Goal: Transaction & Acquisition: Purchase product/service

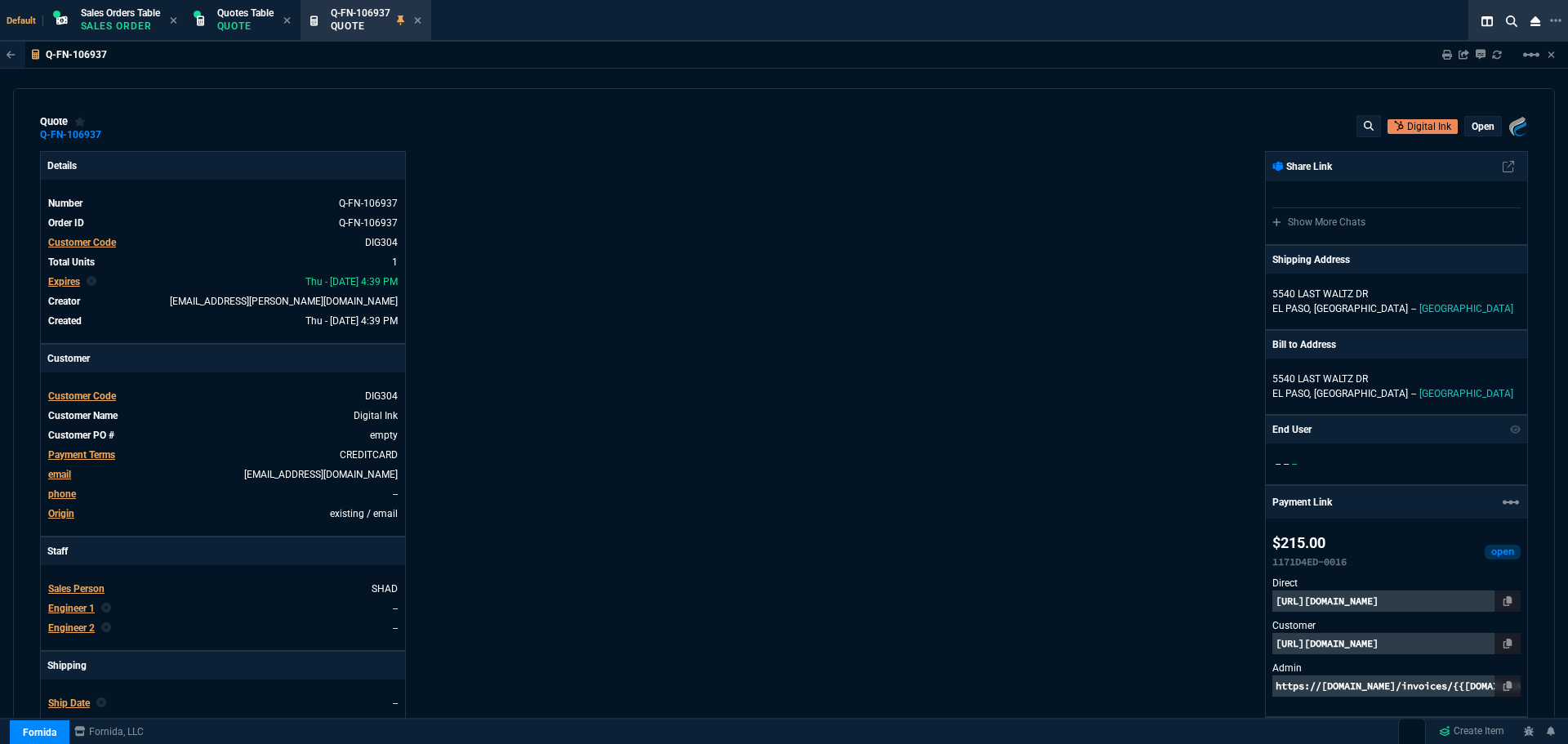
select select "4: SHAD"
click at [420, 19] on icon at bounding box center [417, 20] width 6 height 7
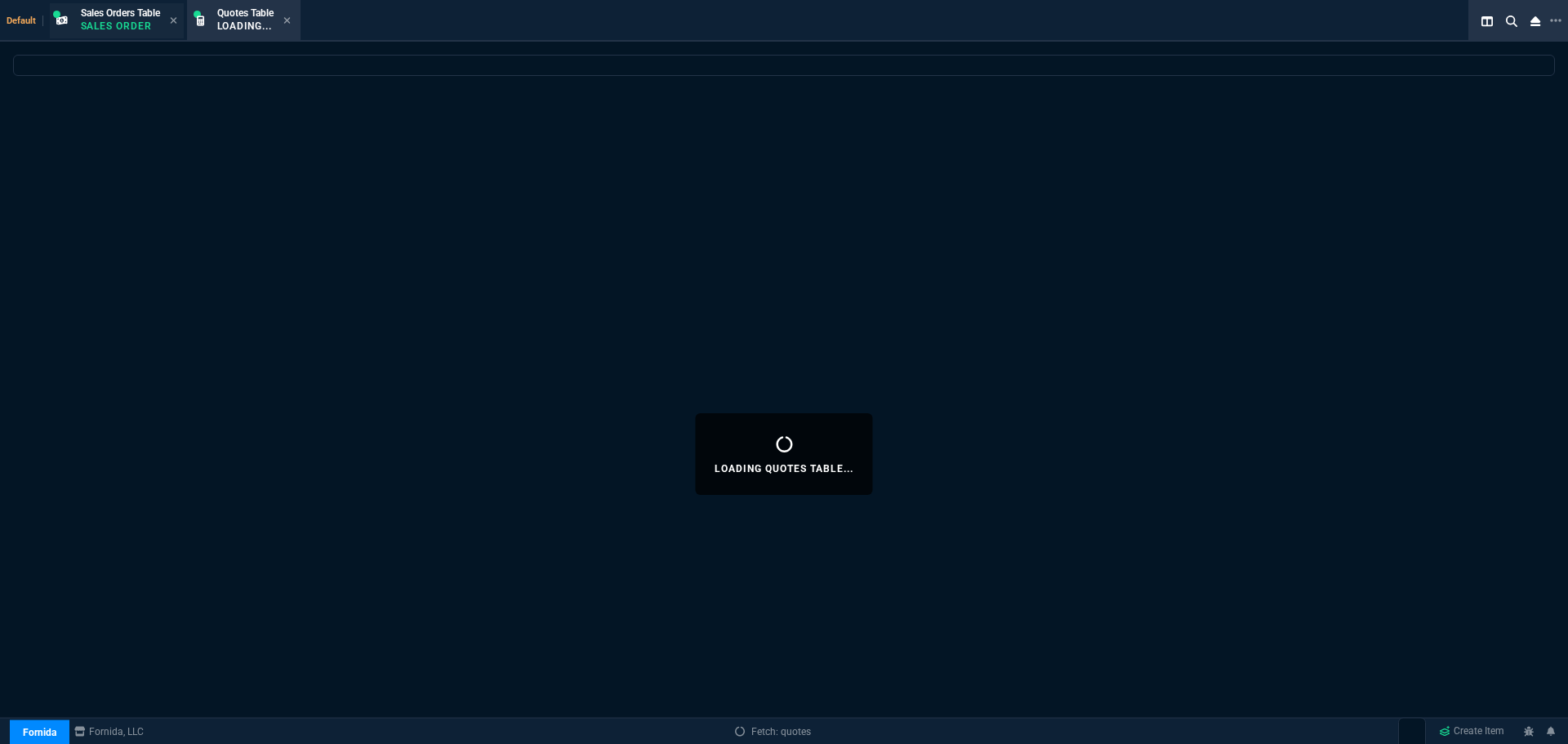
click at [111, 24] on p "Sales Order" at bounding box center [120, 26] width 79 height 13
select select
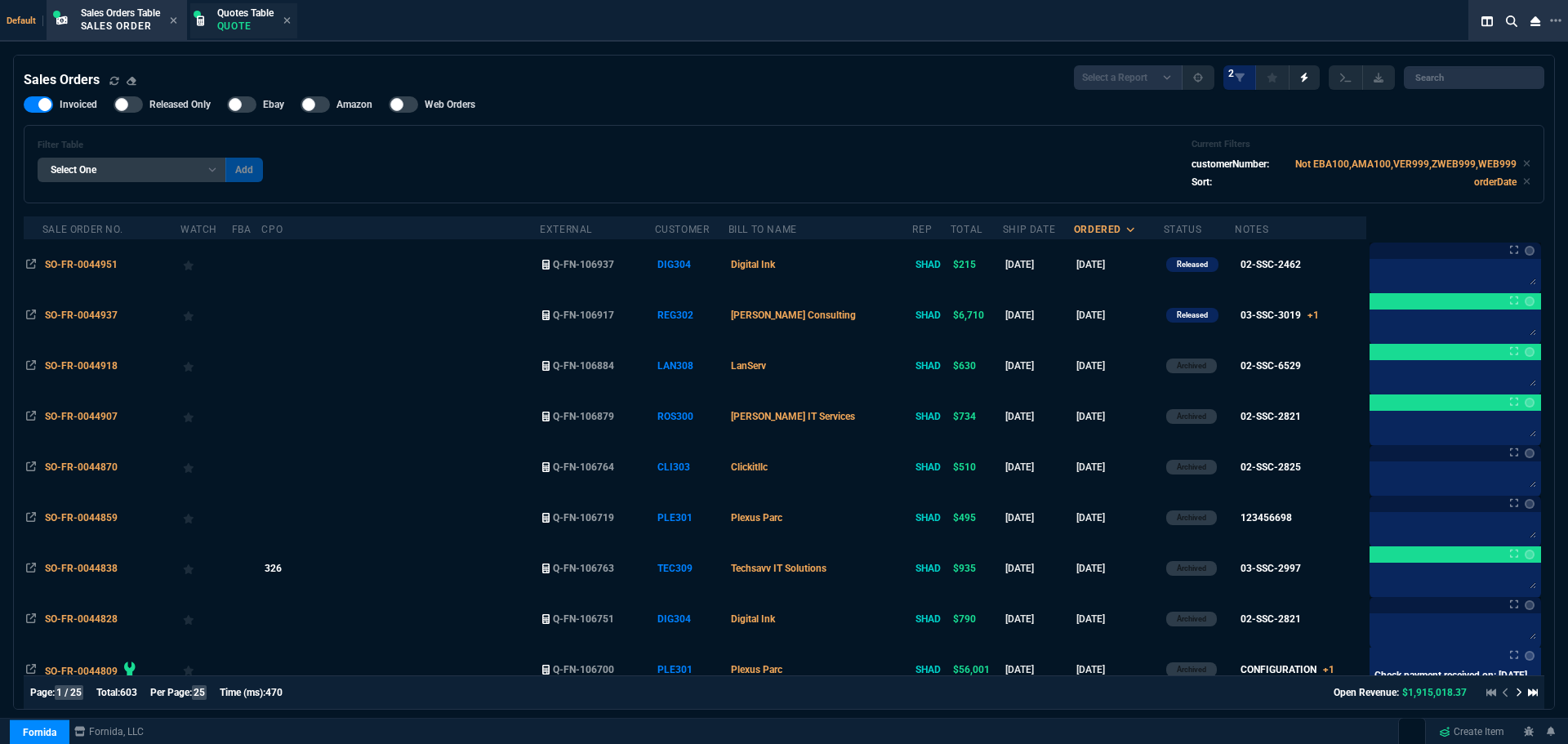
click at [222, 20] on p "Quote" at bounding box center [245, 26] width 57 height 13
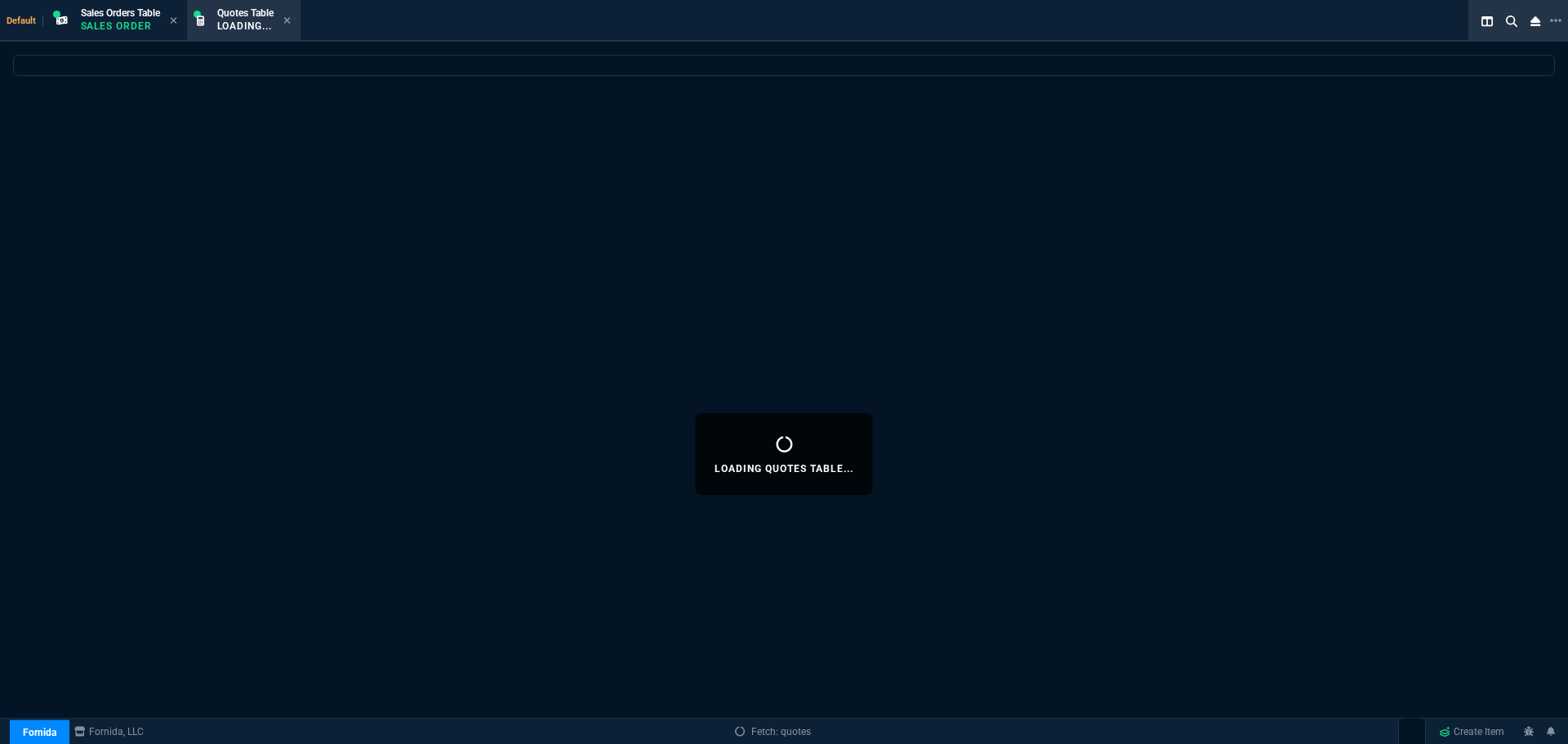
select select
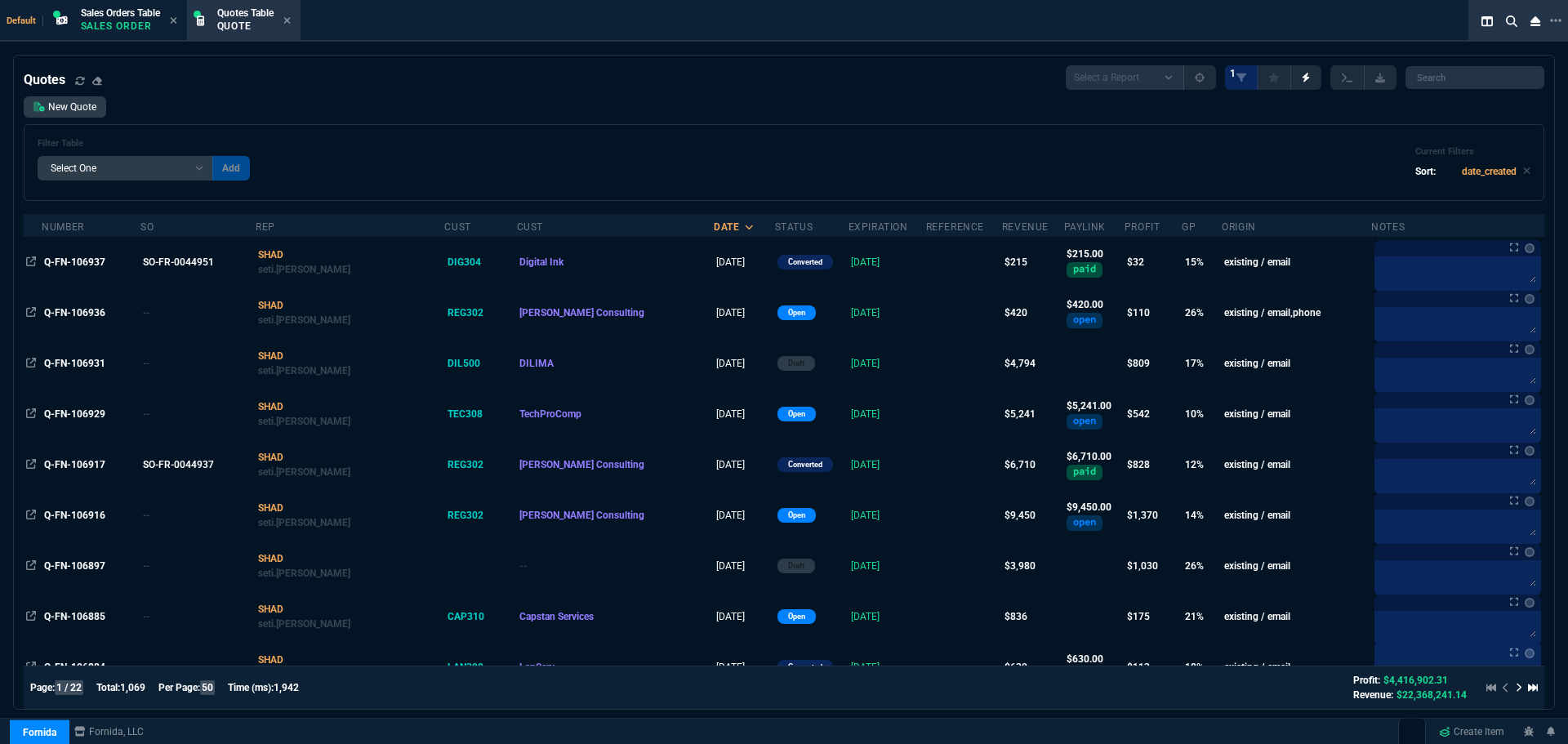
click at [77, 415] on span "Q-FN-106929" at bounding box center [75, 414] width 61 height 11
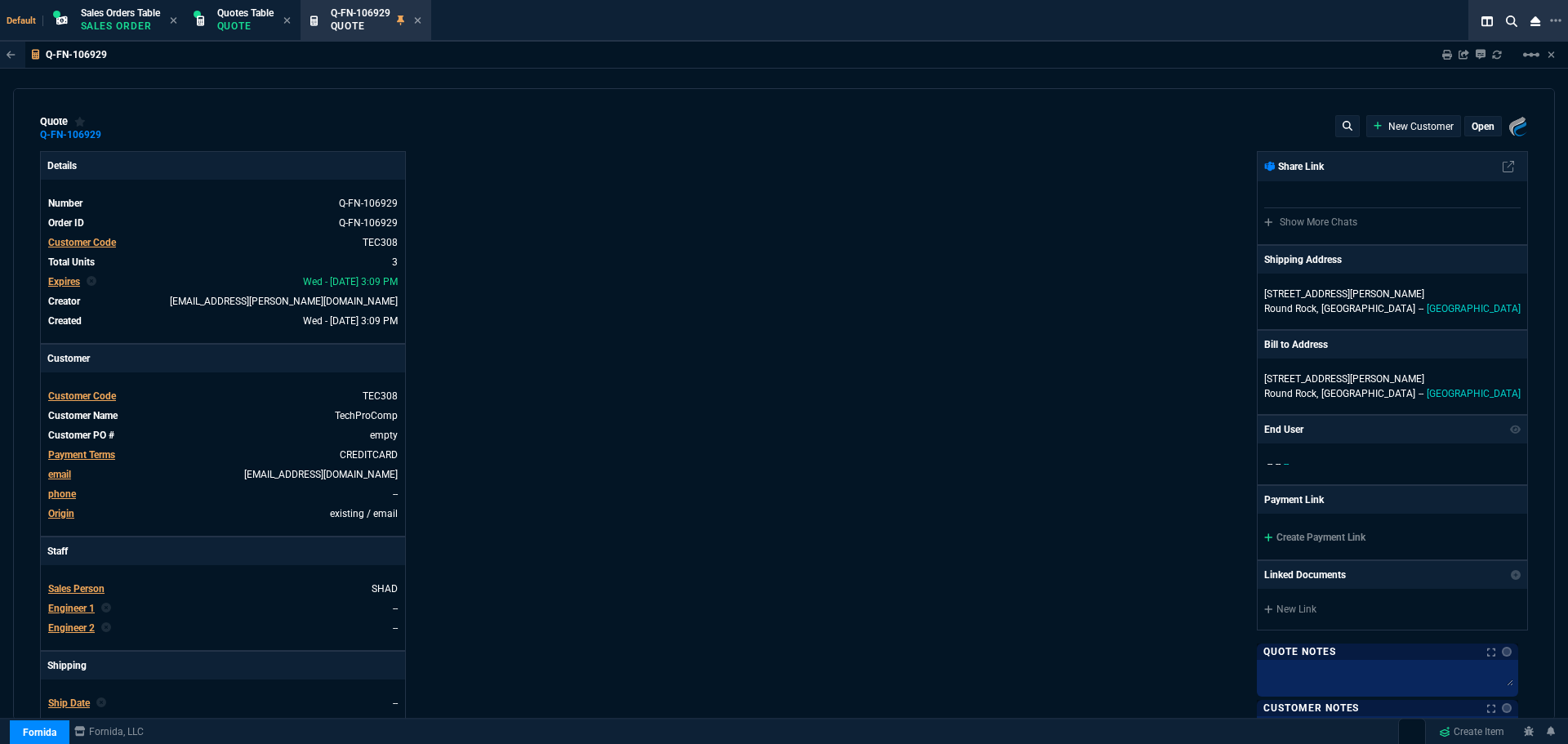
type input "15"
type input "262"
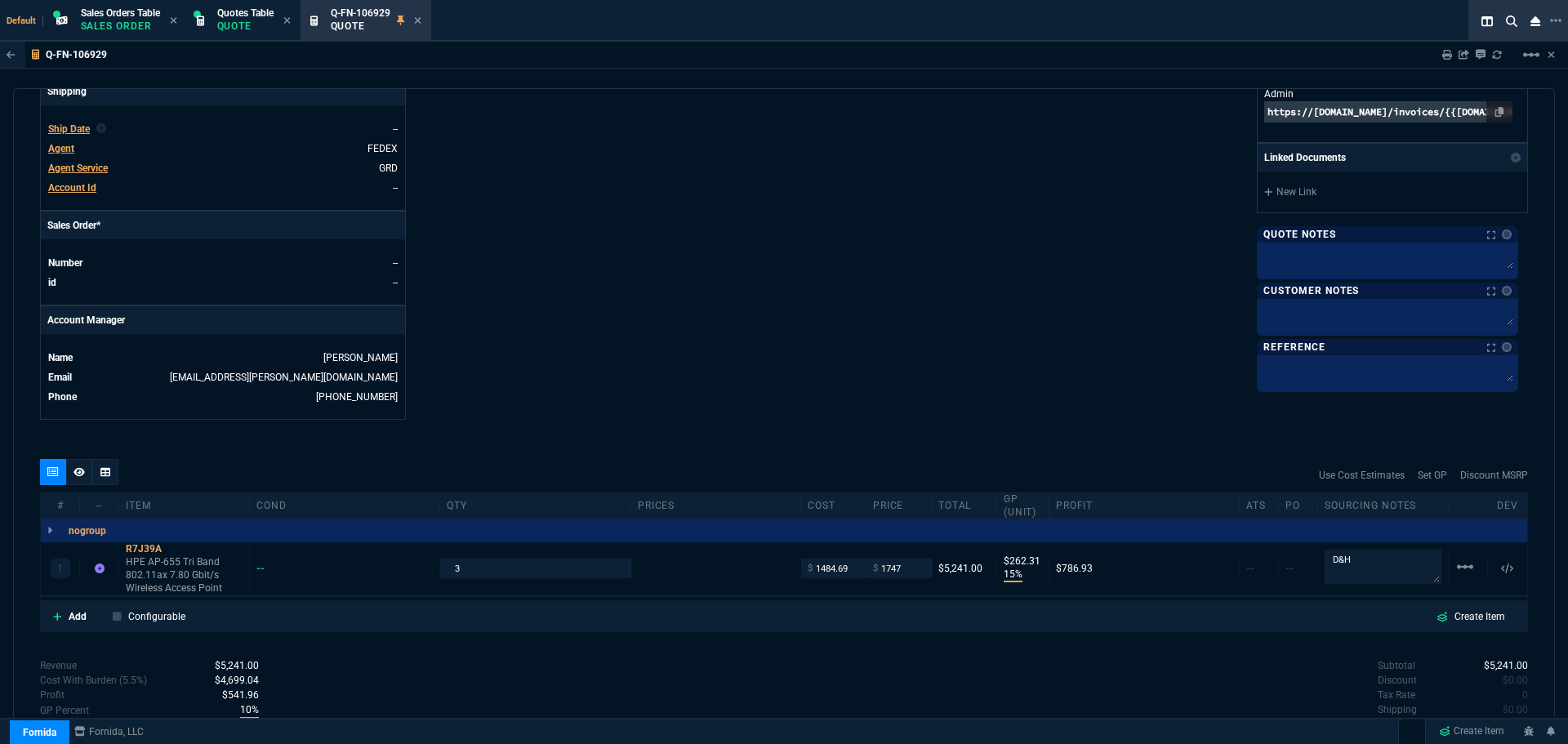
scroll to position [662, 0]
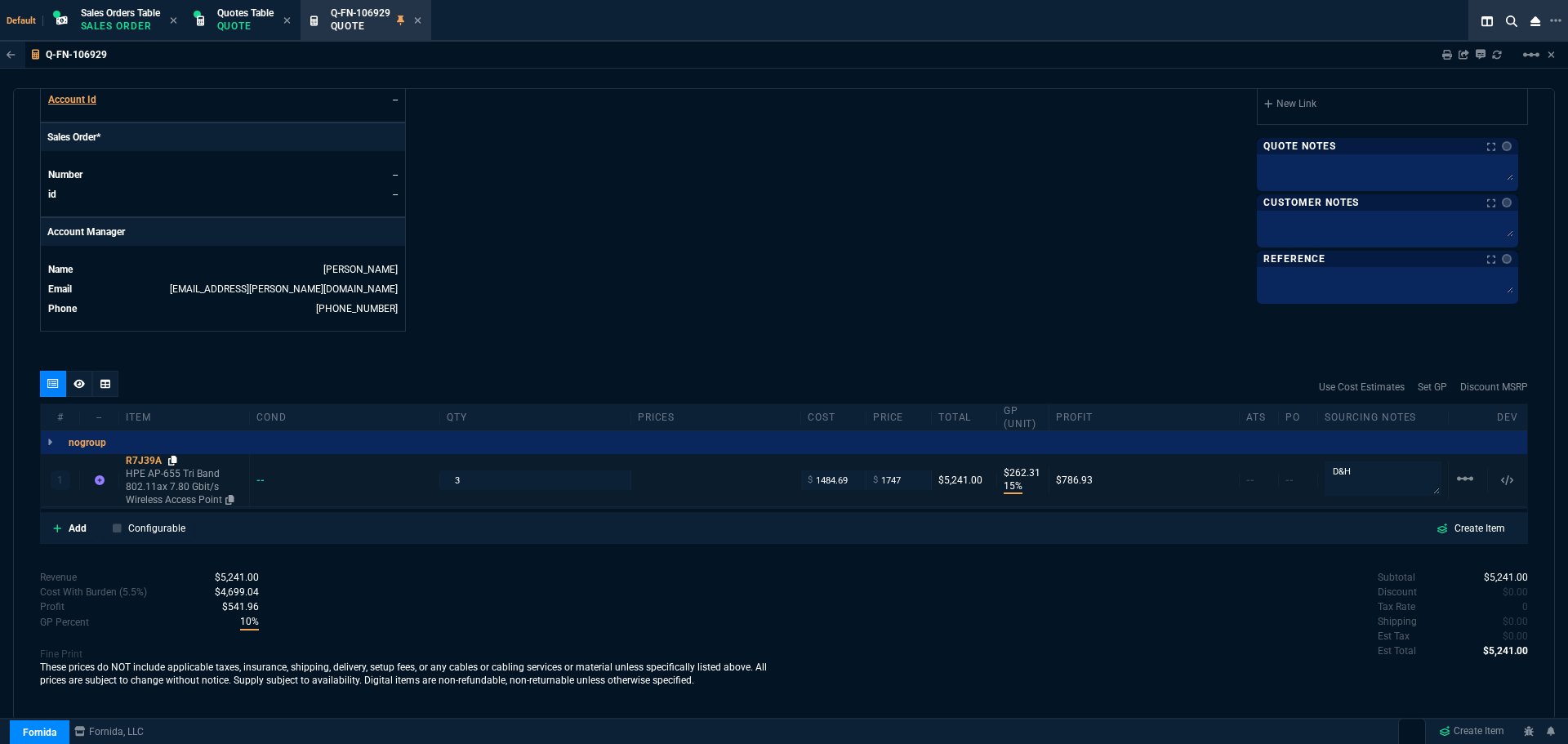
click at [176, 459] on icon at bounding box center [173, 461] width 9 height 10
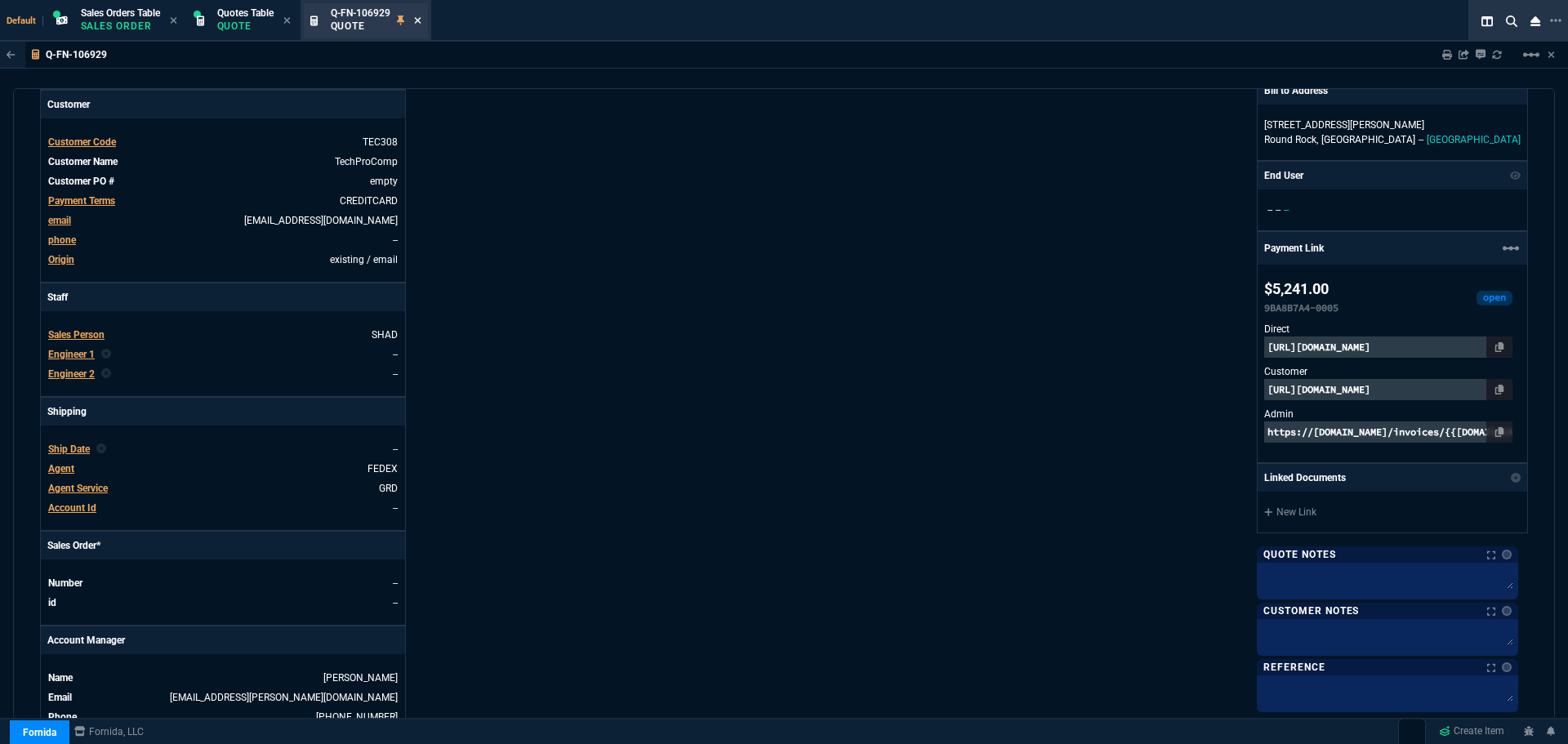
click at [421, 20] on icon at bounding box center [417, 20] width 6 height 7
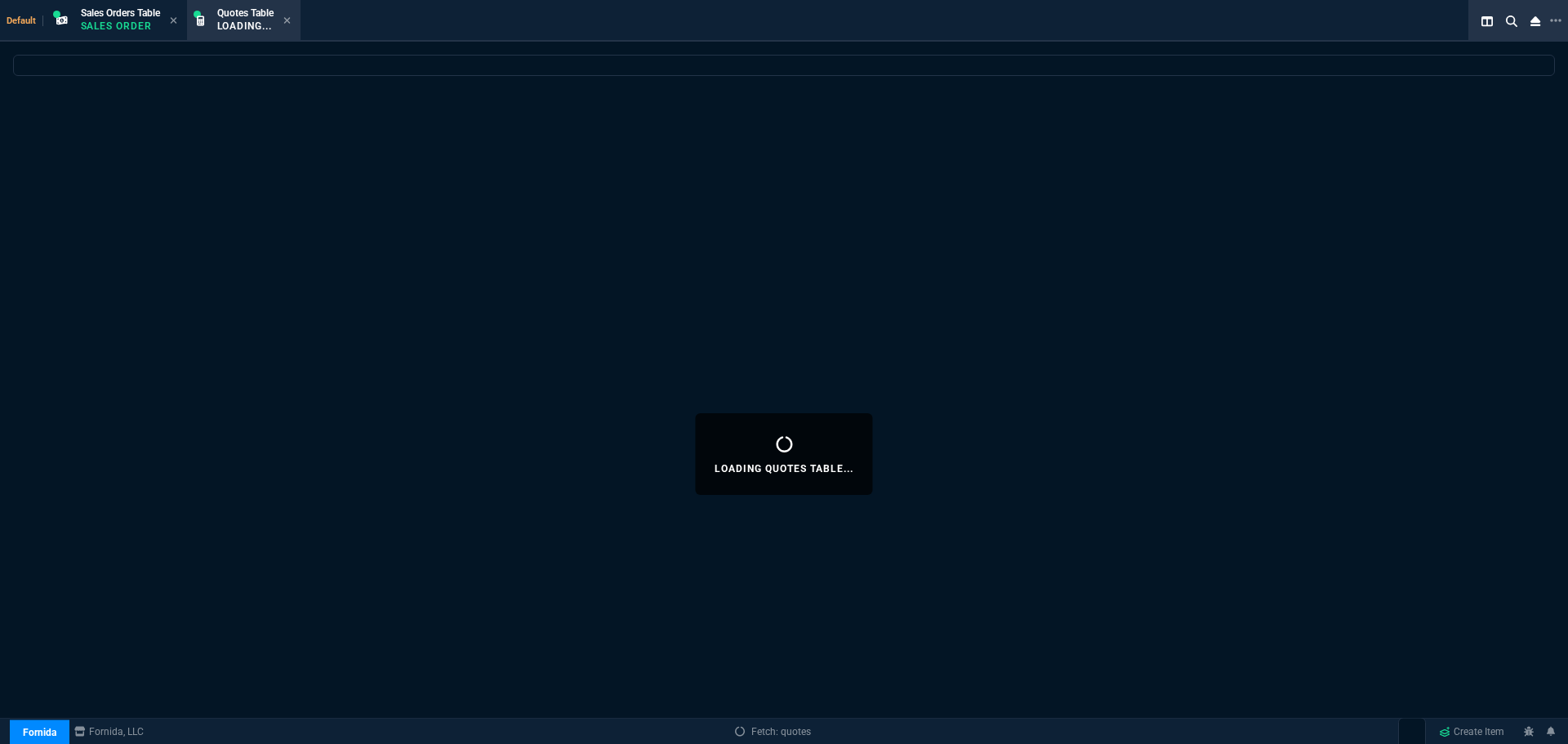
select select
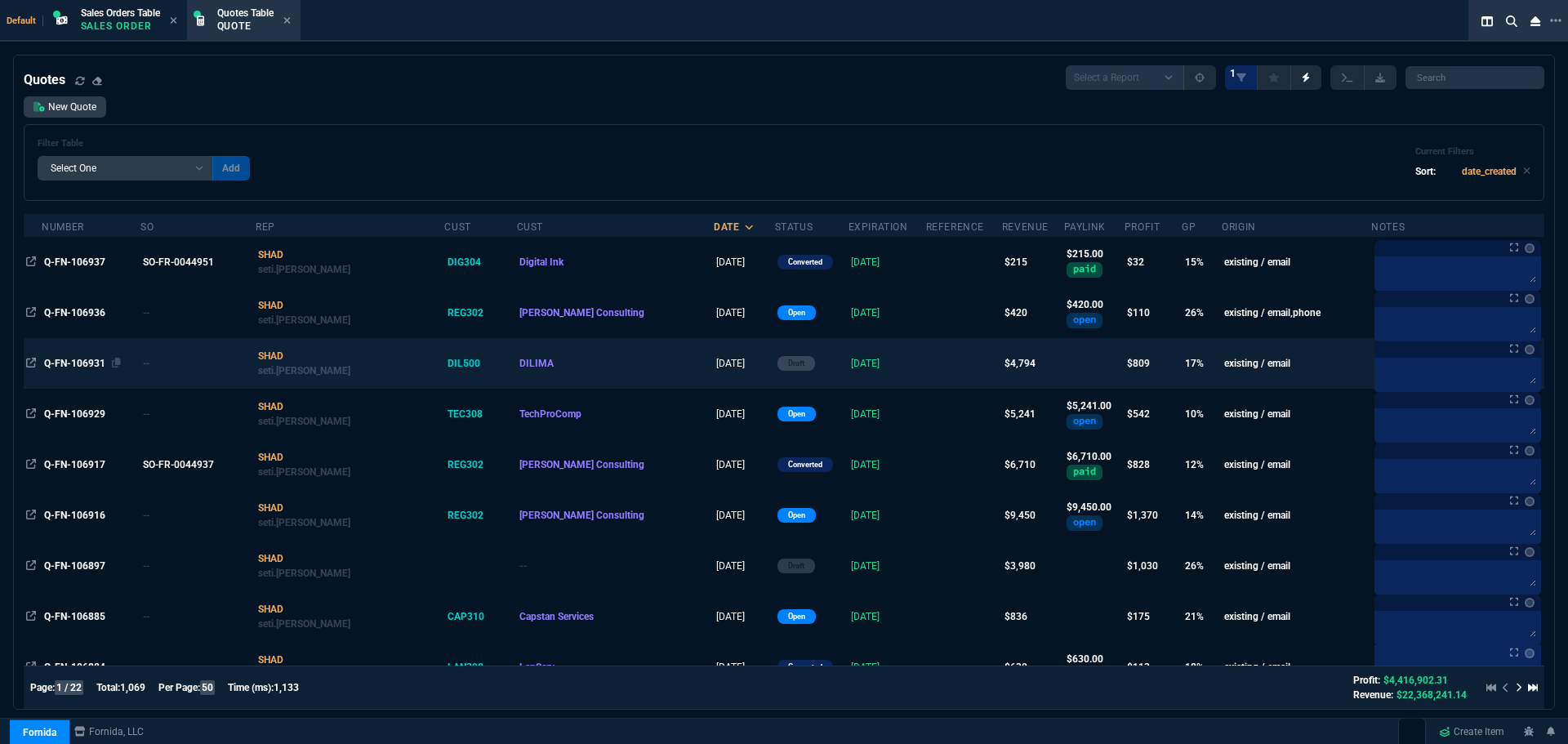
click at [71, 362] on span "Q-FN-106931" at bounding box center [75, 363] width 61 height 11
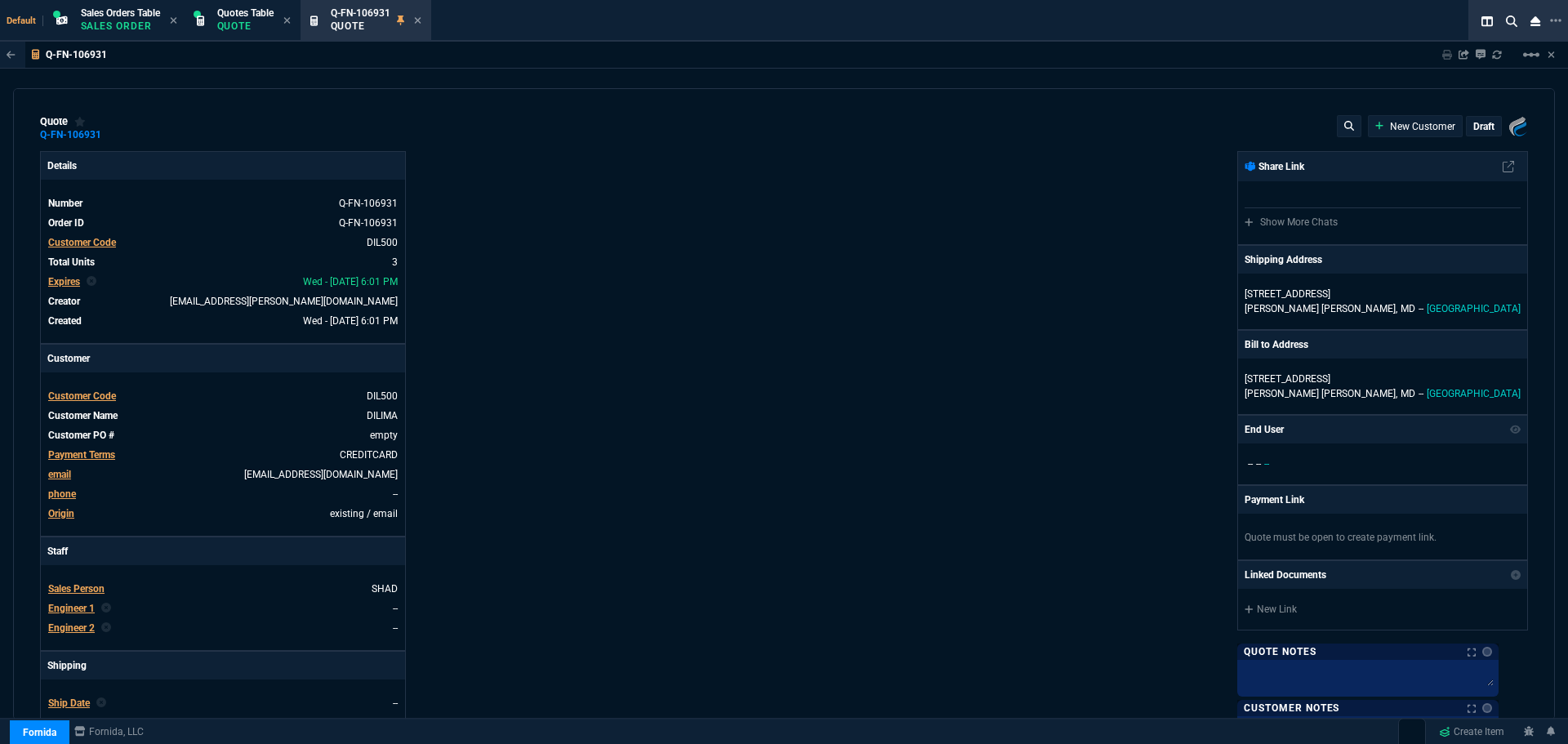
type input "20"
type input "365"
type input "25"
type input "468"
type input "20"
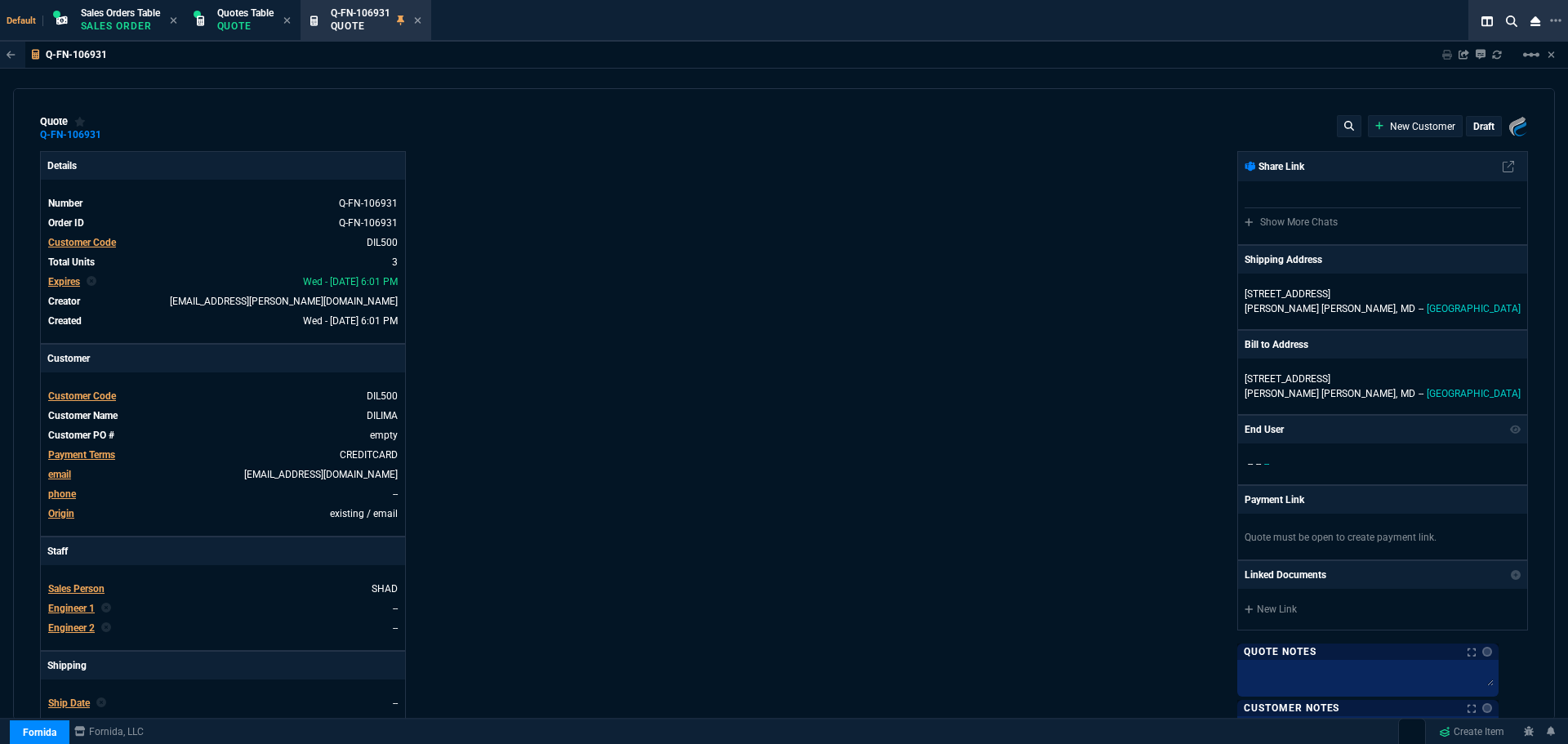
type input "229"
type input "18"
type input "22"
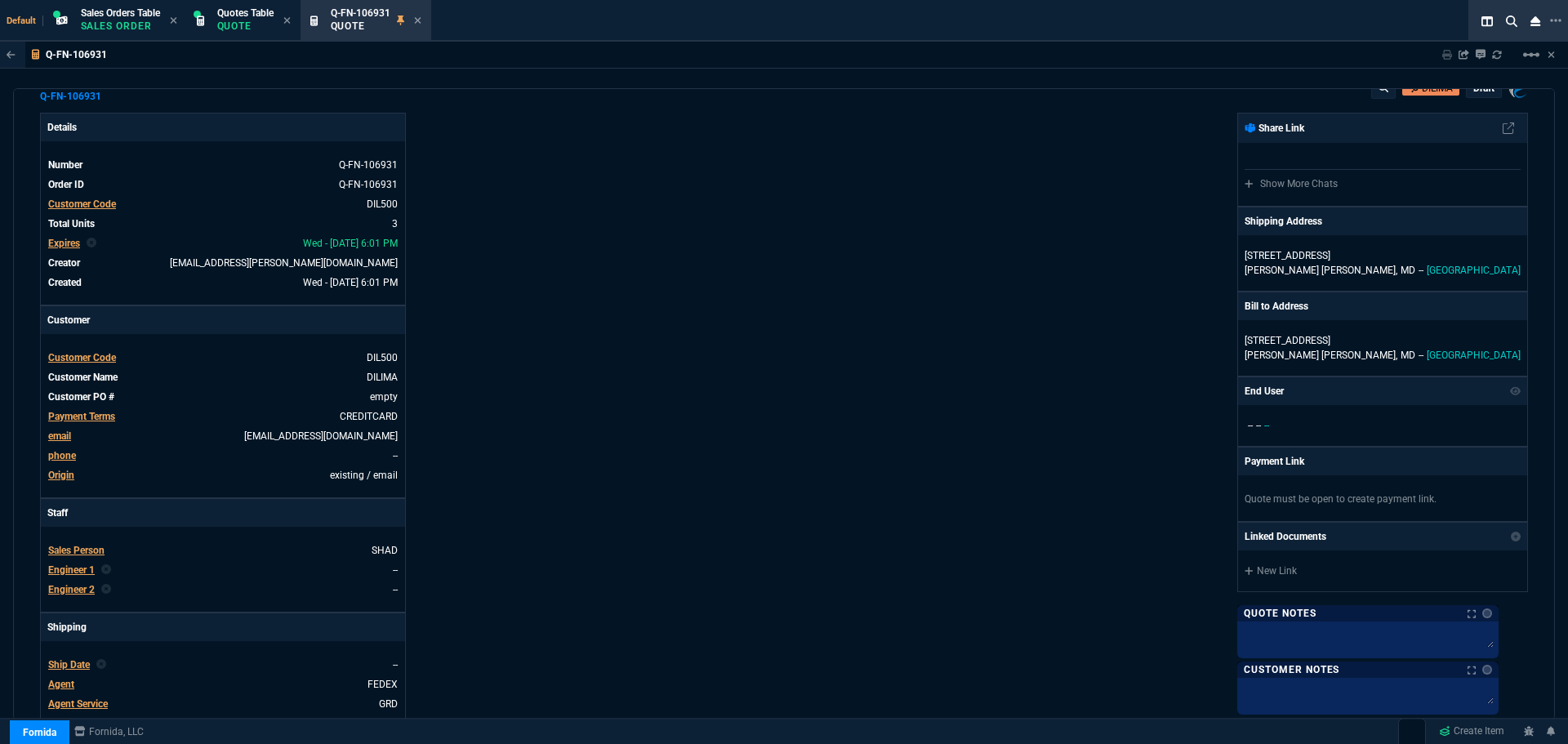
scroll to position [0, 0]
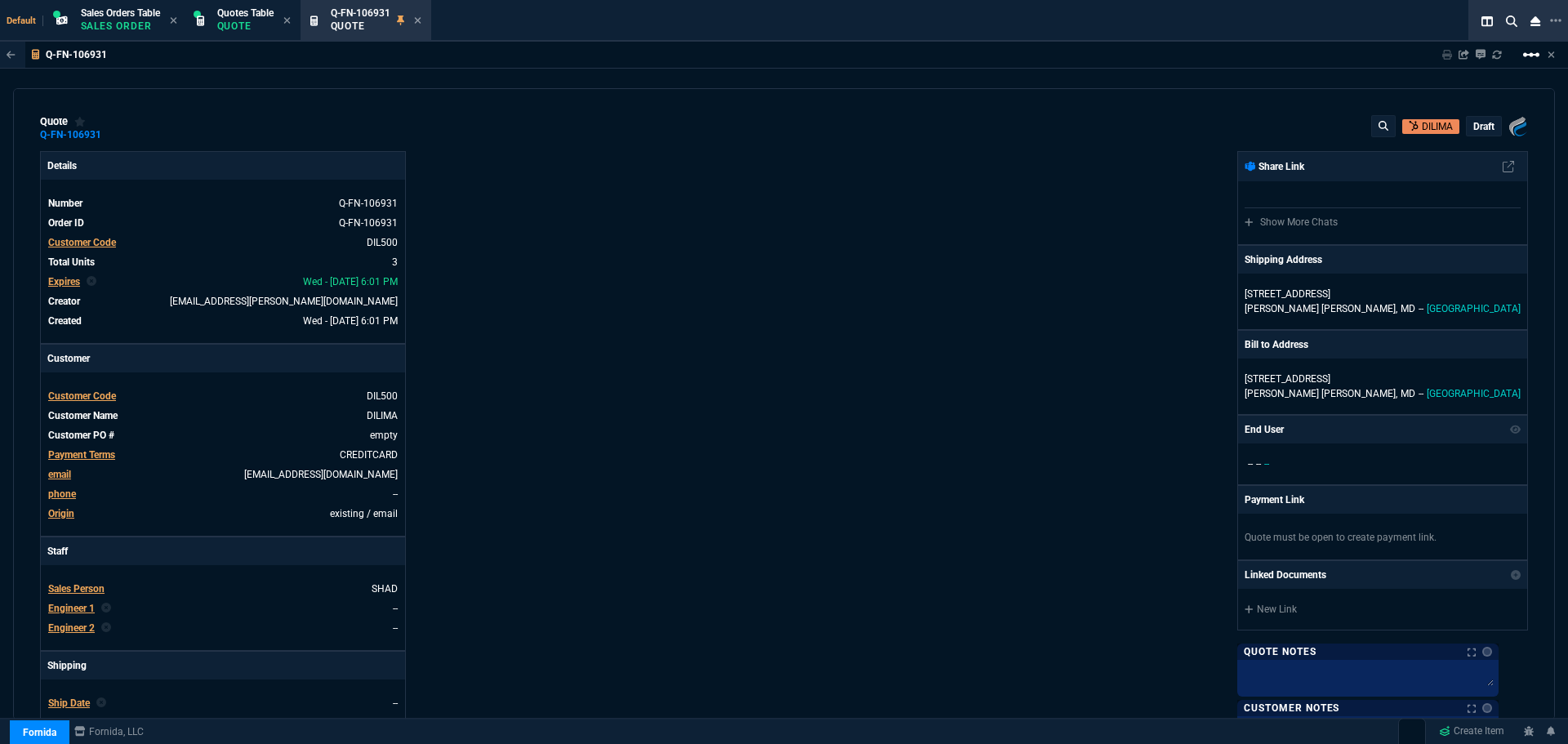
click at [1527, 58] on mat-icon "linear_scale" at bounding box center [1531, 54] width 19 height 20
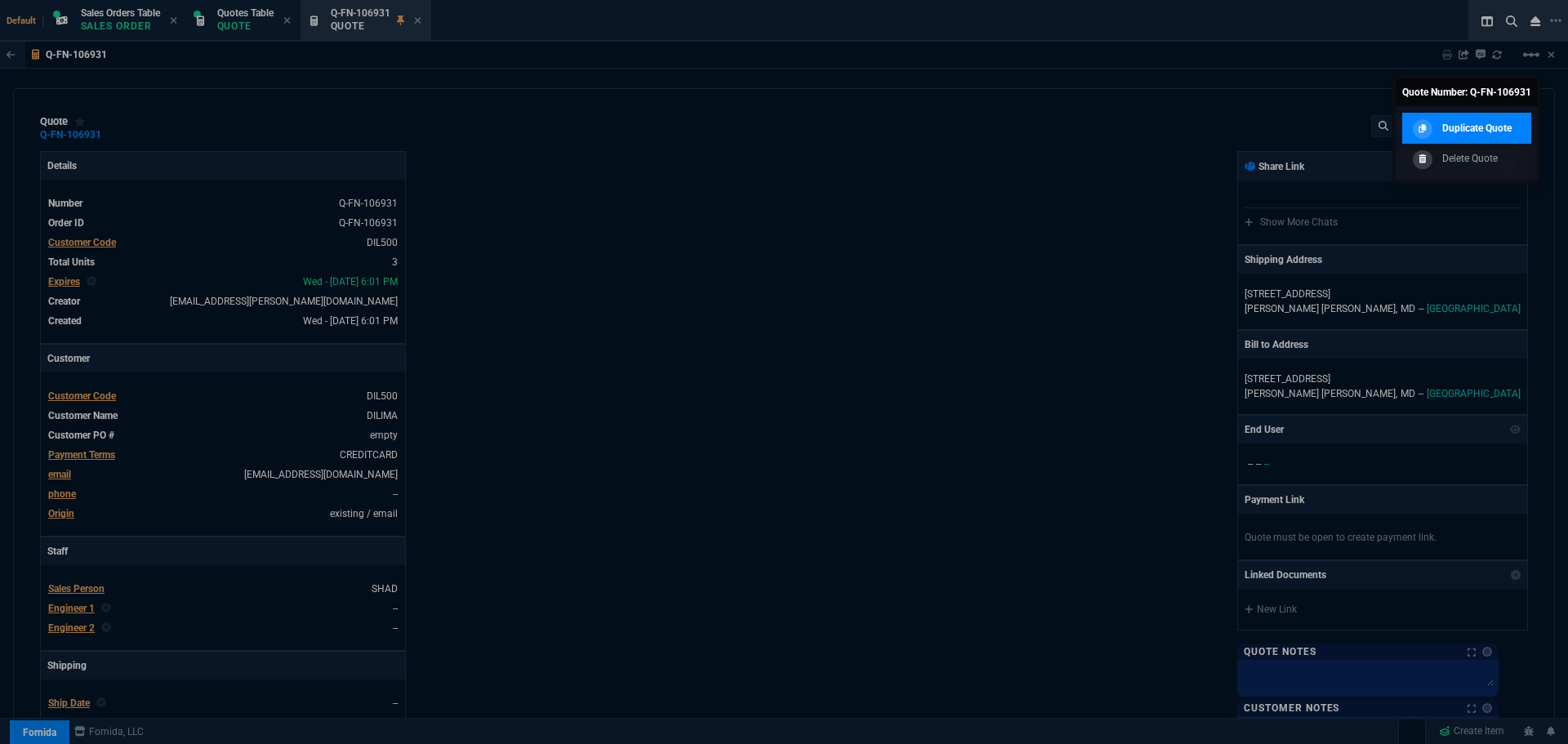
click at [1475, 132] on p "Duplicate Quote" at bounding box center [1477, 128] width 70 height 15
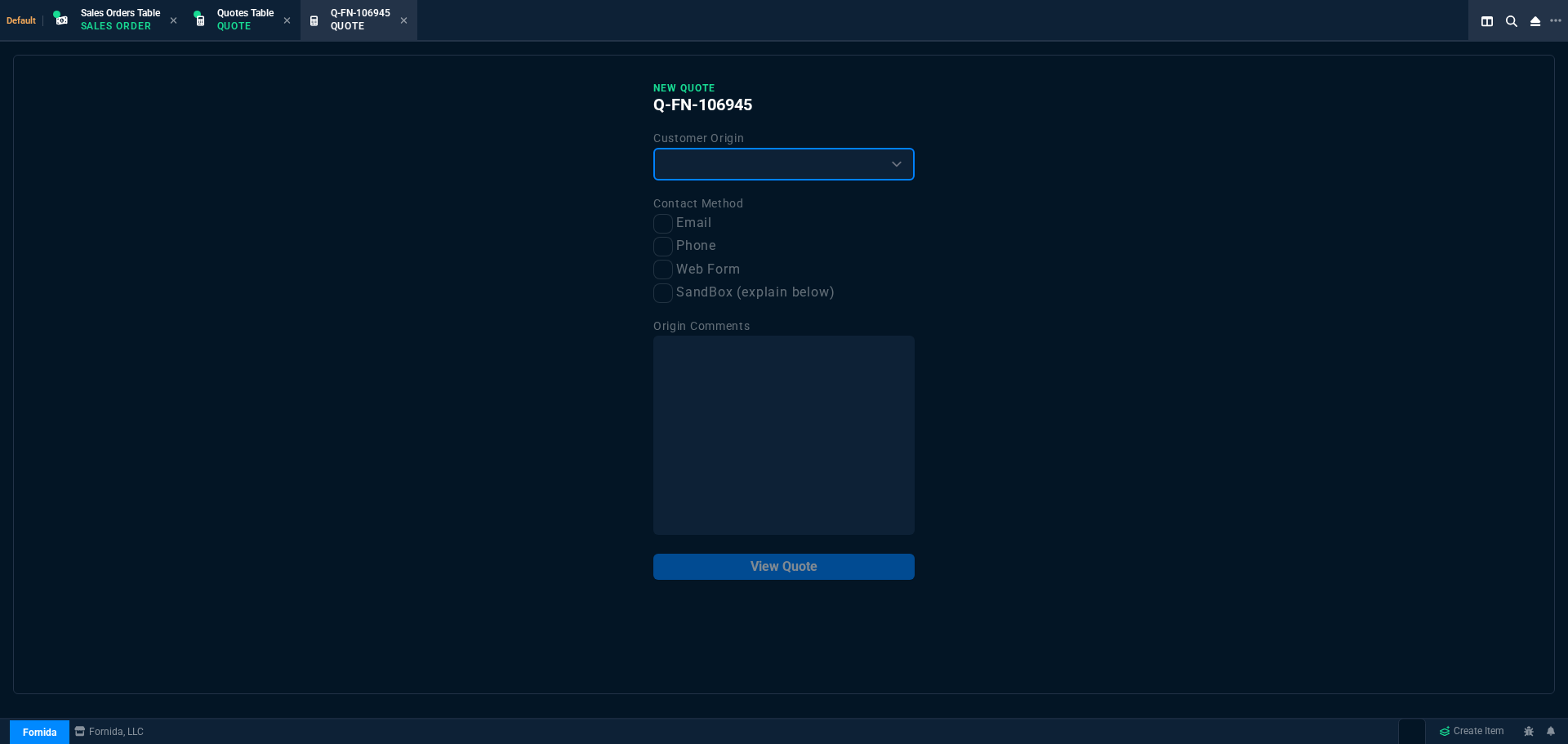
click at [789, 171] on select "Existing Customer Amazon Lead (first order) Website Lead (first order) Called (…" at bounding box center [784, 163] width 262 height 33
select select "existing"
click at [654, 149] on select "Existing Customer Amazon Lead (first order) Website Lead (first order) Called (…" at bounding box center [784, 163] width 262 height 33
click at [667, 251] on input "Phone" at bounding box center [663, 246] width 19 height 20
checkbox input "true"
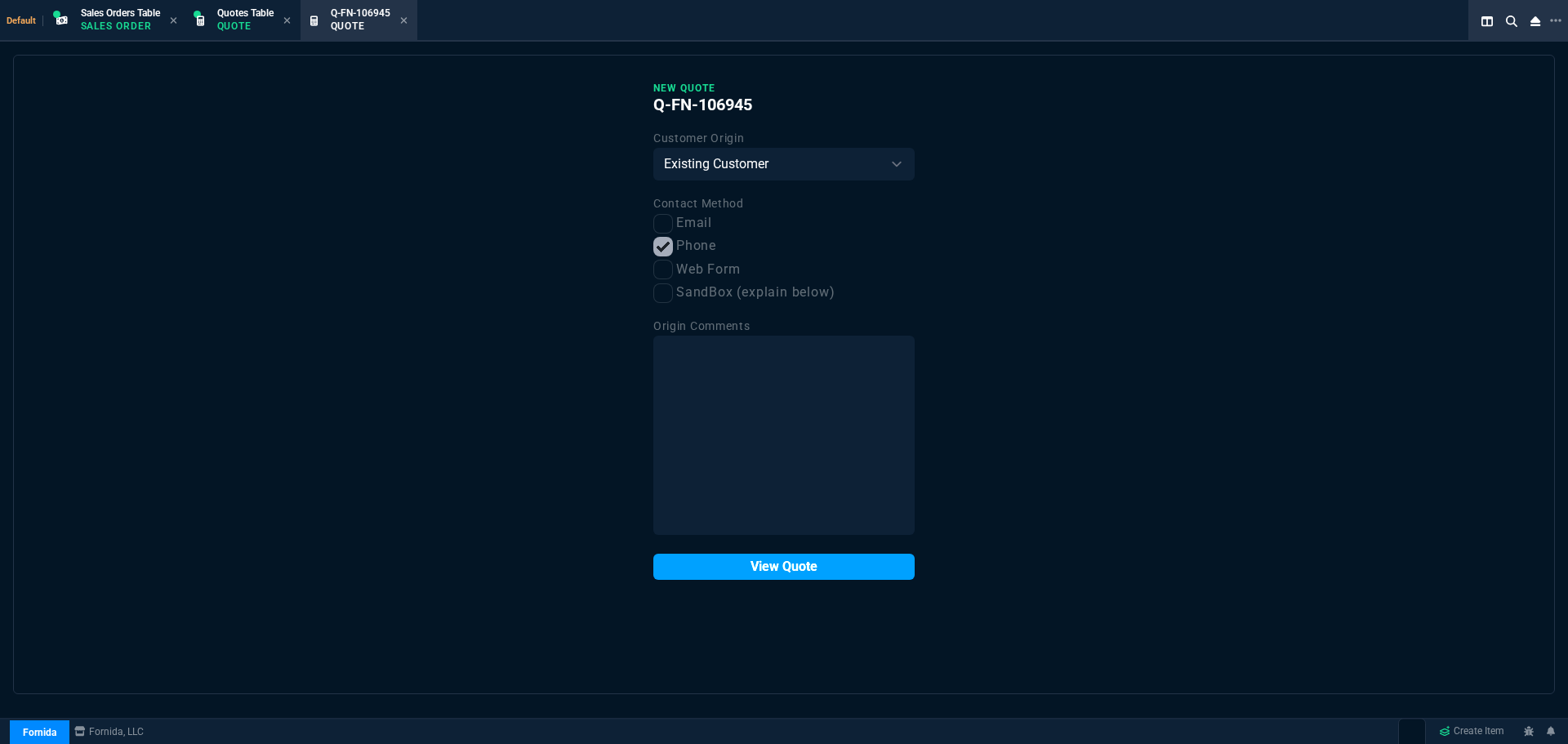
click at [792, 565] on button "View Quote" at bounding box center [784, 567] width 262 height 26
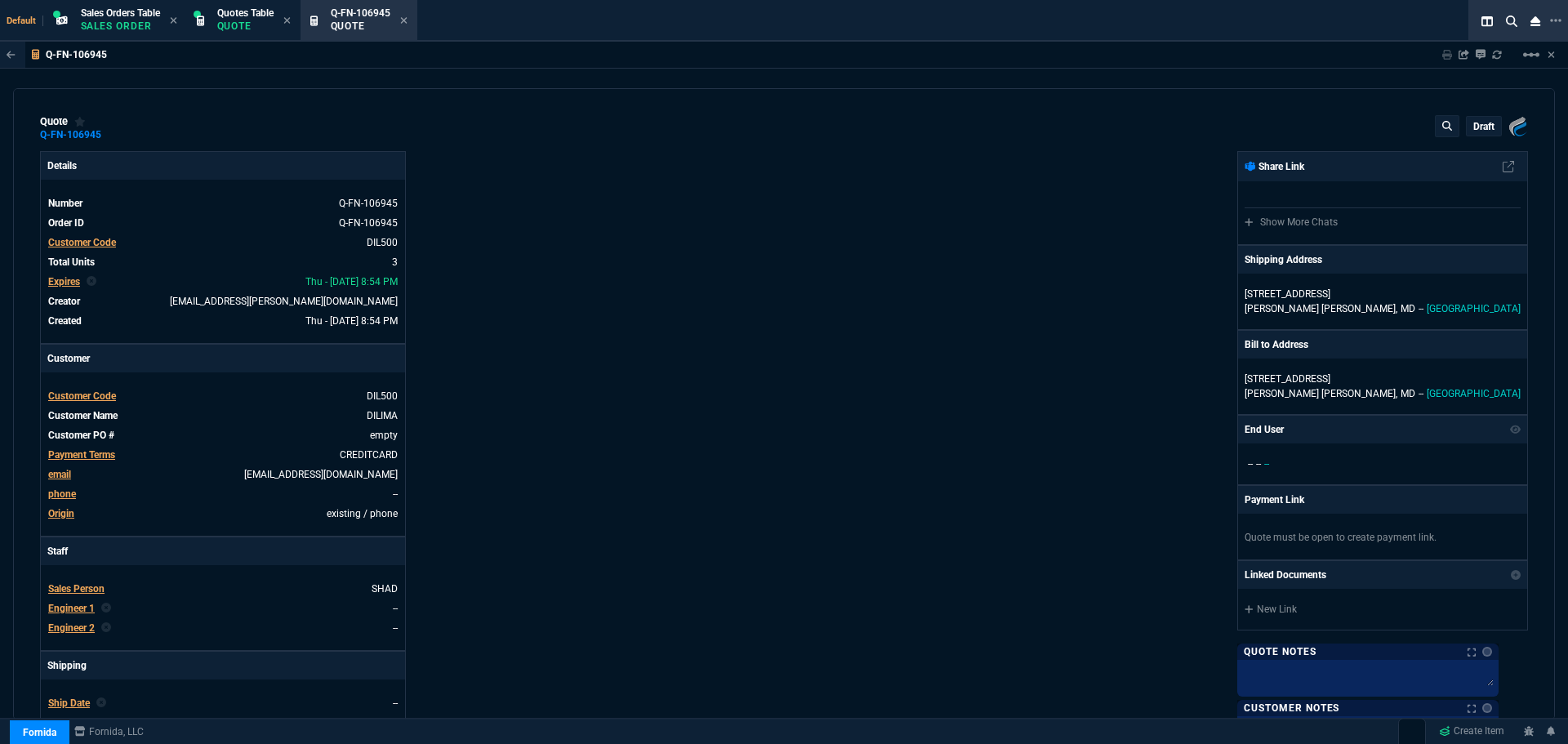
type input "20"
type input "365"
type input "25"
type input "468"
type input "20"
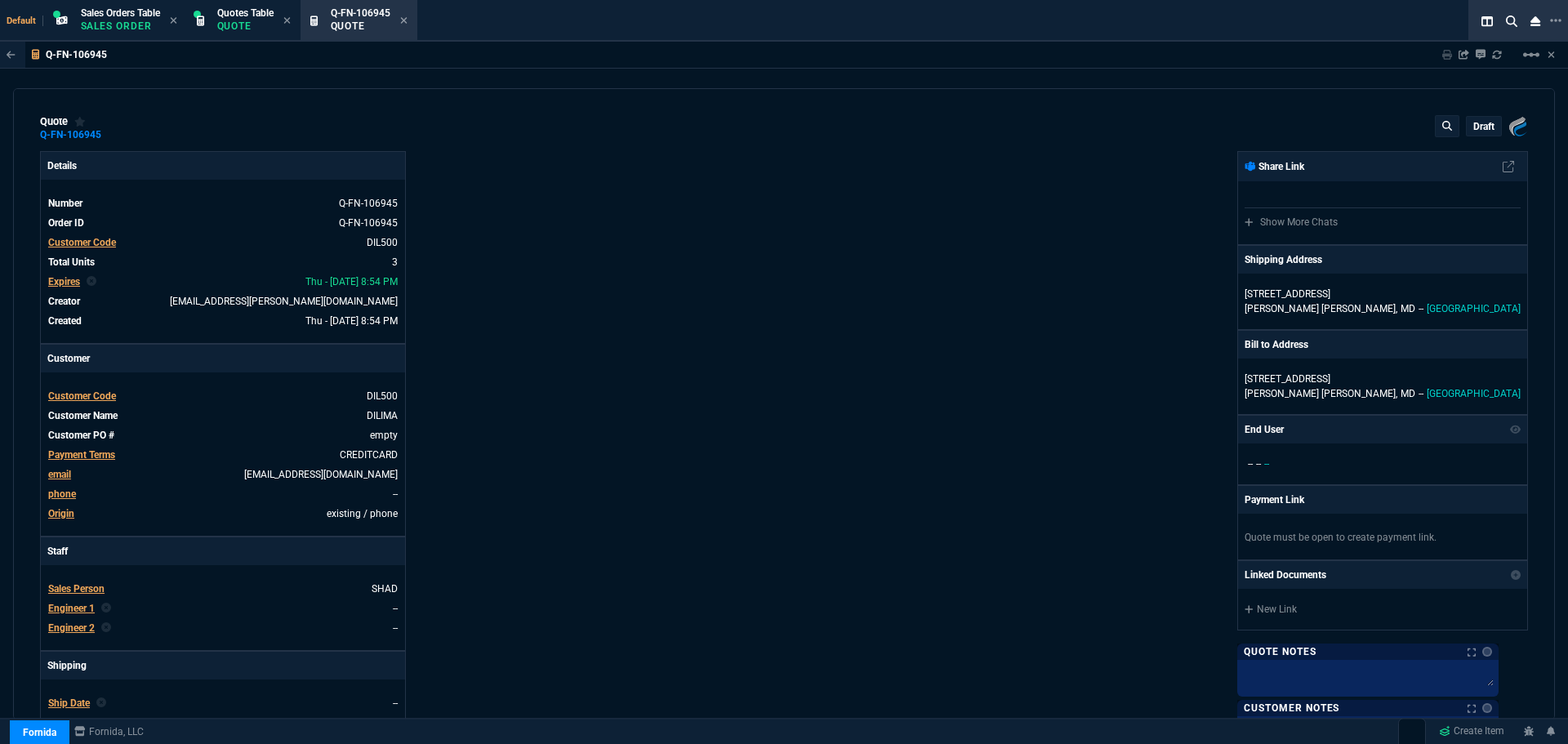
type input "229"
type input "18"
type input "22"
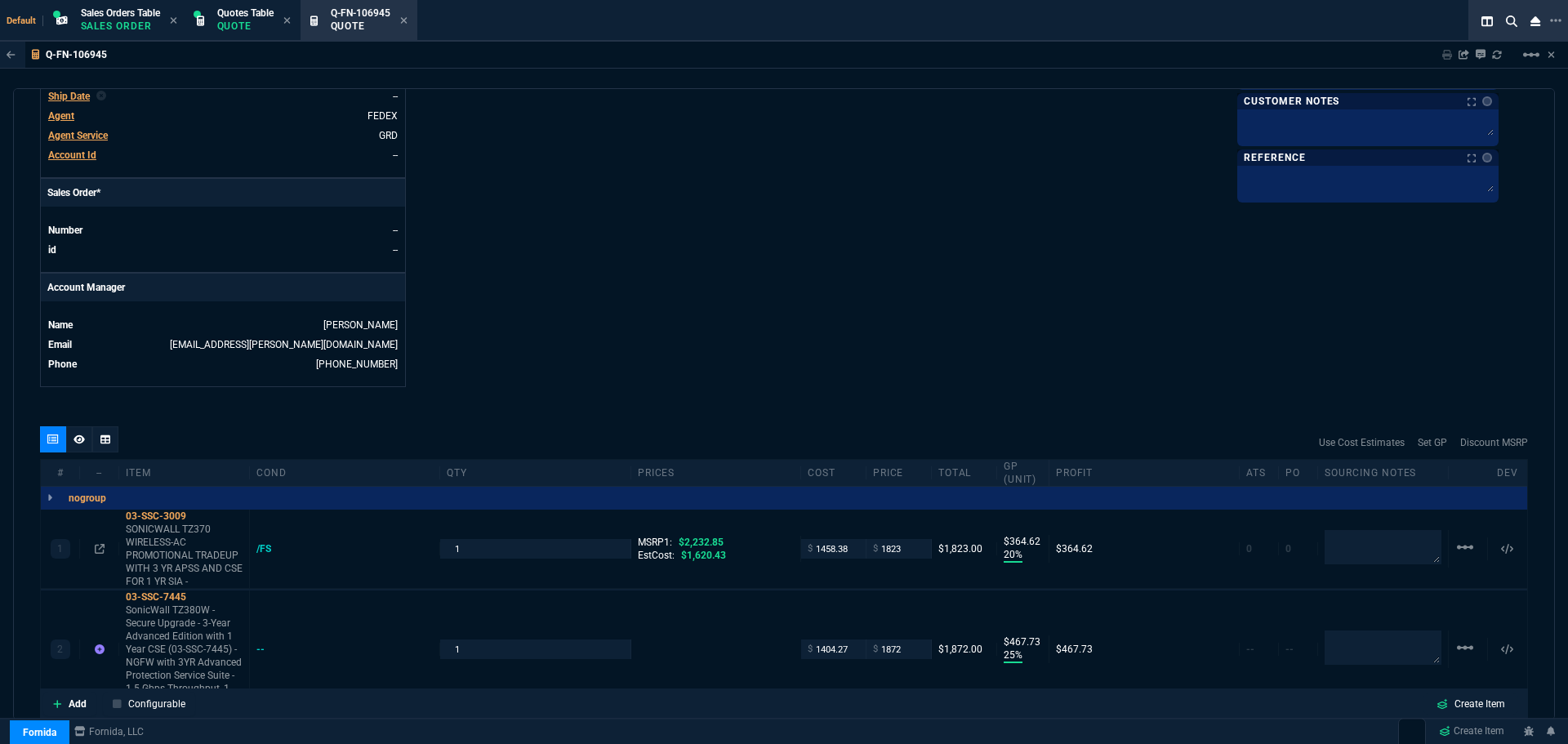
scroll to position [736, 0]
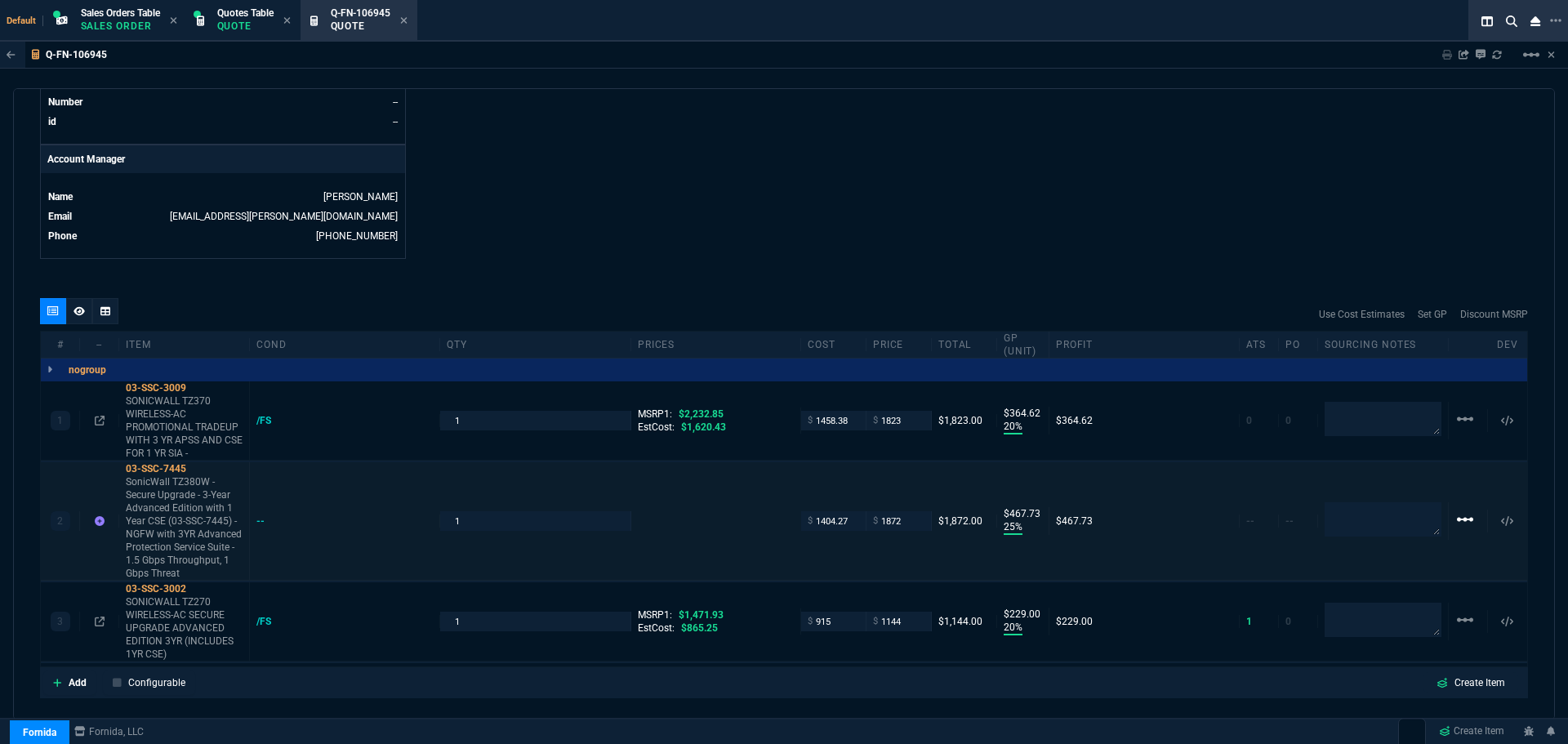
click at [1456, 523] on mat-icon "linear_scale" at bounding box center [1465, 519] width 19 height 20
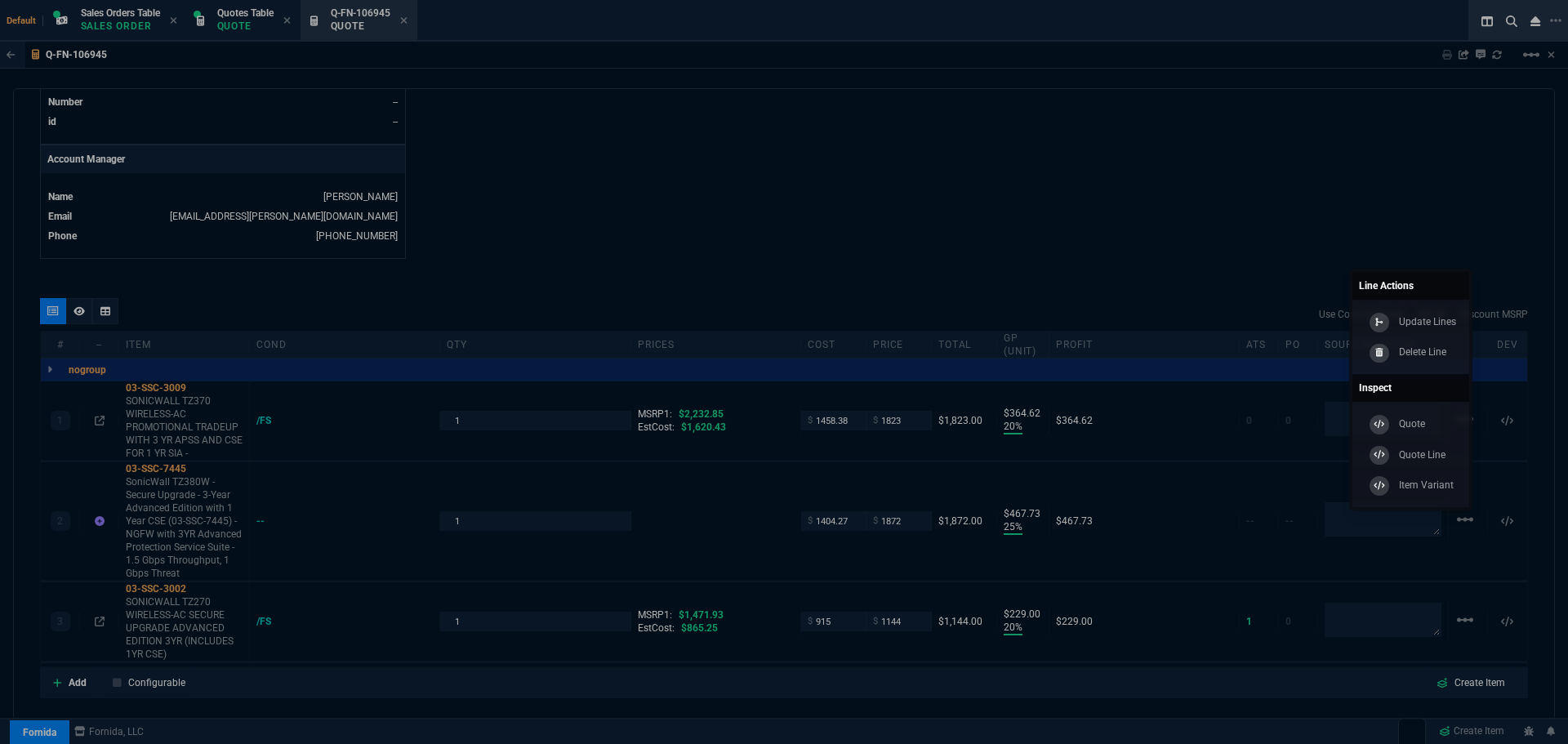
drag, startPoint x: 1445, startPoint y: 357, endPoint x: 850, endPoint y: 58, distance: 665.9
click at [1445, 357] on p "Delete Line" at bounding box center [1422, 352] width 47 height 15
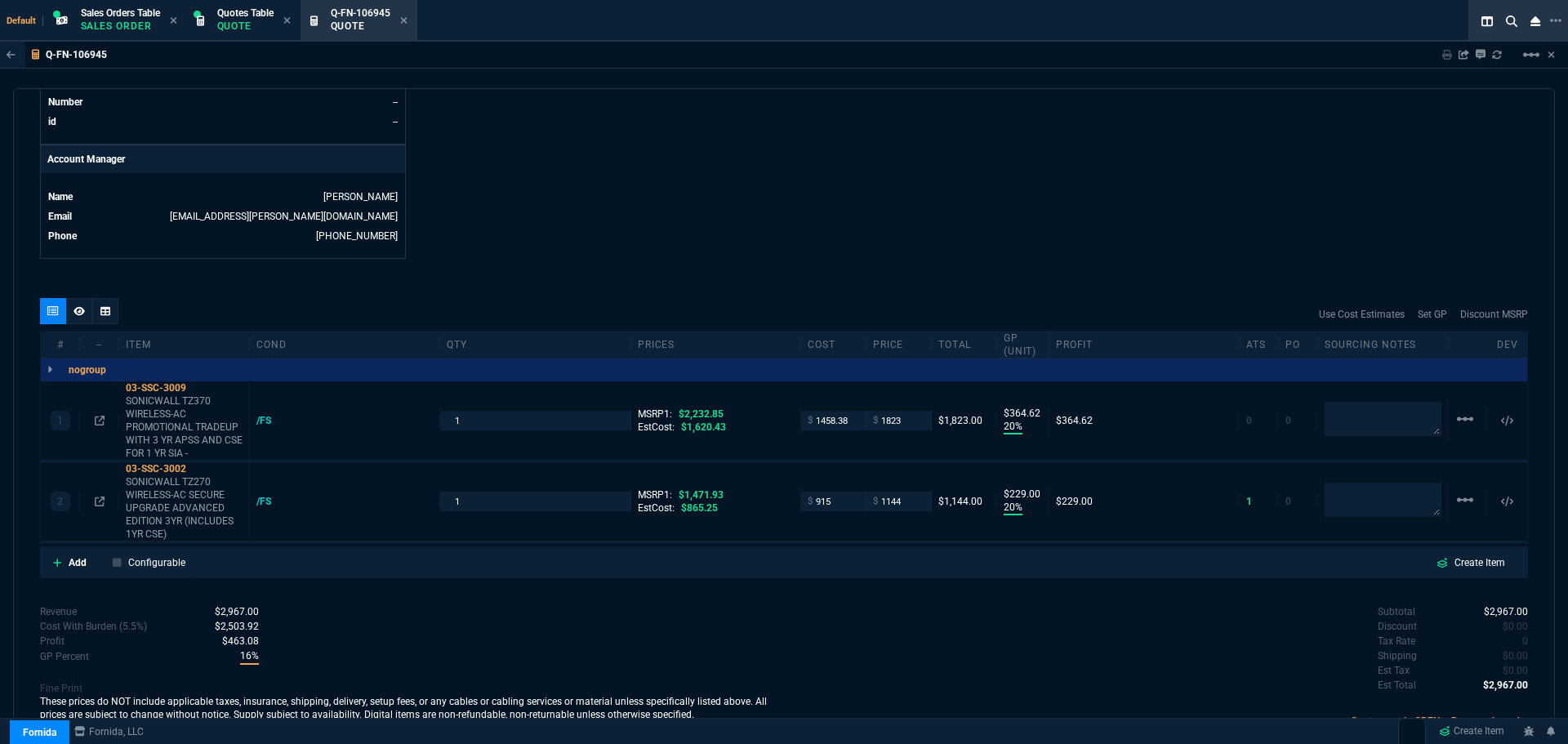
type input "20"
type input "365"
type input "20"
type input "229"
type input "18"
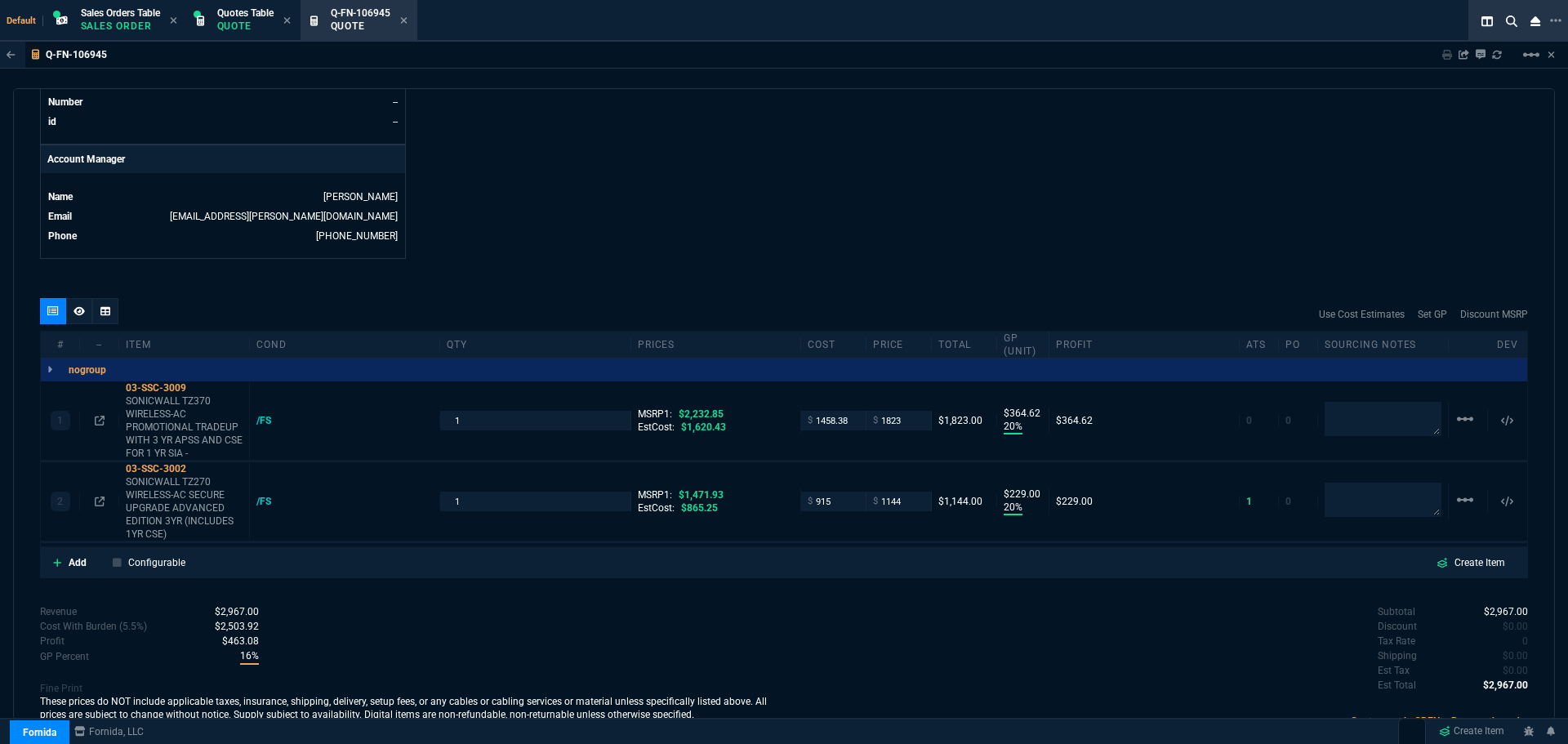
type input "22"
click at [1462, 503] on mat-icon "linear_scale" at bounding box center [1465, 500] width 19 height 20
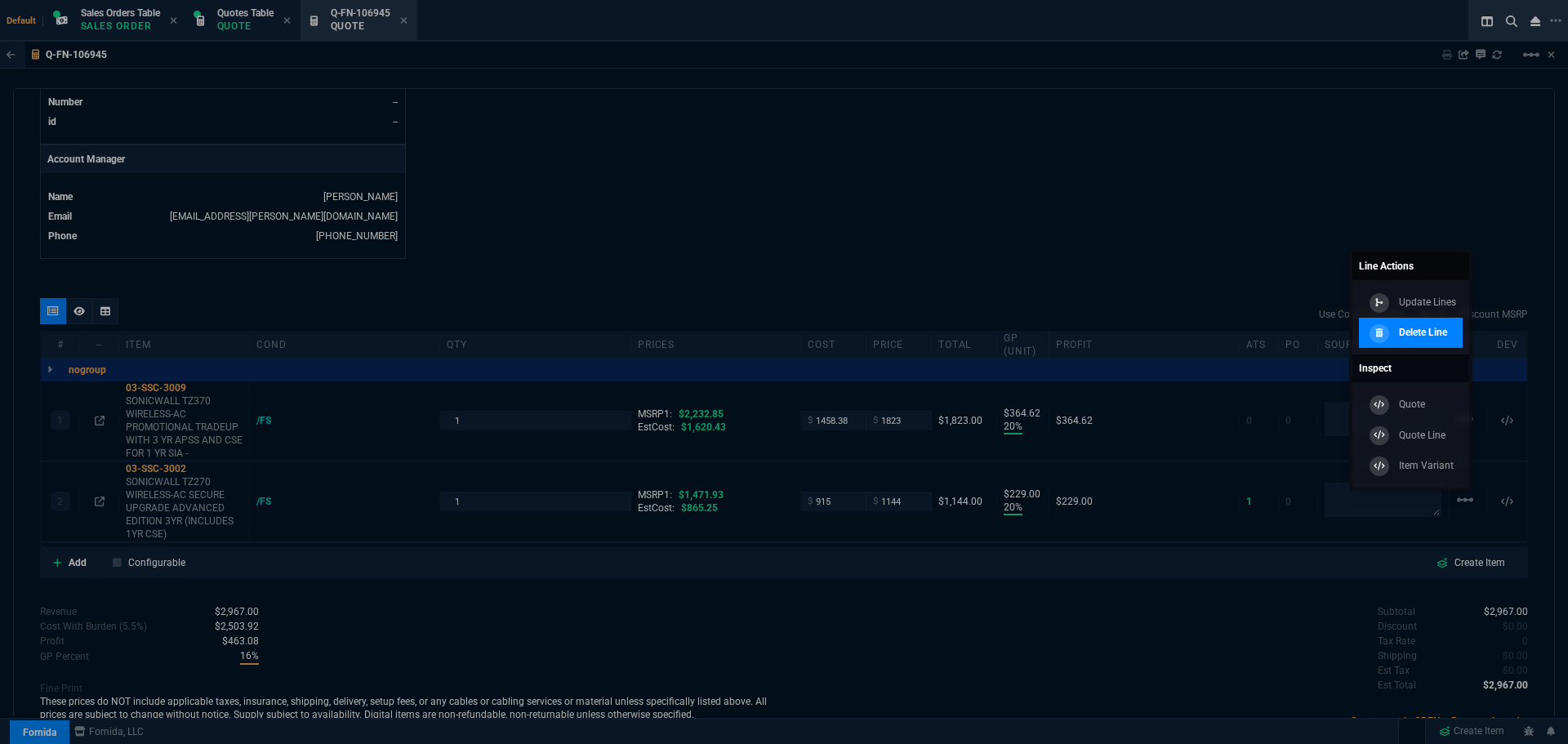
click at [1447, 334] on p "Delete Line" at bounding box center [1423, 333] width 48 height 15
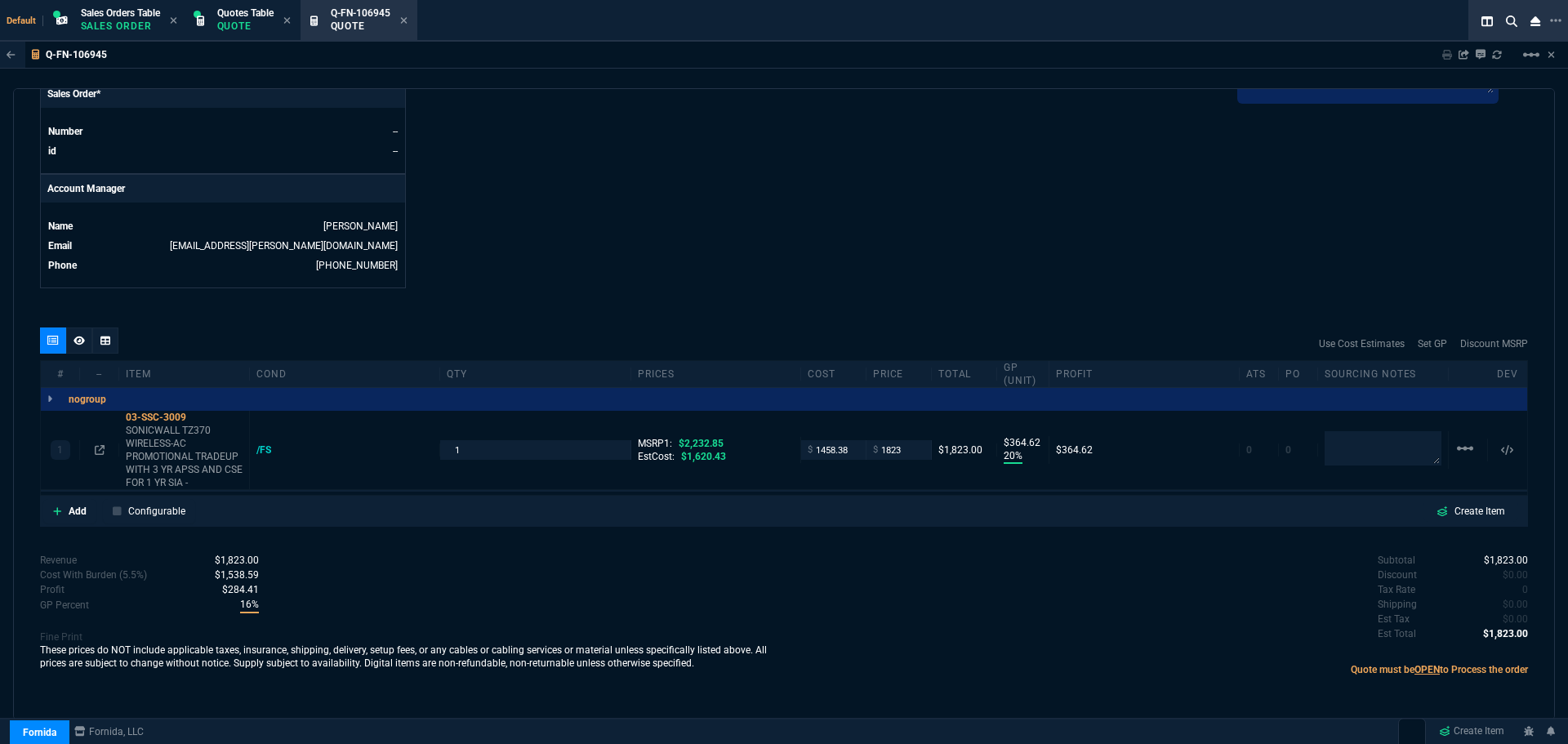
scroll to position [706, 0]
type input "20"
type input "365"
type input "18"
click at [101, 449] on icon at bounding box center [99, 450] width 10 height 10
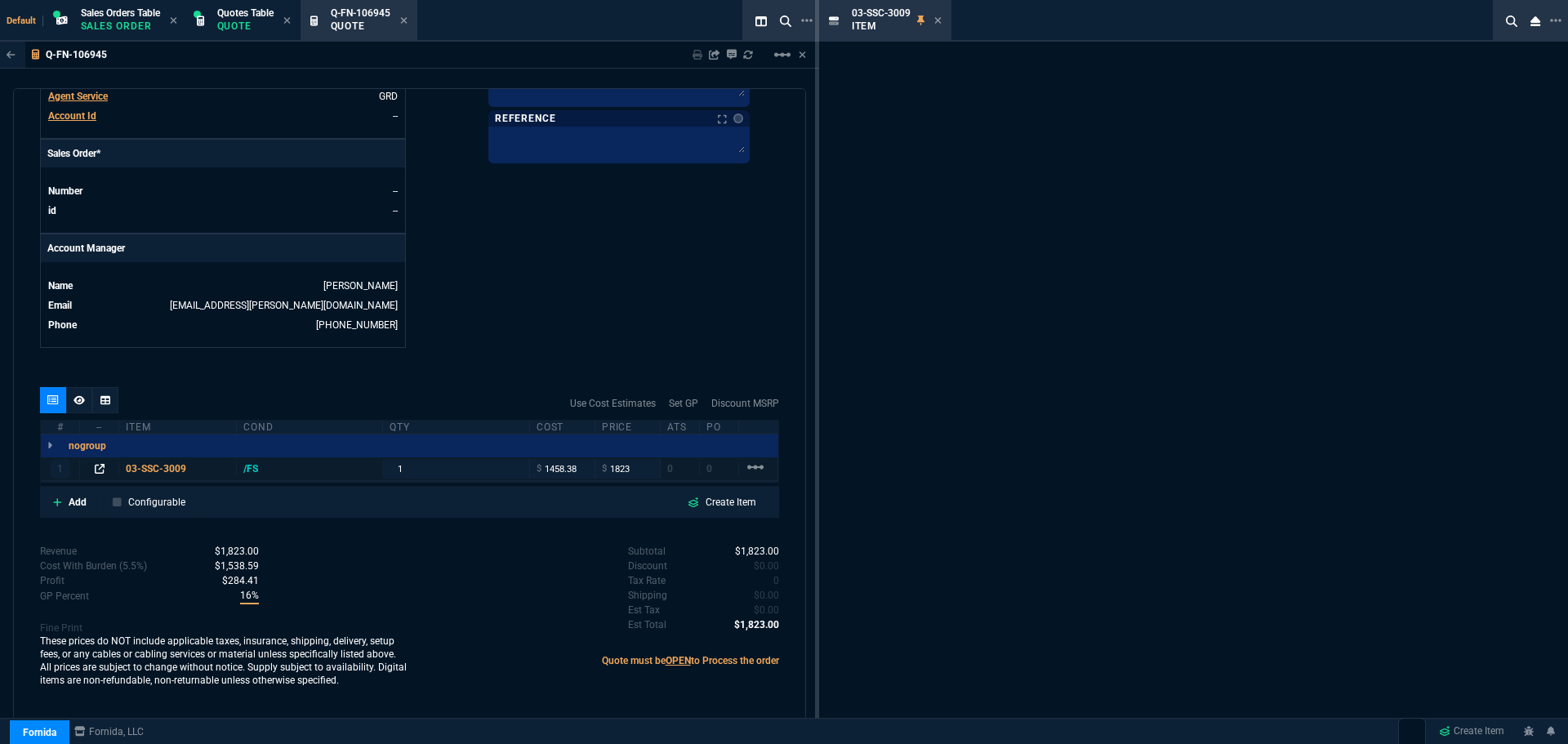
scroll to position [647, 0]
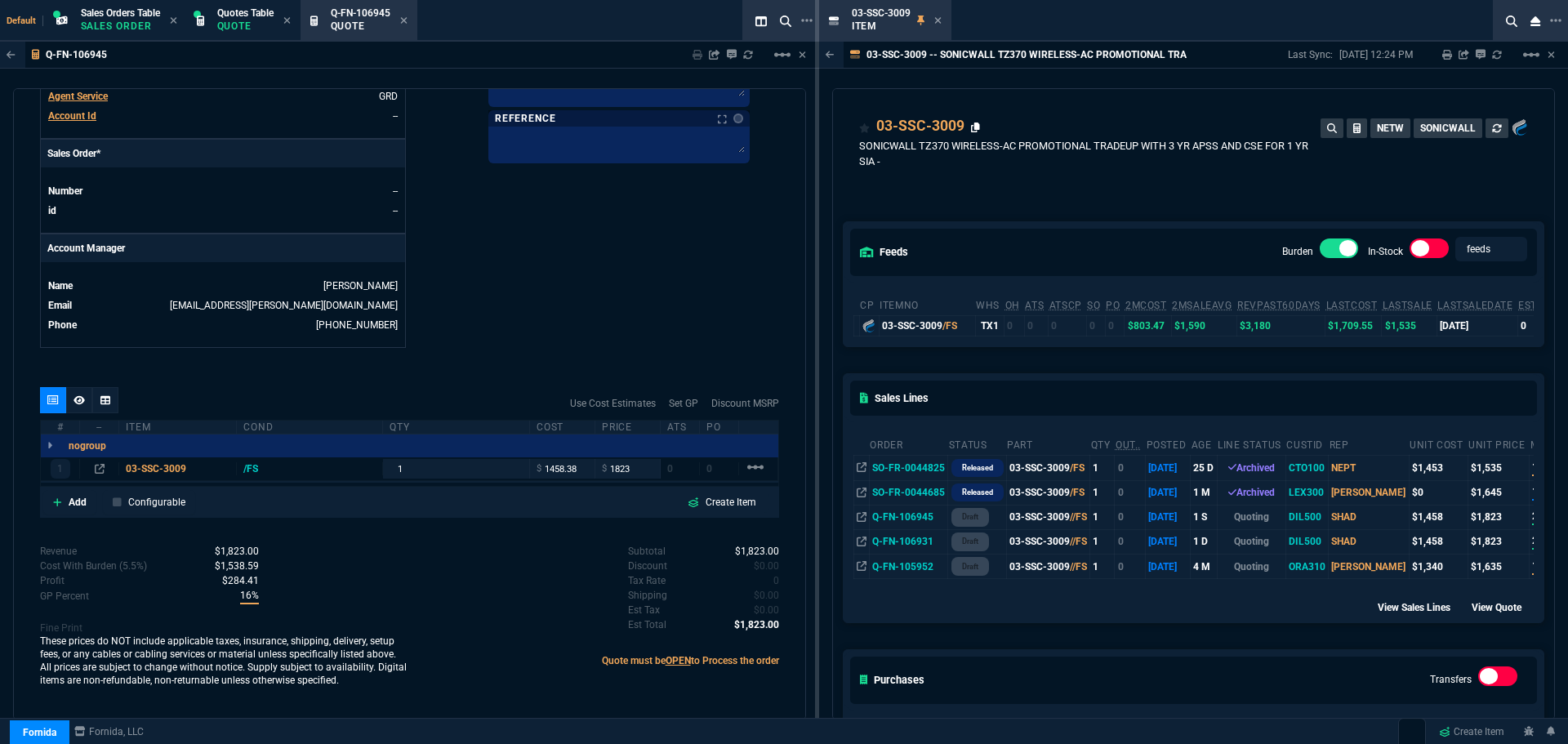
click at [976, 130] on icon at bounding box center [976, 127] width 9 height 10
click at [975, 129] on icon at bounding box center [976, 127] width 9 height 10
click at [977, 127] on icon at bounding box center [976, 127] width 9 height 10
click at [975, 126] on icon at bounding box center [976, 127] width 9 height 10
click at [940, 18] on icon at bounding box center [938, 20] width 7 height 10
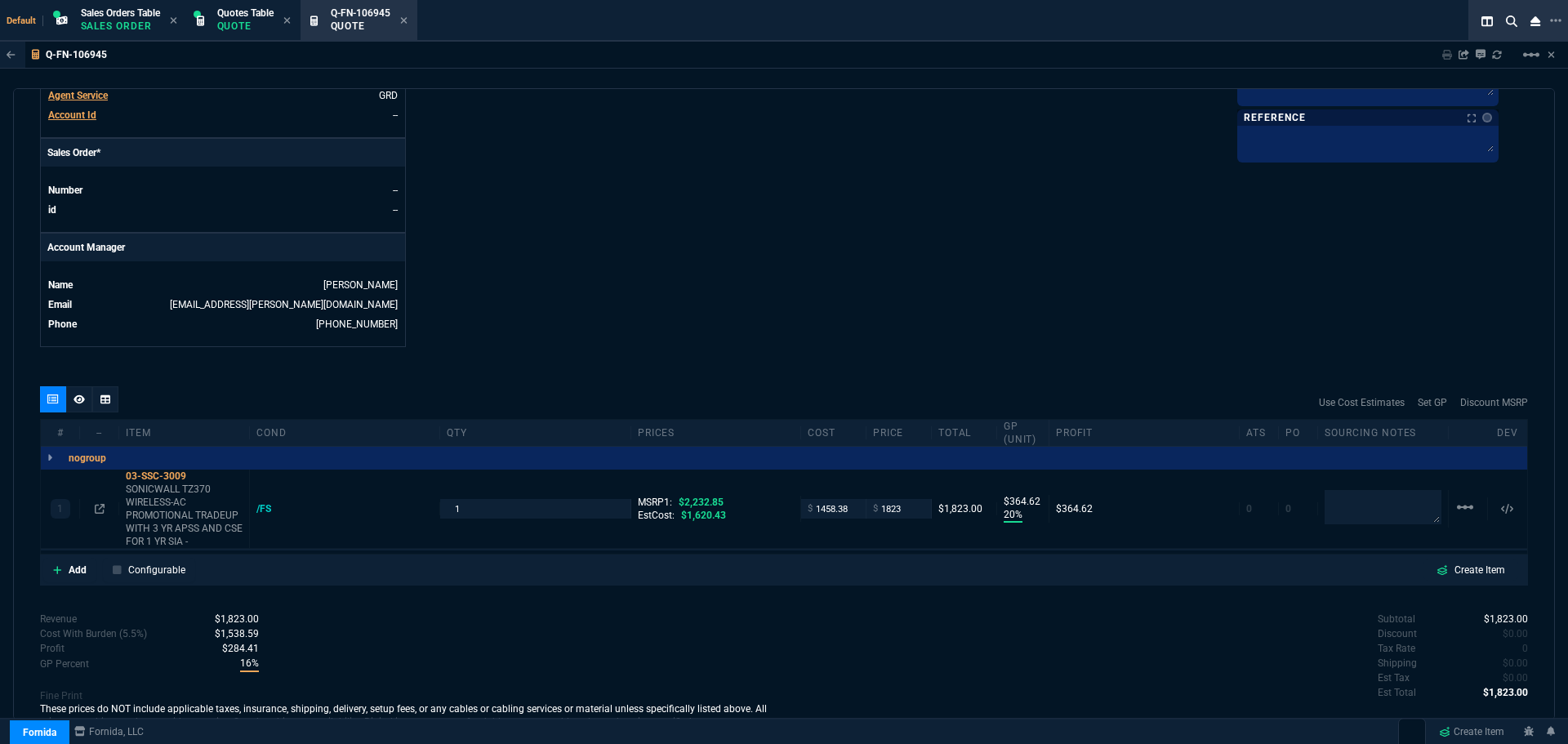
scroll to position [706, 0]
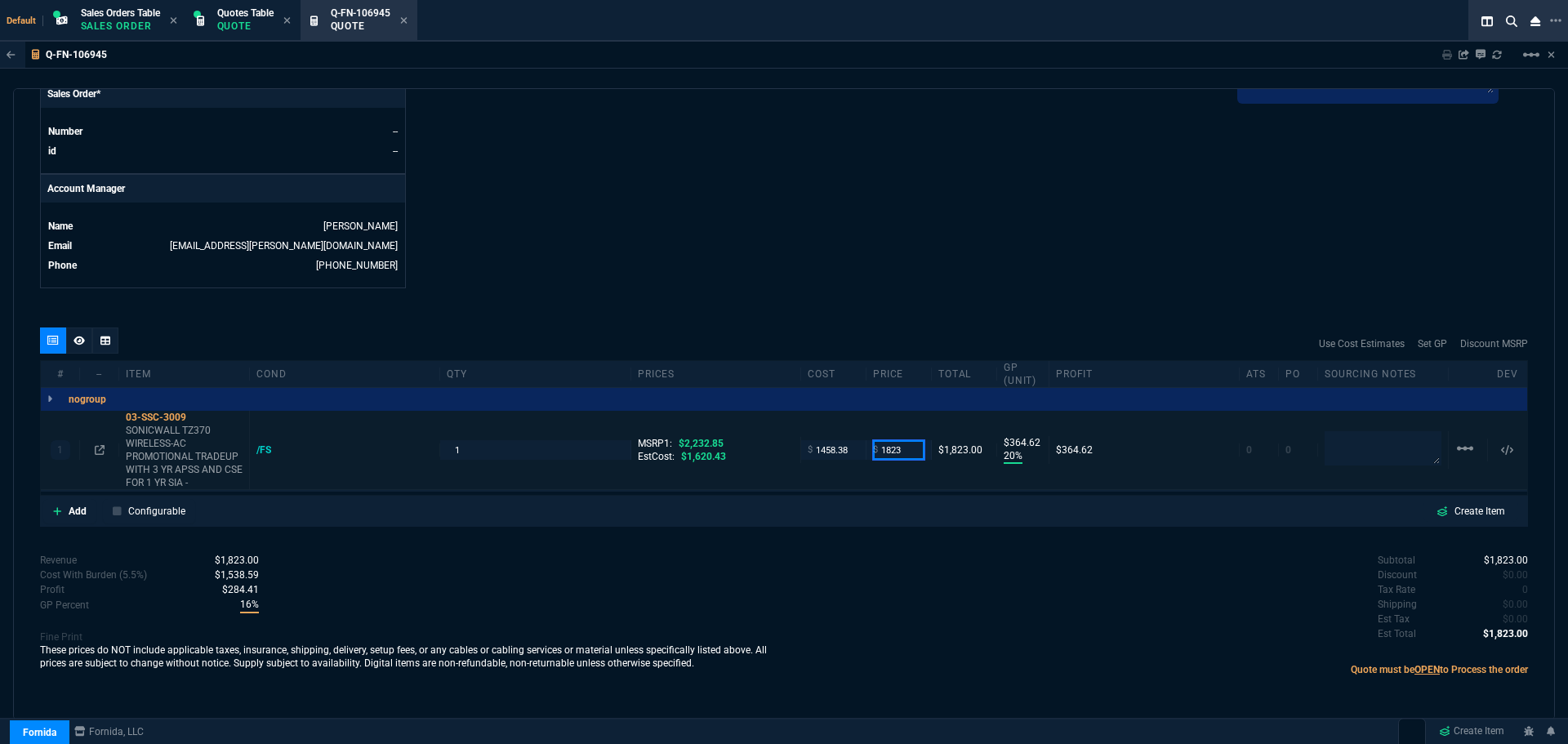
click at [912, 445] on input "1823" at bounding box center [898, 450] width 51 height 19
click at [201, 418] on icon at bounding box center [198, 417] width 9 height 10
click at [1368, 455] on textarea at bounding box center [1383, 448] width 117 height 33
type textarea "D&H"
click at [907, 452] on input "1823" at bounding box center [898, 450] width 51 height 19
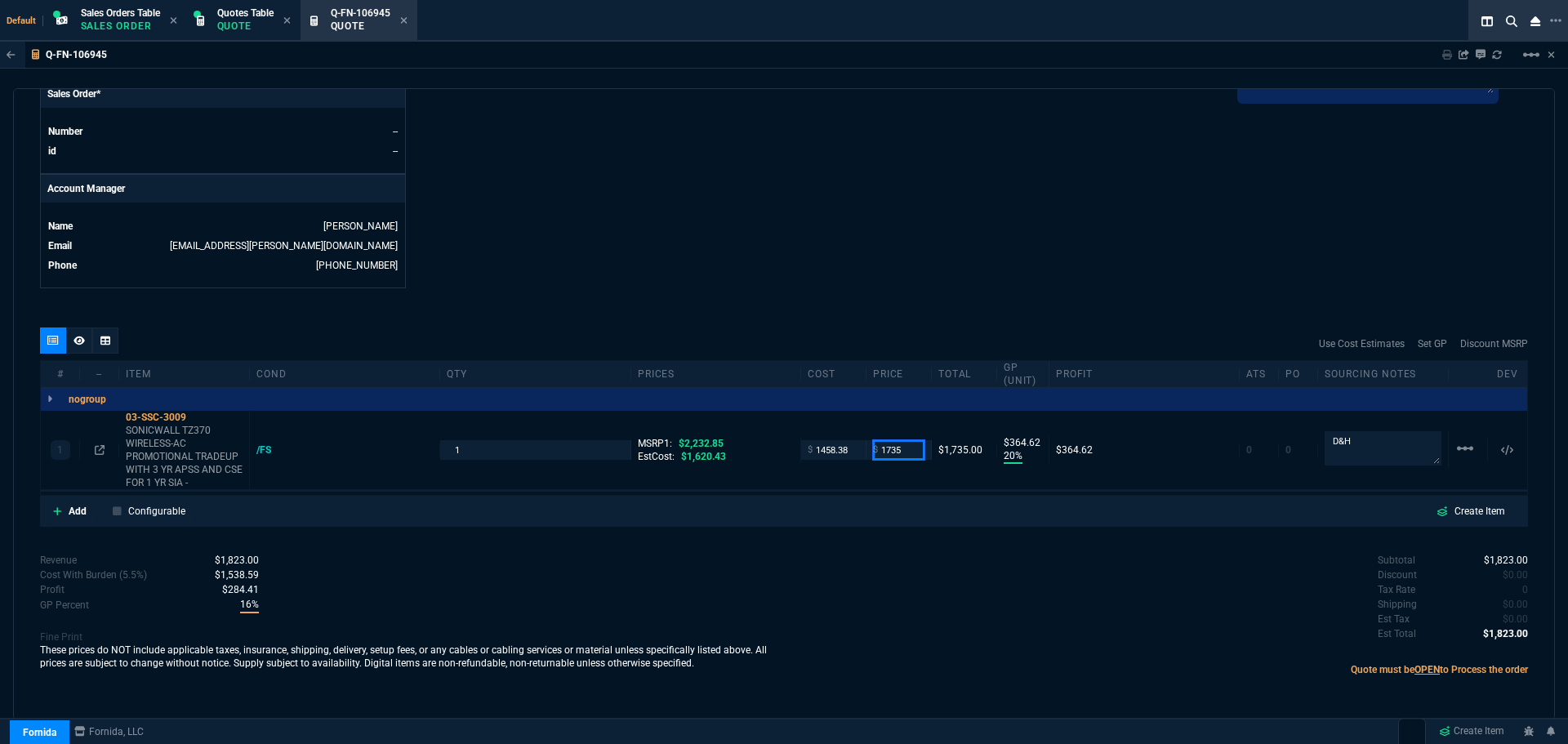
type input "1735"
type input "16"
type input "277"
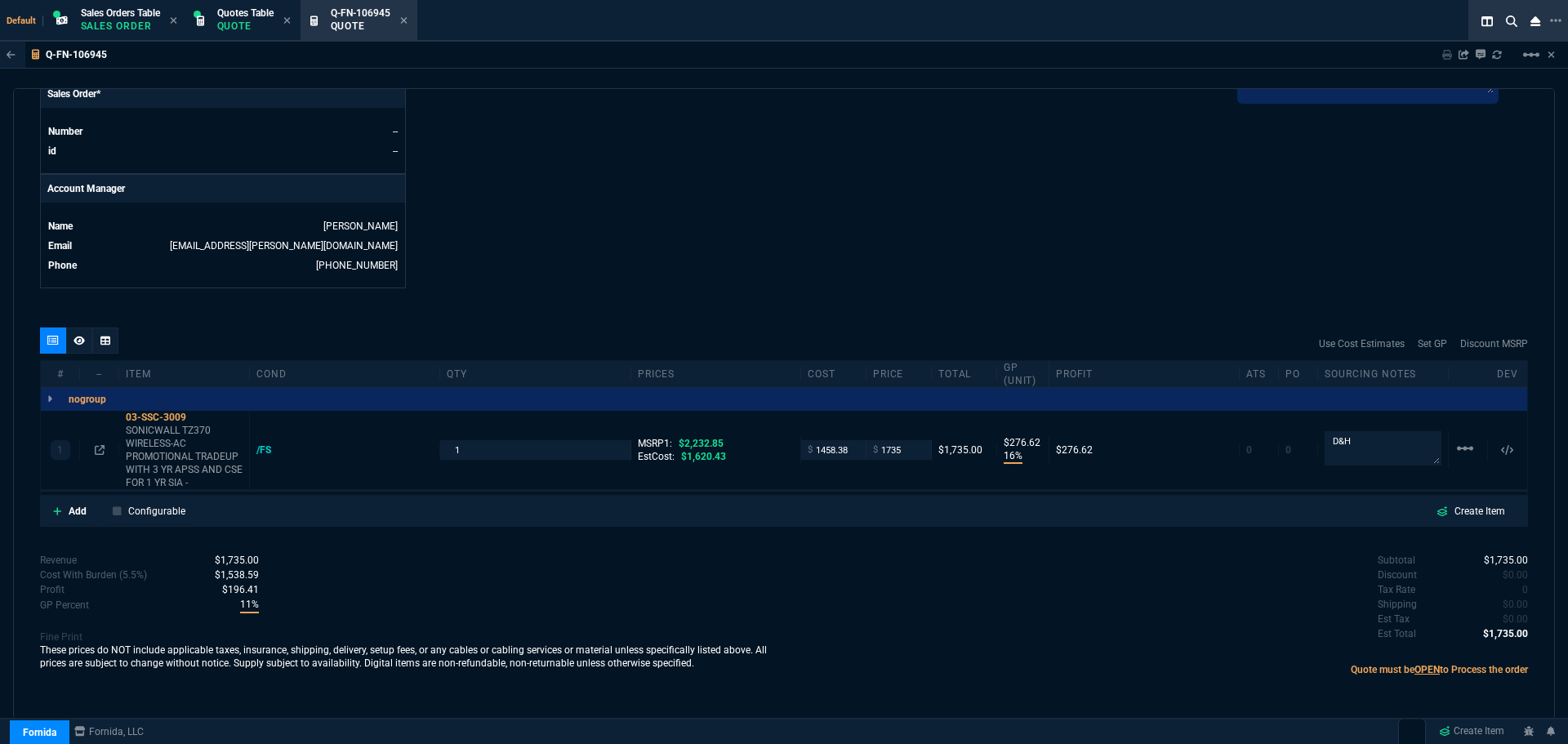
type input "22"
click at [173, 418] on div "03-SSC-3009" at bounding box center [184, 418] width 117 height 13
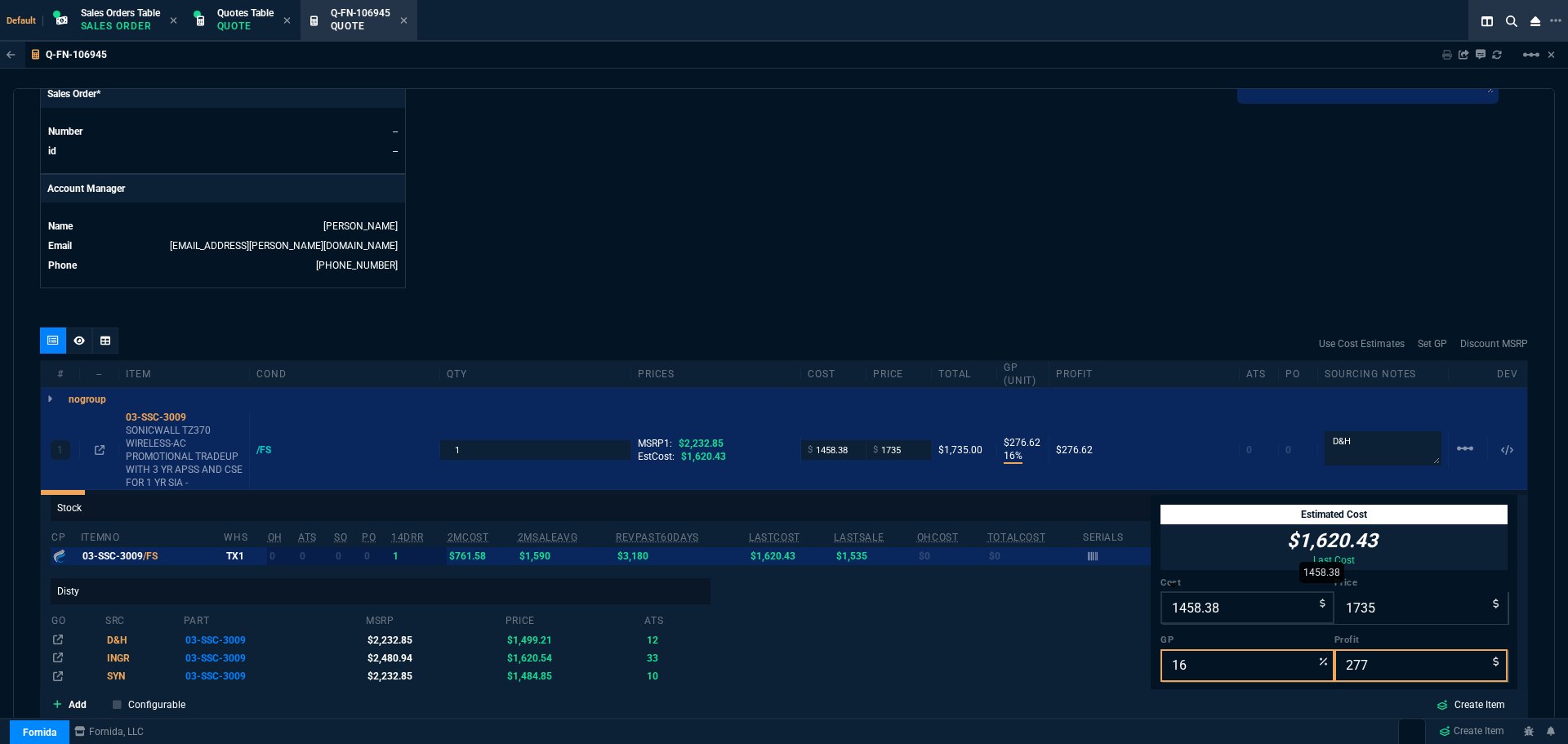
scroll to position [28, 0]
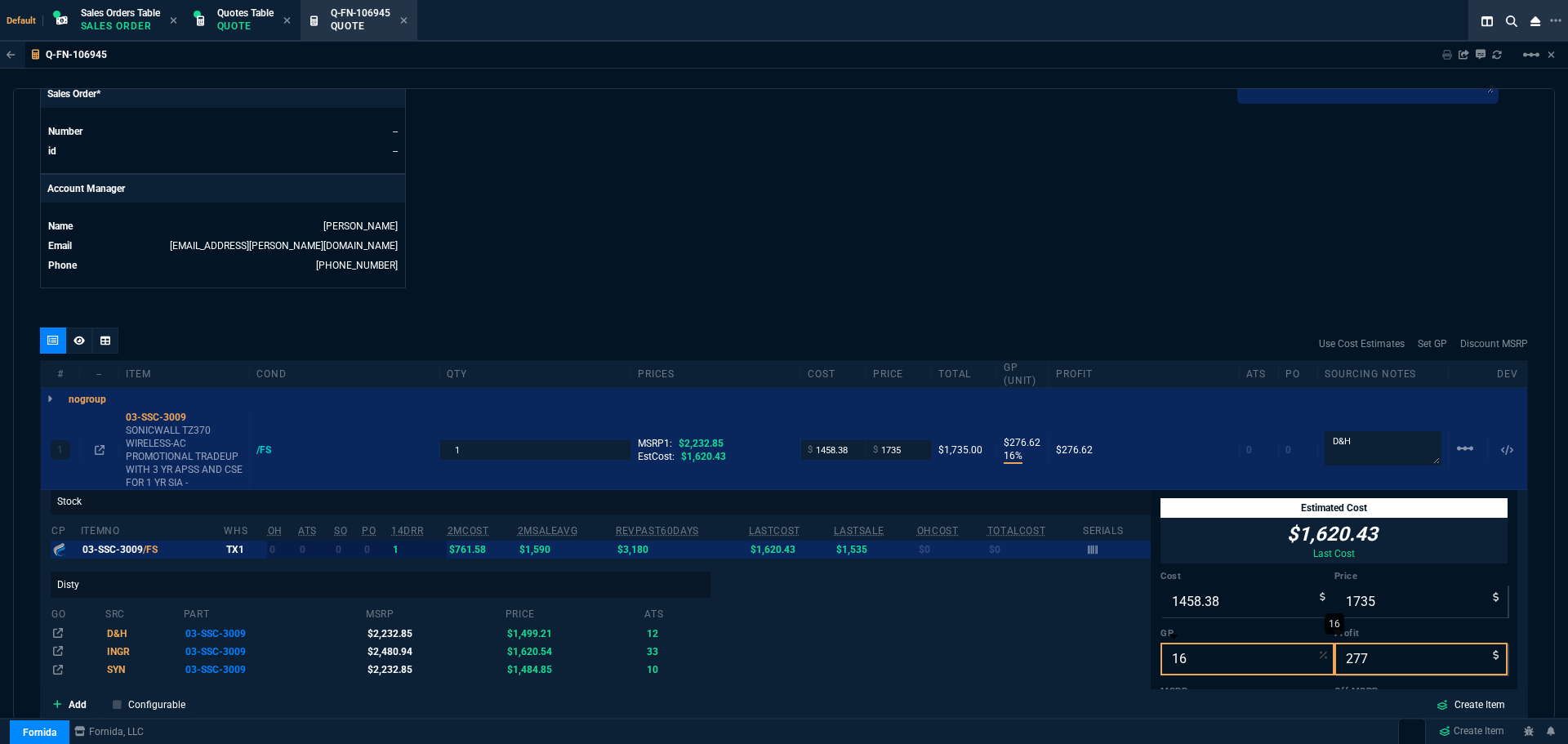
click at [1186, 664] on input "16" at bounding box center [1247, 659] width 174 height 33
type input "1"
type input "1473"
type input "15"
type input "34"
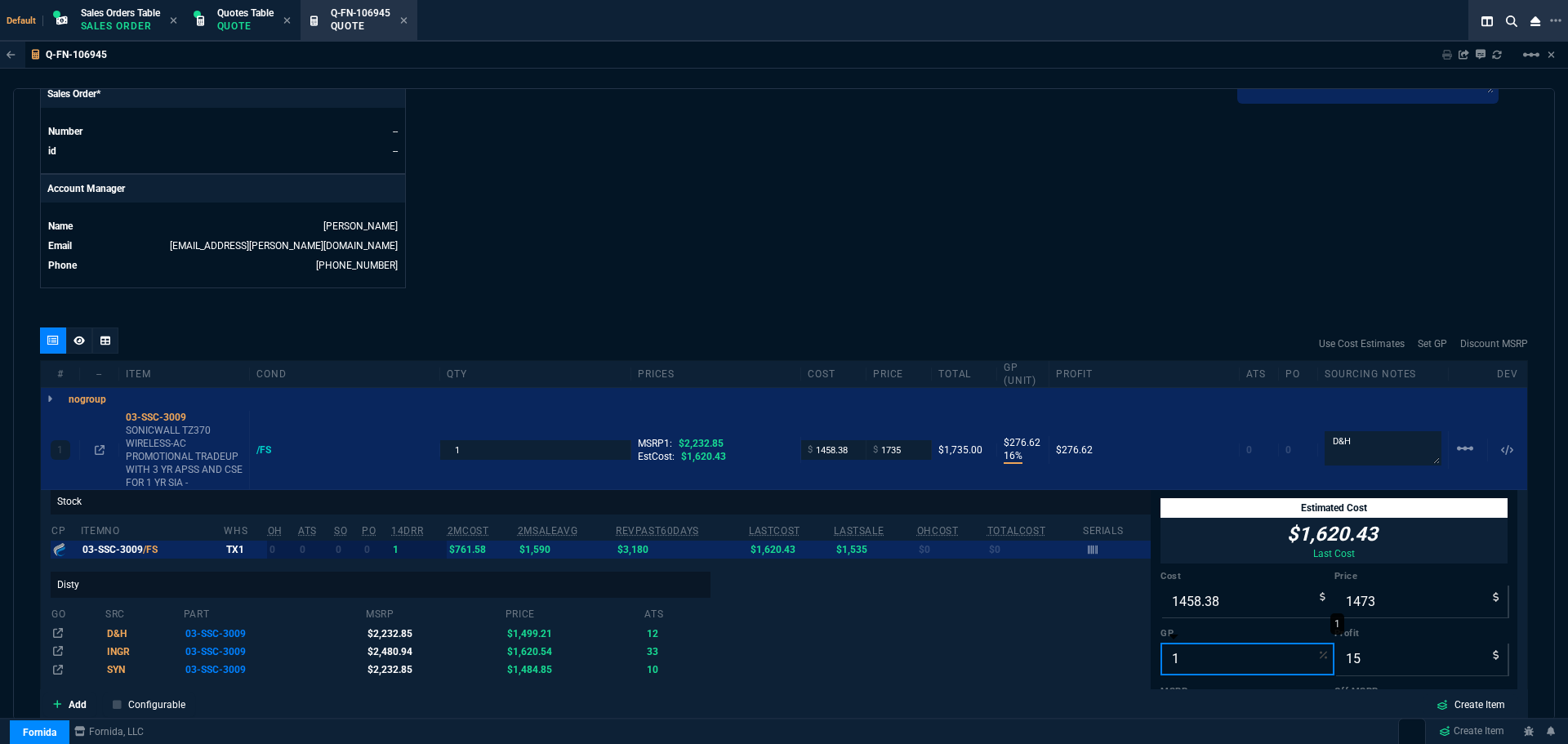
type input "17"
type input "1757"
type input "299"
type input "21"
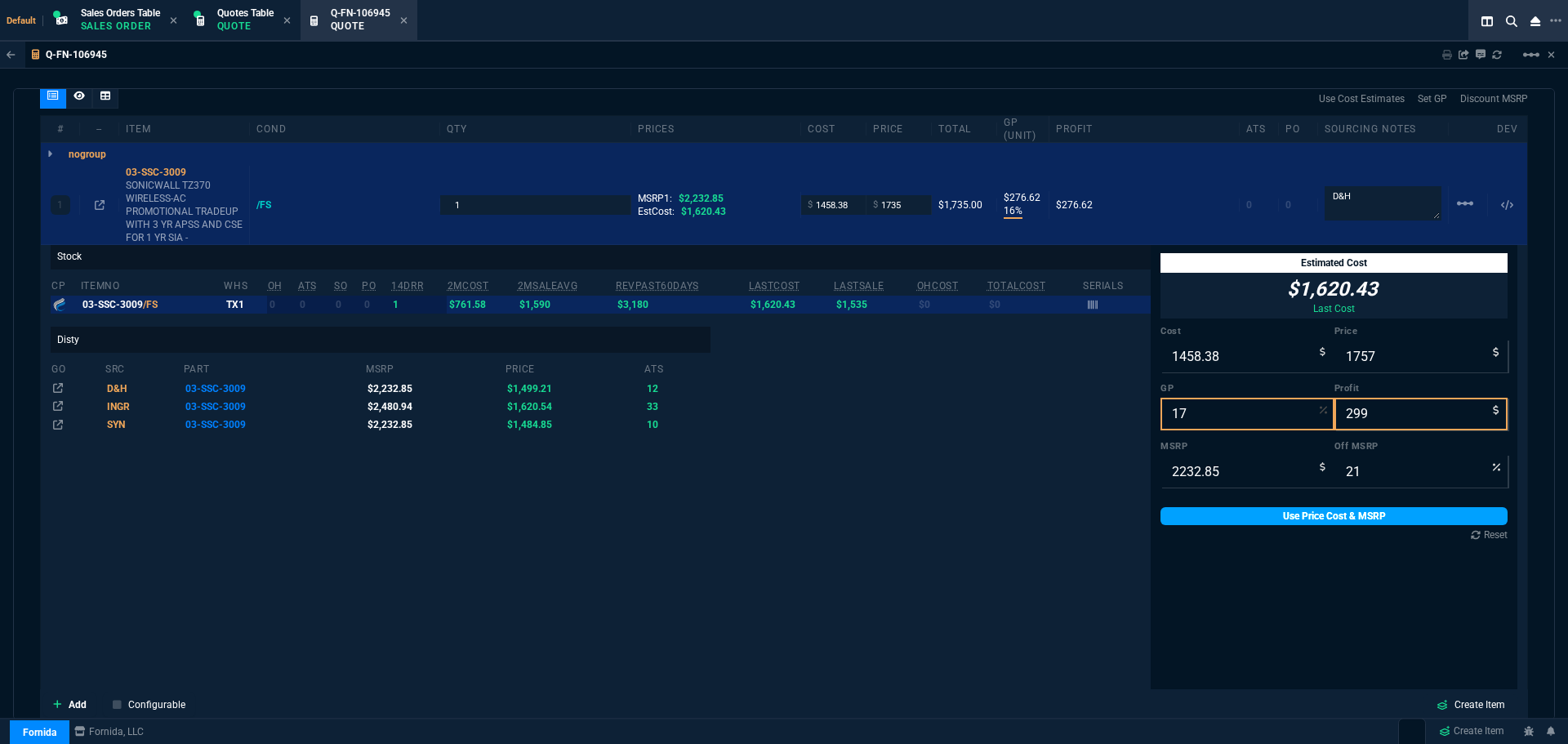
type input "17"
click at [1279, 521] on link "Use Price Cost & MSRP" at bounding box center [1334, 516] width 347 height 18
type input "1757"
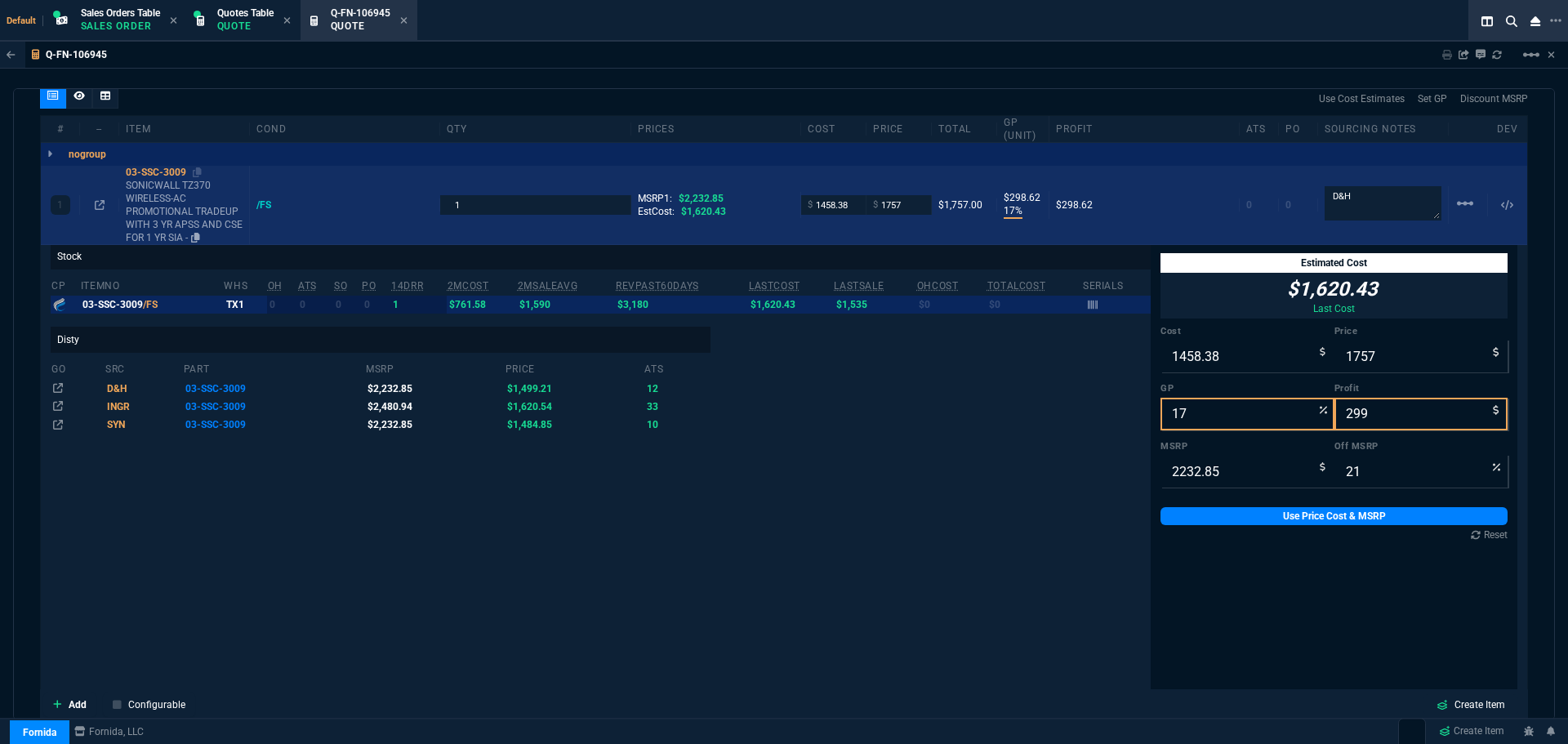
click at [153, 173] on div "03-SSC-3009" at bounding box center [184, 173] width 117 height 13
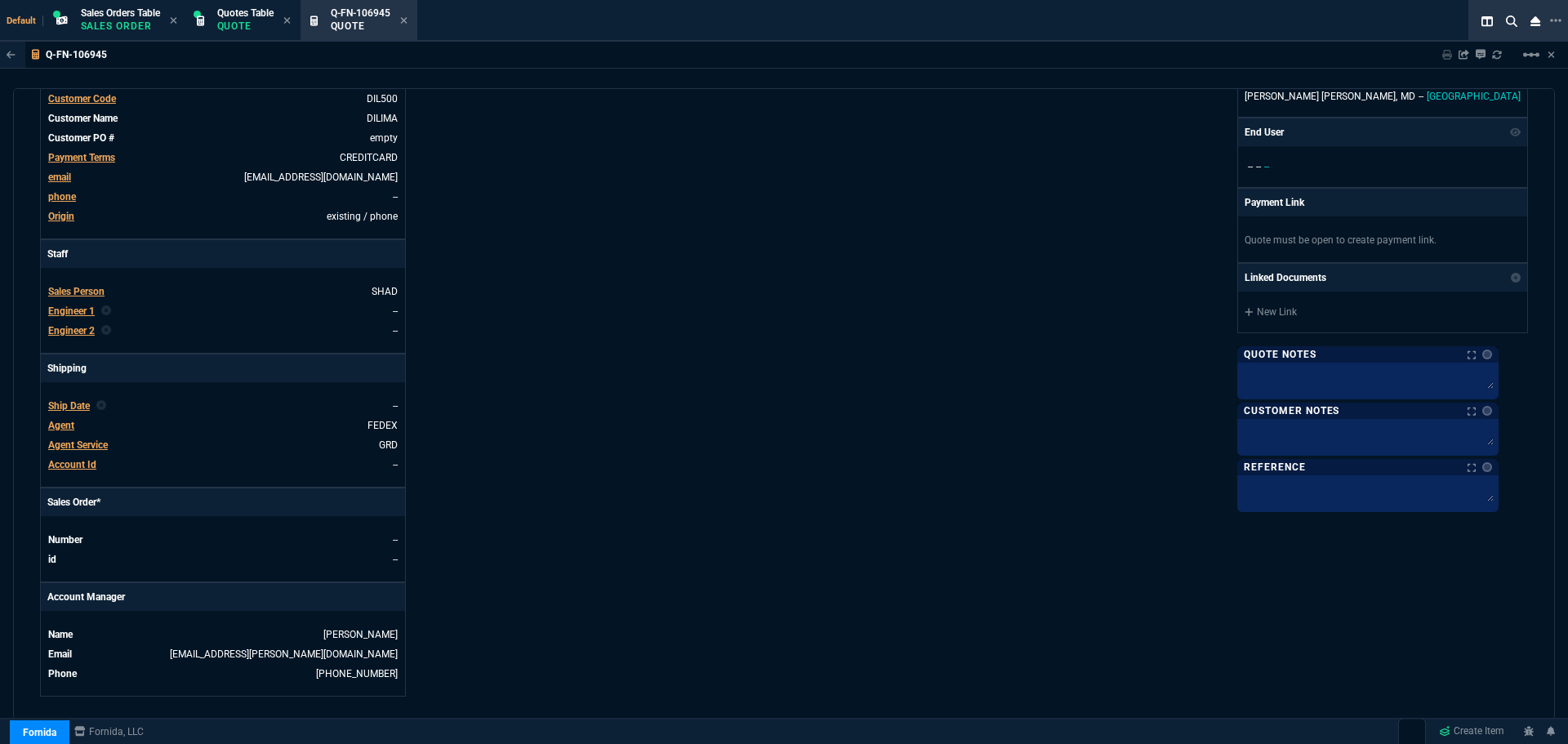
scroll to position [0, 0]
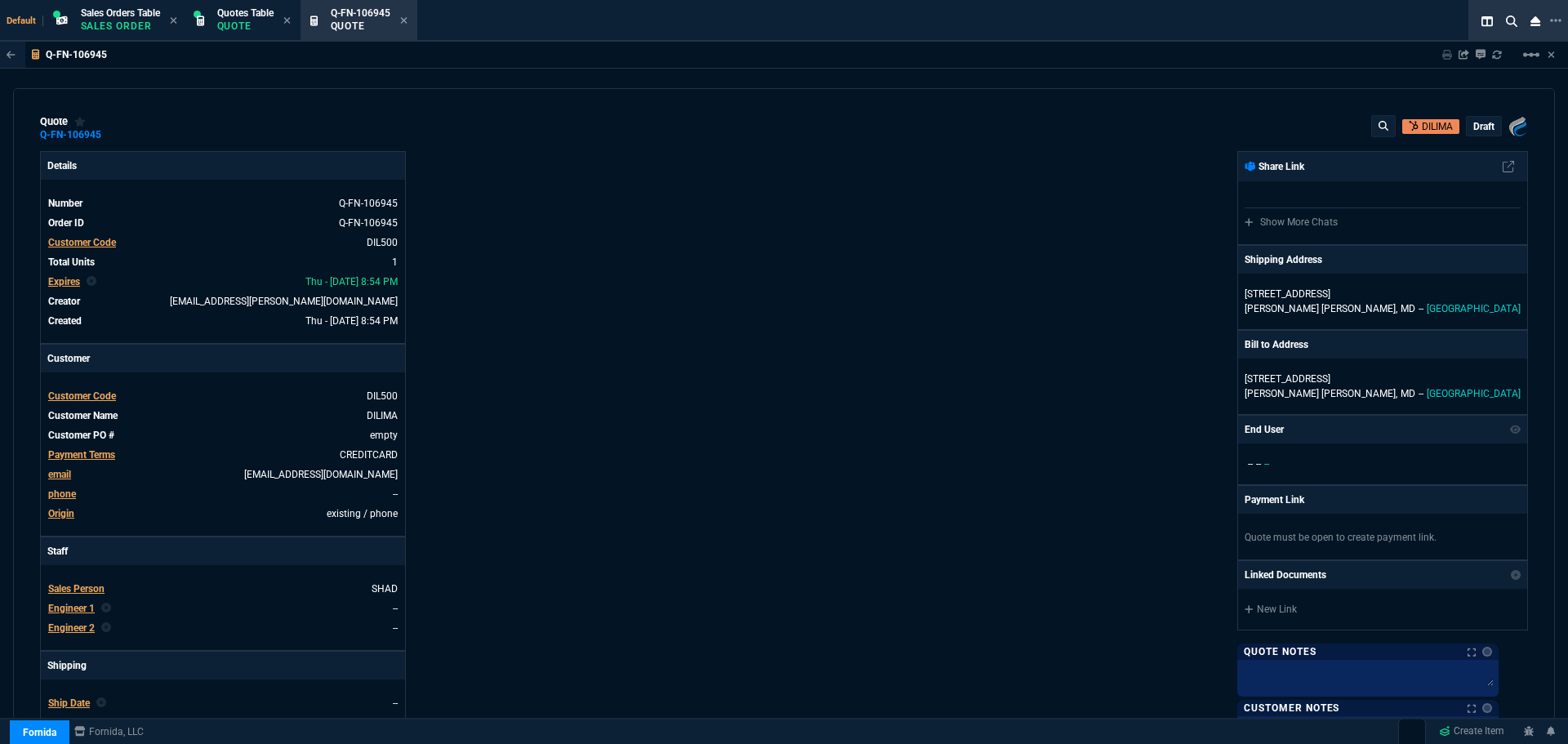
click at [1473, 124] on p "draft" at bounding box center [1484, 126] width 21 height 13
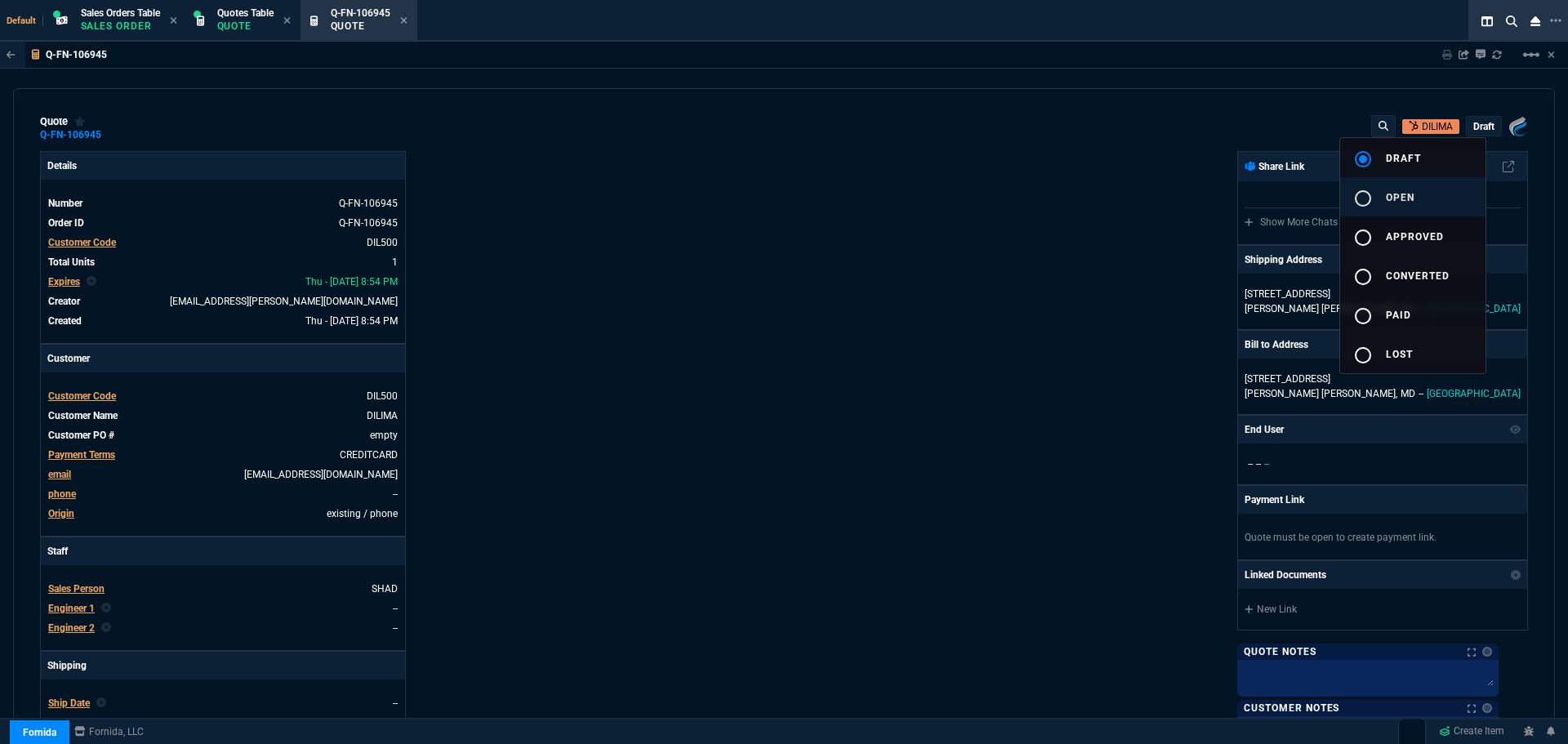
click at [1365, 202] on mat-icon "radio_button_unchecked" at bounding box center [1363, 198] width 19 height 20
type input "17"
type input "299"
type input "21"
click at [965, 290] on div at bounding box center [784, 372] width 1568 height 744
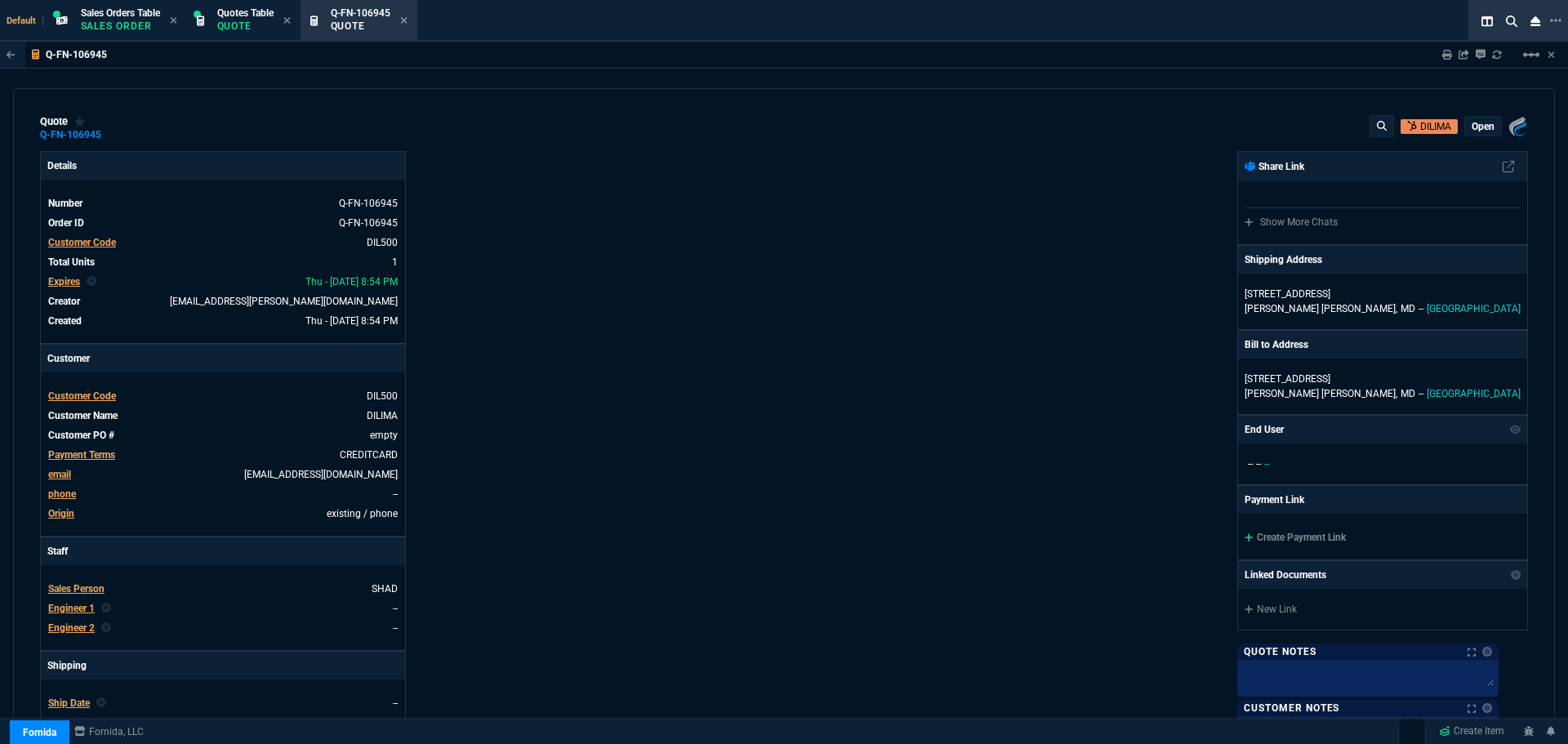
scroll to position [327, 0]
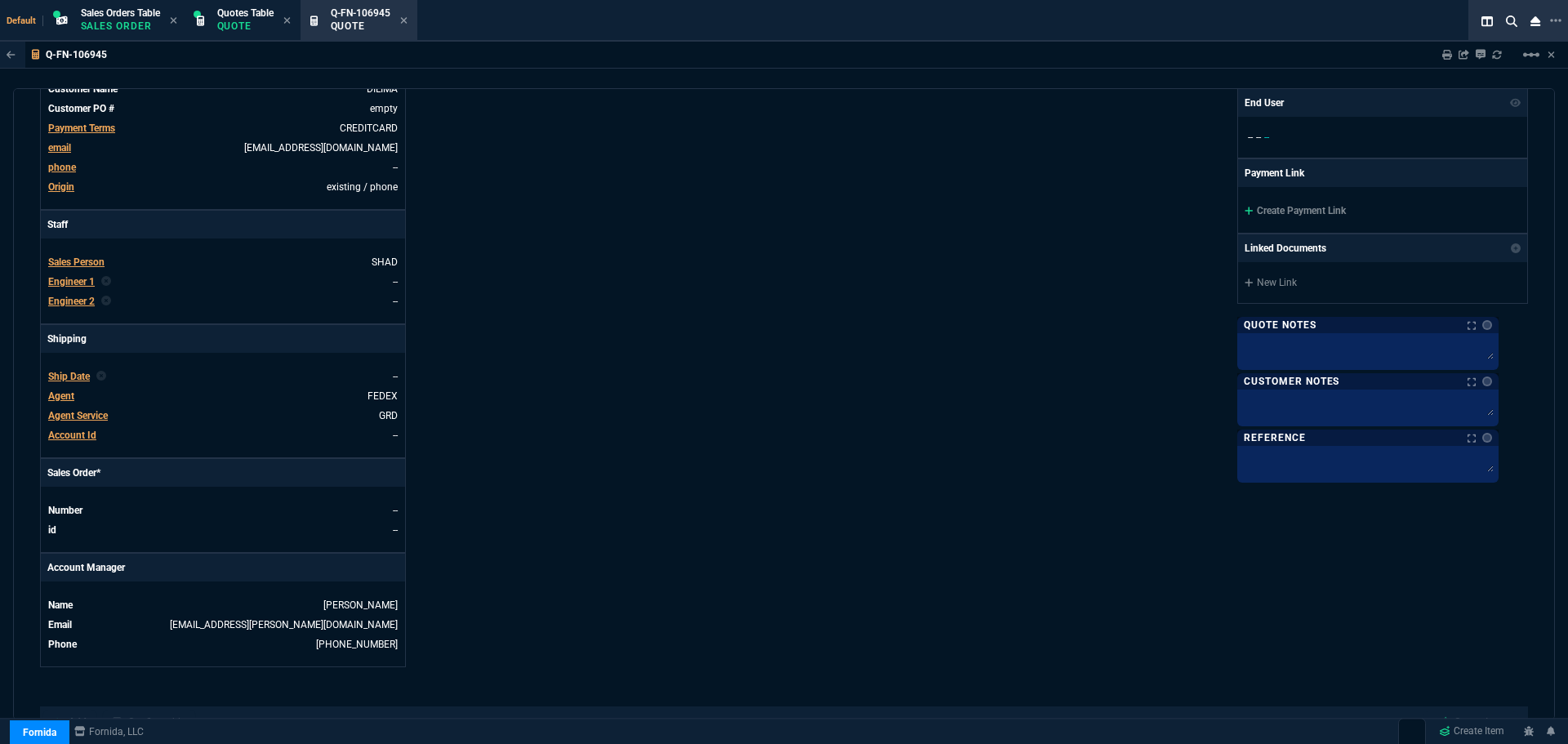
click at [718, 440] on div "Details Number Q-FN-106945 Order ID Q-FN-106945 Customer Code DIL500 Total Unit…" at bounding box center [411, 246] width 744 height 843
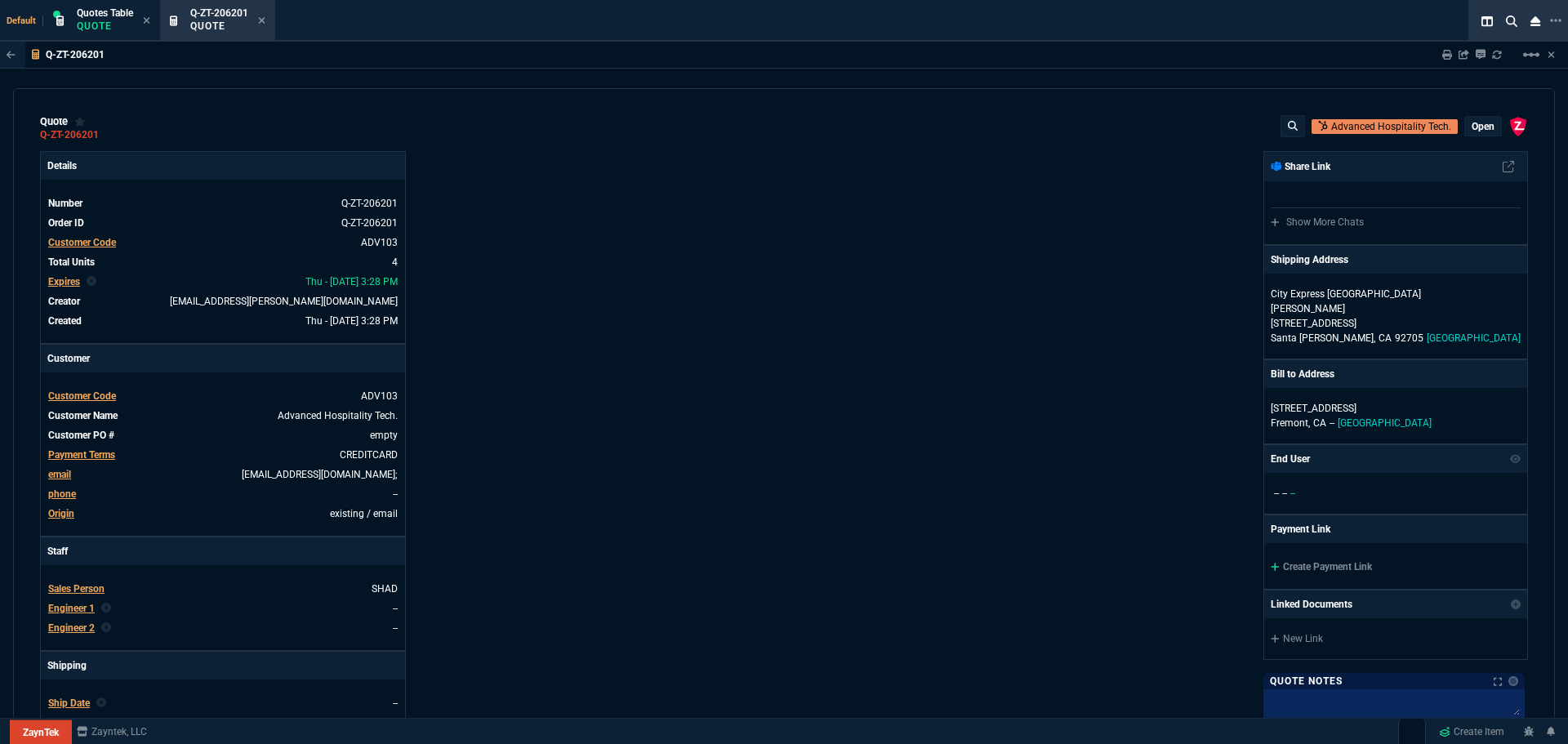
select select "4: SHAD"
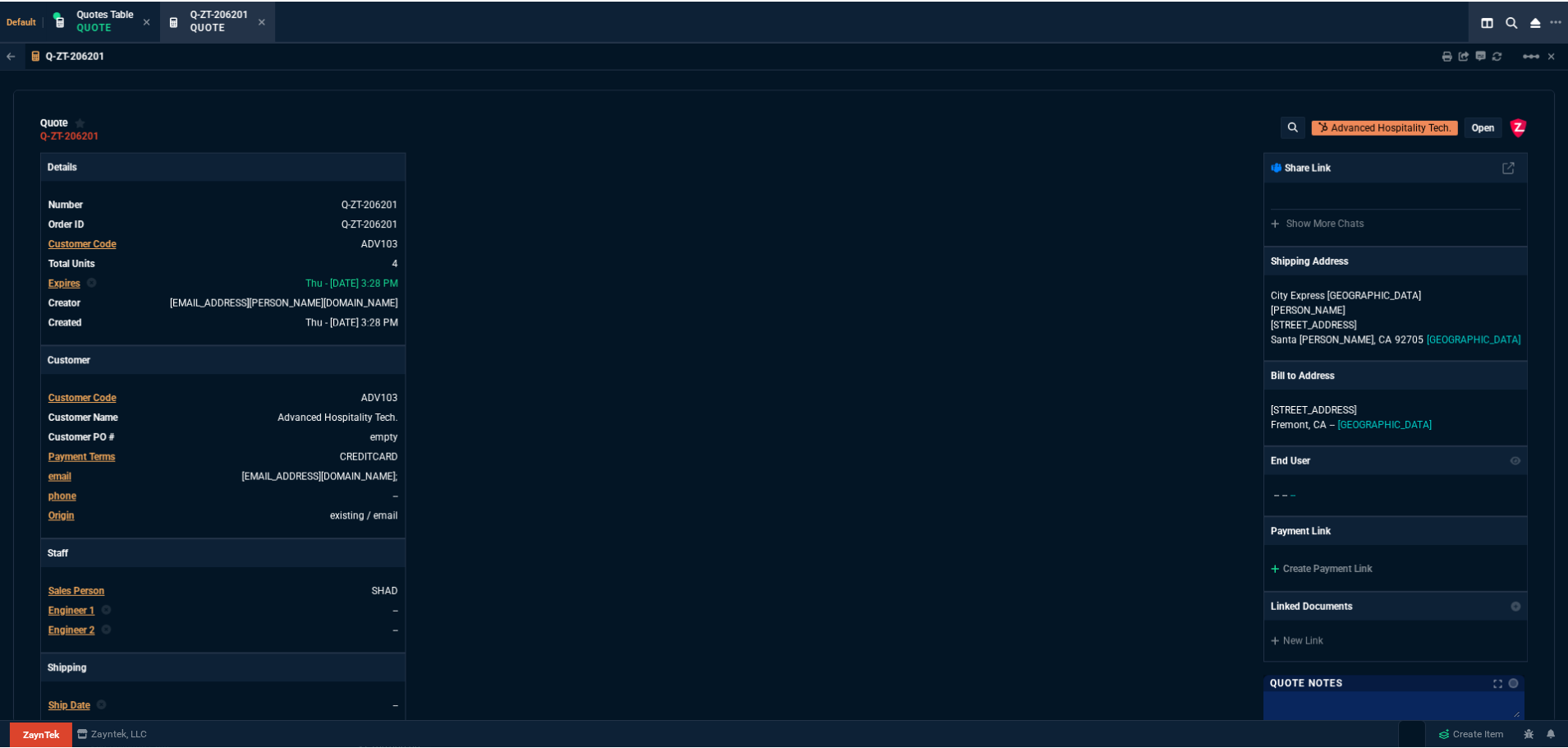
scroll to position [677, 0]
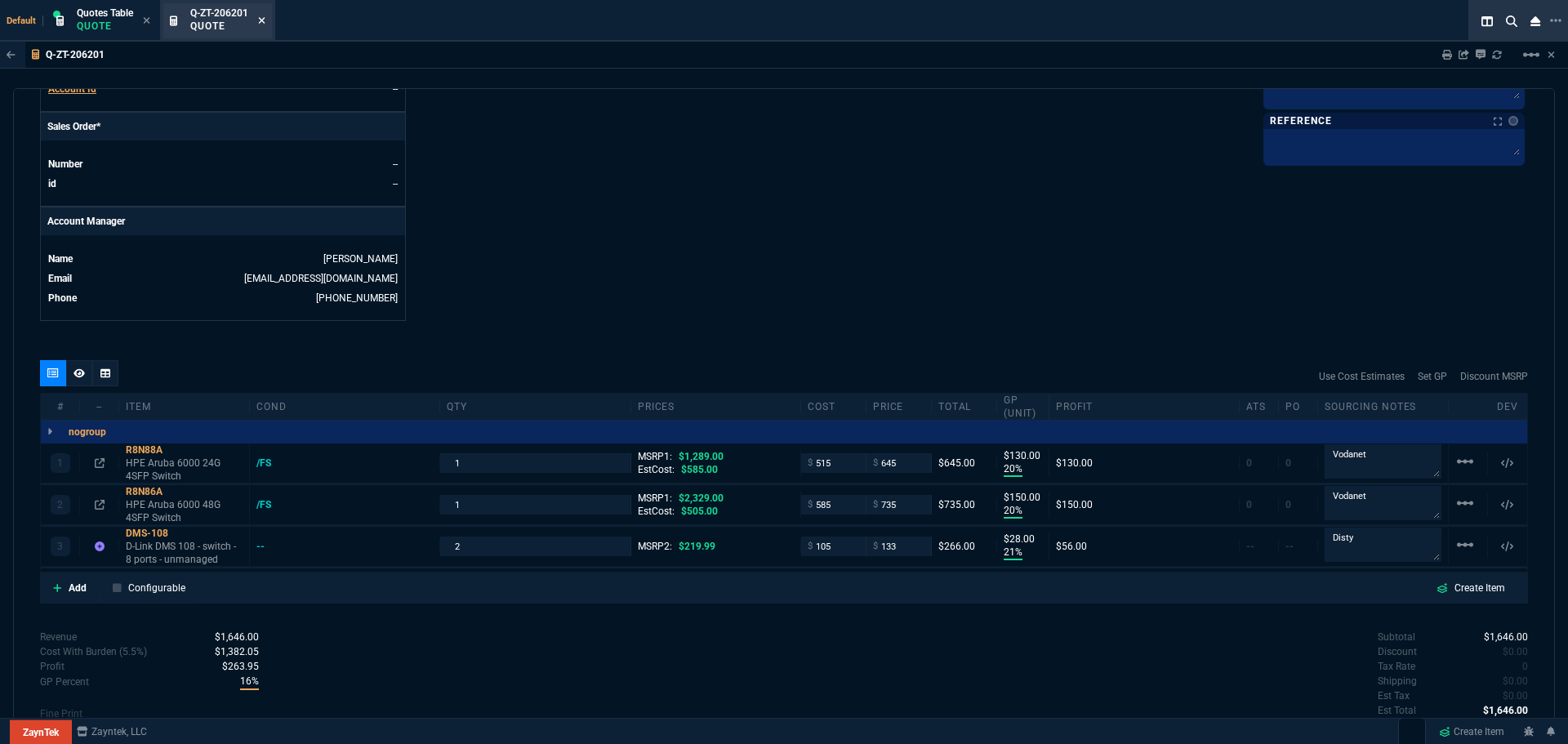
click at [261, 19] on icon at bounding box center [262, 20] width 7 height 10
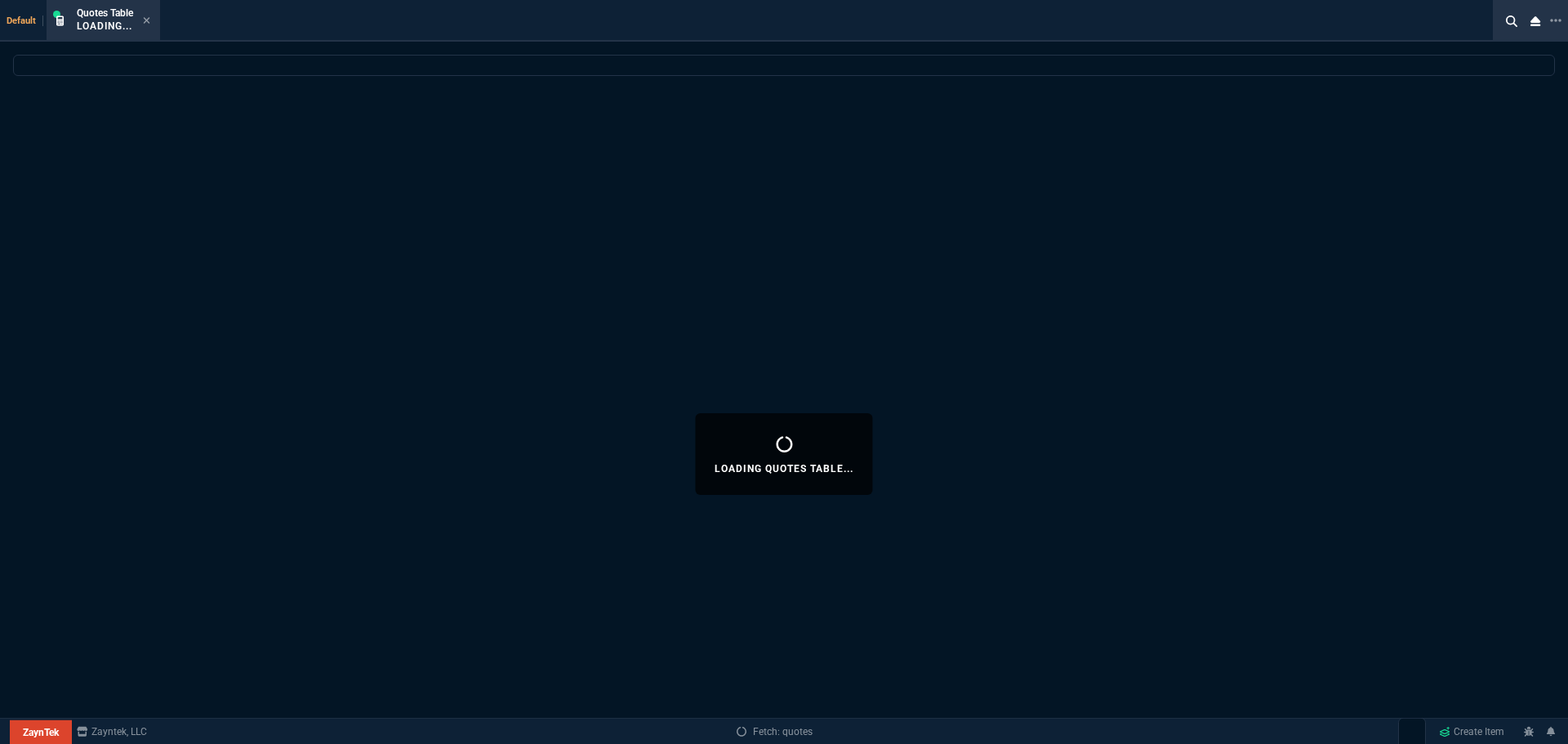
select select
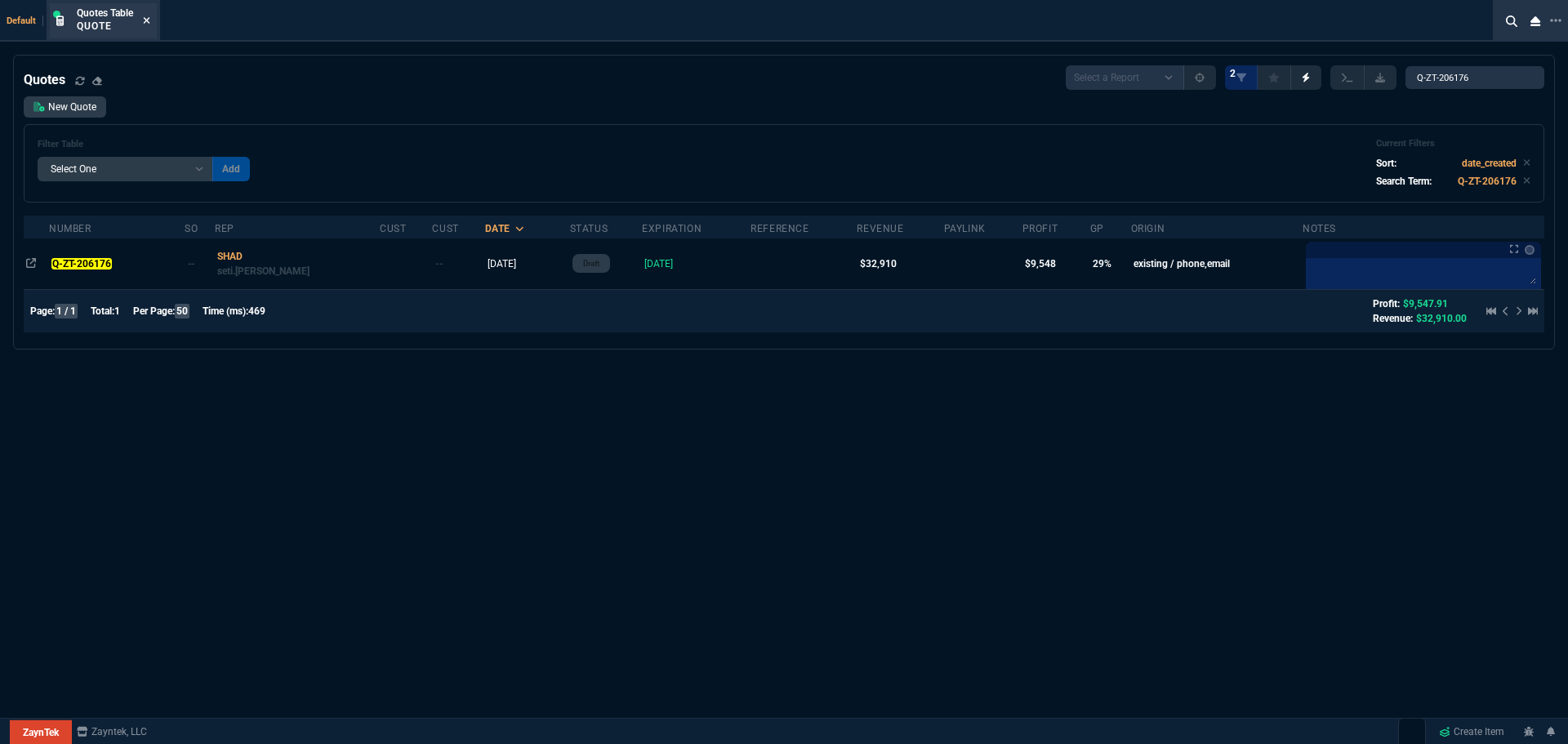
click at [146, 23] on icon at bounding box center [147, 20] width 6 height 7
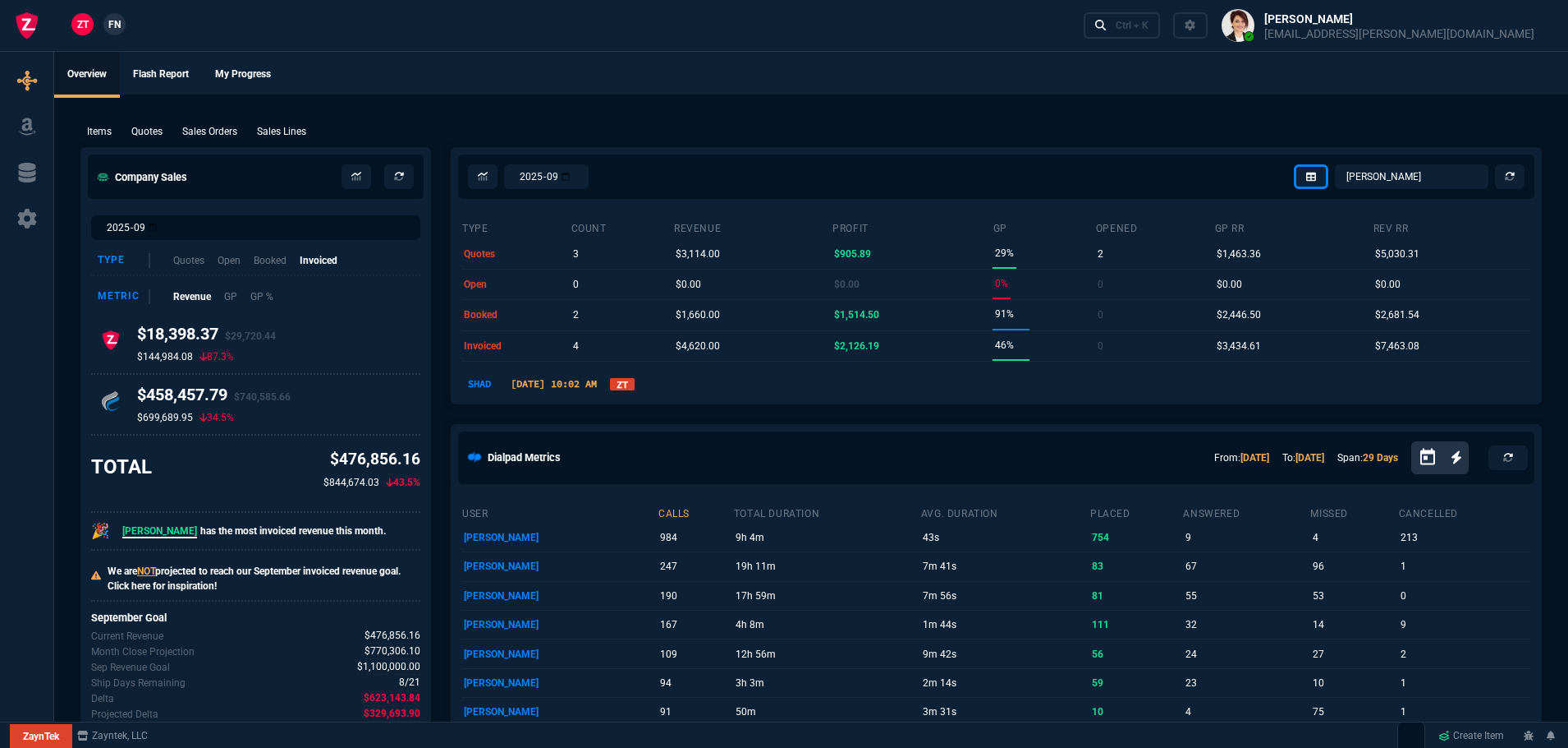
click at [635, 382] on link "ZT" at bounding box center [623, 384] width 24 height 12
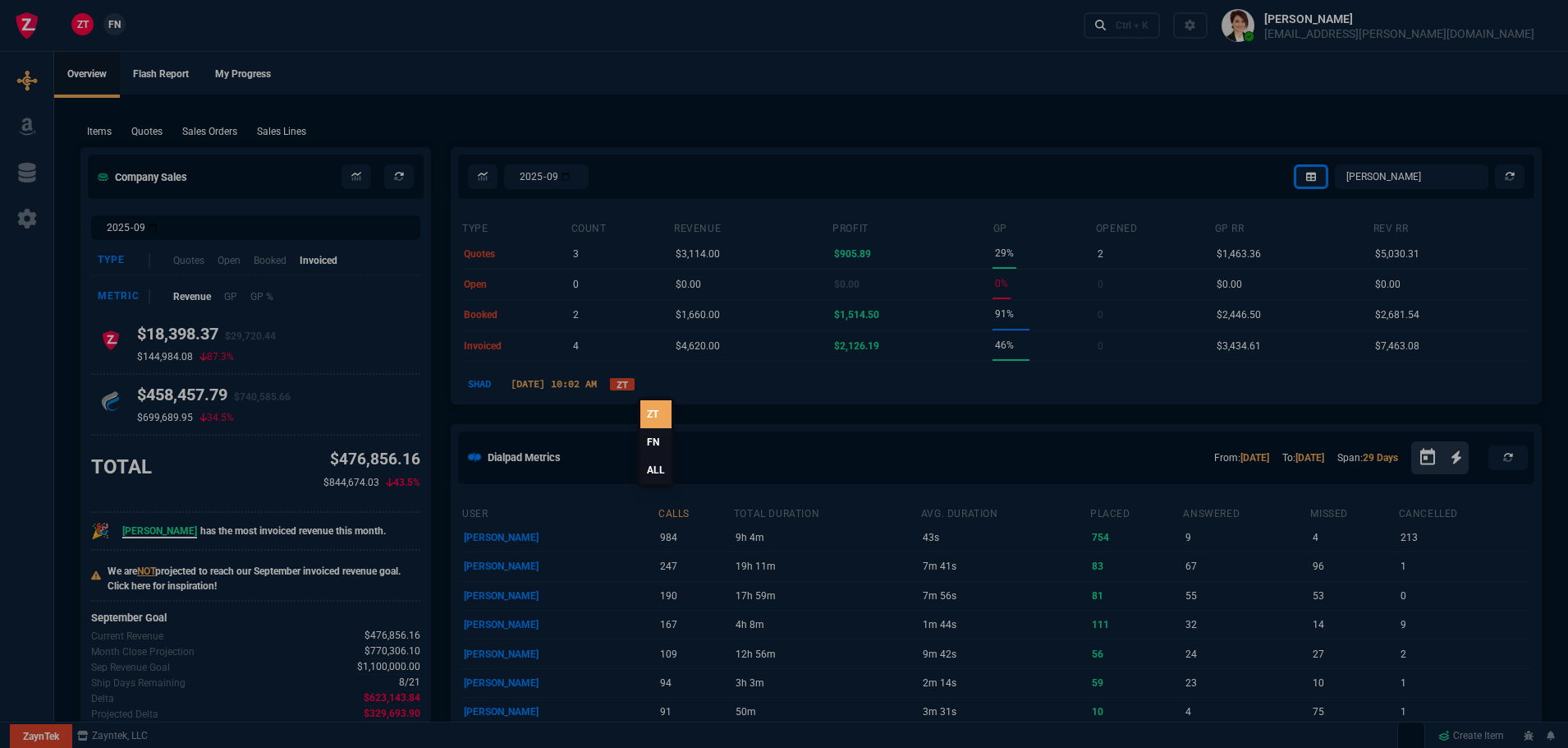
click at [656, 468] on link "ALL" at bounding box center [655, 470] width 31 height 28
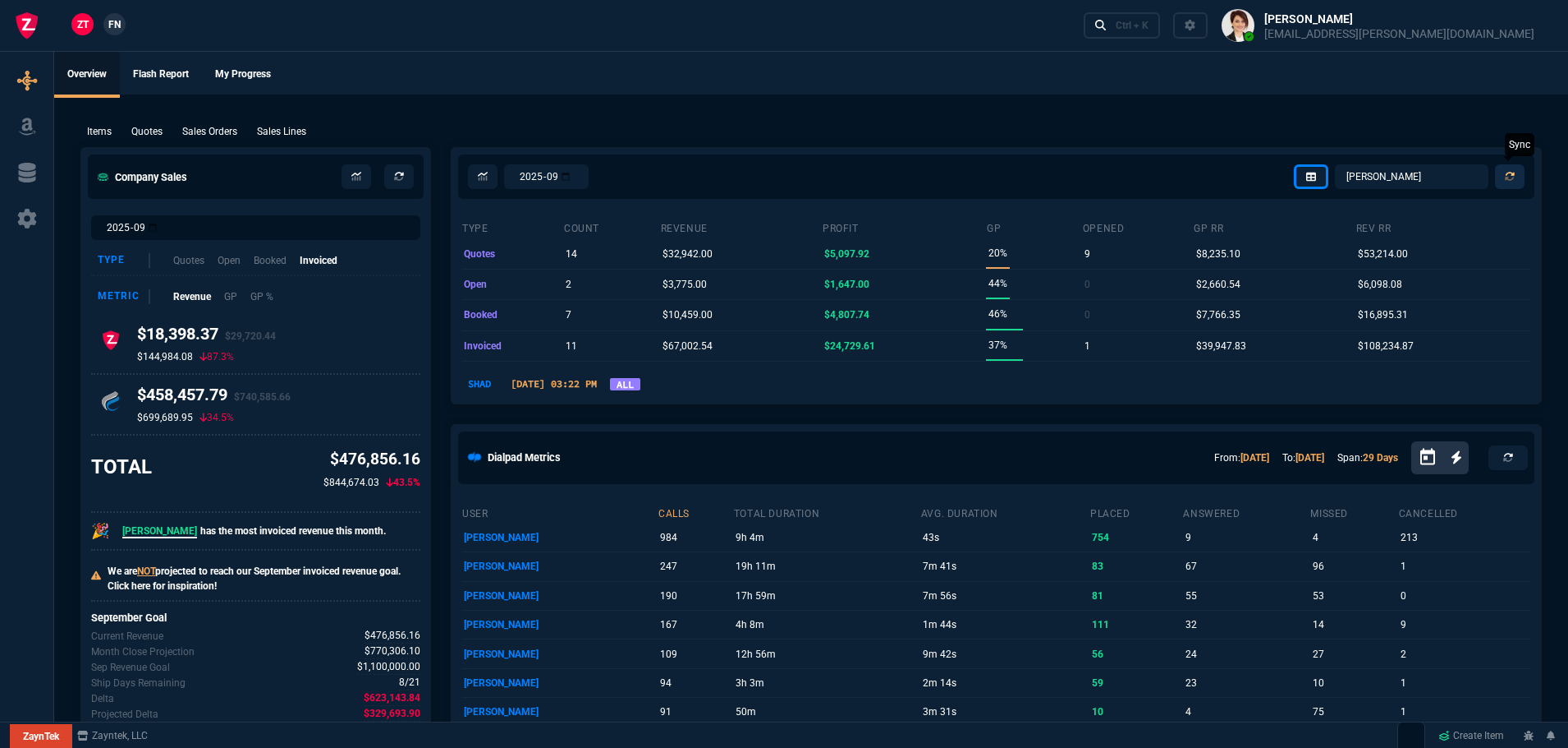
click at [1506, 176] on icon at bounding box center [1510, 176] width 10 height 10
click at [1506, 176] on icon at bounding box center [1510, 176] width 10 height 10
click at [1413, 175] on select "Omar Brian Over Farzad Vahid Steven Huang Seti Shadab Alicia Bostic Wafek Moham…" at bounding box center [1412, 176] width 154 height 24
click at [1336, 164] on select "Omar Brian Over Farzad Vahid Steven Huang Seti Shadab Alicia Bostic Wafek Moham…" at bounding box center [1412, 176] width 154 height 24
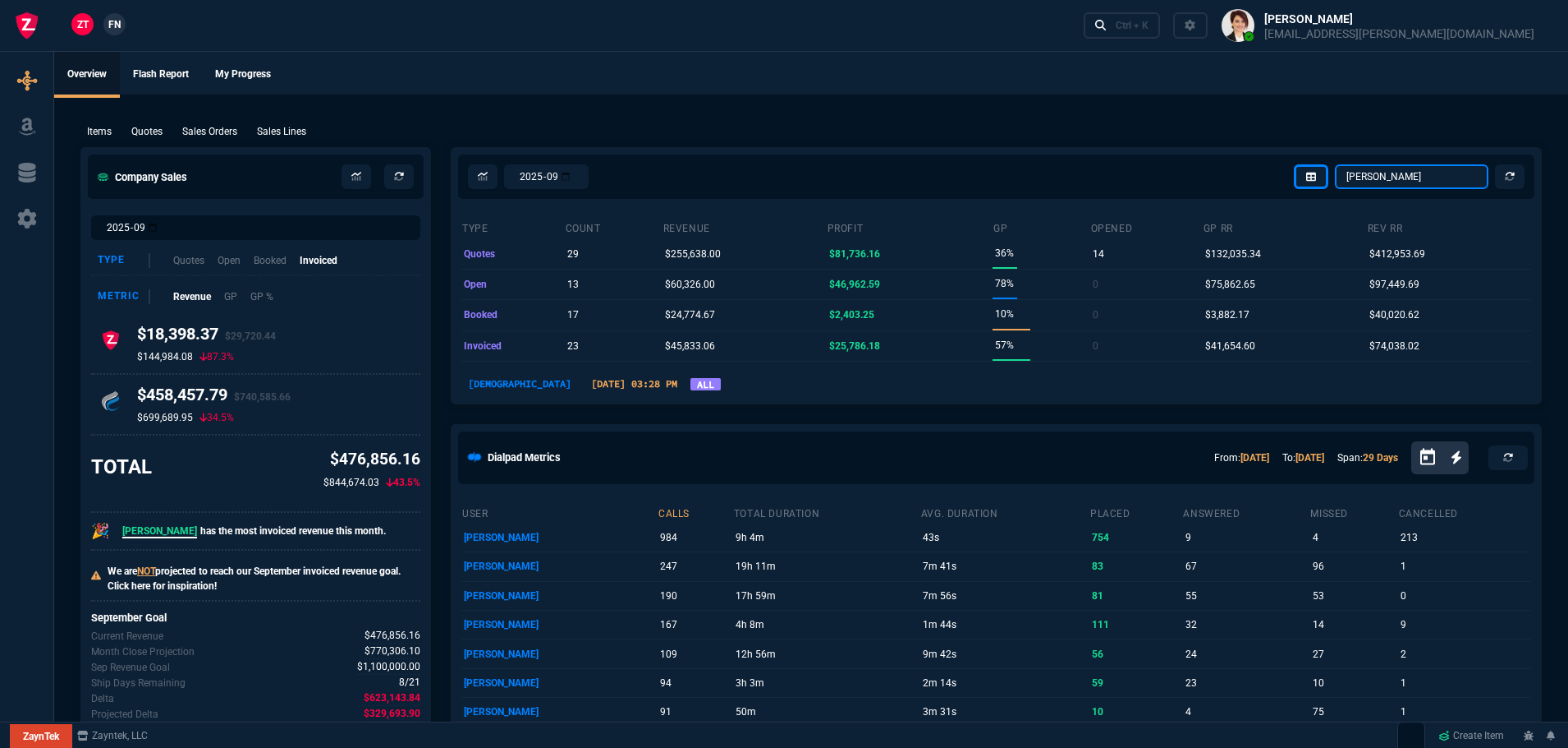
click at [1413, 175] on select "Omar Brian Over Farzad Vahid Steven Huang Seti Shadab Alicia Bostic Wafek Moham…" at bounding box center [1412, 176] width 154 height 24
click at [1336, 164] on select "Omar Brian Over Farzad Vahid Steven Huang Seti Shadab Alicia Bostic Wafek Moham…" at bounding box center [1412, 176] width 154 height 24
click at [1408, 173] on select "Omar Brian Over Farzad Vahid Steven Huang Seti Shadab Alicia Bostic Wafek Moham…" at bounding box center [1412, 176] width 154 height 24
click at [1336, 164] on select "Omar Brian Over Farzad Vahid Steven Huang Seti Shadab Alicia Bostic Wafek Moham…" at bounding box center [1412, 176] width 154 height 24
click at [1392, 181] on select "Omar Brian Over Farzad Vahid Steven Huang Seti Shadab Alicia Bostic Wafek Moham…" at bounding box center [1412, 176] width 154 height 24
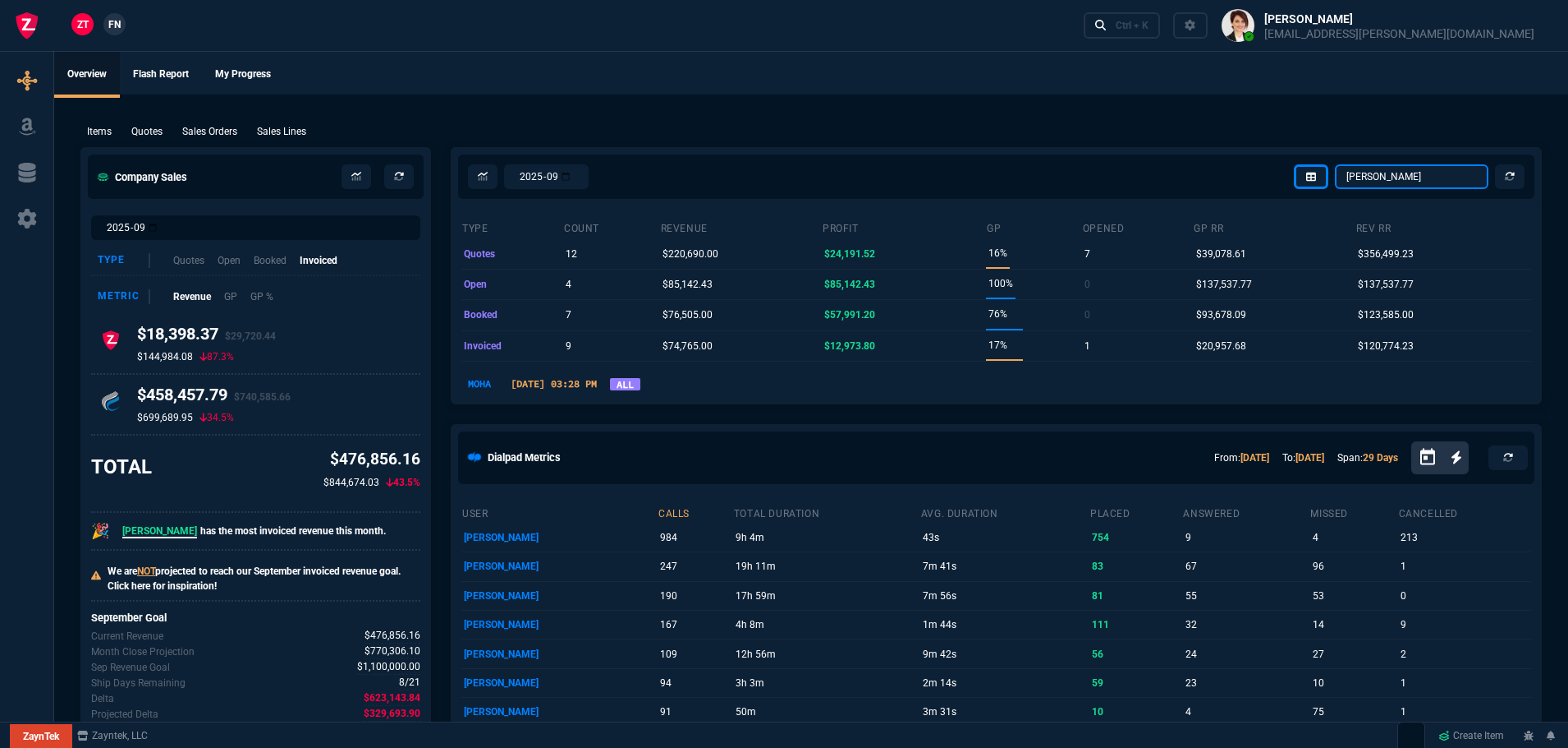
click at [1336, 164] on select "Omar Brian Over Farzad Vahid Steven Huang Seti Shadab Alicia Bostic Wafek Moham…" at bounding box center [1412, 176] width 154 height 24
click at [1373, 180] on select "Omar Brian Over Farzad Vahid Steven Huang Seti Shadab Alicia Bostic Wafek Moham…" at bounding box center [1412, 176] width 154 height 24
click at [1336, 164] on select "Omar Brian Over Farzad Vahid Steven Huang Seti Shadab Alicia Bostic Wafek Moham…" at bounding box center [1412, 176] width 154 height 24
click at [1376, 181] on select "Omar Brian Over Farzad Vahid Steven Huang Seti Shadab Alicia Bostic Wafek Moham…" at bounding box center [1412, 176] width 154 height 24
click at [1336, 164] on select "Omar Brian Over Farzad Vahid Steven Huang Seti Shadab Alicia Bostic Wafek Moham…" at bounding box center [1412, 176] width 154 height 24
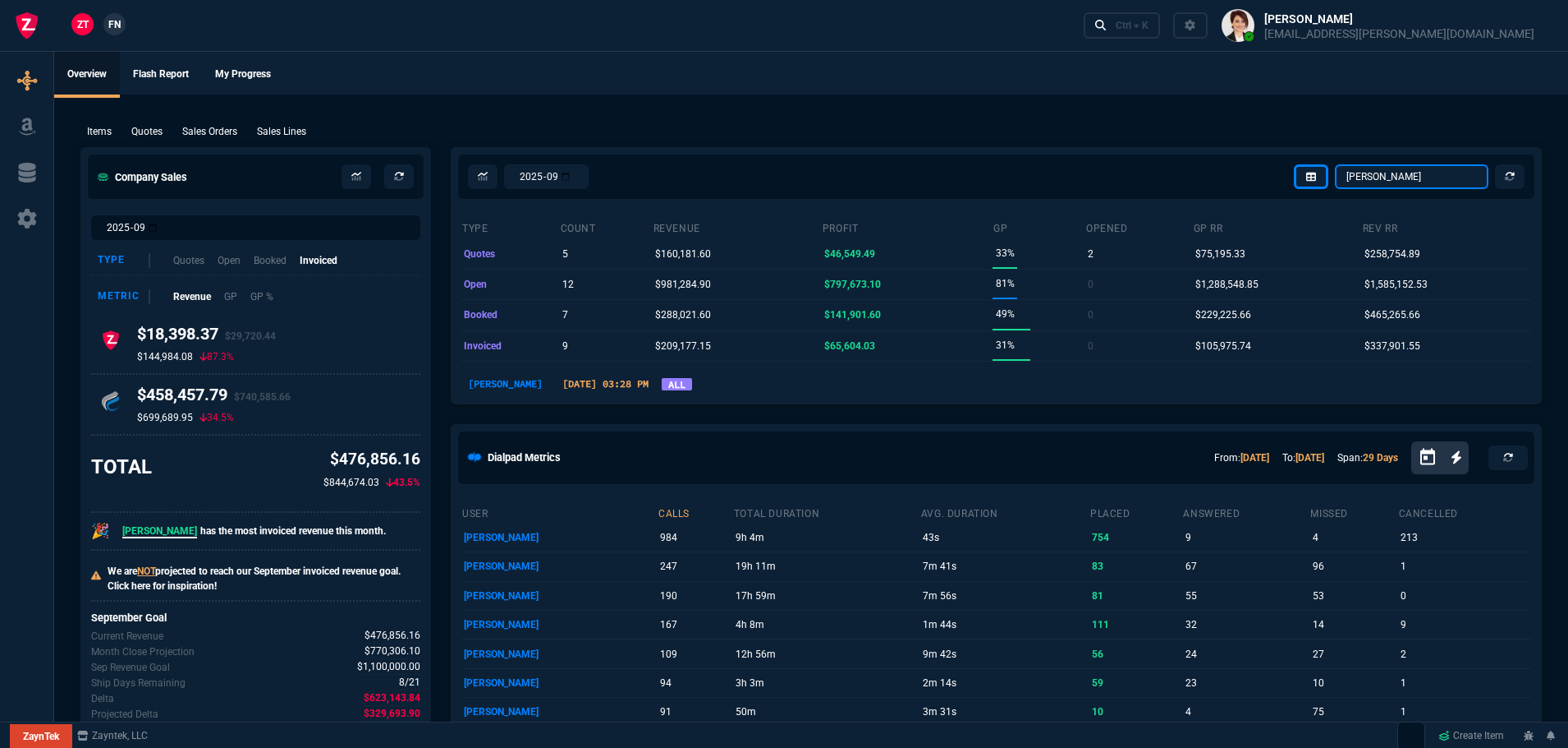
click at [1400, 178] on select "Omar Brian Over Farzad Vahid Steven Huang Seti Shadab Alicia Bostic Wafek Moham…" at bounding box center [1412, 176] width 154 height 24
select select "4: SHAD"
click at [1336, 164] on select "Omar Brian Over Farzad Vahid Steven Huang Seti Shadab Alicia Bostic Wafek Moham…" at bounding box center [1412, 176] width 154 height 24
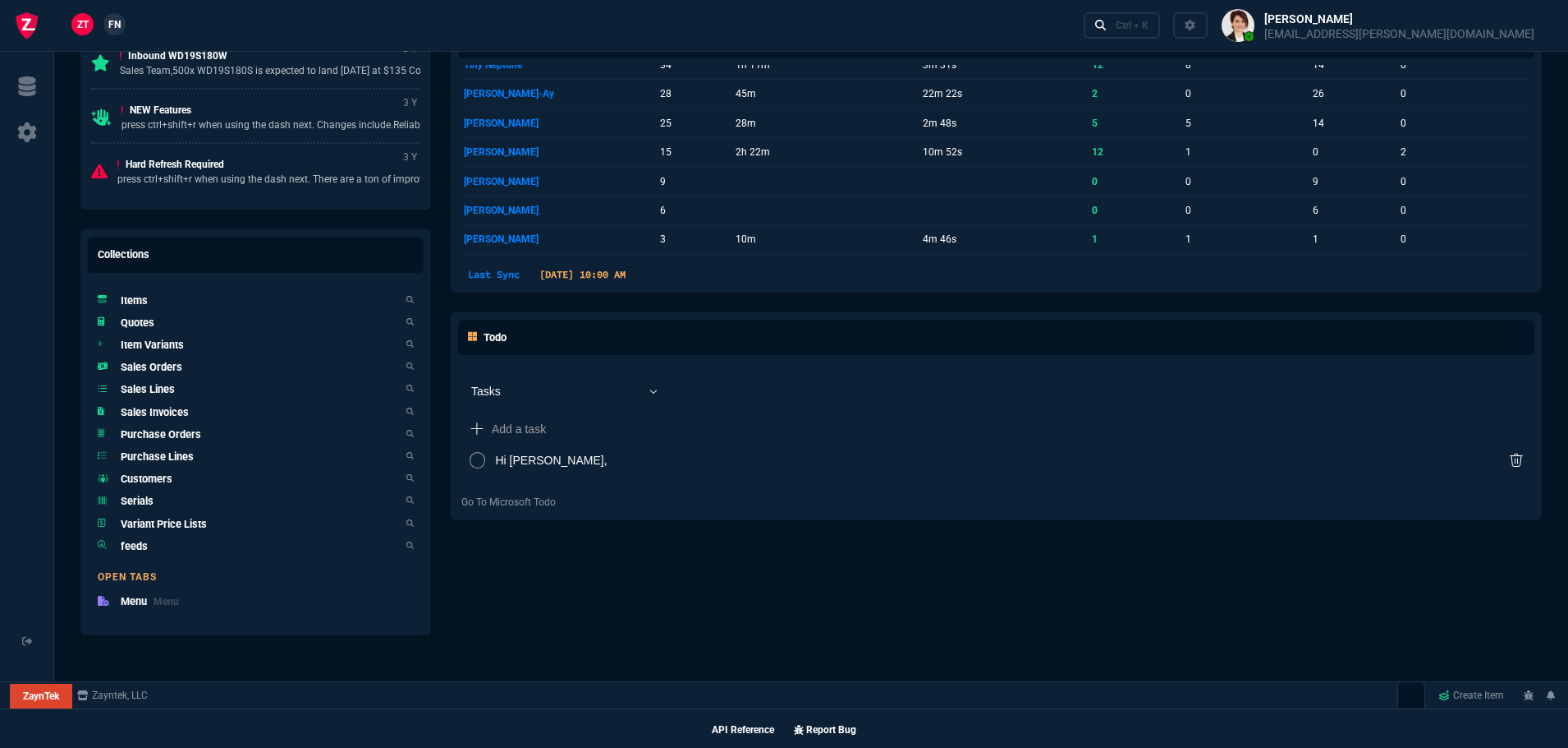
scroll to position [939, 0]
click at [133, 325] on h5 "Quotes" at bounding box center [137, 321] width 34 height 16
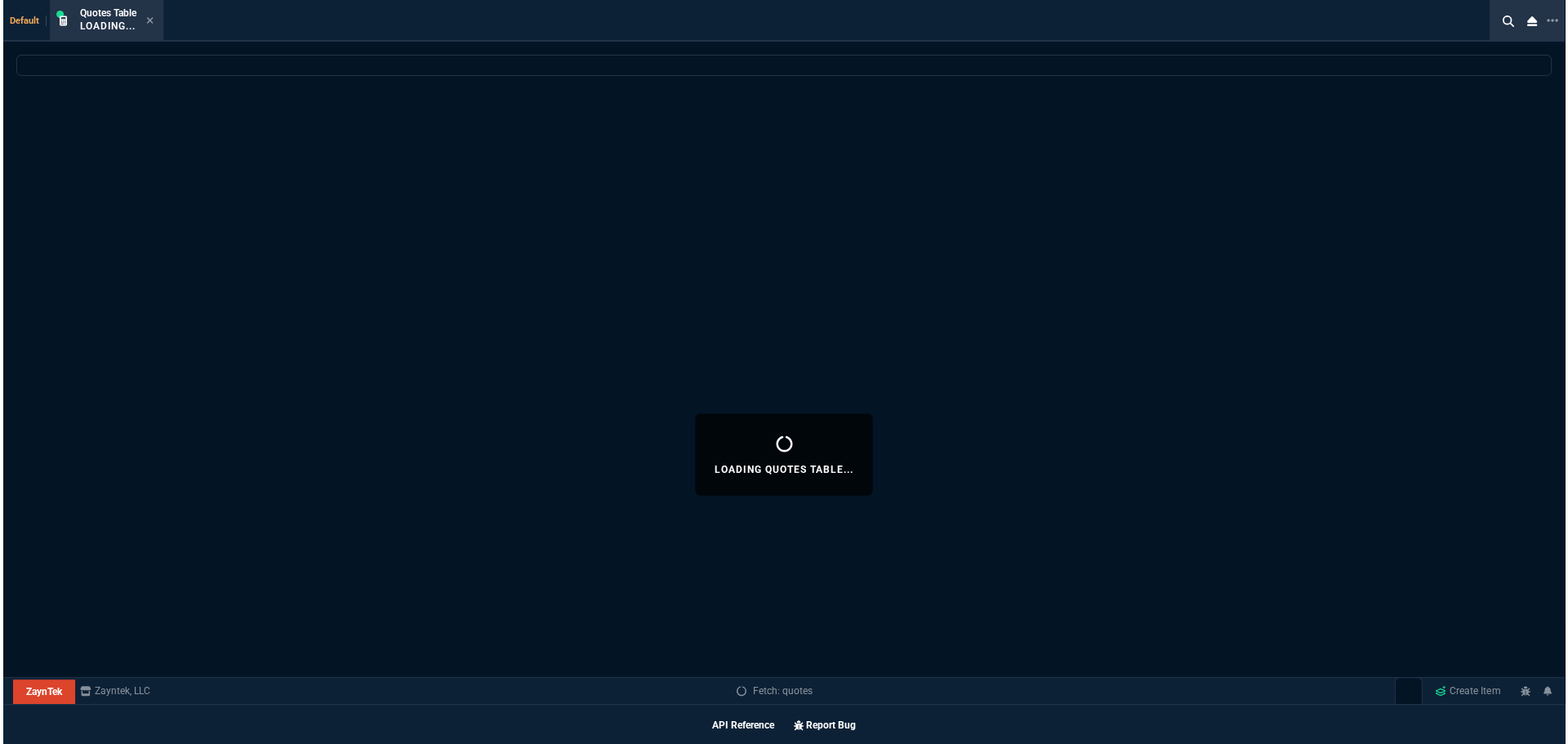
scroll to position [933, 0]
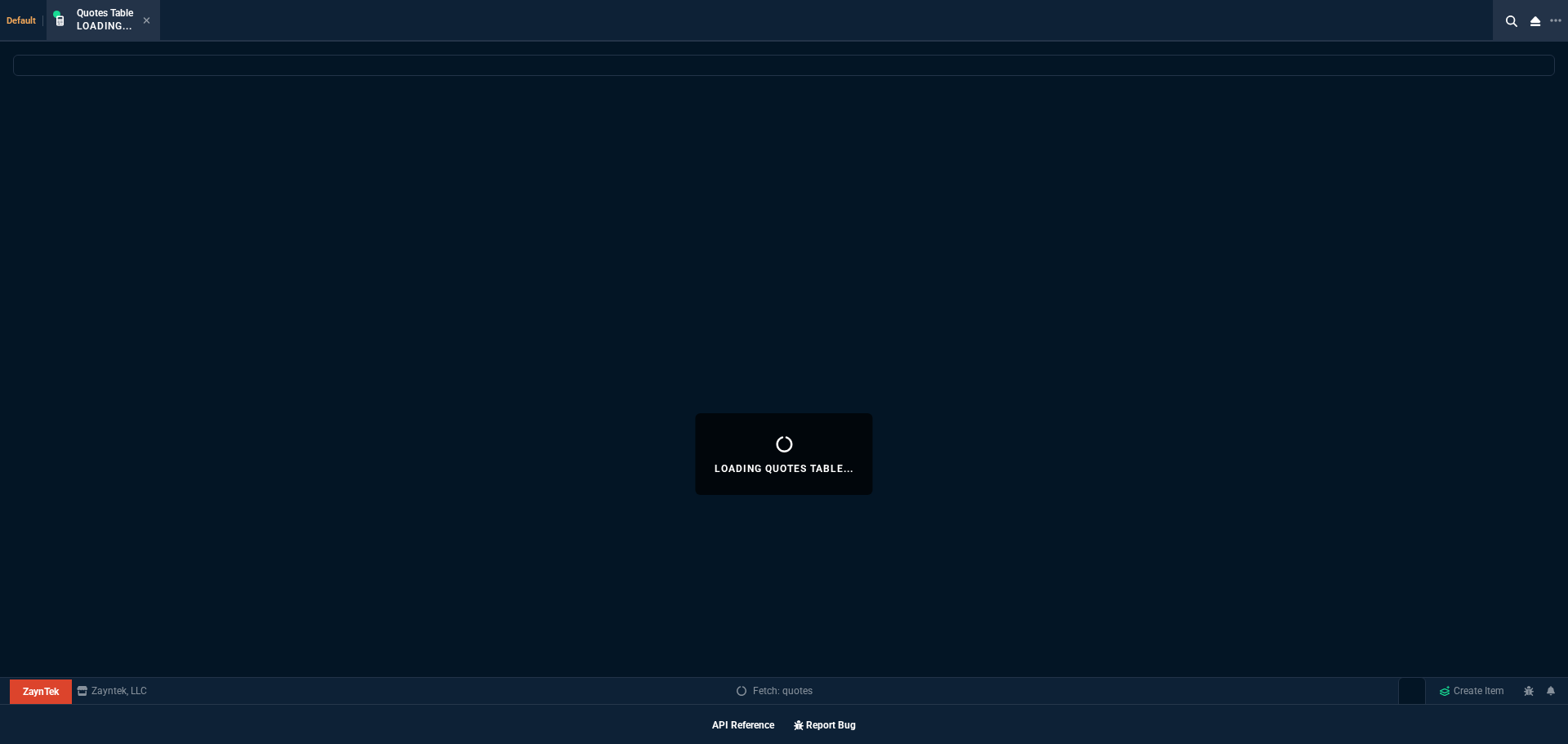
select select
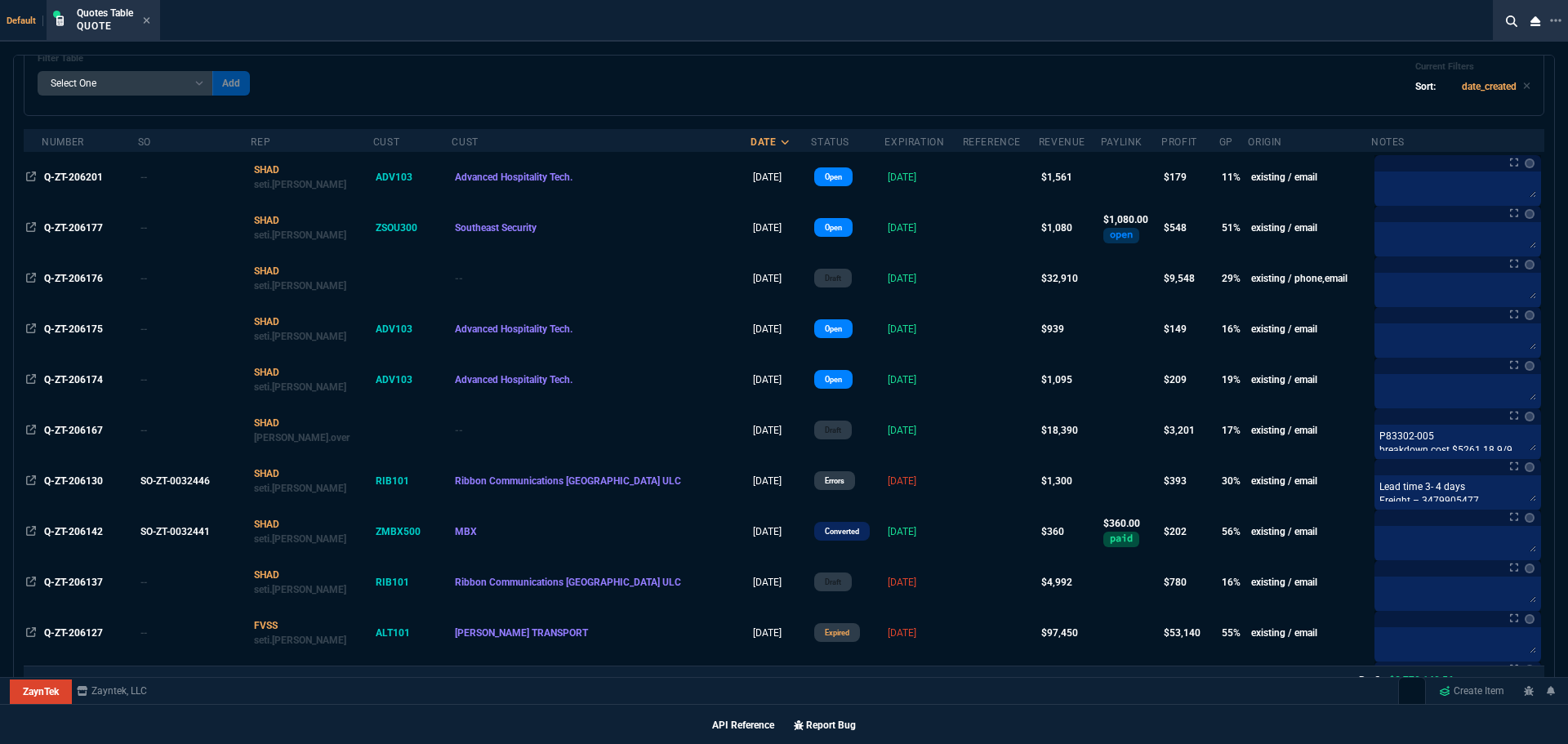
scroll to position [0, 0]
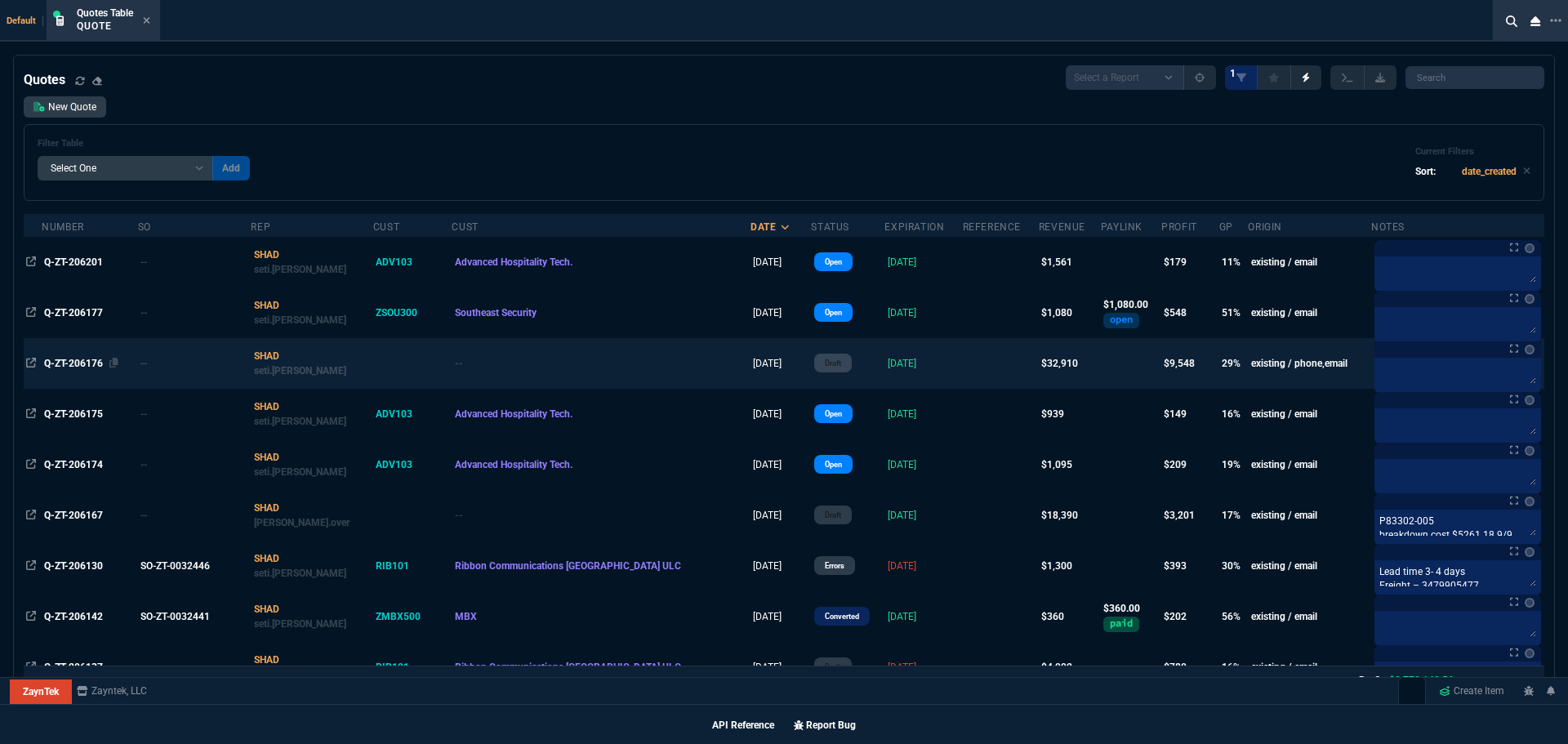
click at [58, 365] on span "Q-ZT-206176" at bounding box center [73, 363] width 58 height 11
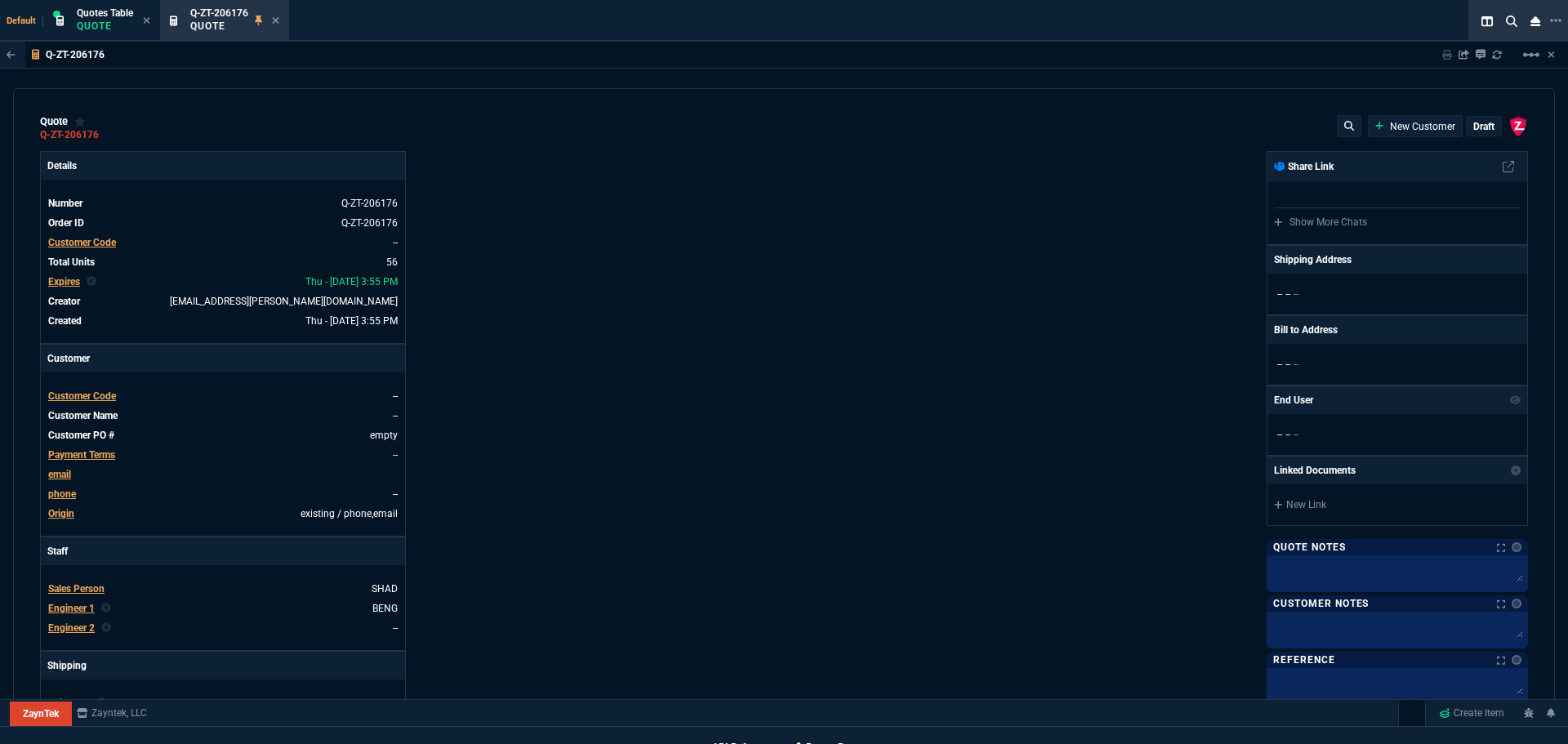
type input "4"
type input "95"
type input "-1"
type input "-5"
type input "26"
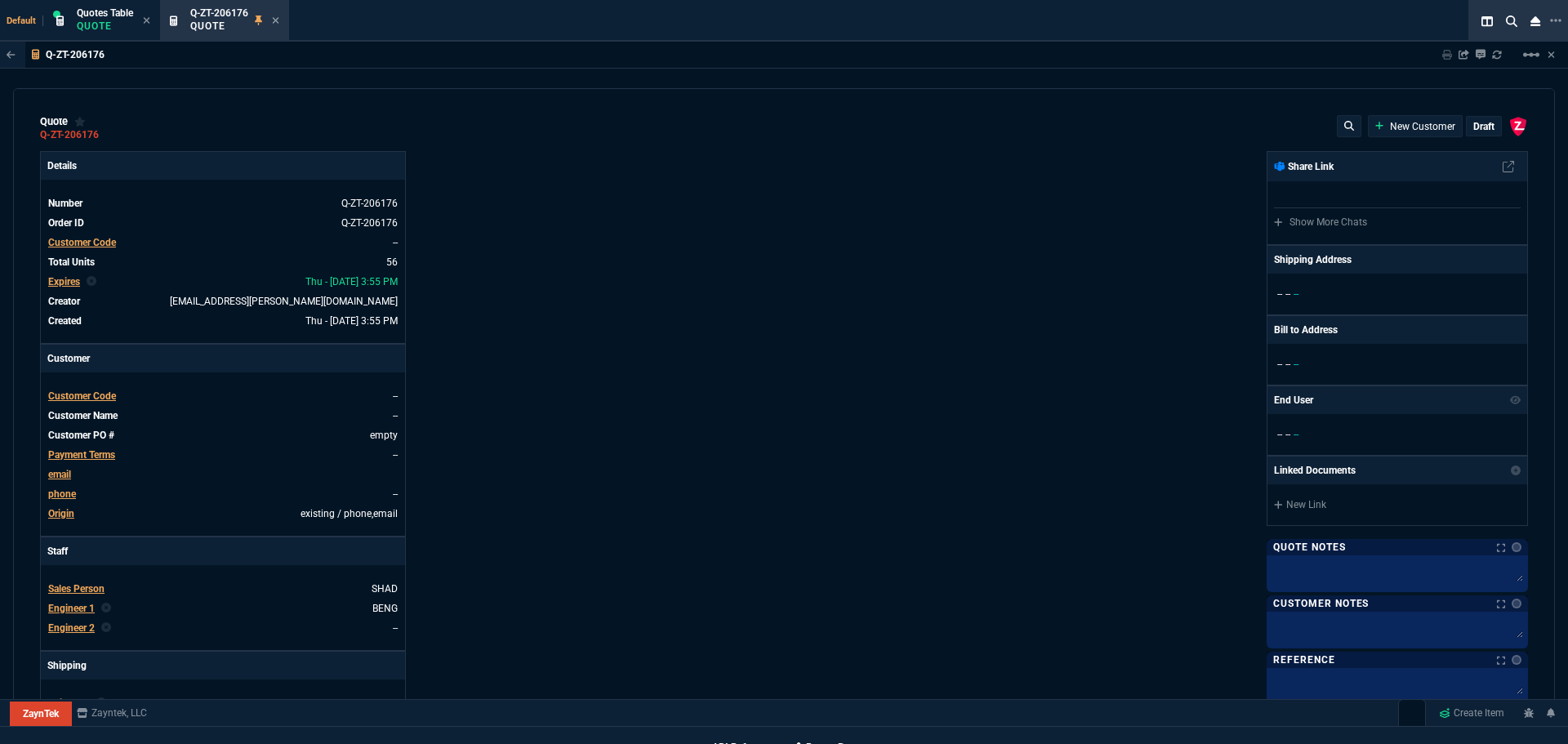
type input "25"
type input "53"
type input "505"
type input "2"
type input "5"
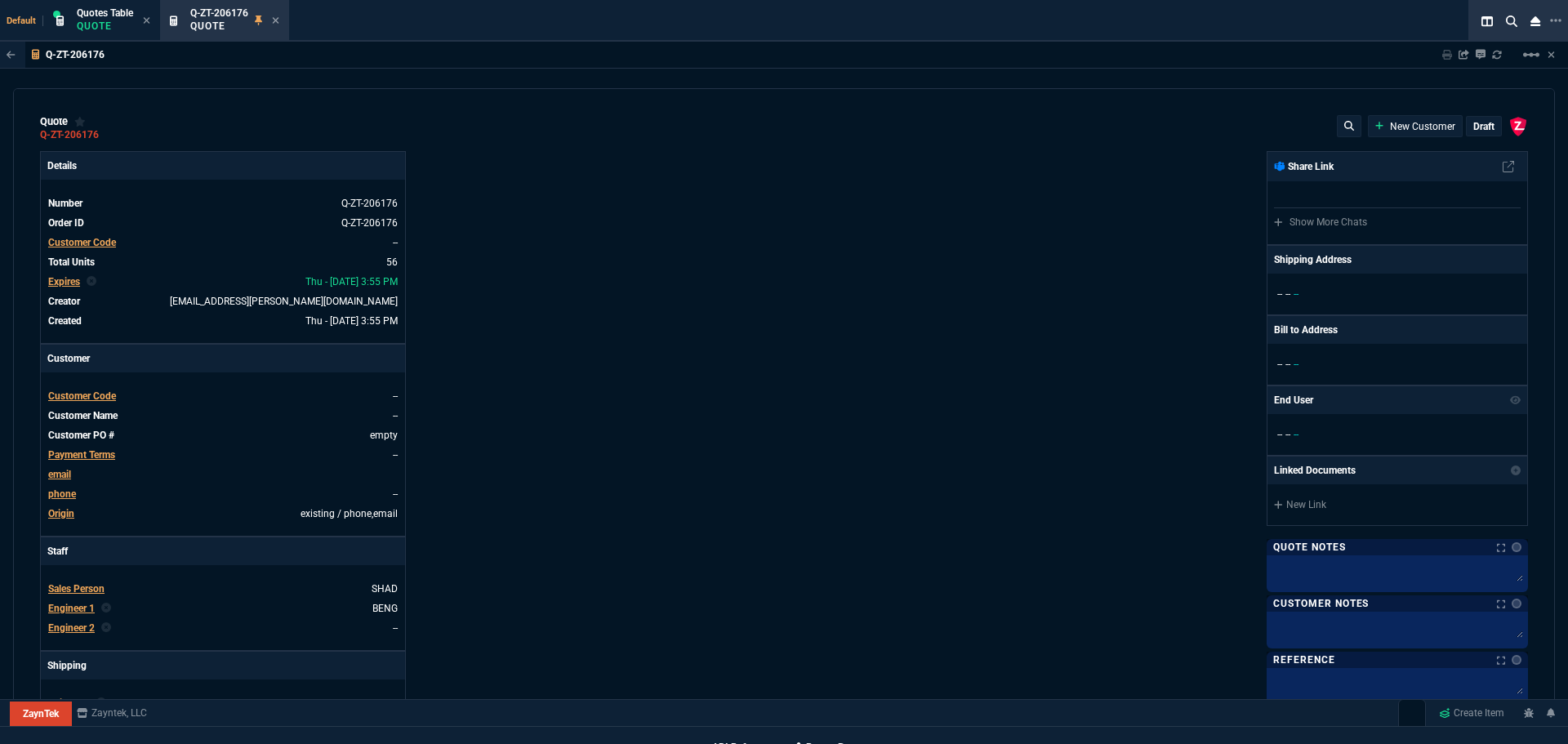
type input "17"
type input "60"
type input "-2"
type input "-1"
type input "29"
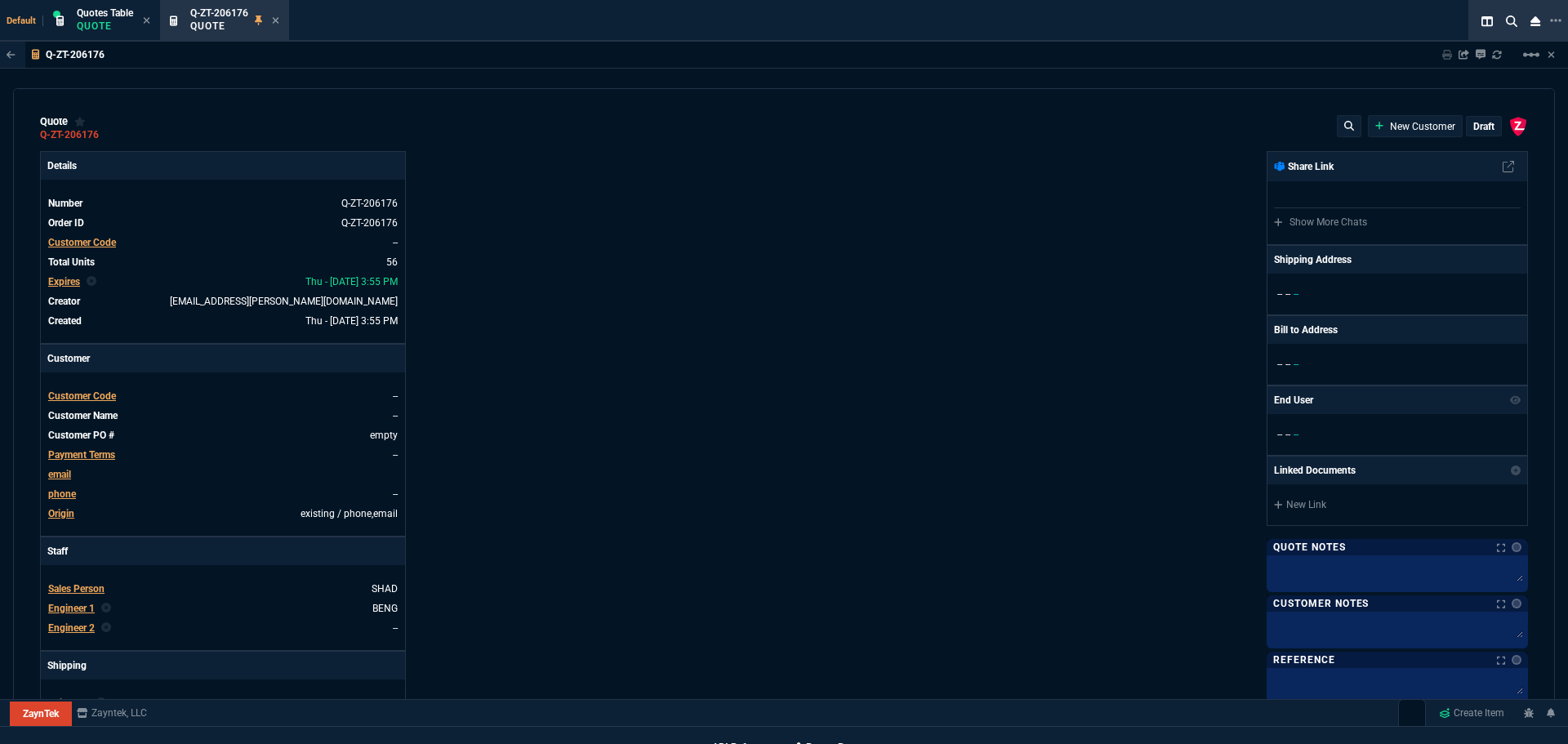
type input "25"
type input "35"
type input "600"
type input "6"
type input "10"
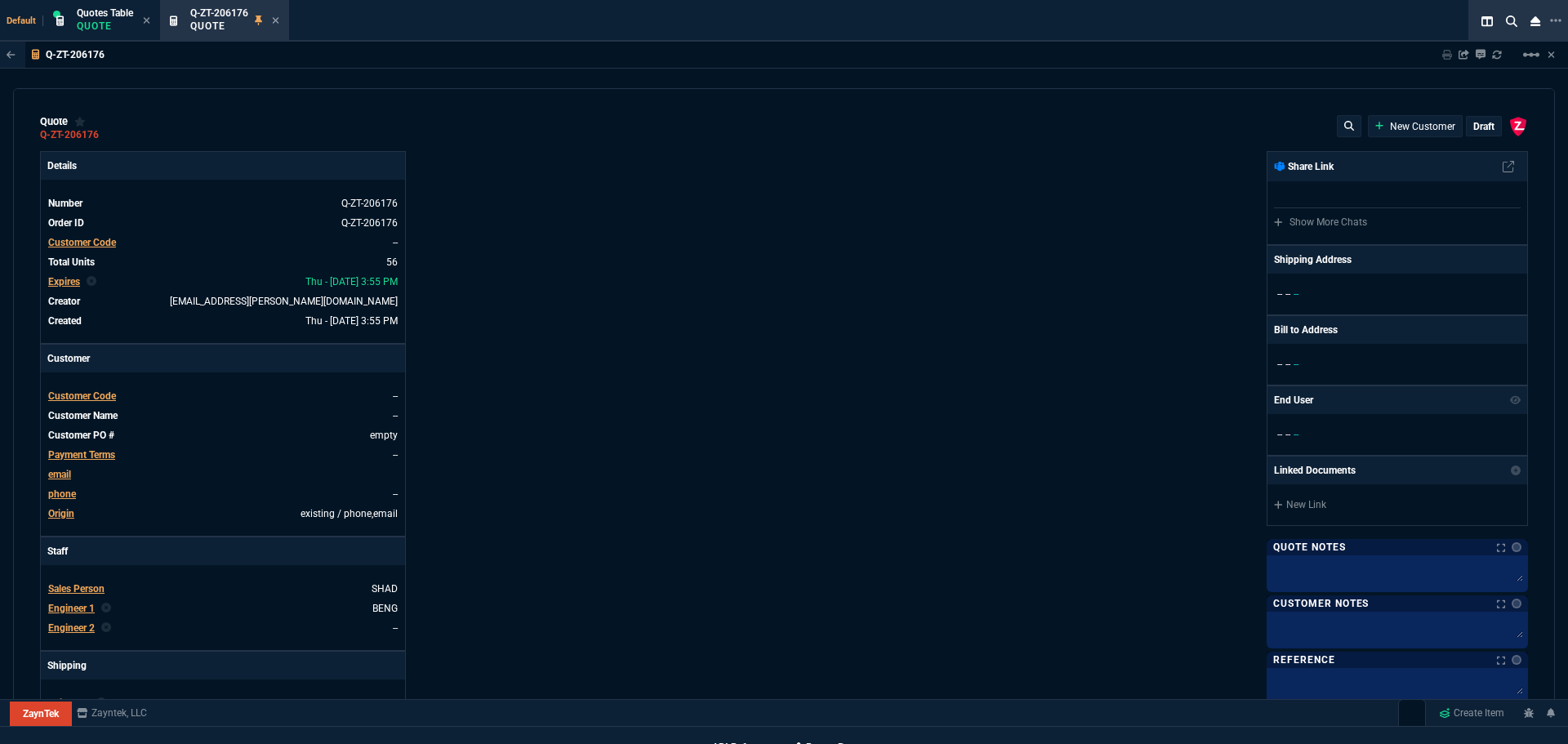
type input "0"
type input "73"
type input "80"
type input "0"
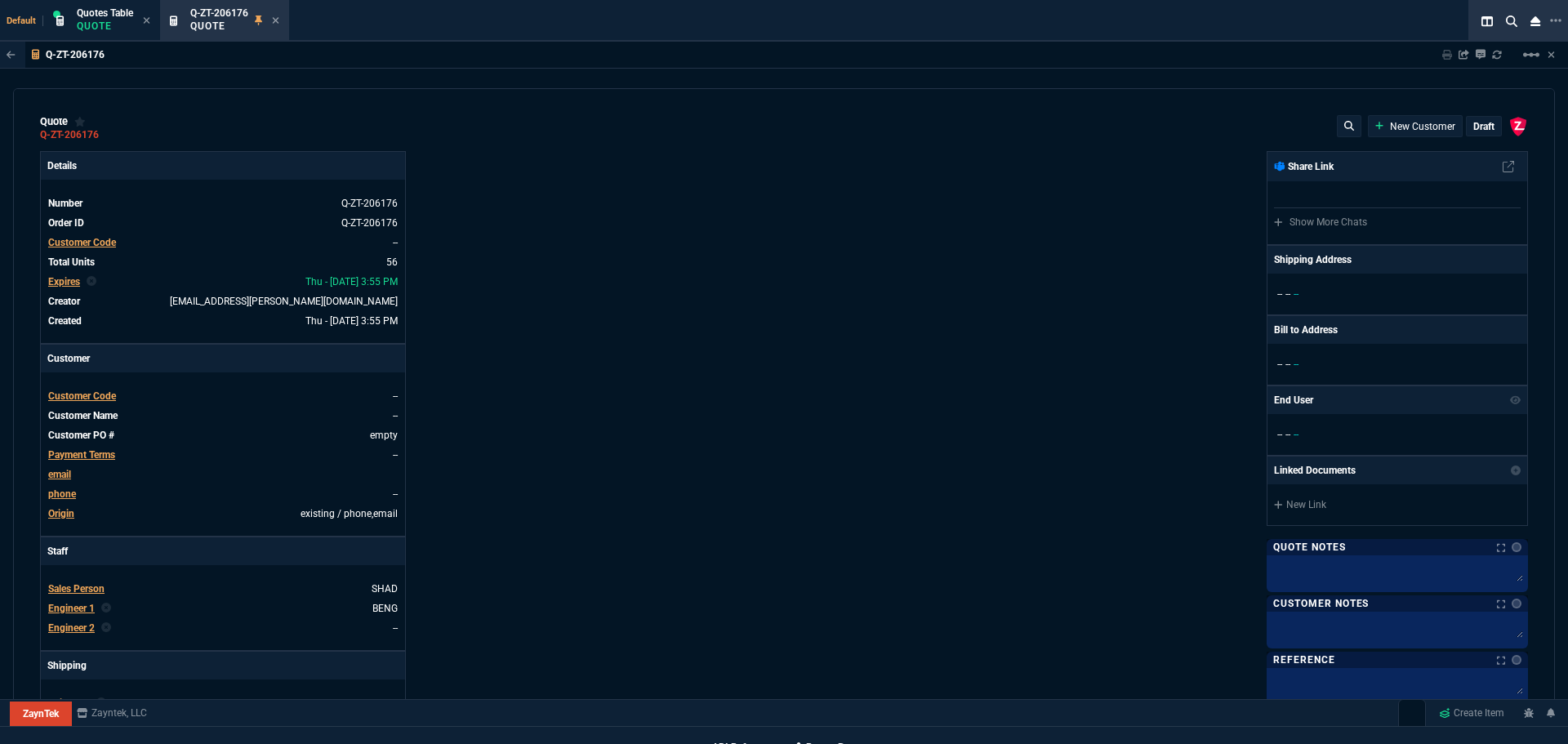
type input "0"
type input "29"
type input "200"
type input "70"
type input "150"
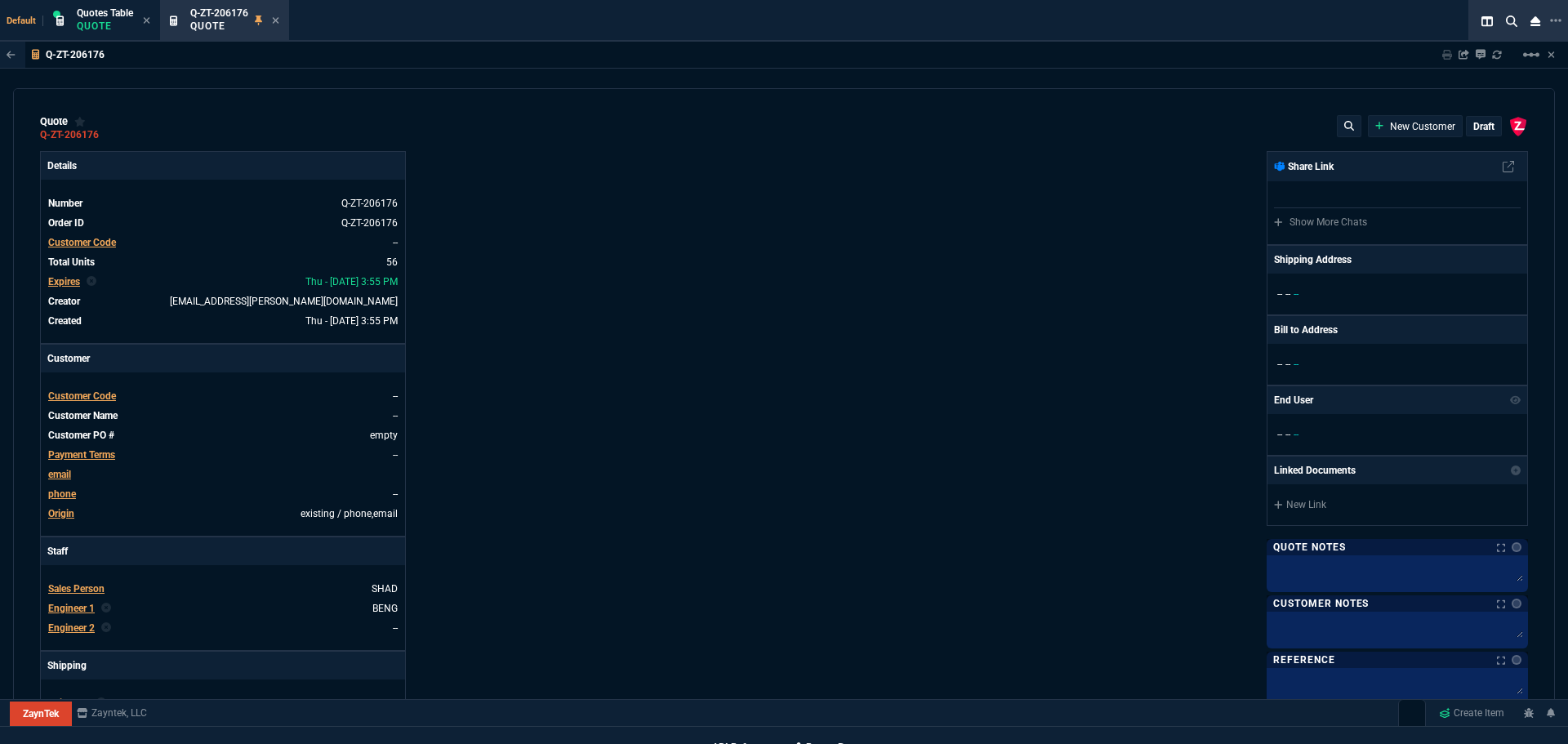
type input "0"
type input "8"
type input "5"
type input "43"
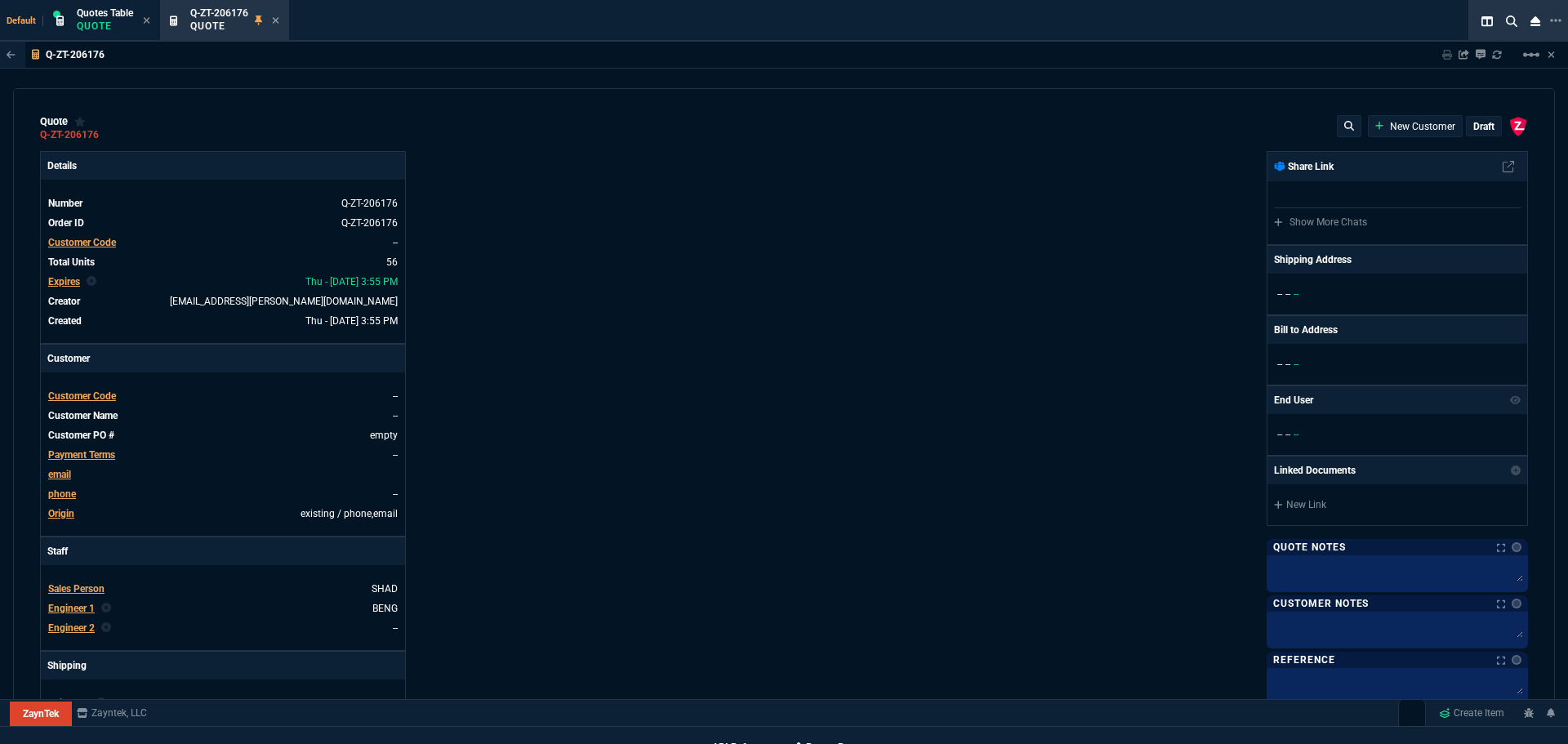
type input "75"
type input "80"
type input "4"
type input "60"
type input "45"
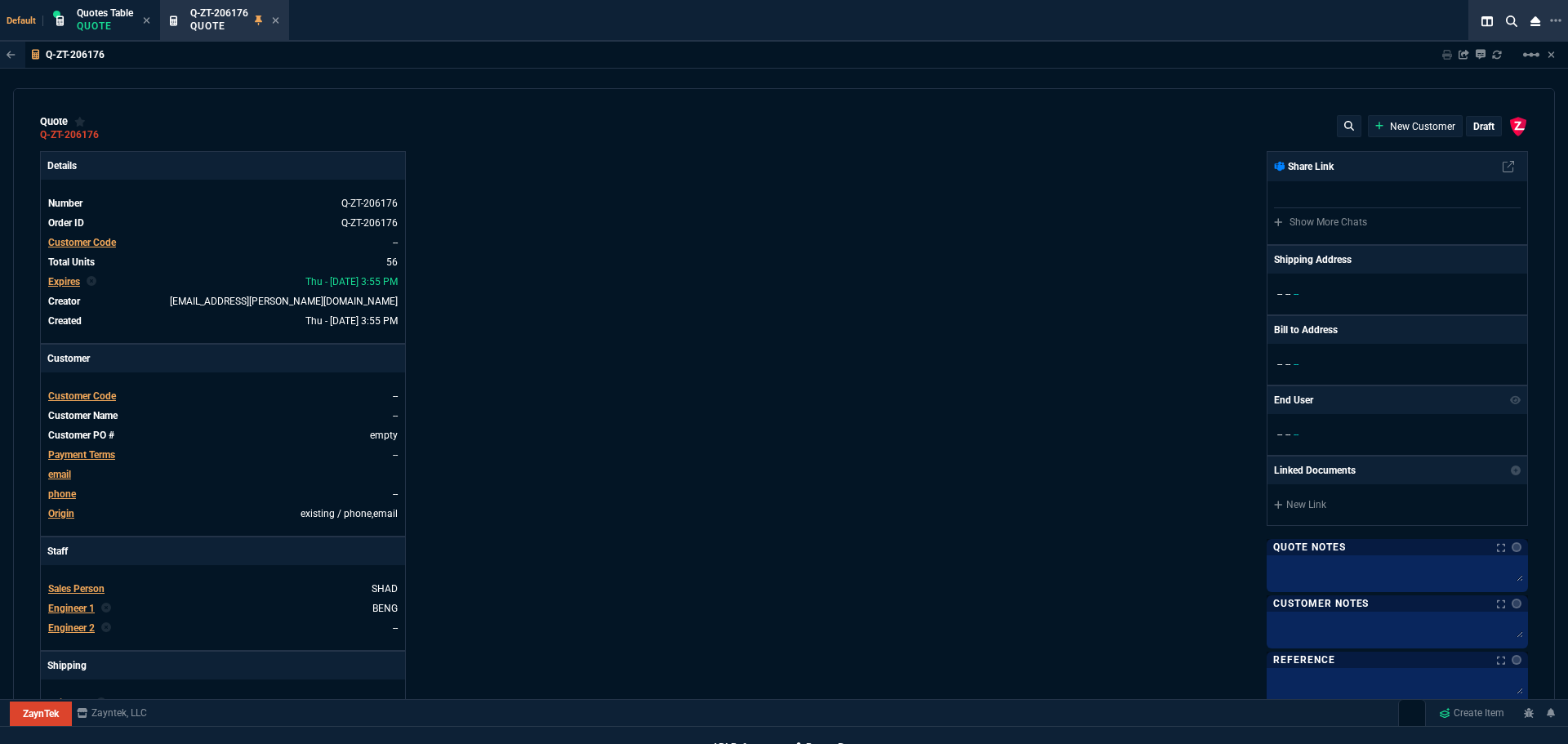
type input "43"
type input "75"
type input "0"
type input "12"
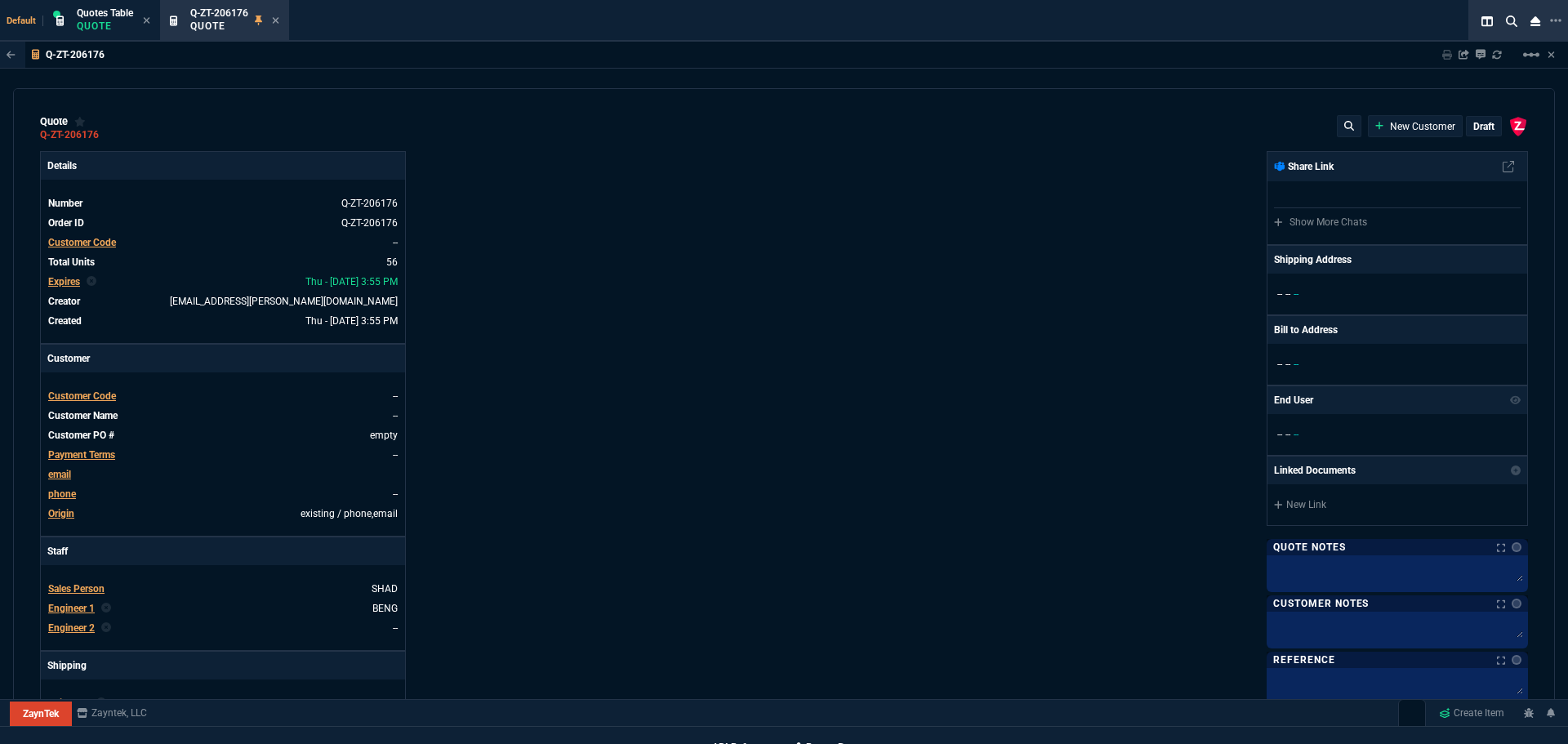
type input "779"
type input "59"
type input "53"
type input "29"
type input "53"
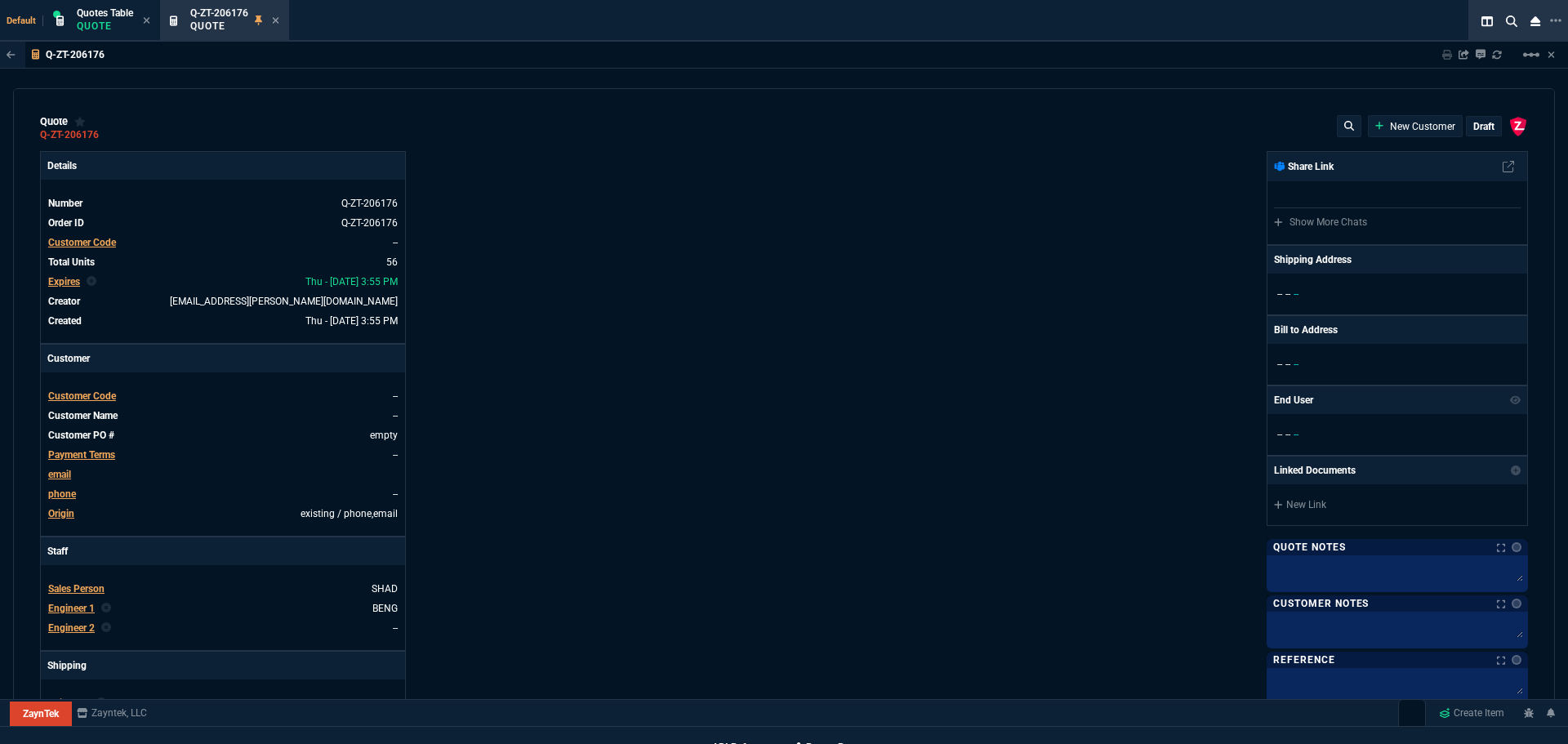
type input "78"
type input "47"
type input "81"
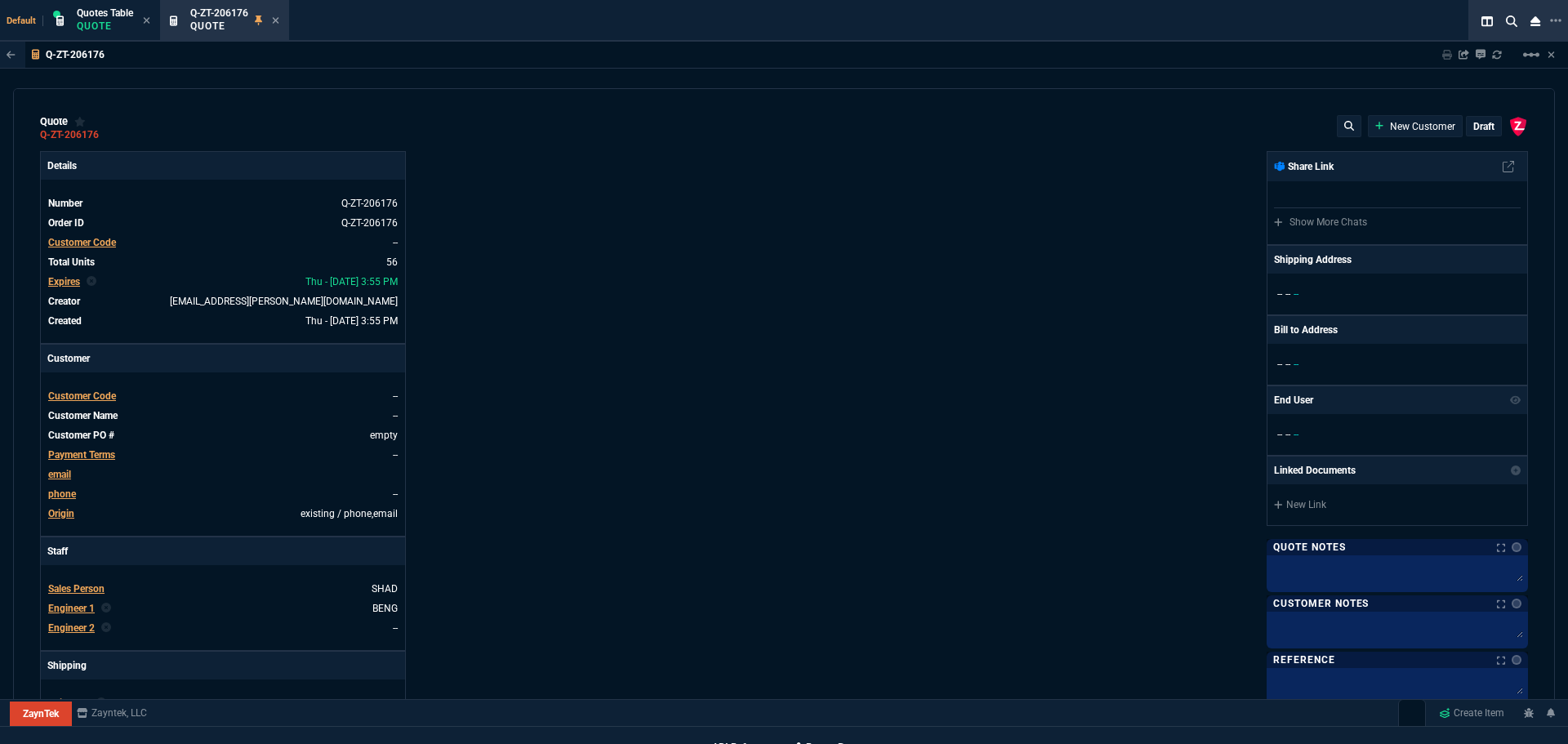
type input "79"
type input "46"
type input "47"
type input "73"
type input "56"
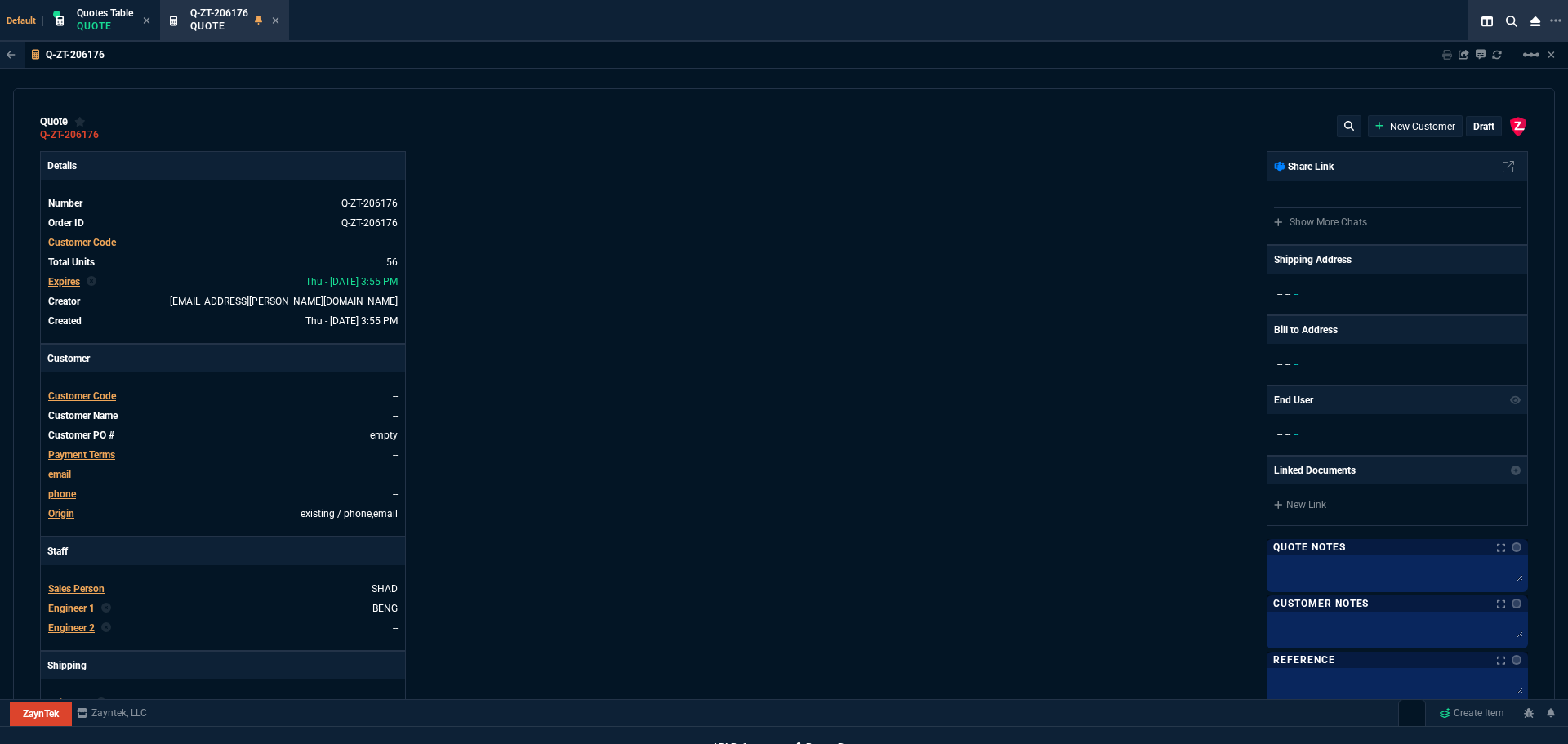
type input "46"
type input "43"
type input "81"
type input "55"
type input "54"
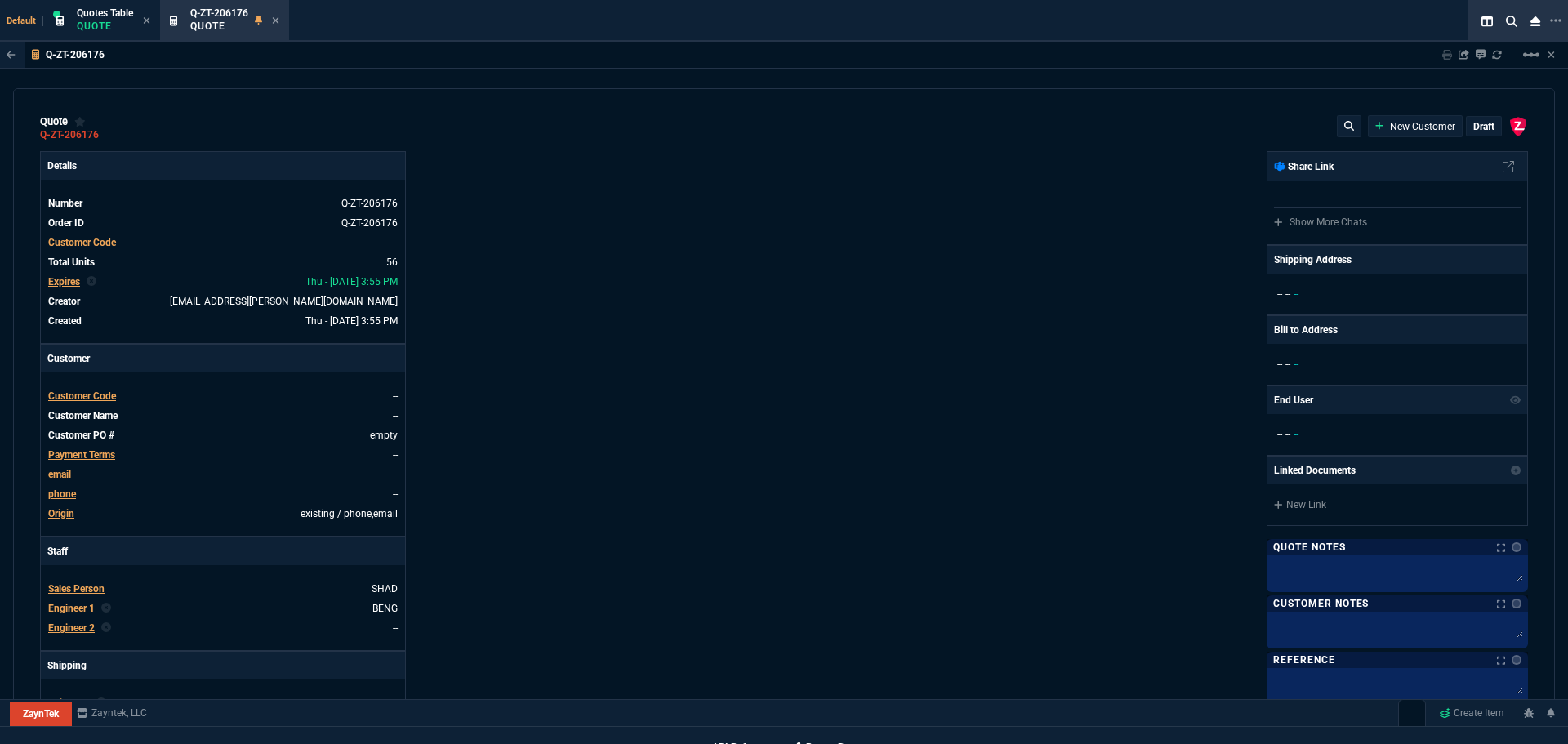
type input "56"
type input "10"
type input "4960"
type input "81"
click at [109, 134] on icon at bounding box center [110, 135] width 9 height 10
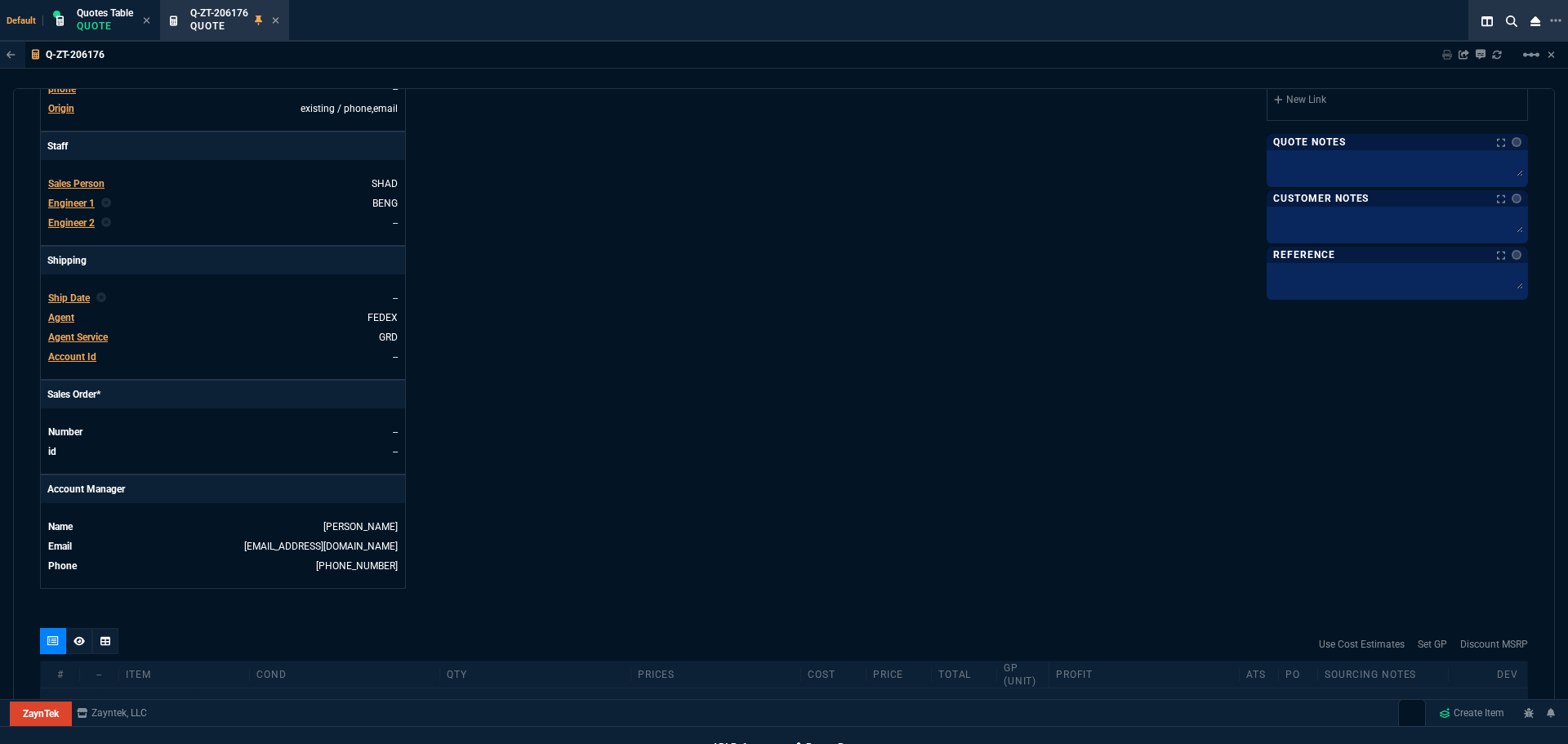
scroll to position [409, 0]
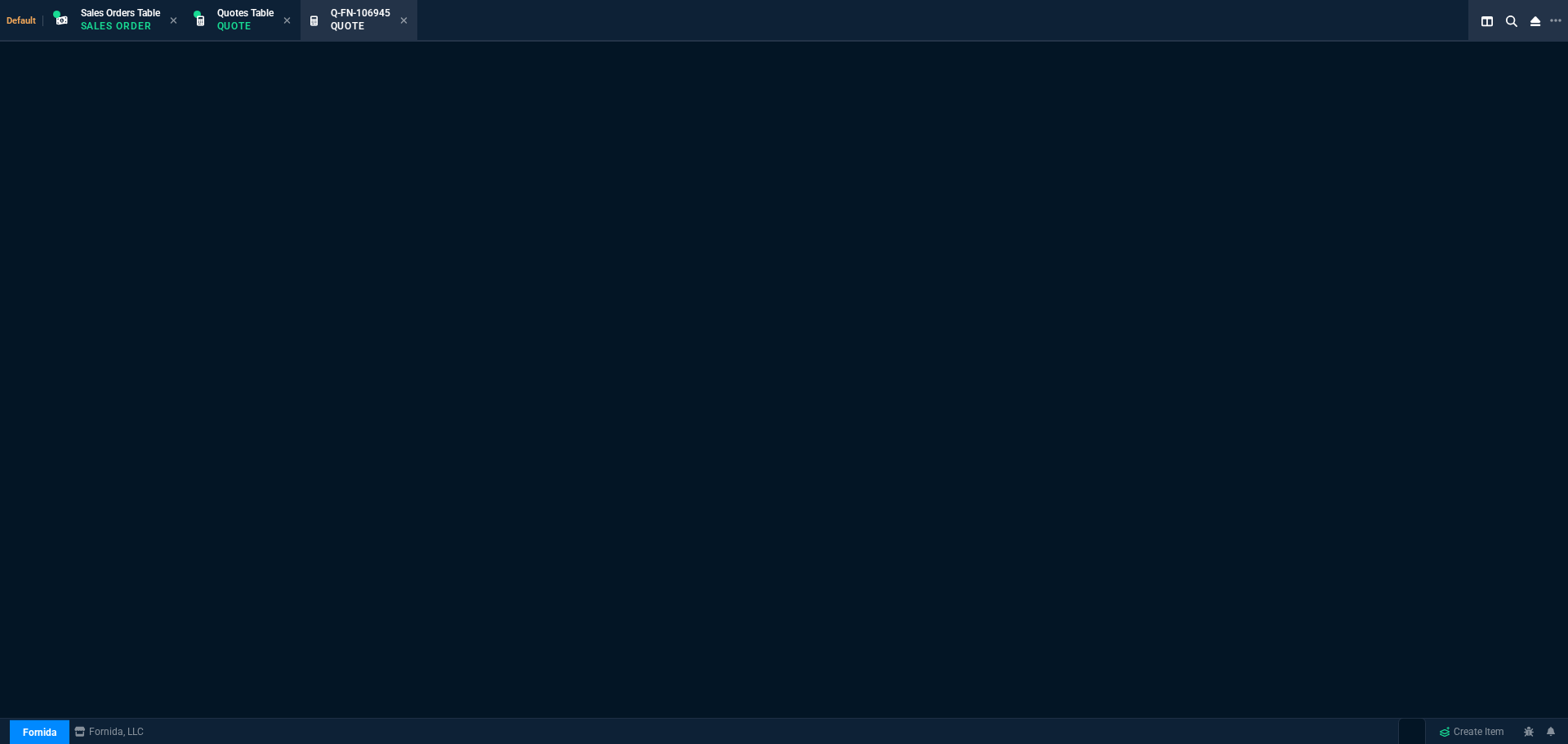
select select "4: SHAD"
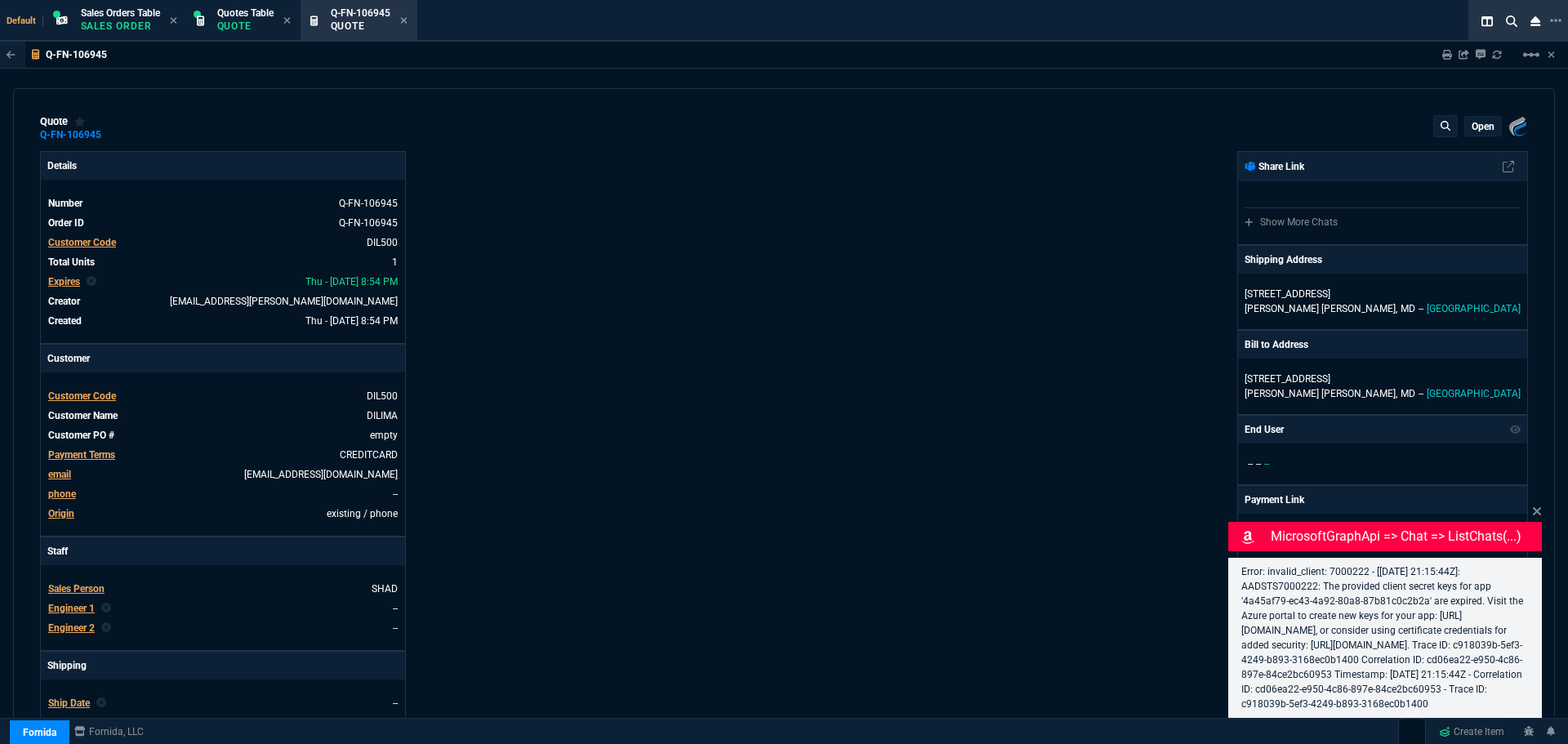
type input "17"
type input "299"
type input "21"
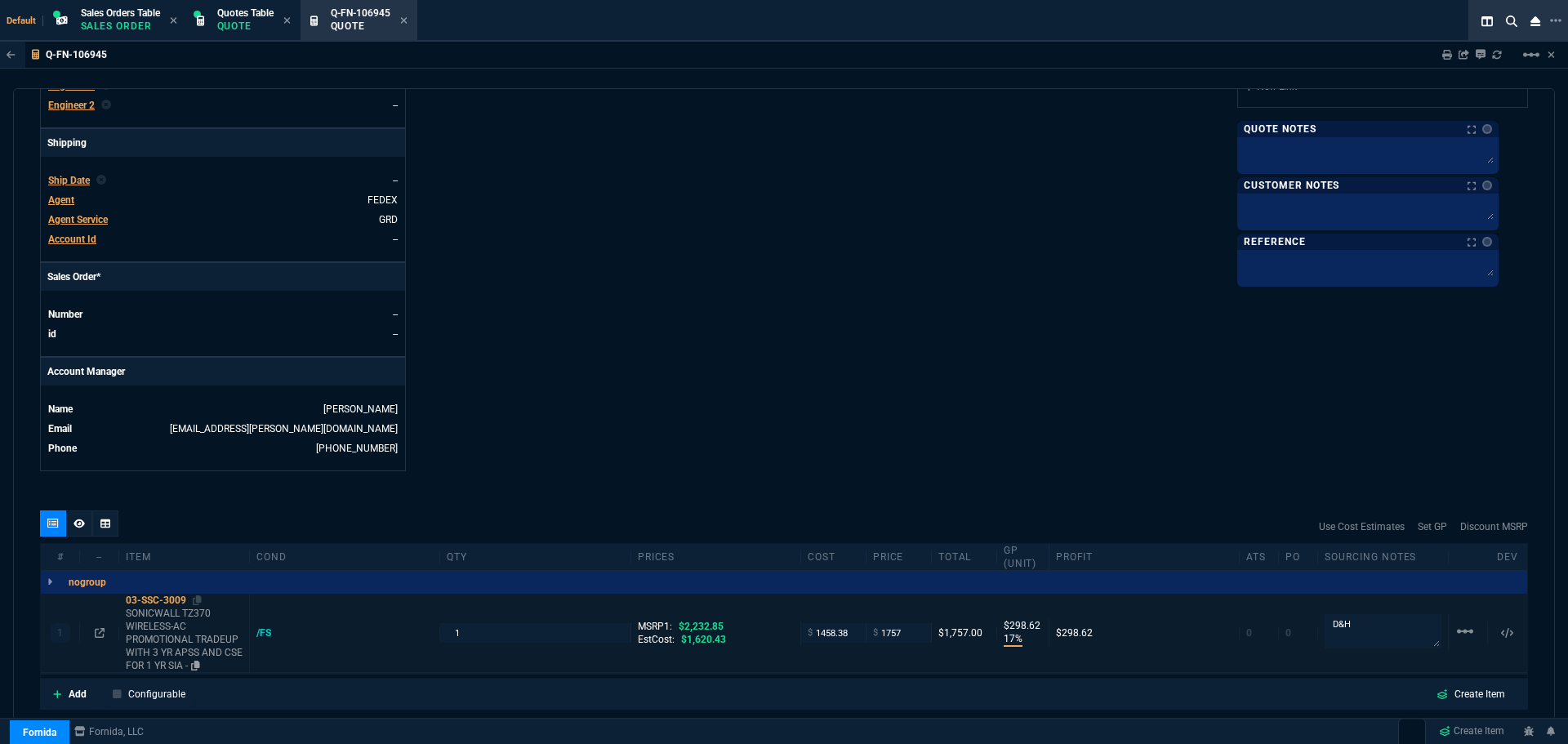
scroll to position [689, 0]
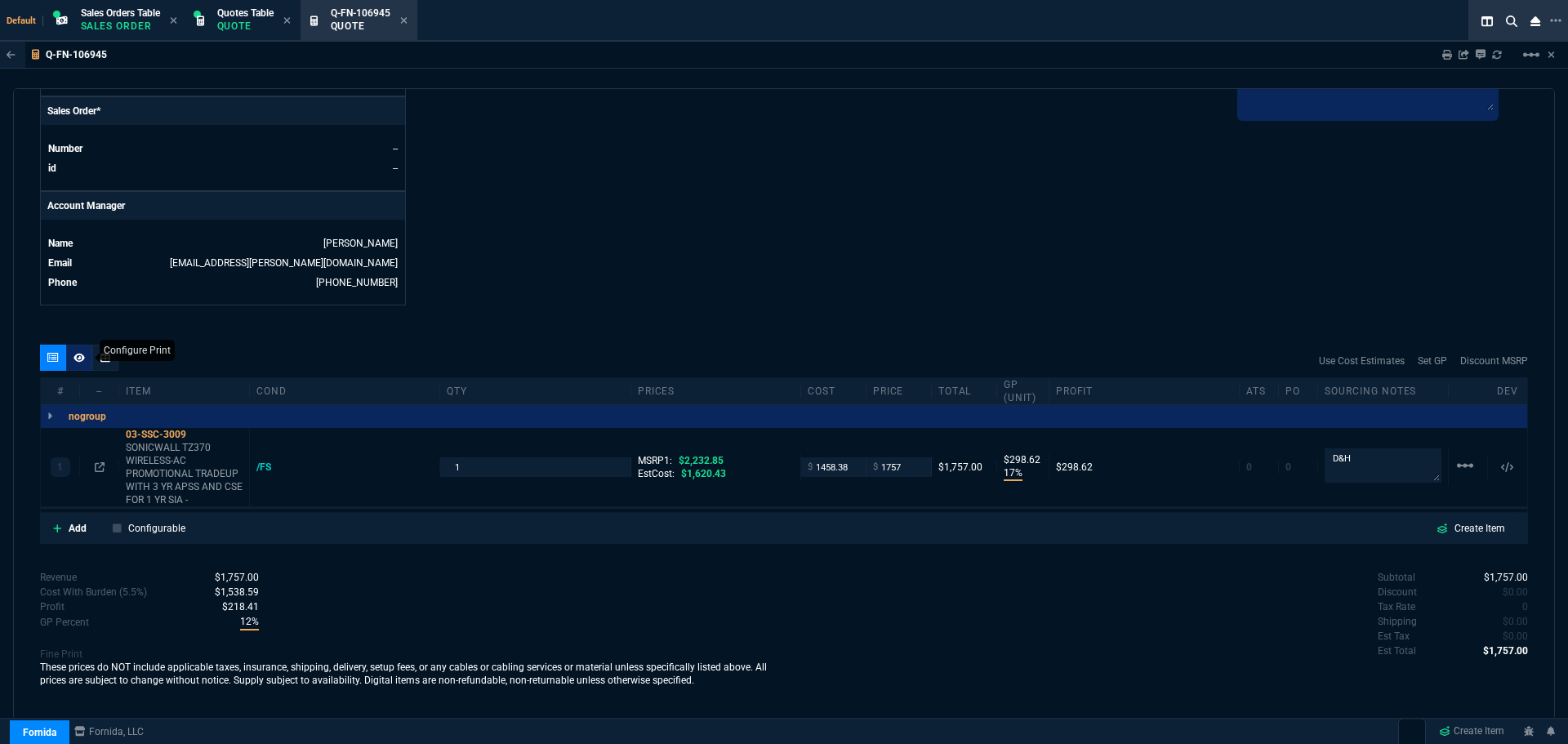
click at [76, 358] on icon at bounding box center [79, 358] width 11 height 9
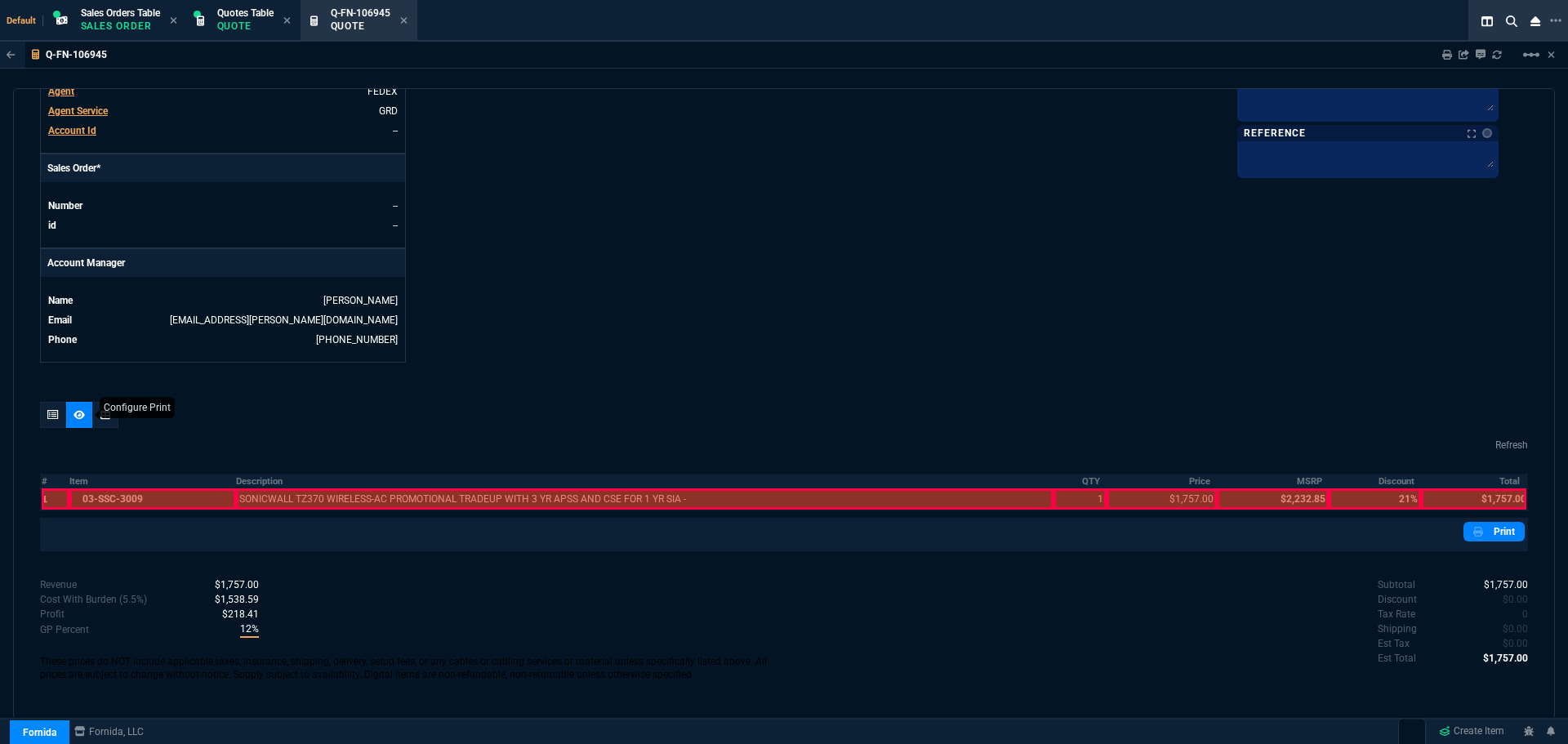
scroll to position [632, 0]
click at [263, 478] on th "Description" at bounding box center [644, 481] width 818 height 14
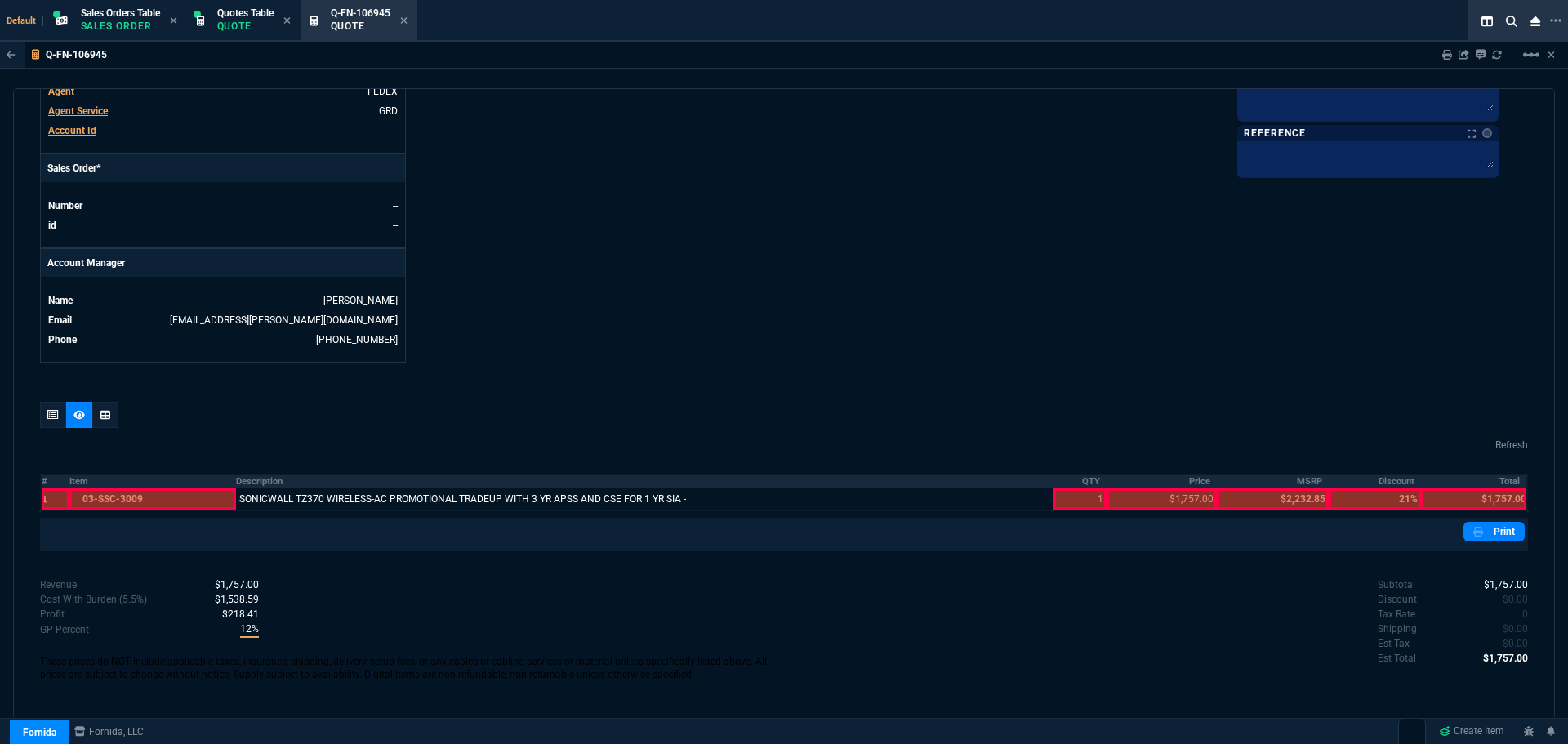
click at [1087, 482] on th "QTY" at bounding box center [1080, 481] width 53 height 14
click at [1192, 482] on th "Price" at bounding box center [1161, 481] width 110 height 14
click at [1299, 481] on th "MSRP" at bounding box center [1273, 481] width 112 height 14
click at [46, 482] on th "#" at bounding box center [55, 481] width 29 height 14
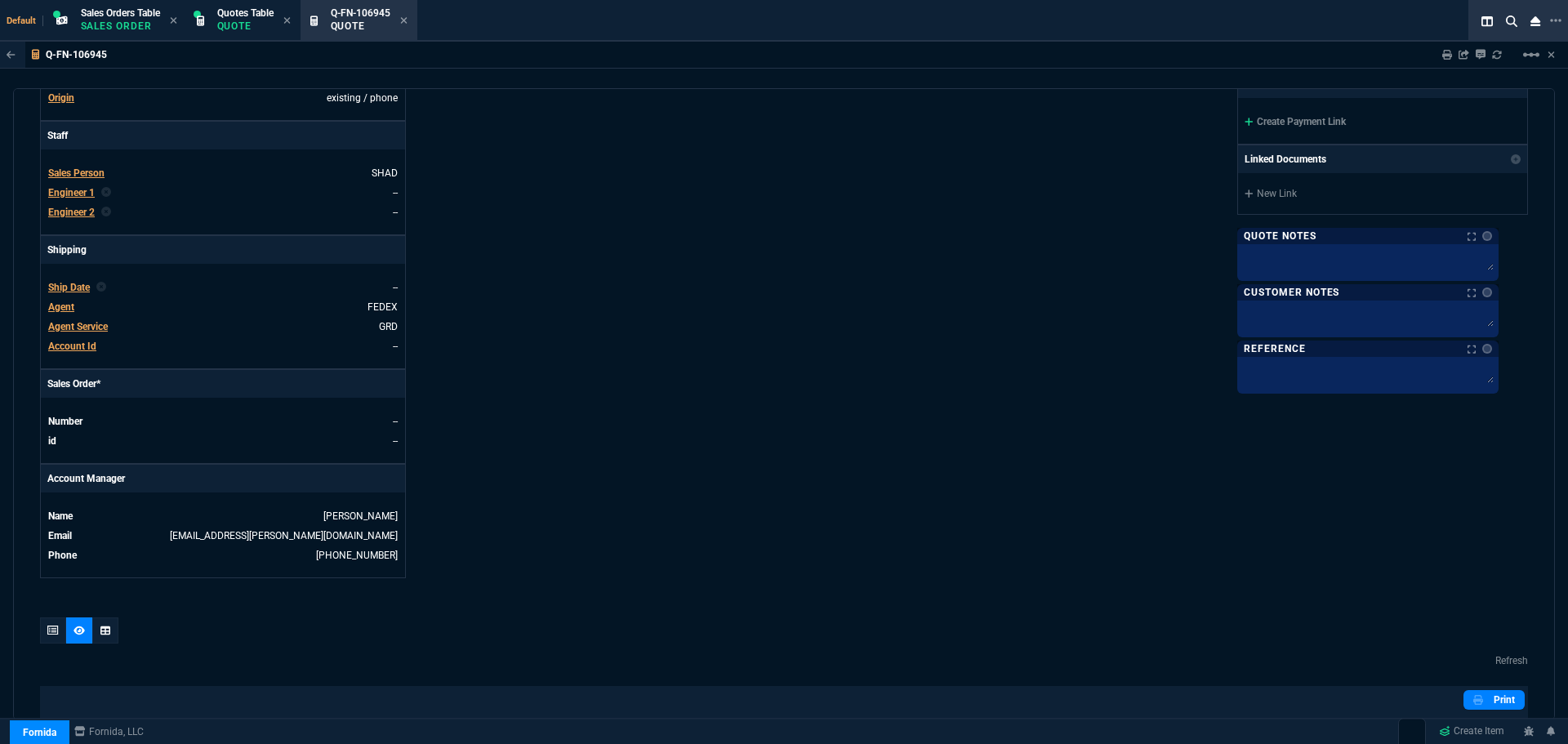
scroll to position [305, 0]
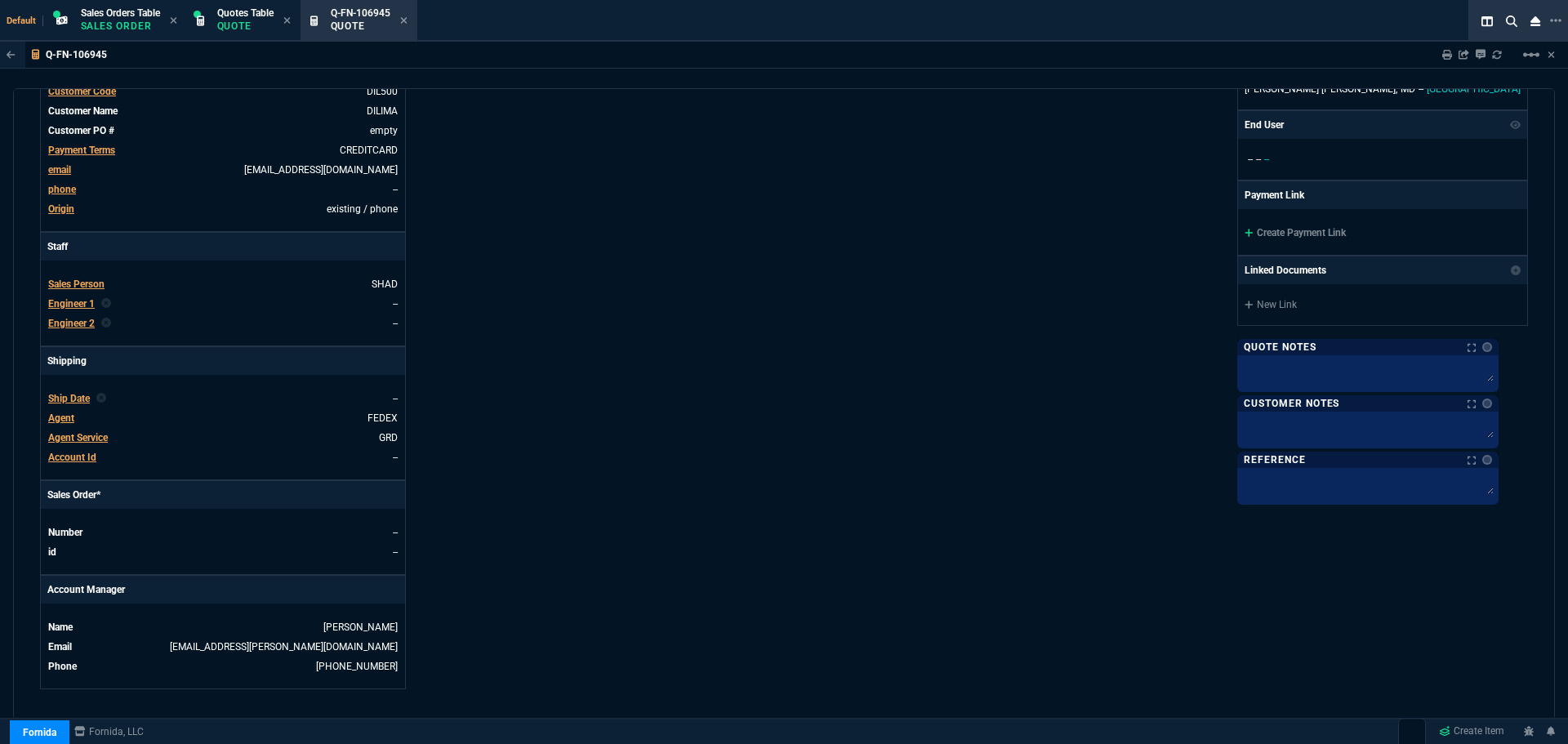
click at [1315, 234] on link "Create Payment Link" at bounding box center [1295, 233] width 101 height 11
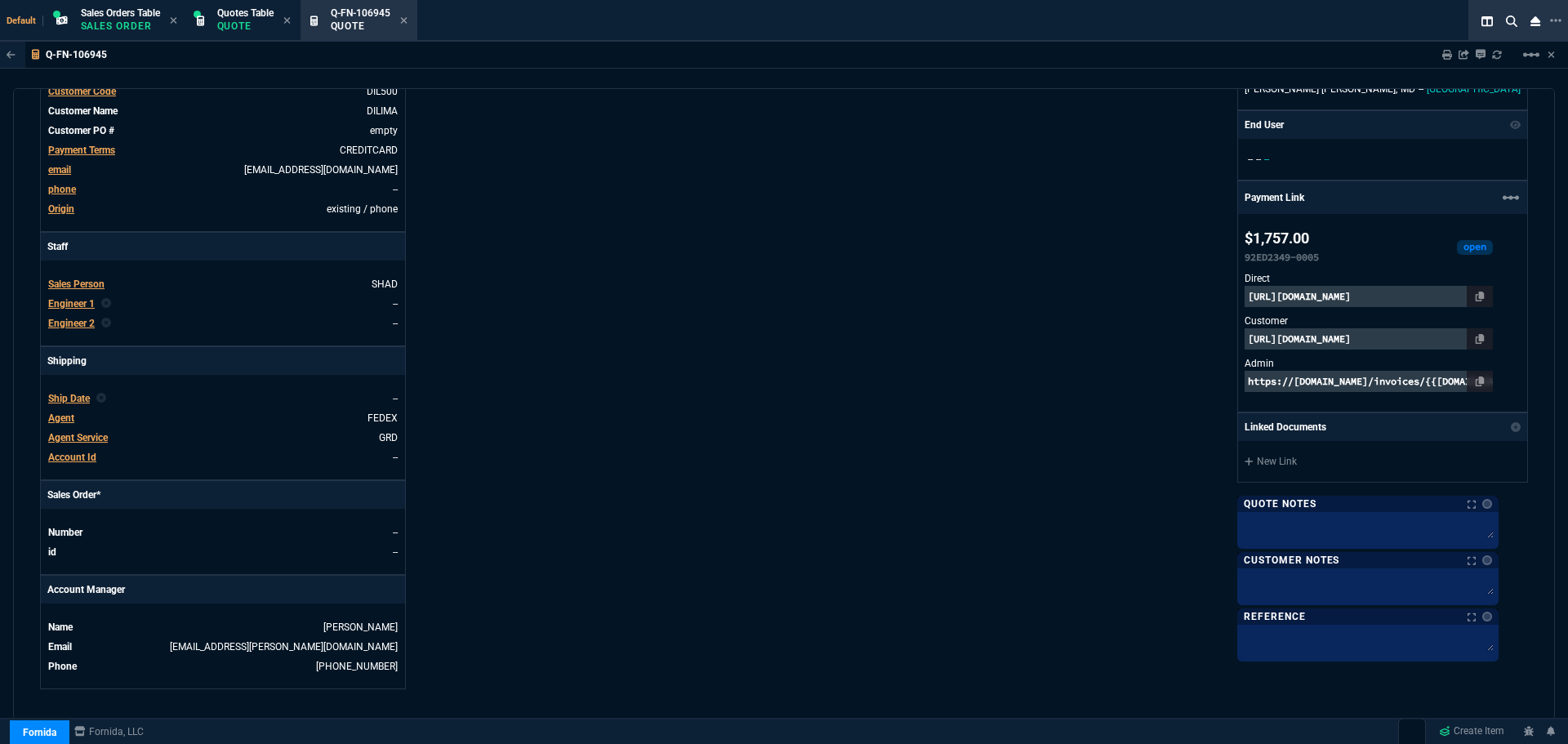
click at [1417, 341] on p "[URL][DOMAIN_NAME]" at bounding box center [1368, 339] width 248 height 21
click at [1372, 294] on p "https://invoice.stripe.com/i/acct_1NlHLHDXpnq5UzUZ/live_YWNjdF8xTmxITEhEWHBucTV…" at bounding box center [1368, 296] width 248 height 21
click at [1303, 339] on p "[URL][DOMAIN_NAME]" at bounding box center [1368, 339] width 248 height 21
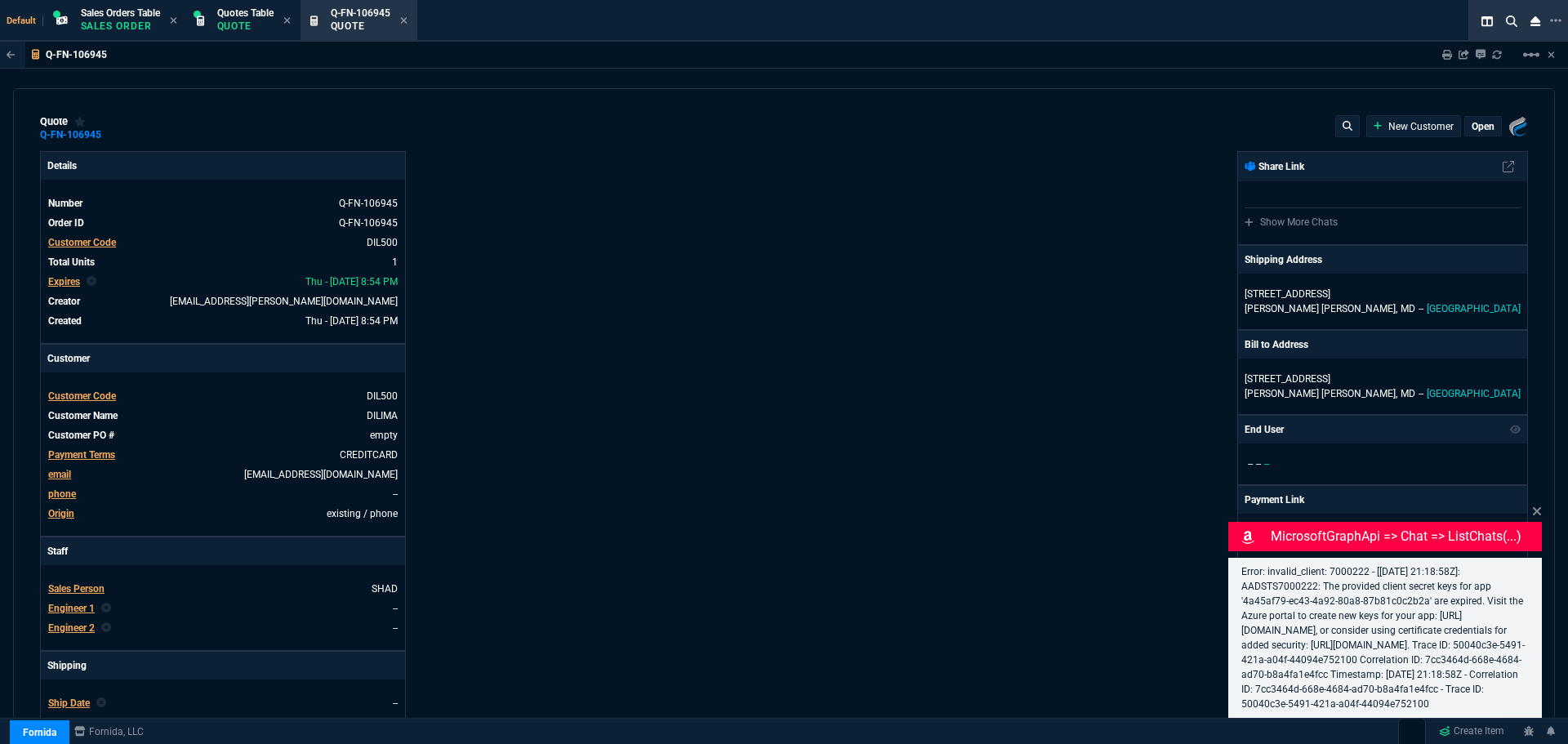
select select "4: SHAD"
type input "17"
type input "299"
type input "21"
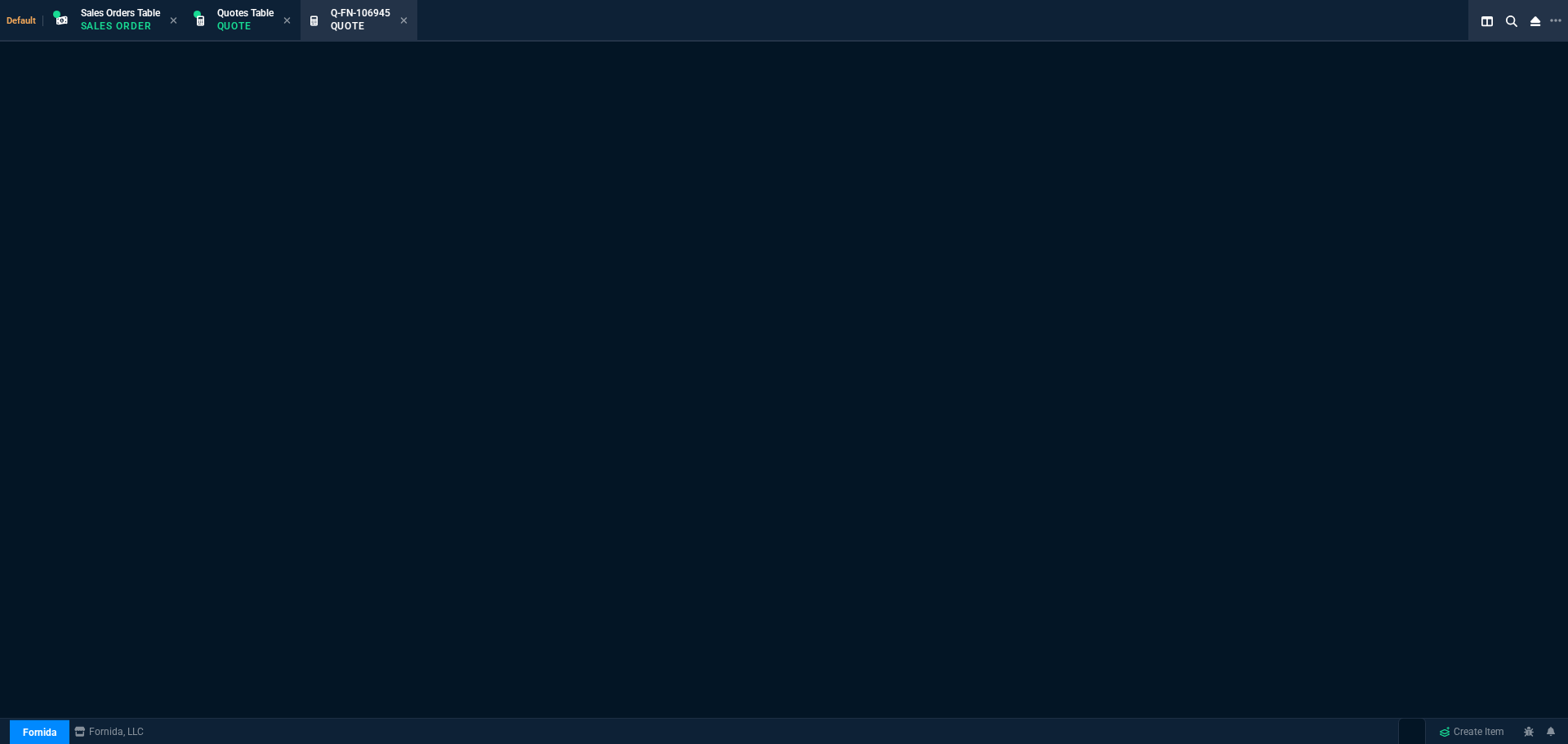
select select "4: SHAD"
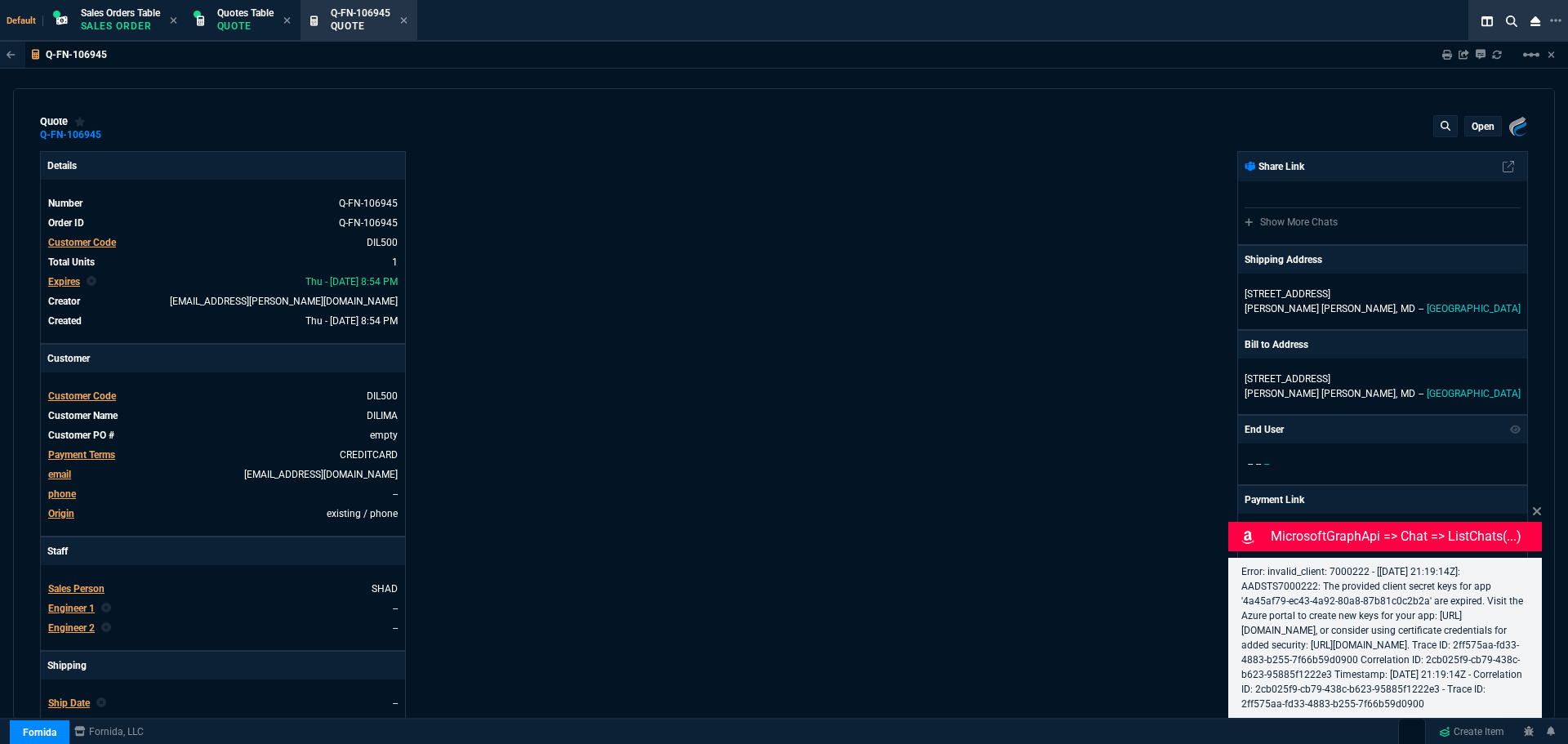
type input "17"
type input "299"
type input "21"
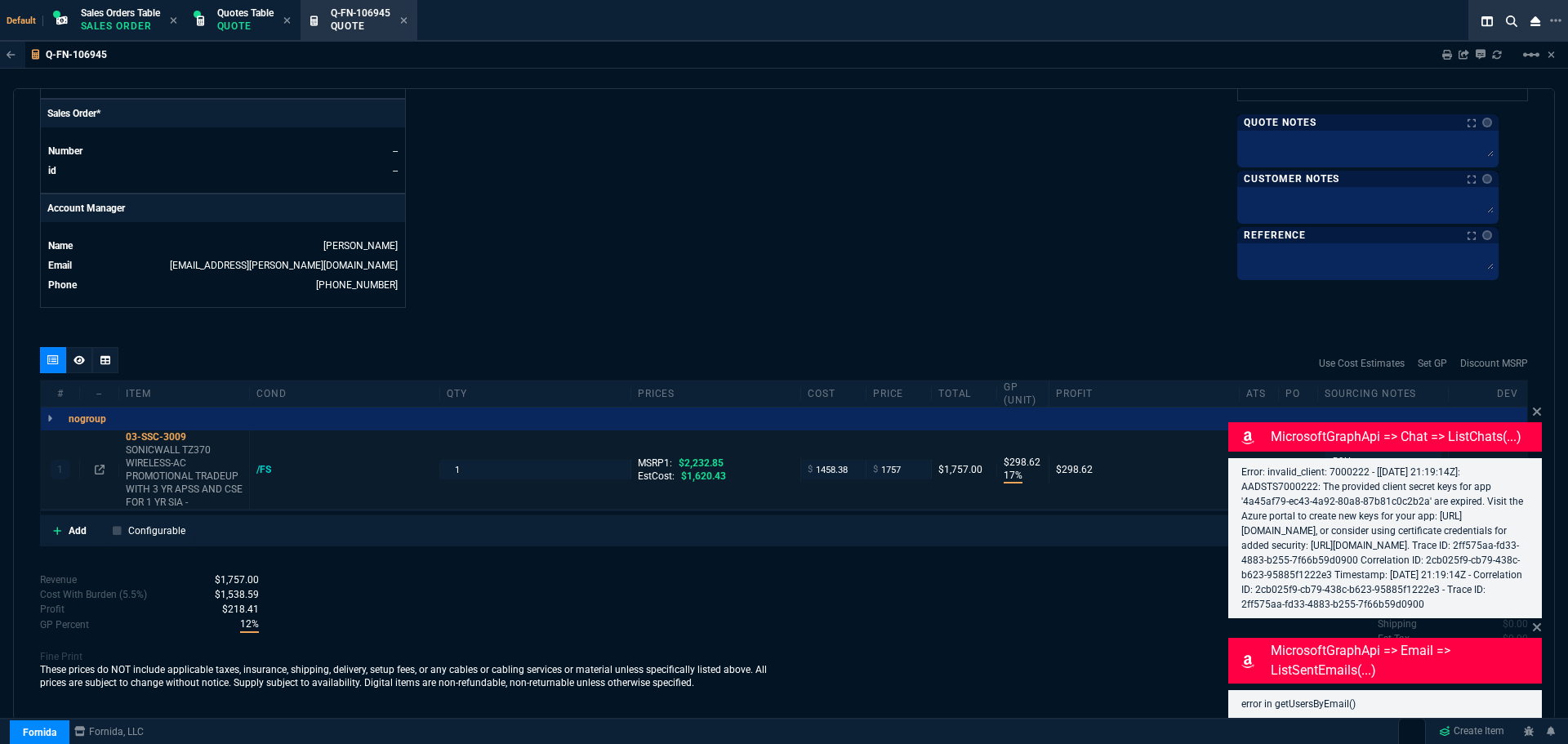
scroll to position [689, 0]
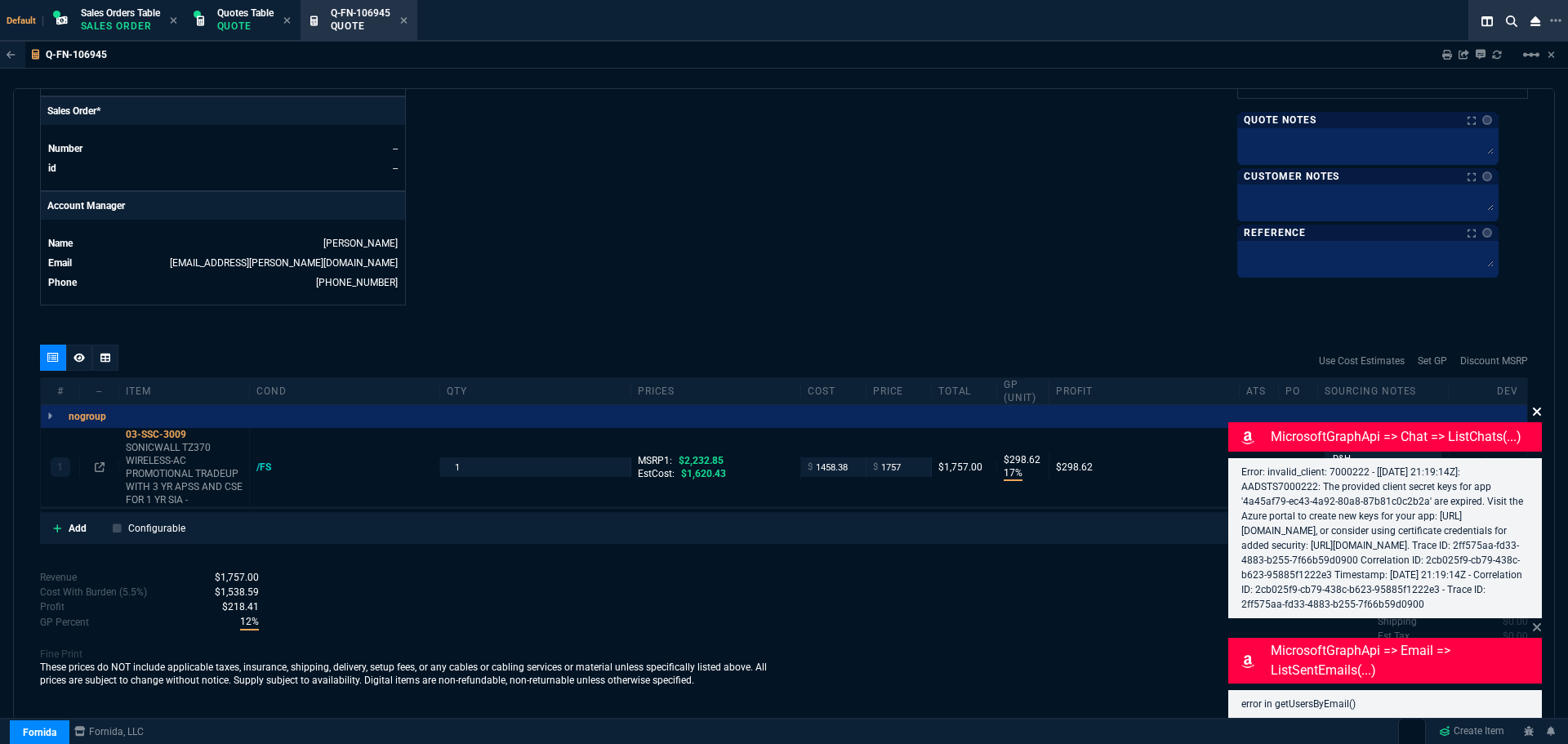
click at [1538, 408] on icon at bounding box center [1536, 411] width 8 height 8
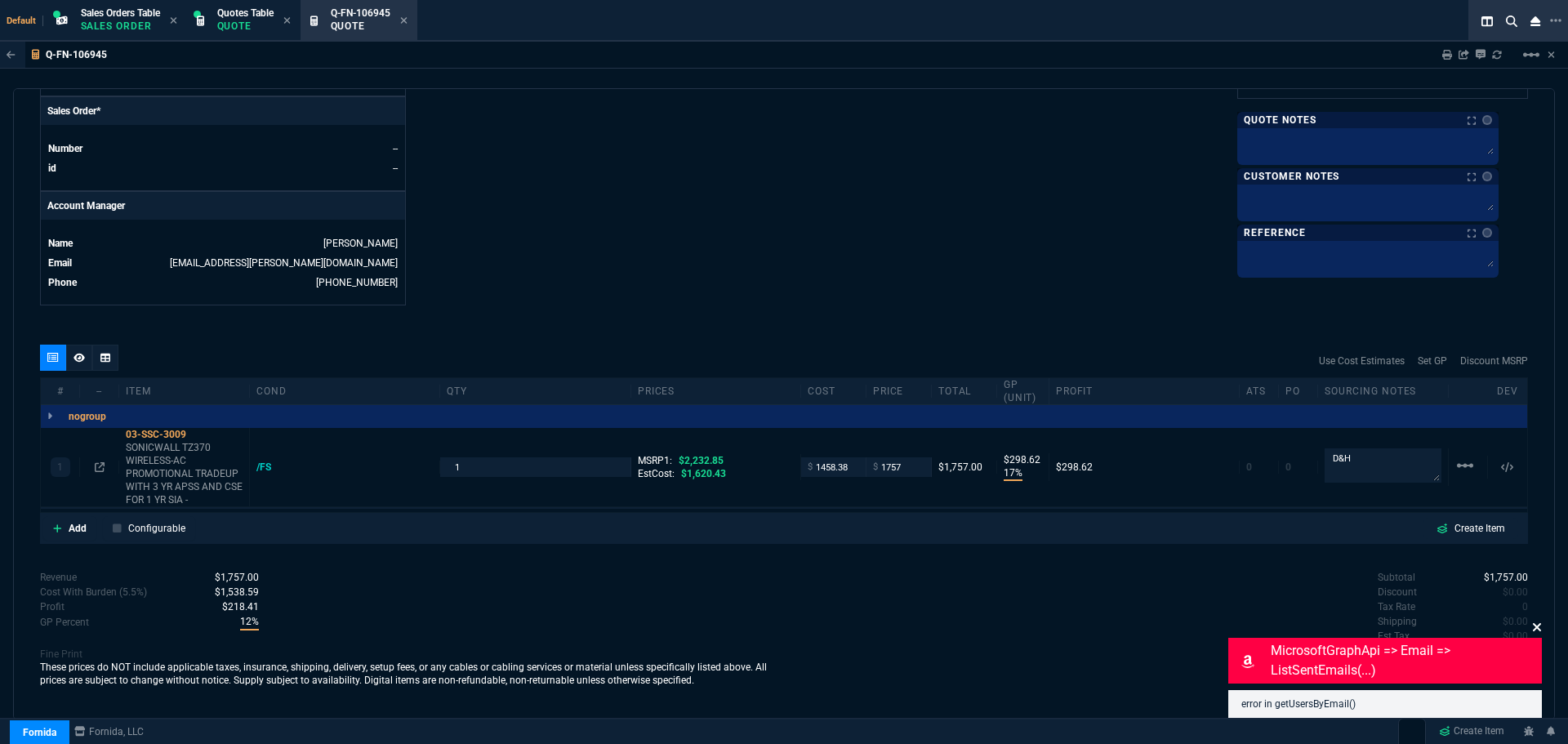
click at [1539, 629] on icon at bounding box center [1536, 628] width 10 height 13
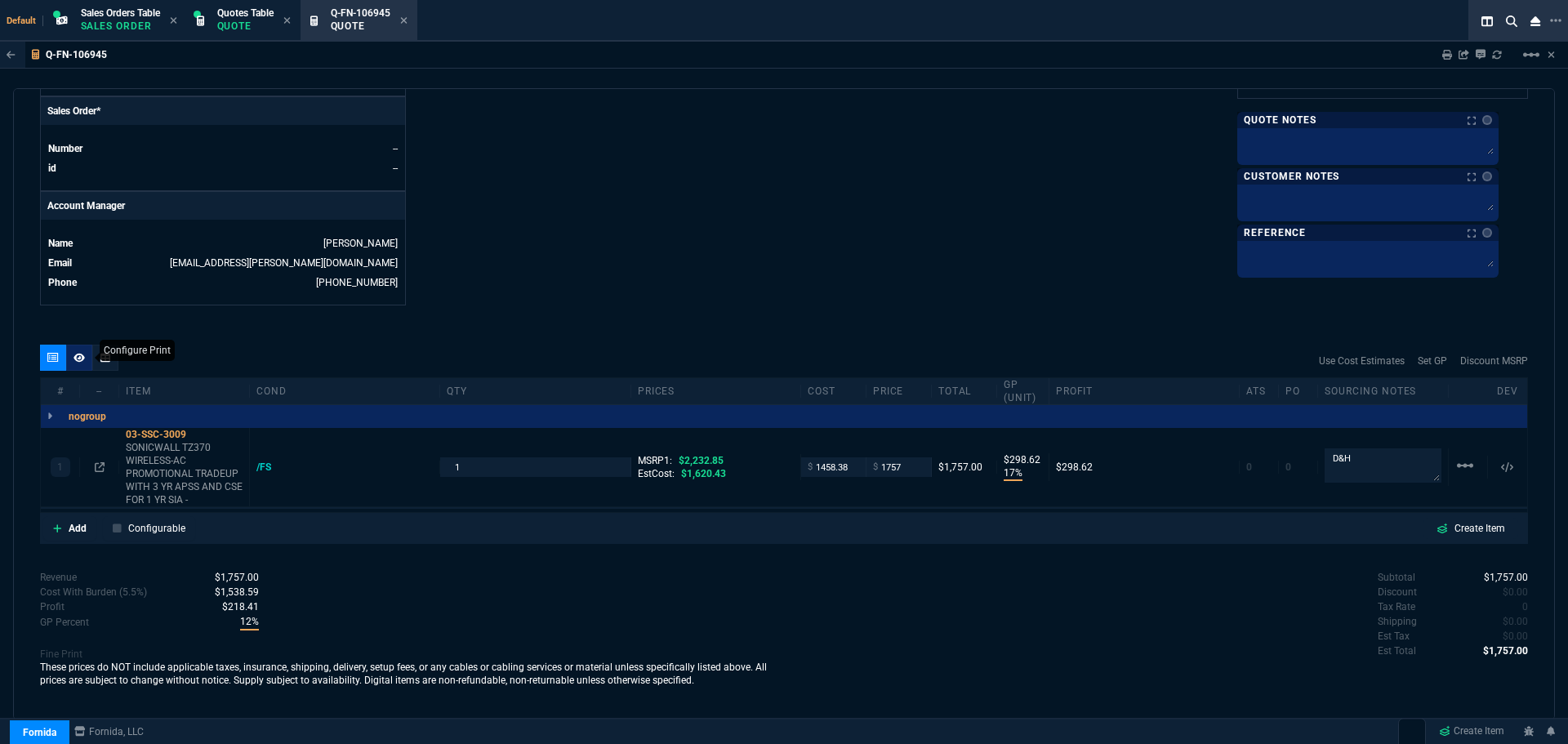
click at [75, 364] on nx-icon at bounding box center [79, 358] width 11 height 13
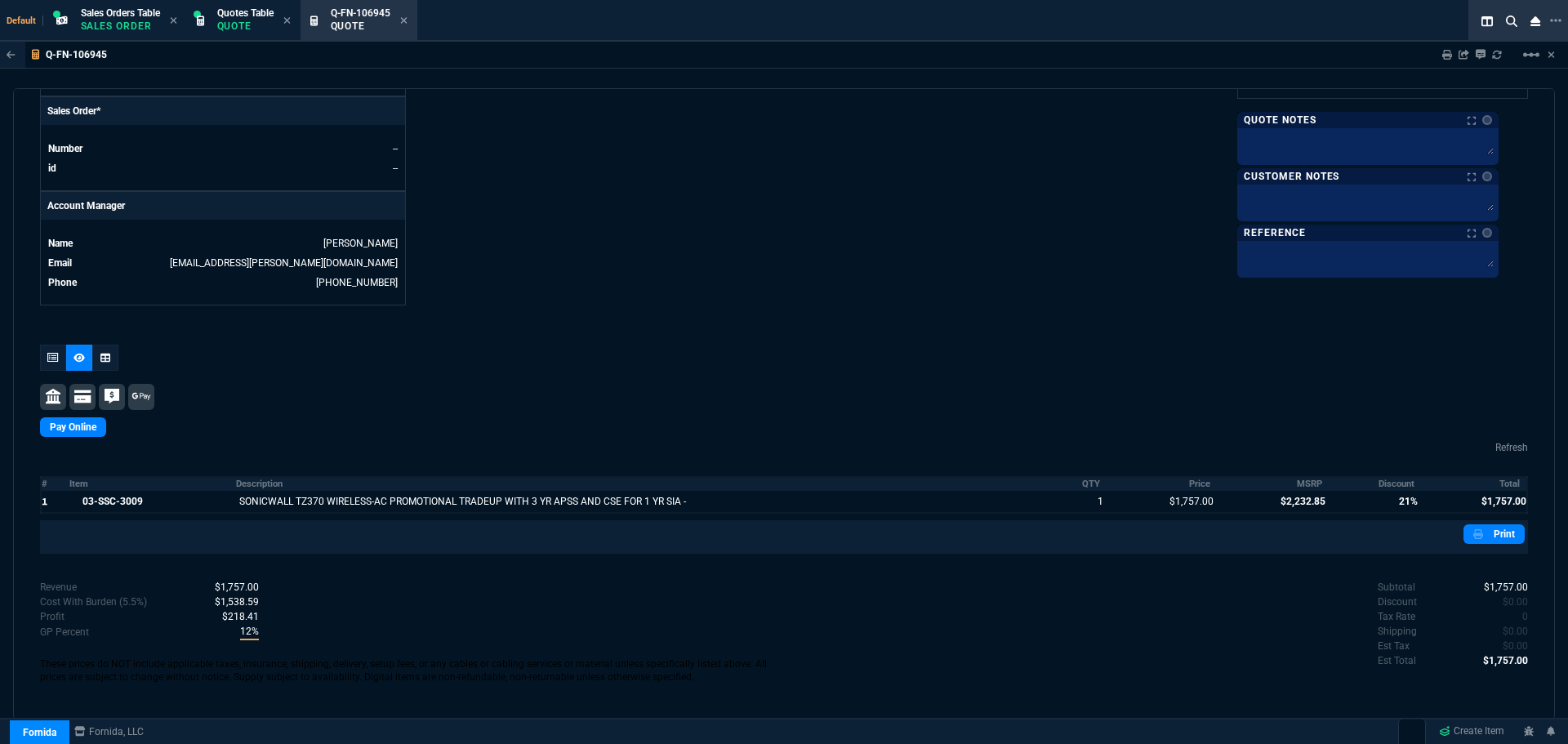
scroll to position [199, 0]
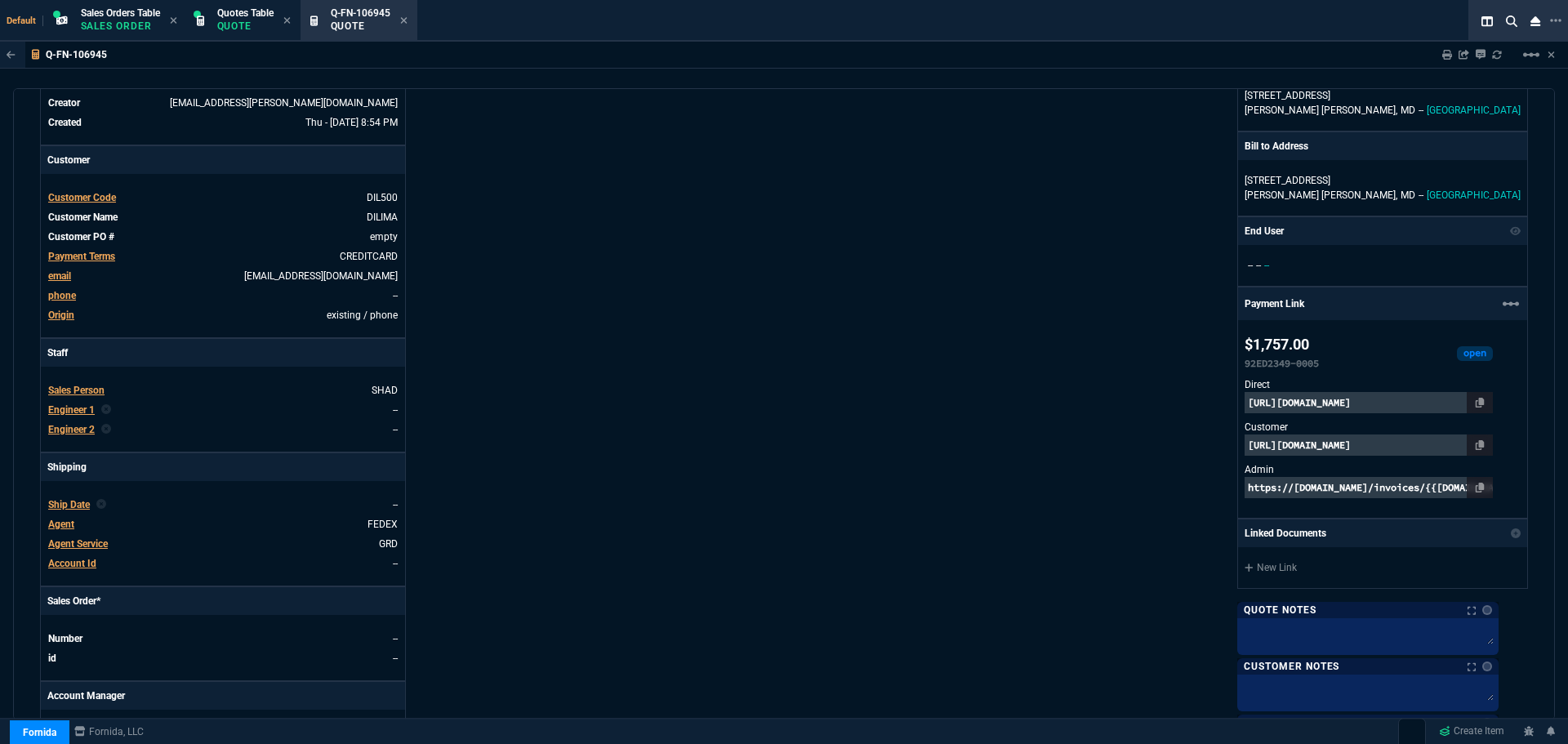
click at [1327, 448] on p "[URL][DOMAIN_NAME]" at bounding box center [1368, 445] width 248 height 21
click at [1493, 445] on link at bounding box center [1480, 445] width 26 height 21
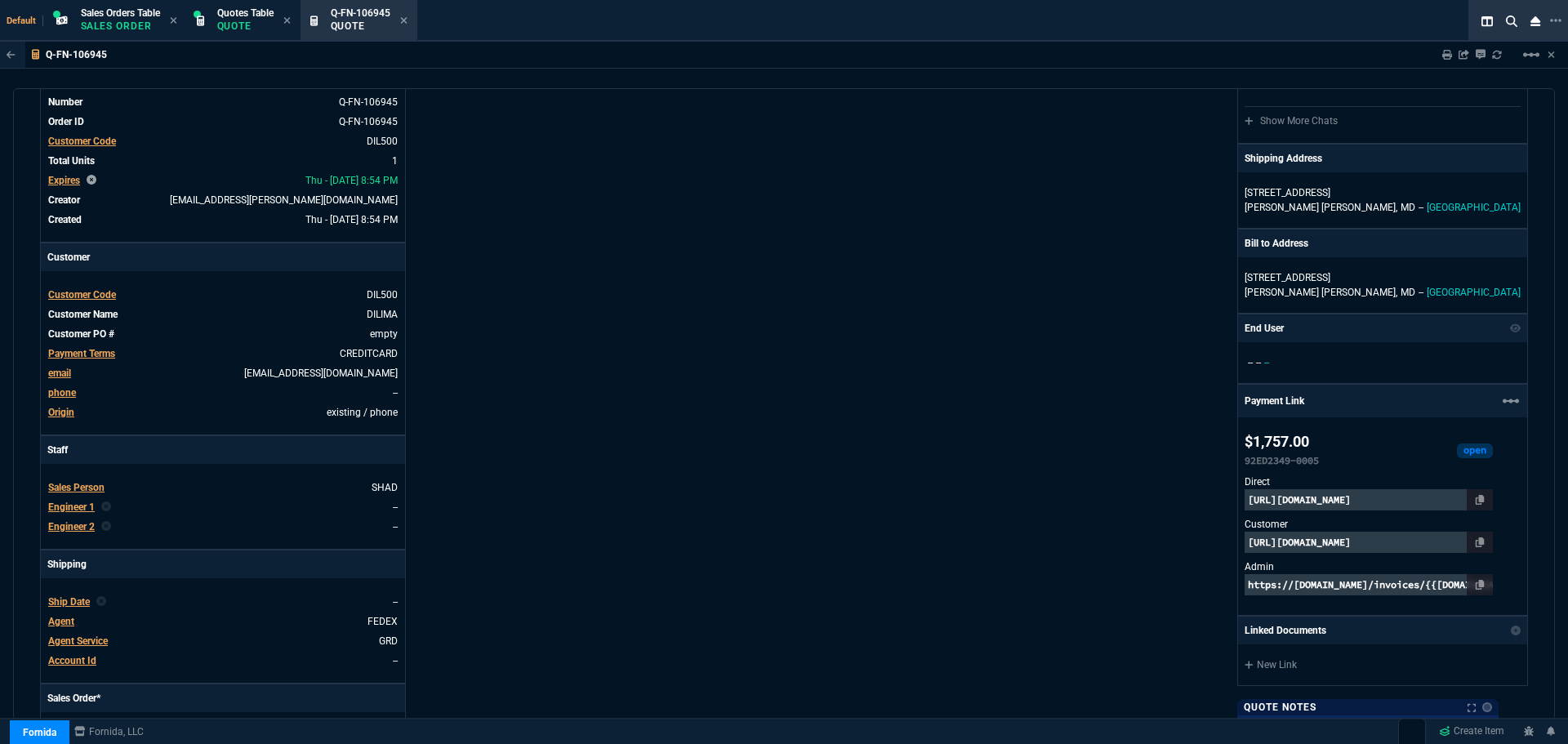
scroll to position [0, 0]
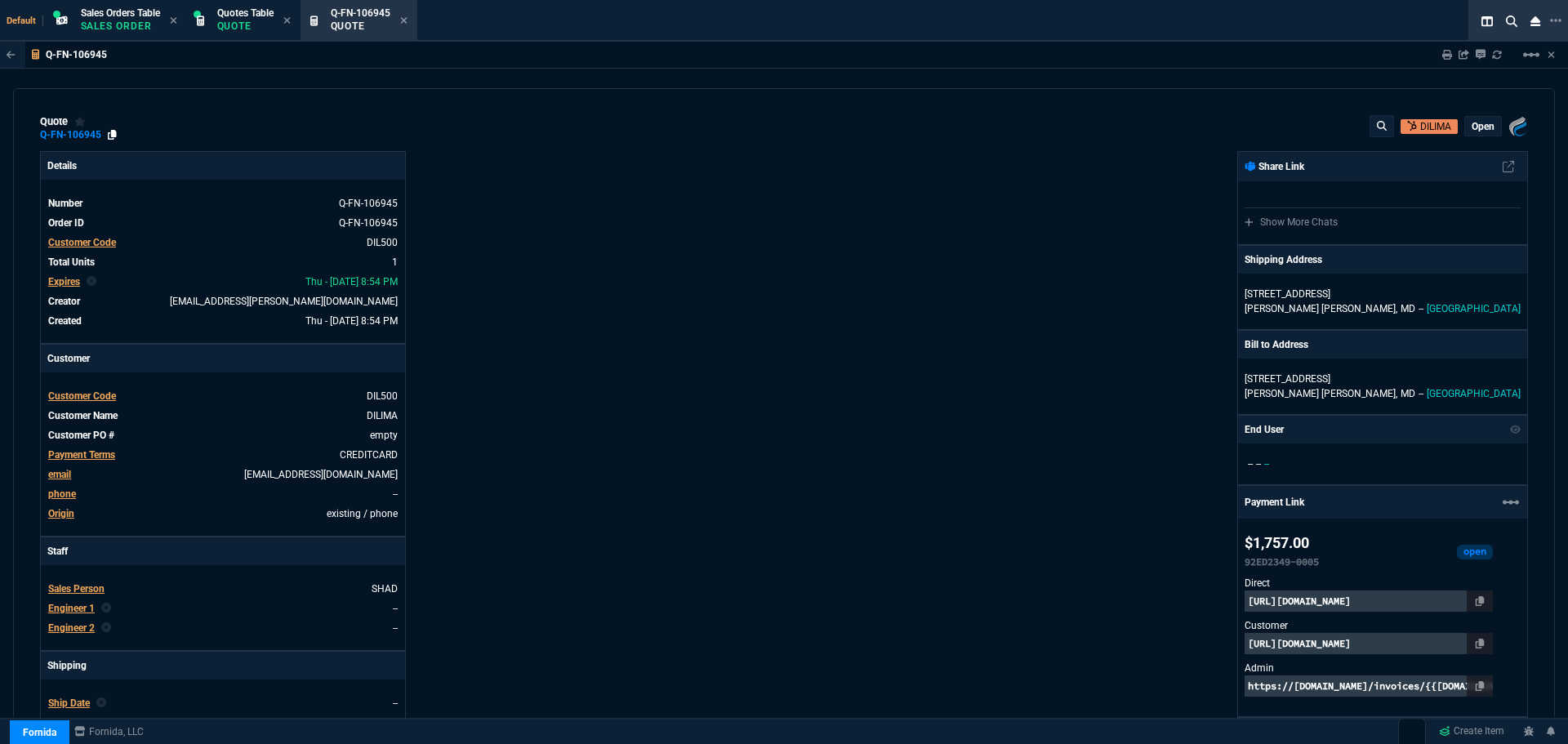
click at [112, 137] on icon at bounding box center [112, 135] width 9 height 10
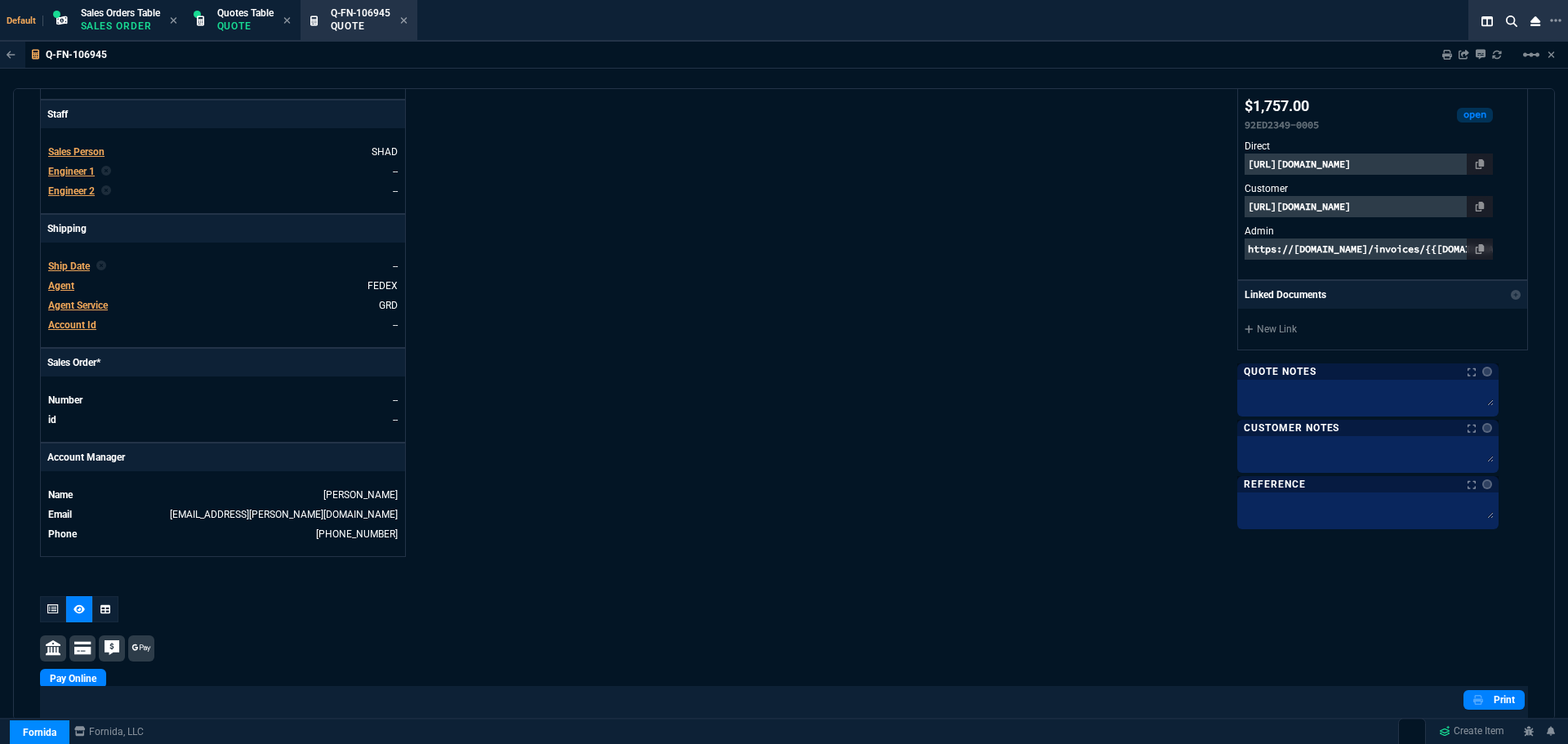
scroll to position [691, 0]
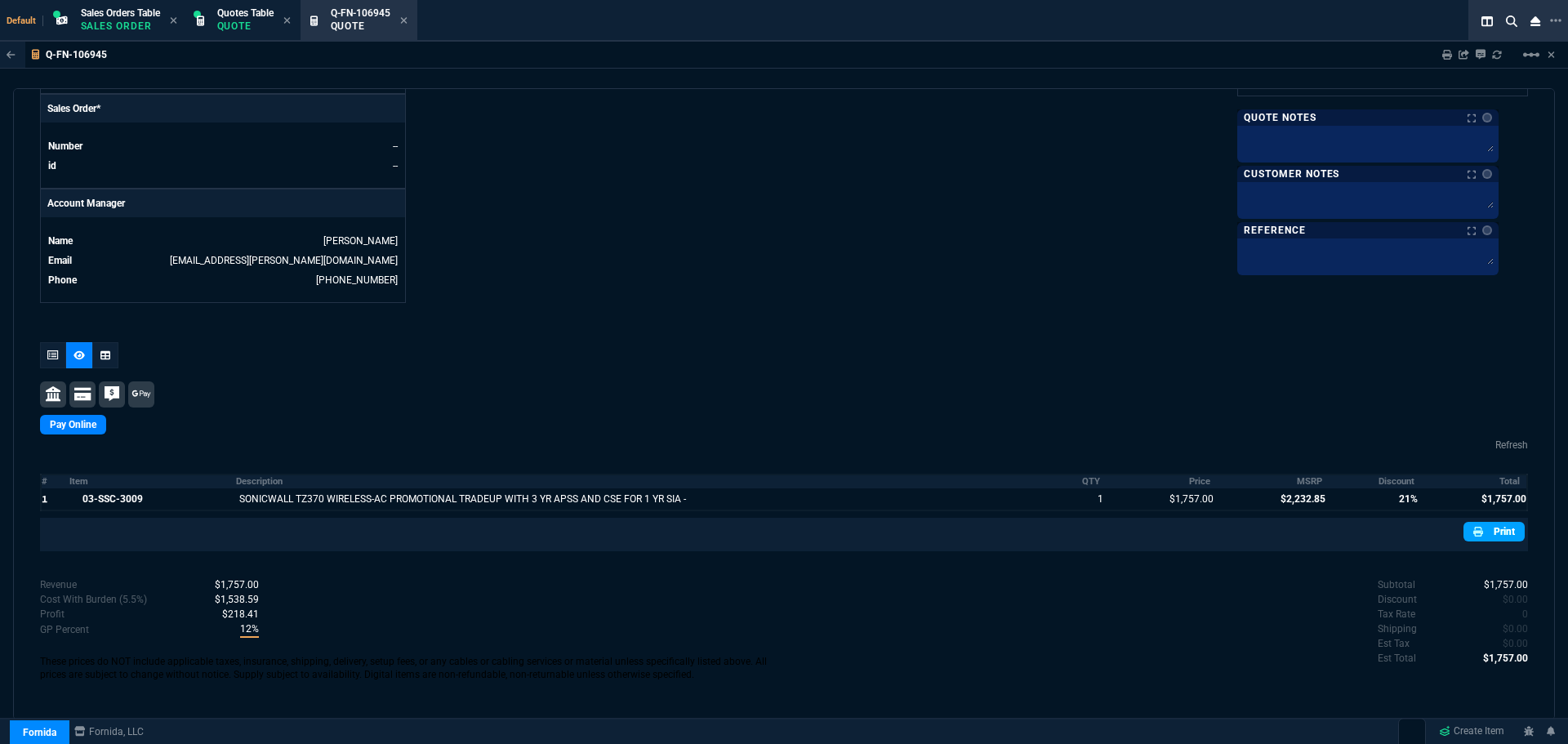
click at [1477, 528] on nx-icon at bounding box center [1480, 532] width 13 height 15
click at [225, 17] on span "Quotes Table" at bounding box center [245, 13] width 57 height 11
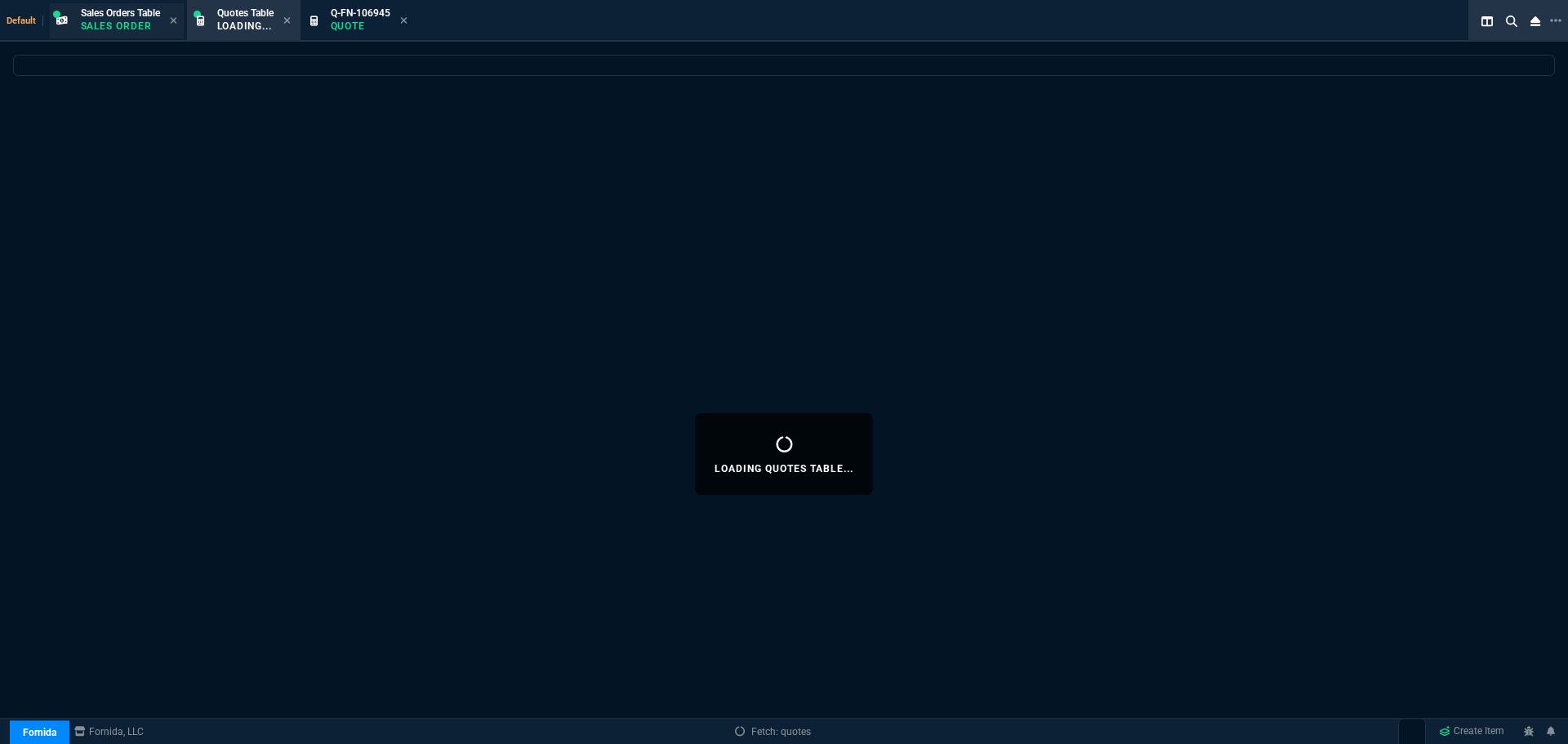
click at [125, 21] on p "Sales Order" at bounding box center [120, 26] width 79 height 13
select select
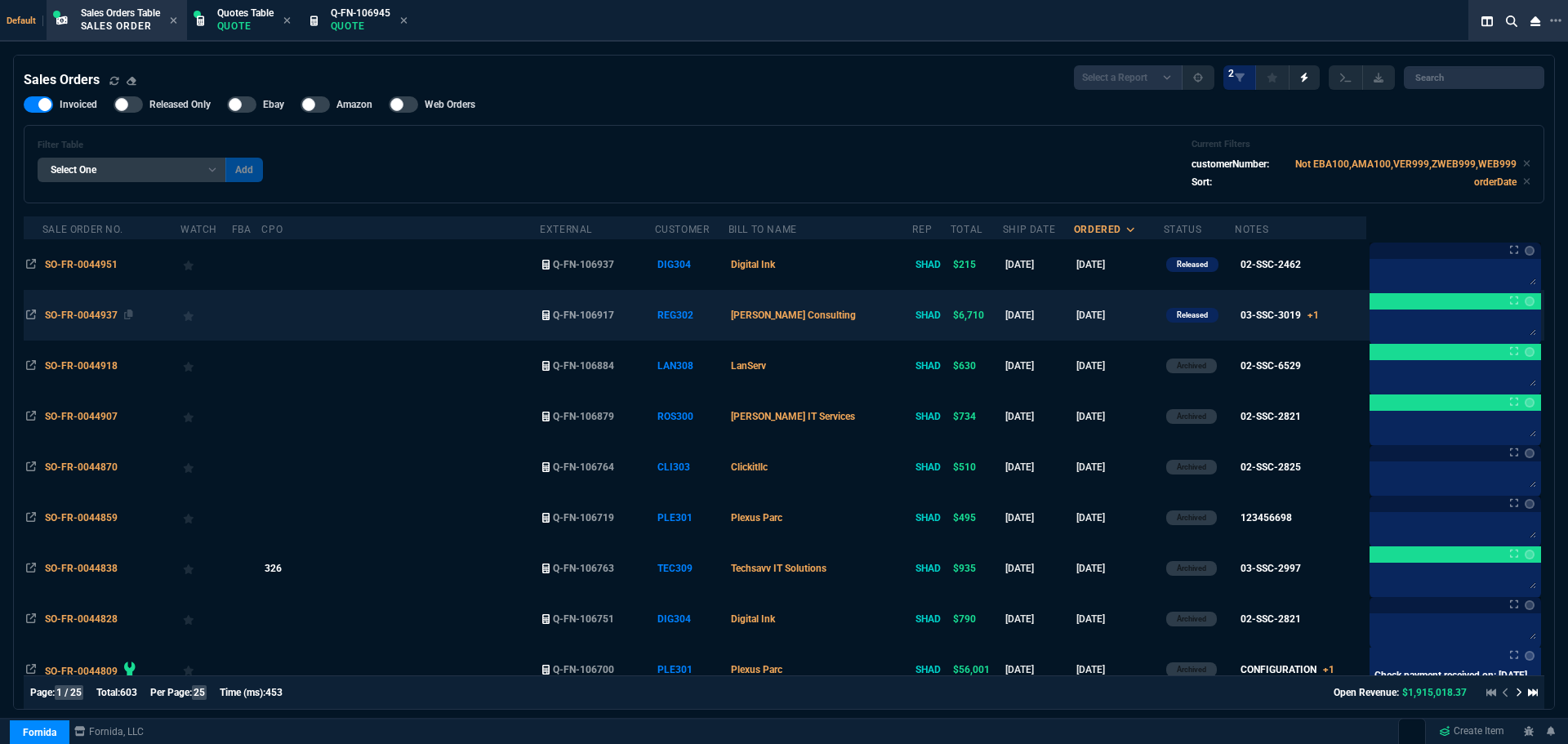
click at [89, 315] on span "SO-FR-0044937" at bounding box center [81, 315] width 72 height 11
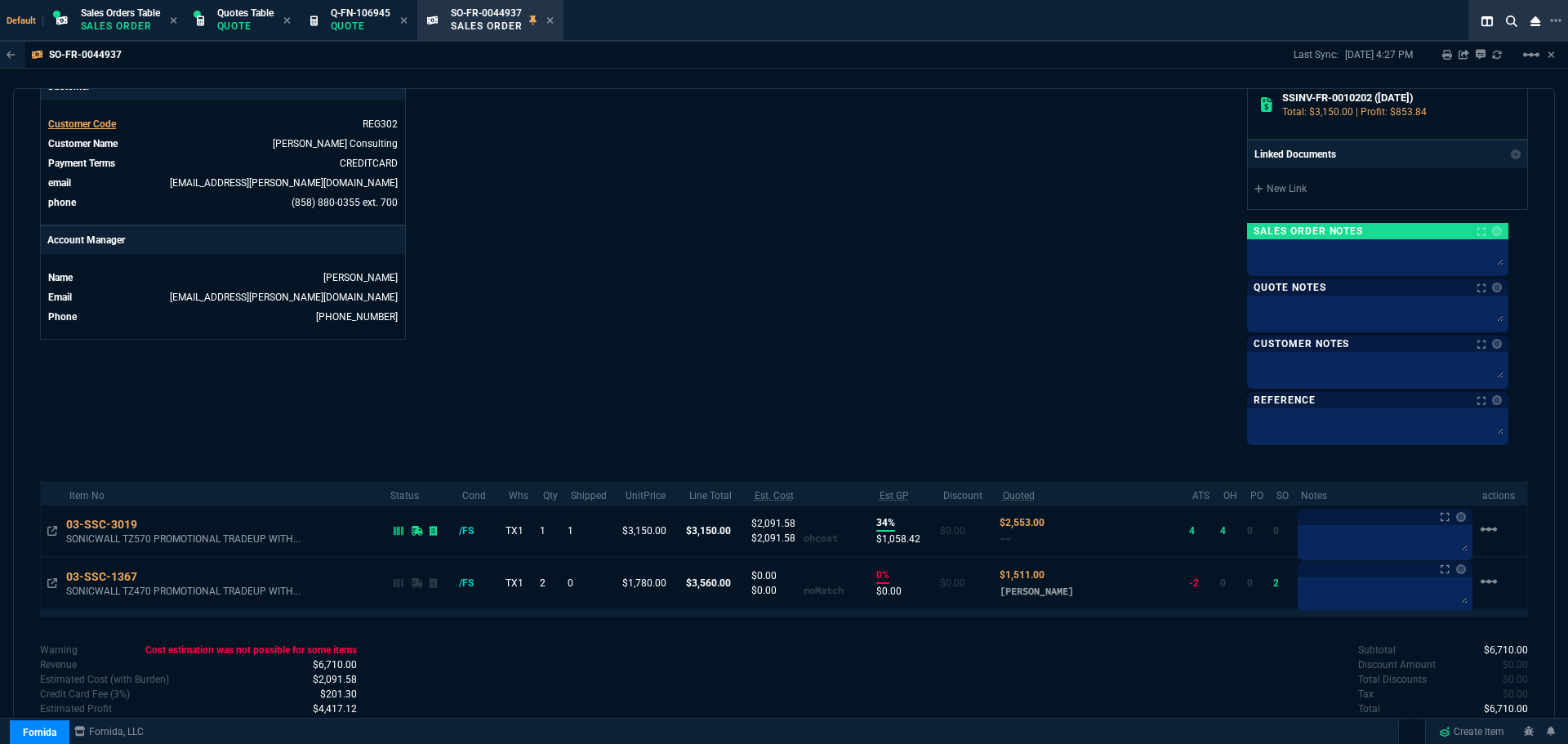
scroll to position [654, 0]
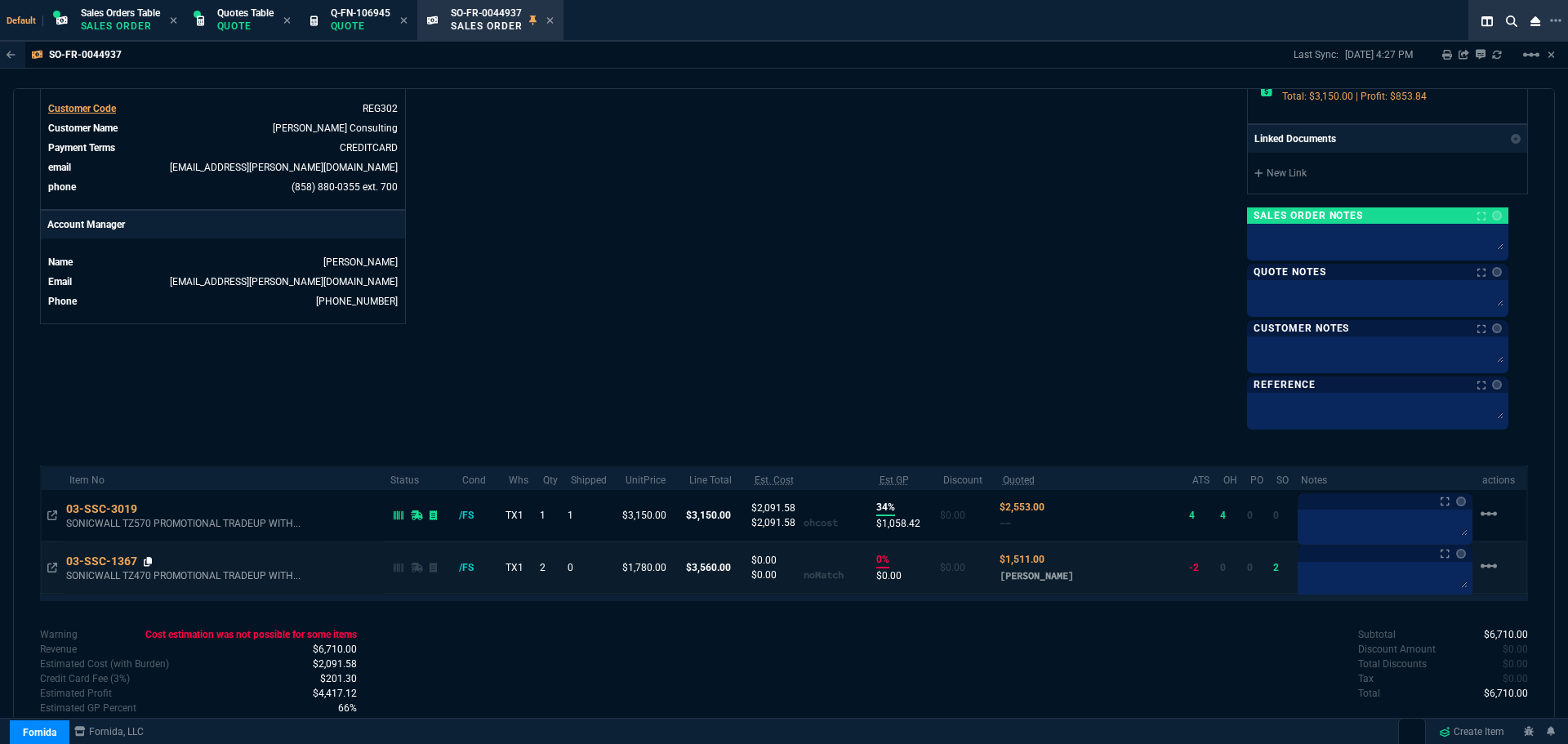
click at [148, 563] on icon at bounding box center [149, 562] width 9 height 10
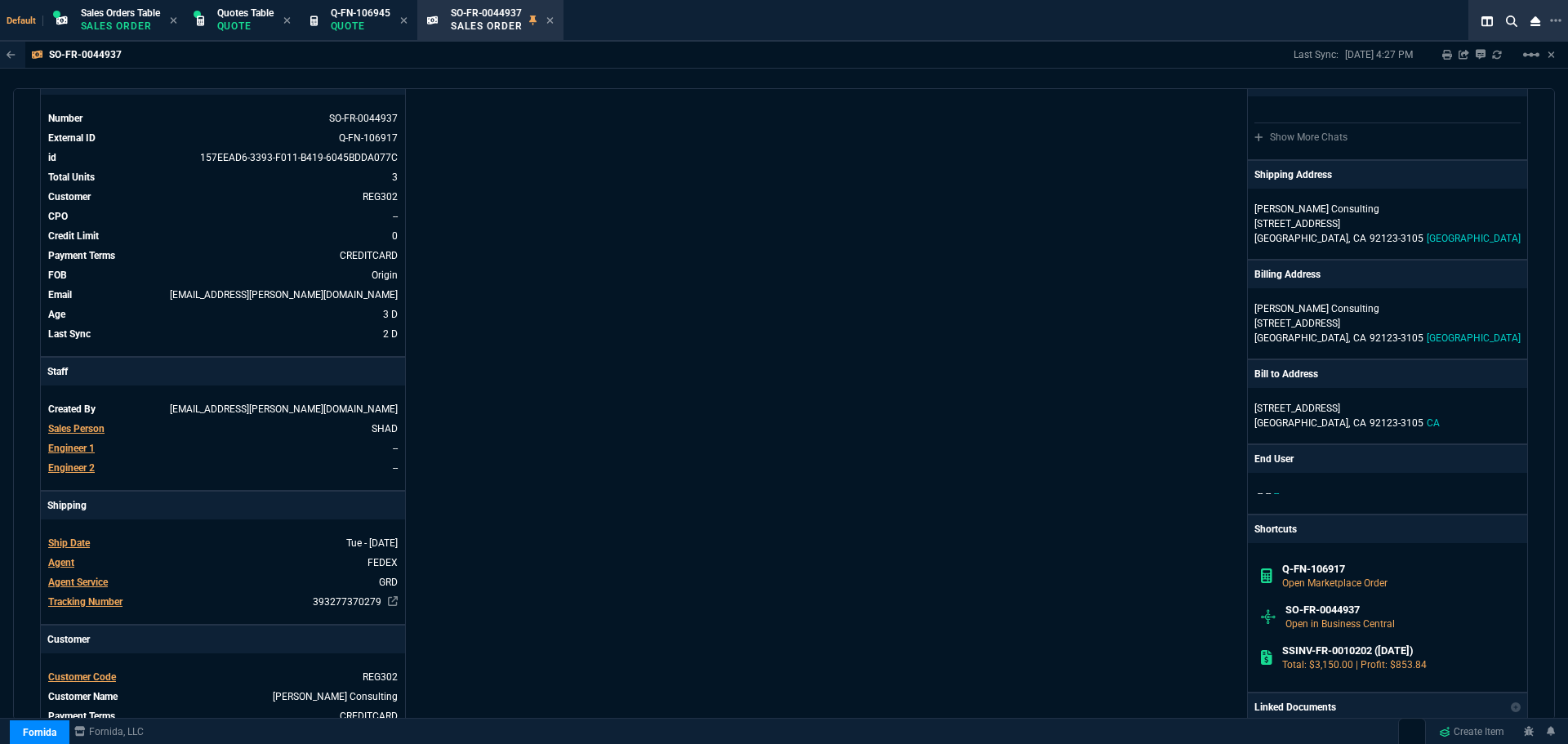
scroll to position [82, 0]
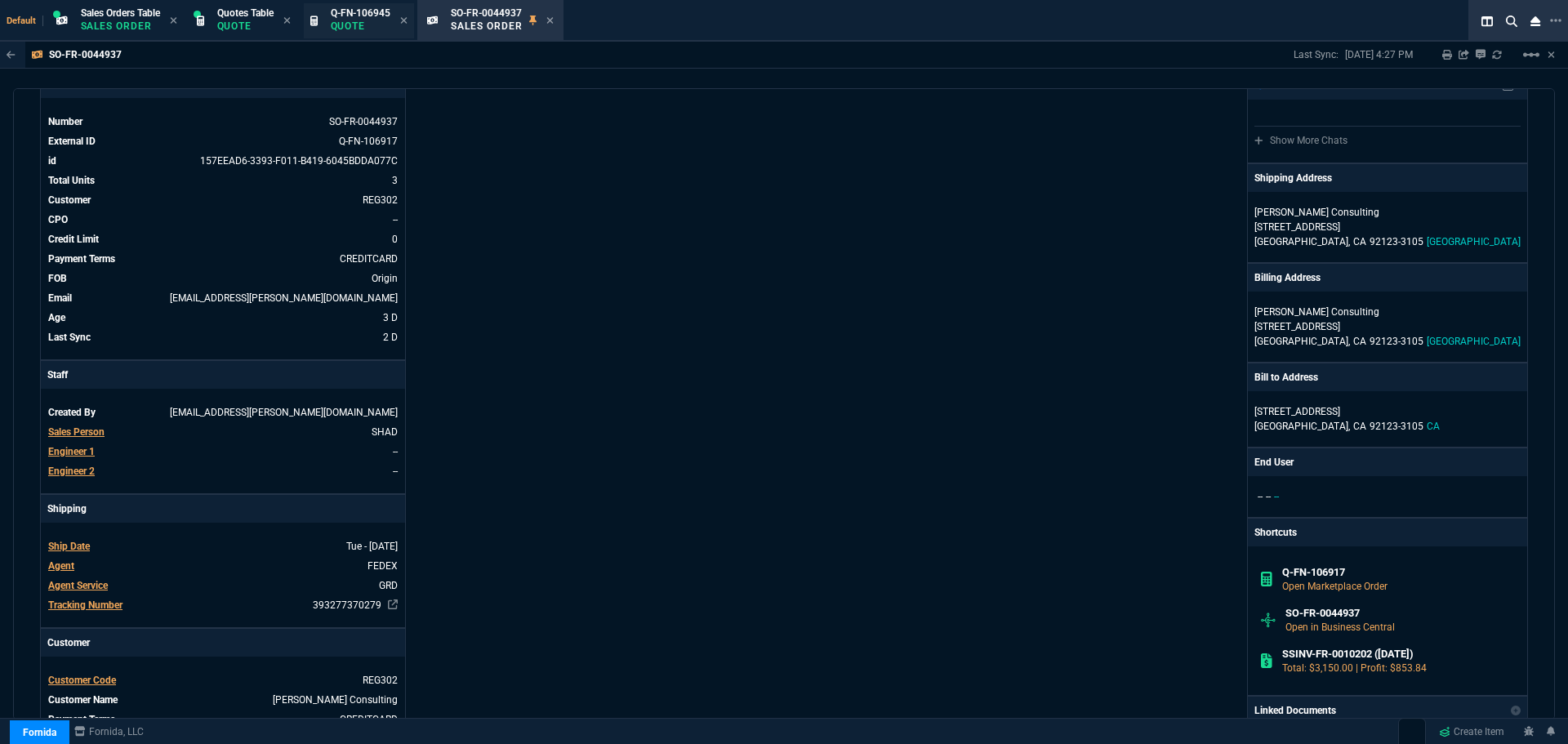
click at [358, 20] on p "Quote" at bounding box center [360, 26] width 59 height 13
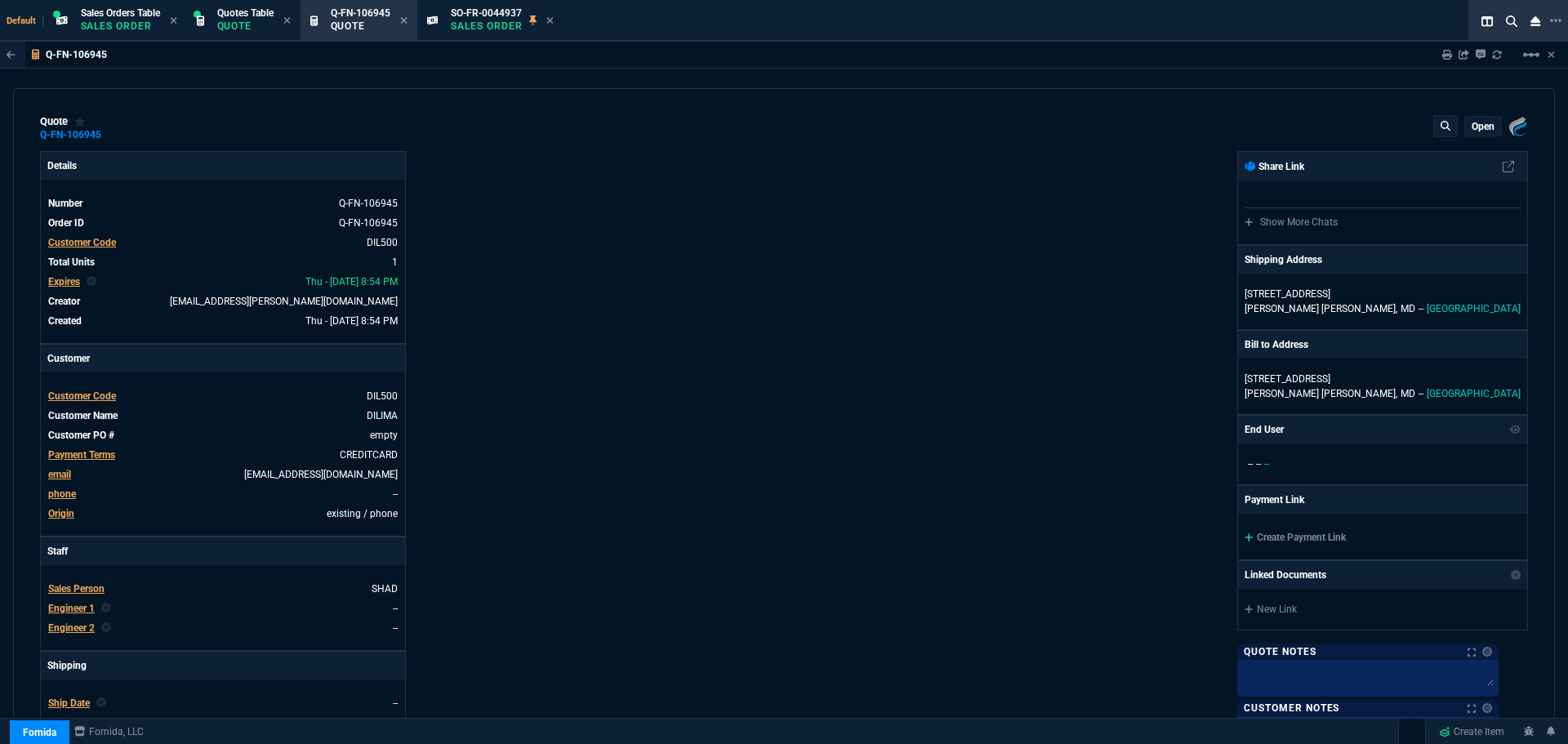
type input "17"
type input "299"
type input "21"
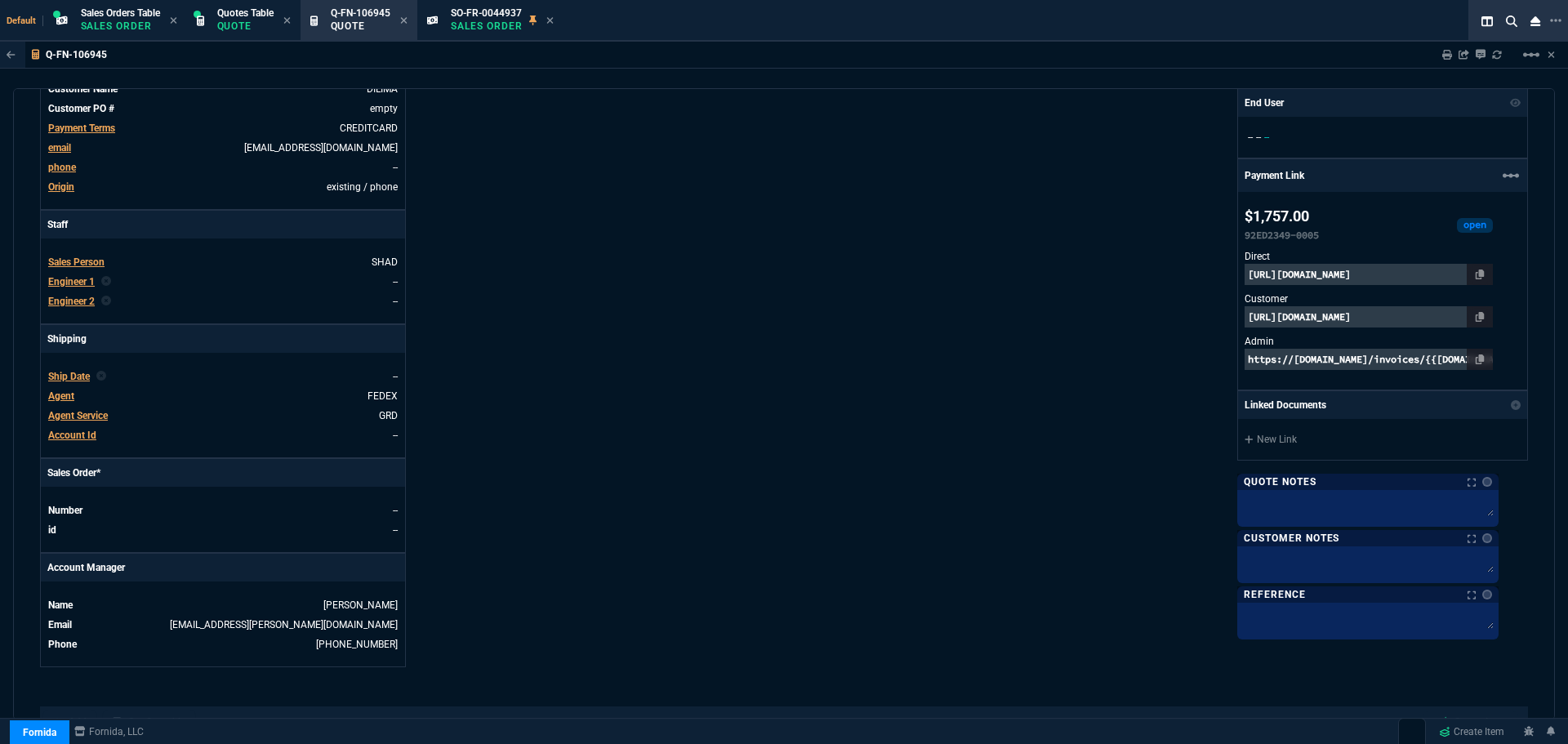
scroll to position [689, 0]
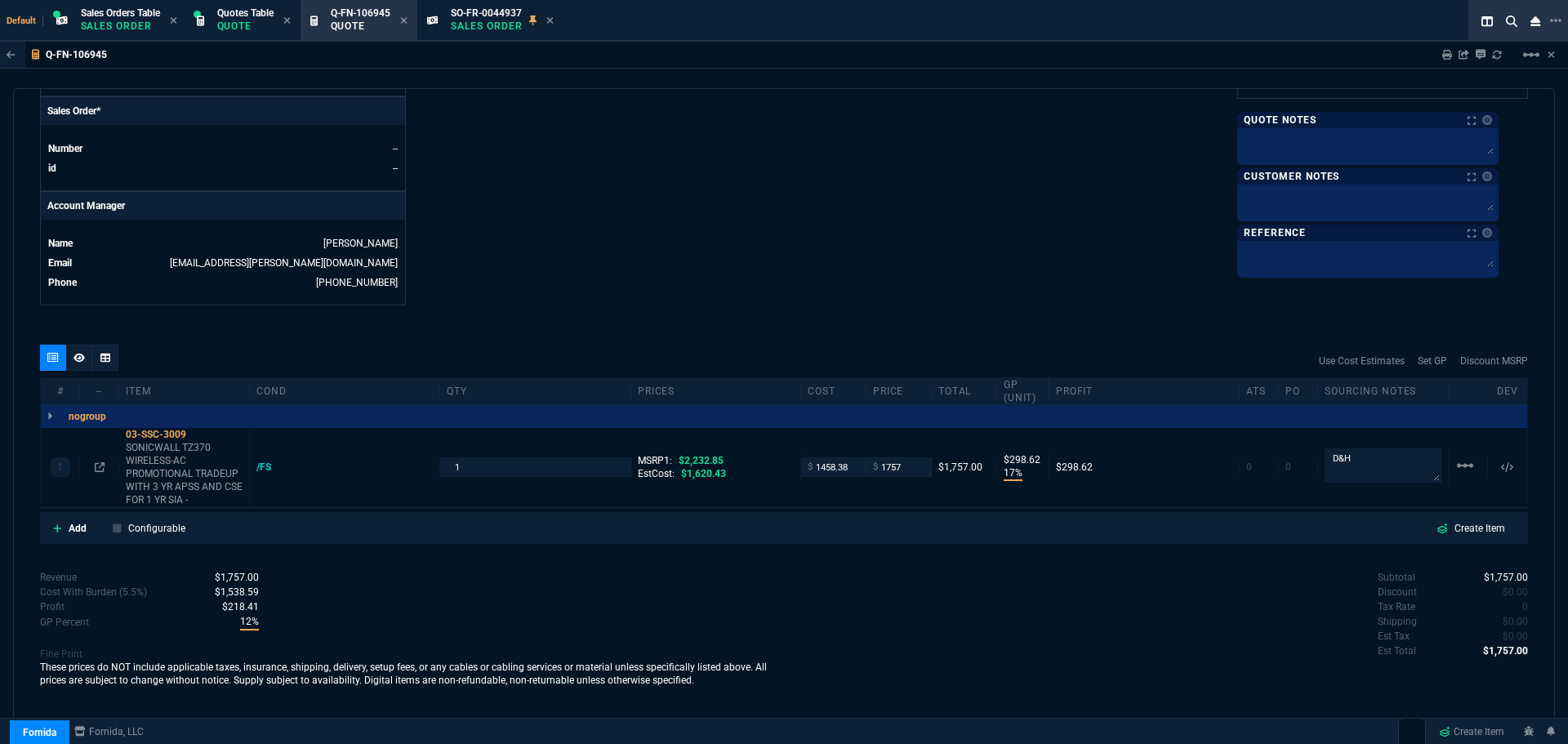
click at [82, 355] on icon at bounding box center [79, 358] width 11 height 10
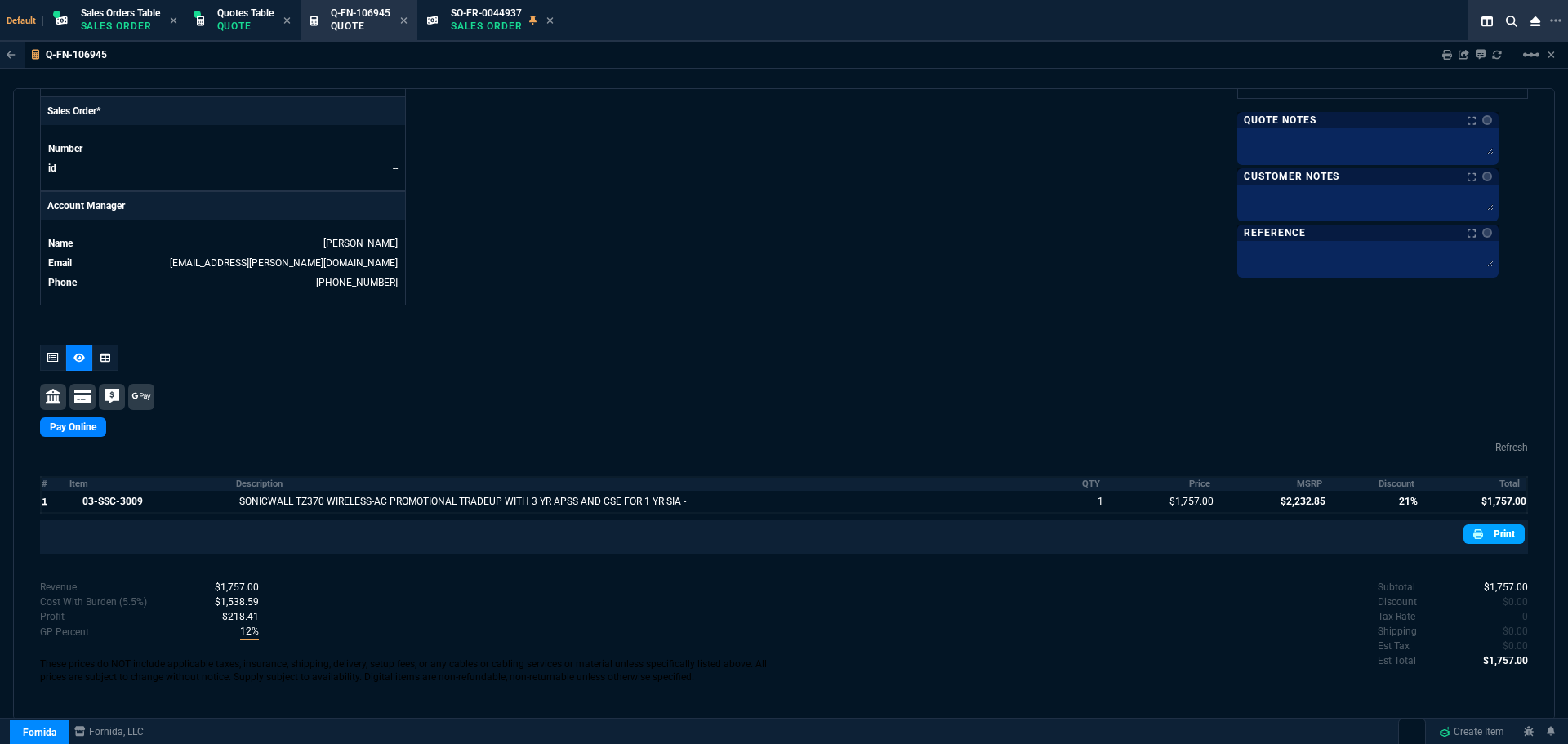
click at [1505, 530] on link "Print" at bounding box center [1495, 534] width 61 height 20
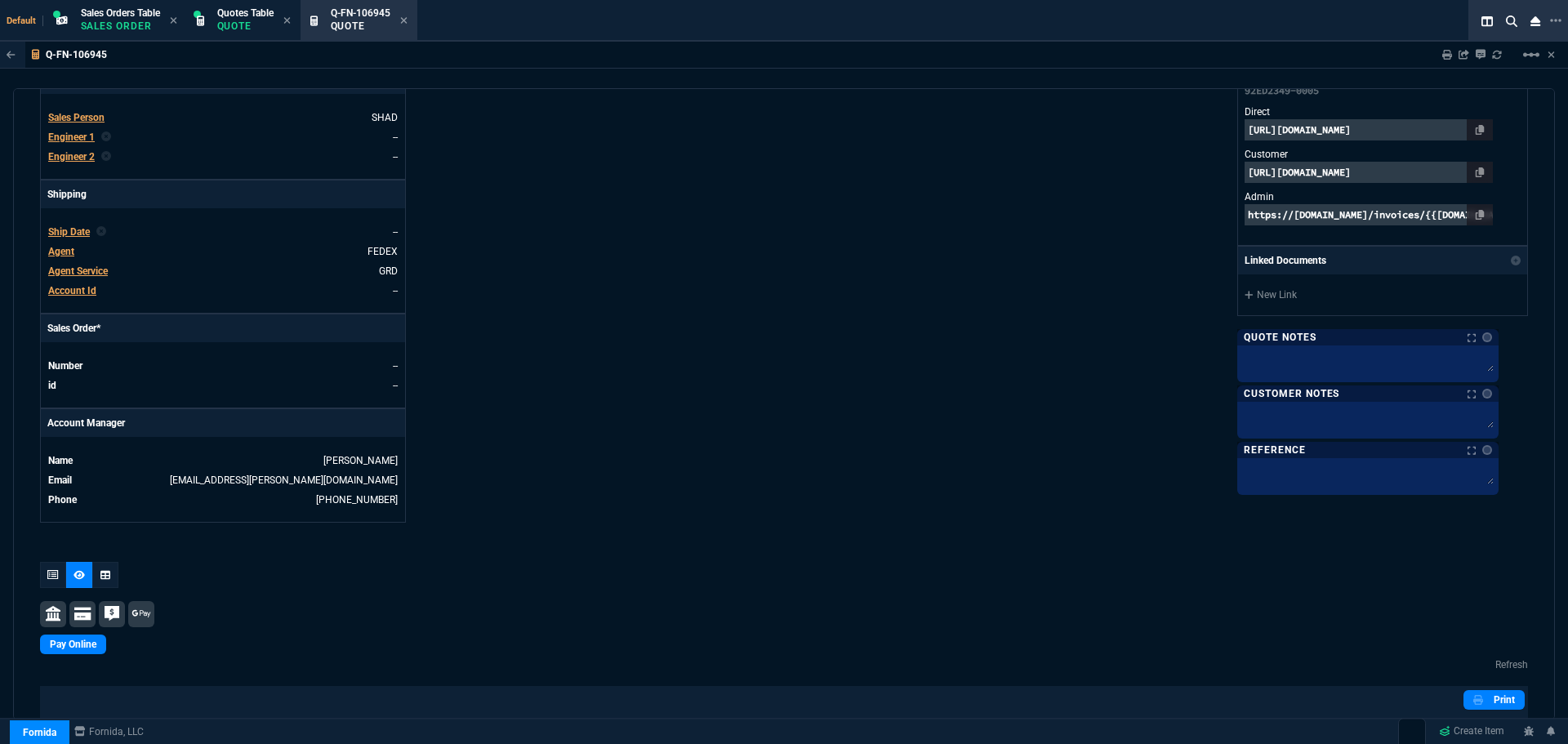
scroll to position [691, 0]
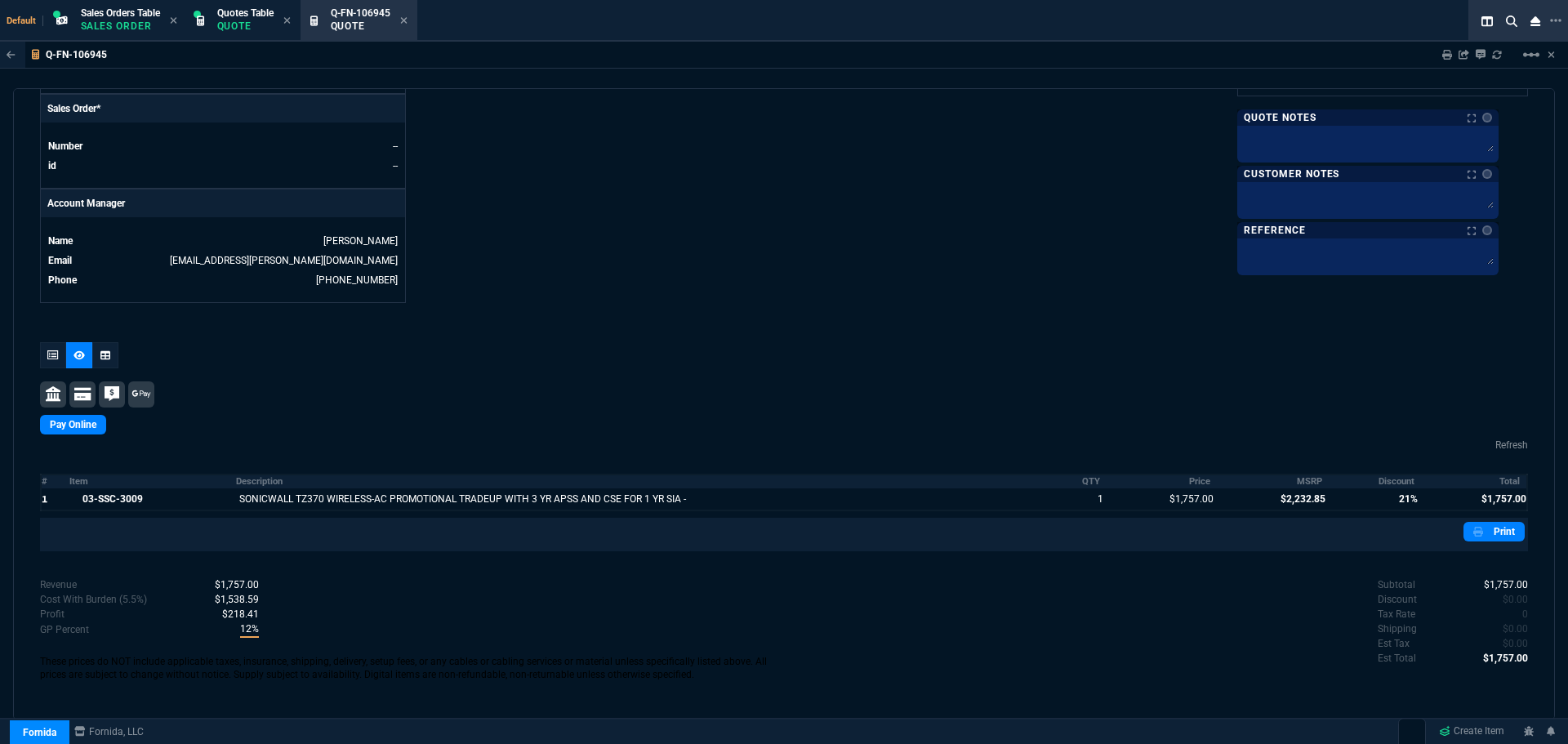
click at [407, 20] on icon at bounding box center [403, 20] width 6 height 7
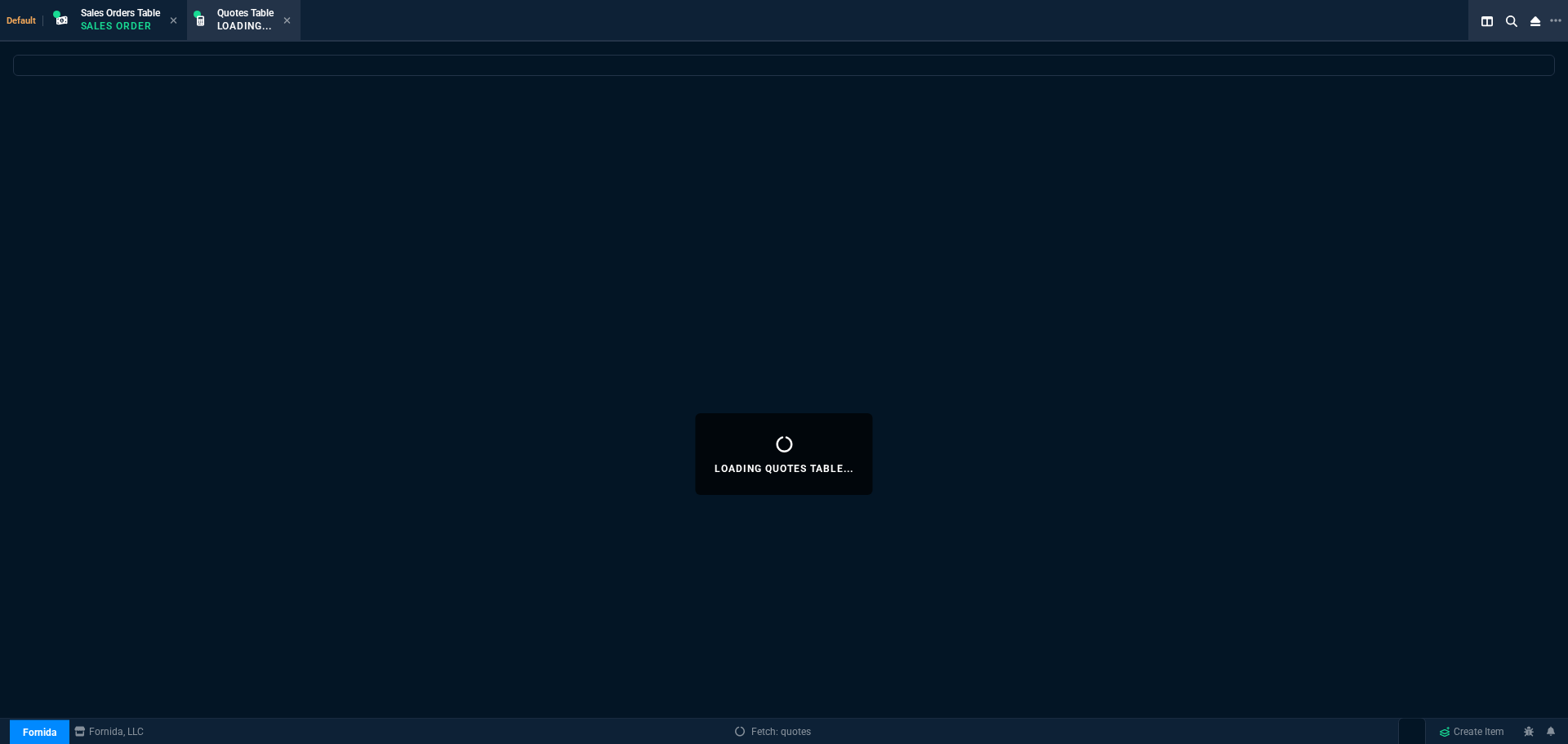
select select
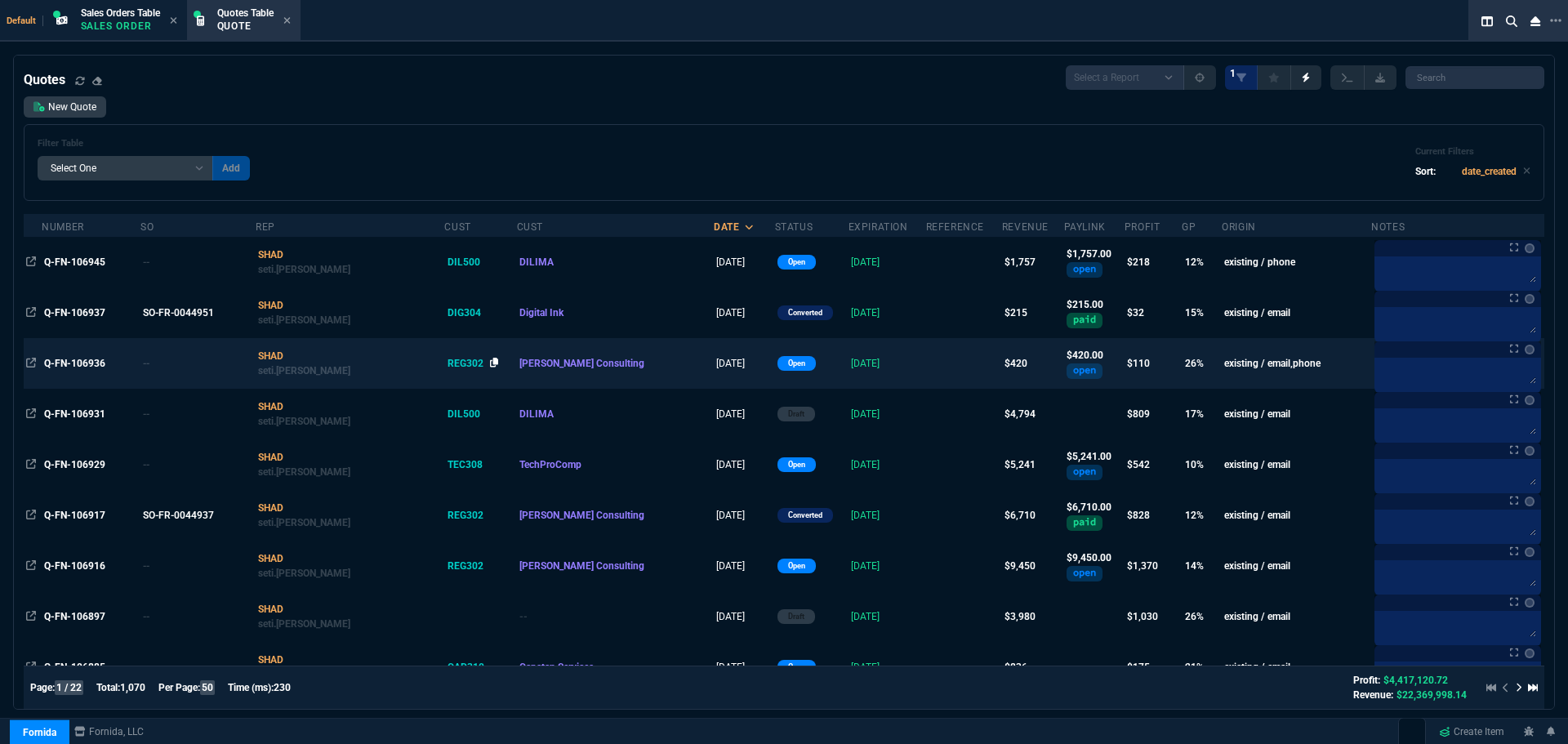
click at [490, 360] on icon at bounding box center [495, 362] width 9 height 10
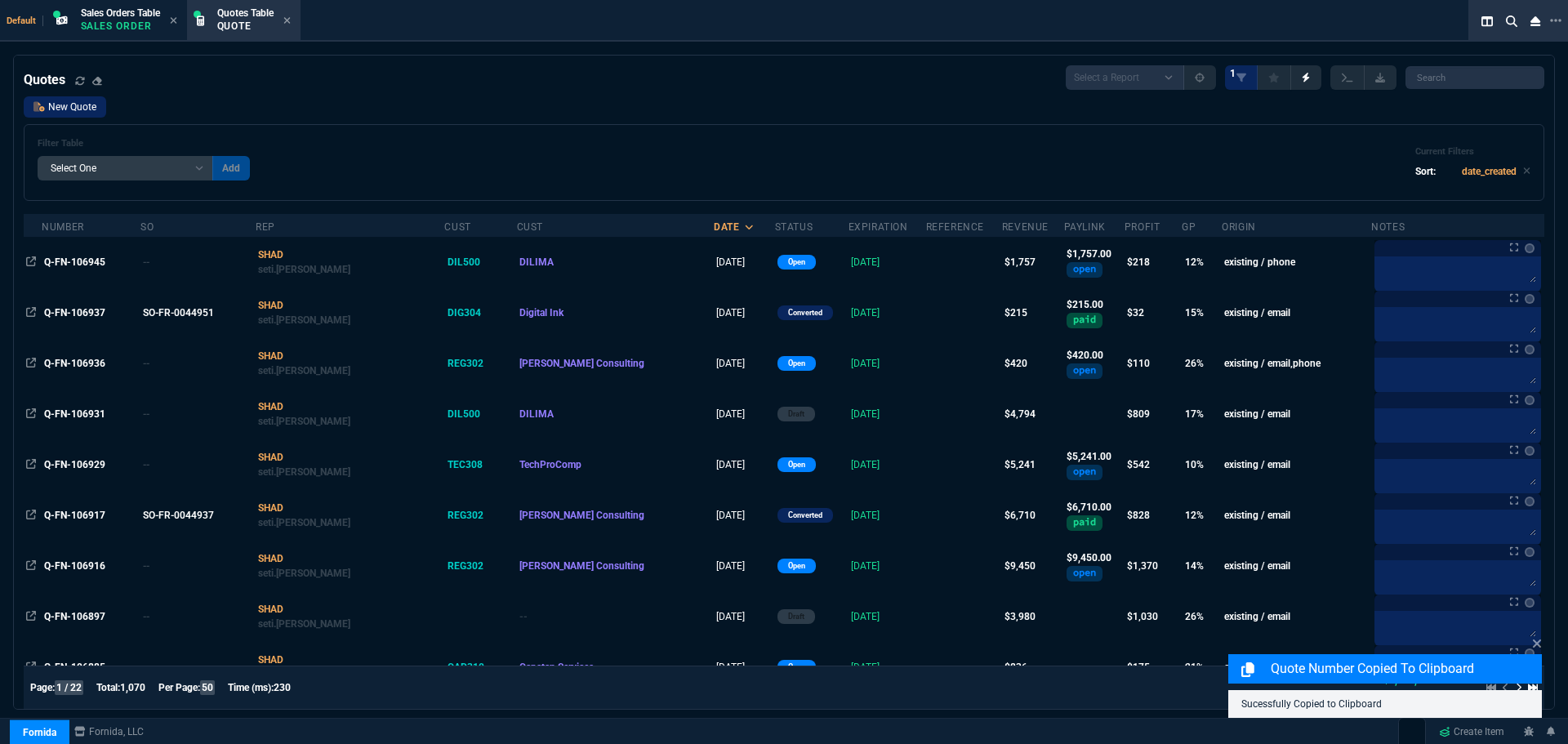
click at [80, 105] on link "New Quote" at bounding box center [65, 107] width 83 height 21
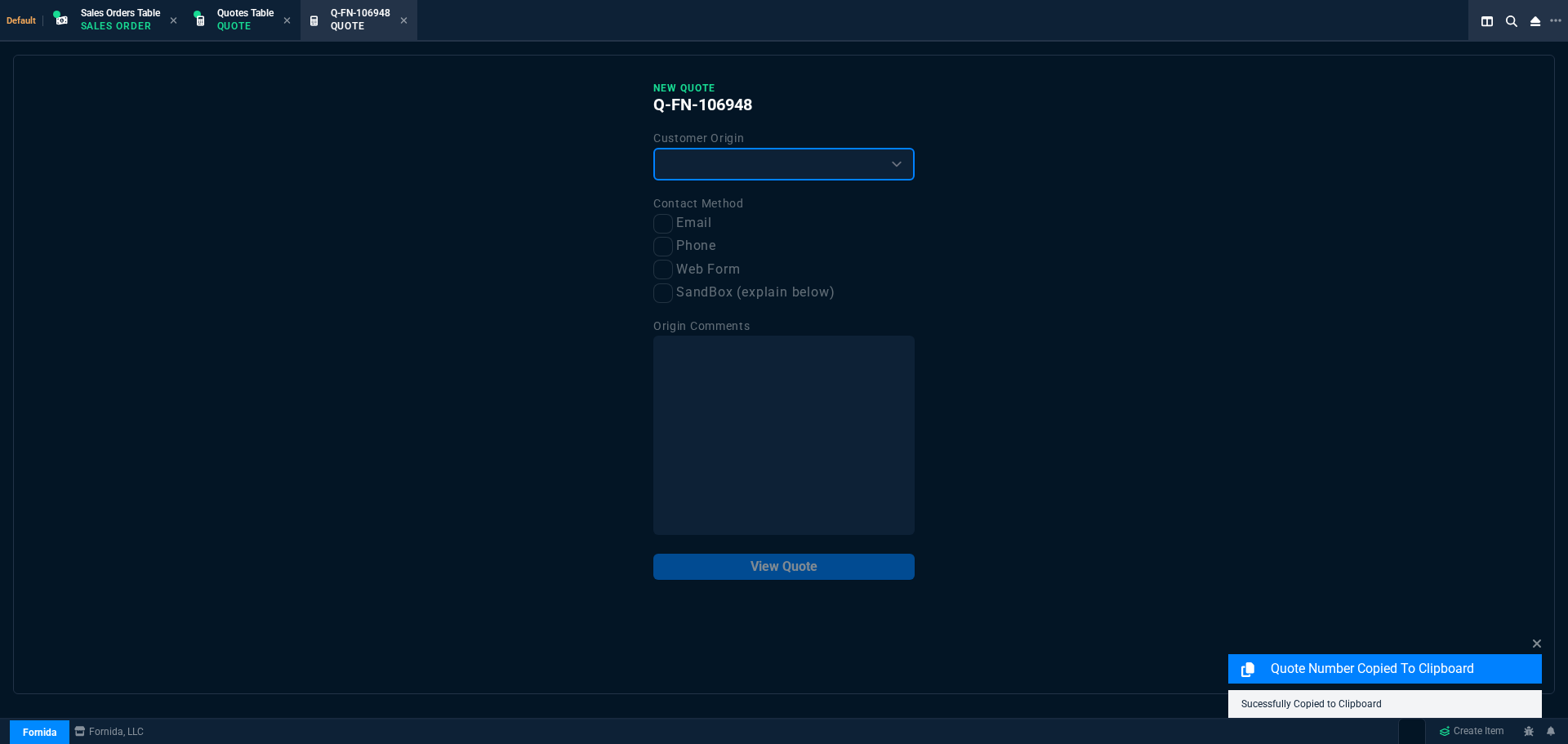
click at [708, 172] on select "Existing Customer Amazon Lead (first order) Website Lead (first order) Called (…" at bounding box center [784, 163] width 262 height 33
select select "existing"
click at [654, 149] on select "Existing Customer Amazon Lead (first order) Website Lead (first order) Called (…" at bounding box center [784, 163] width 262 height 33
click at [663, 227] on input "Email" at bounding box center [663, 223] width 19 height 20
checkbox input "true"
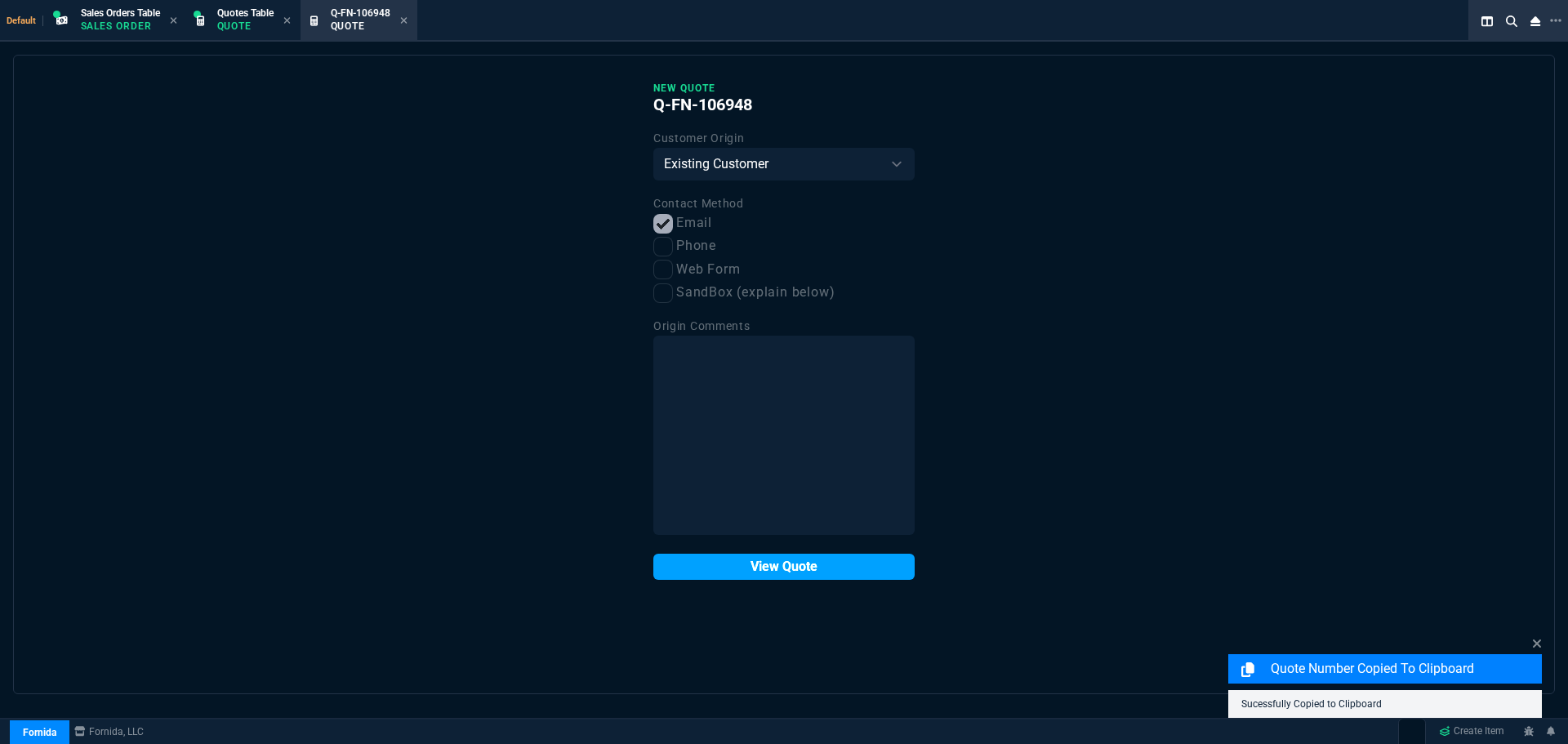
click at [739, 568] on button "View Quote" at bounding box center [784, 567] width 262 height 26
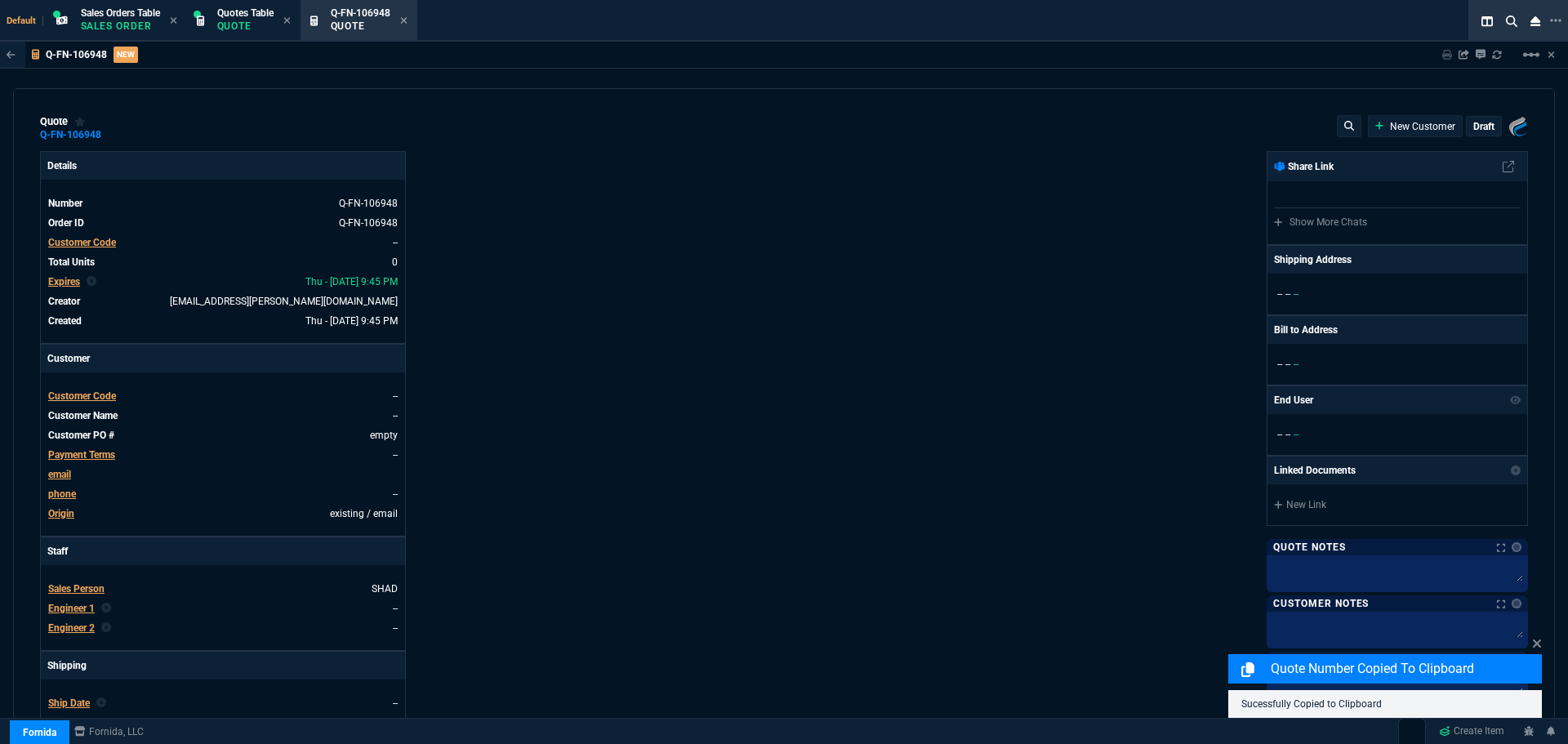
click at [88, 391] on span "Customer Code" at bounding box center [82, 397] width 68 height 11
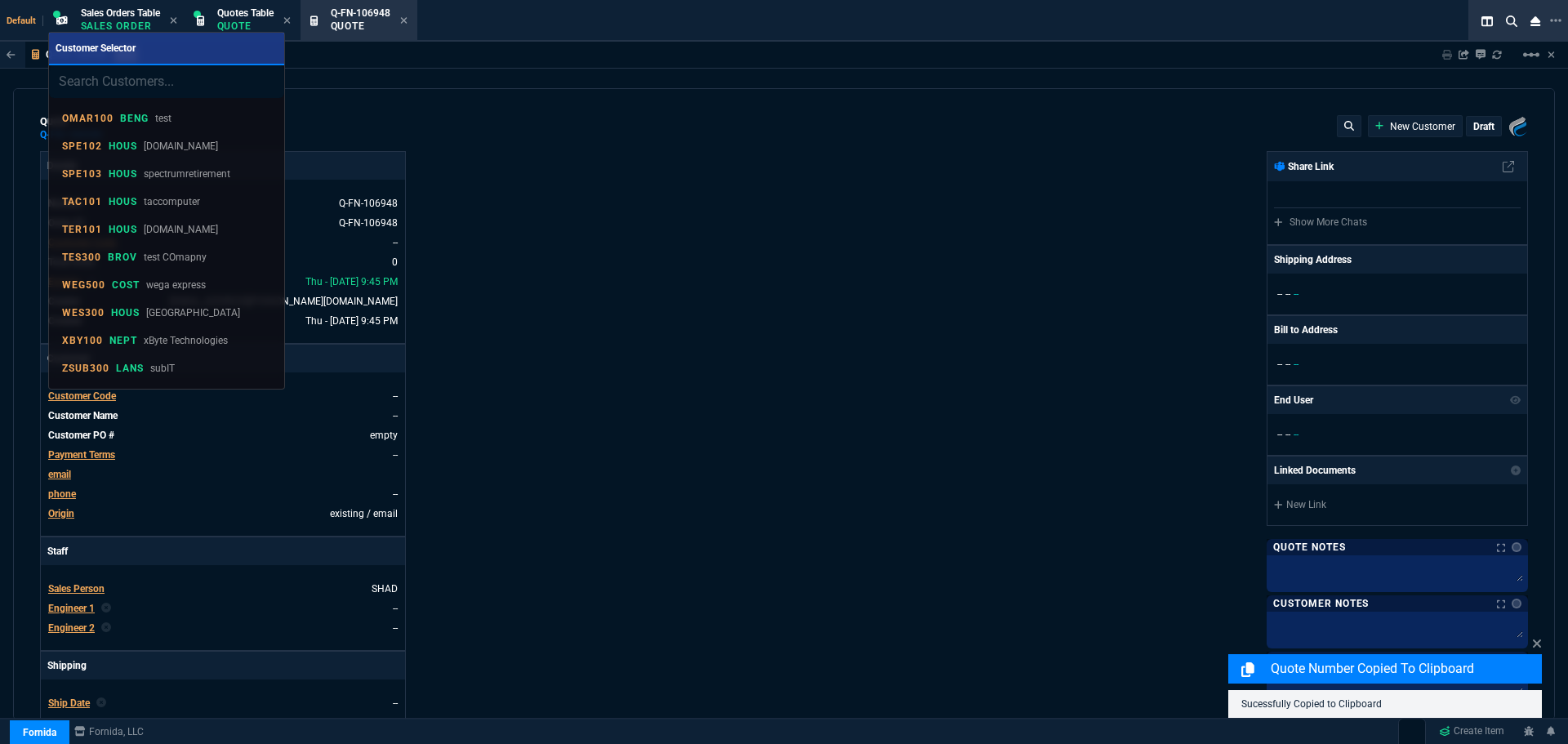
click at [121, 80] on input "search" at bounding box center [166, 81] width 235 height 33
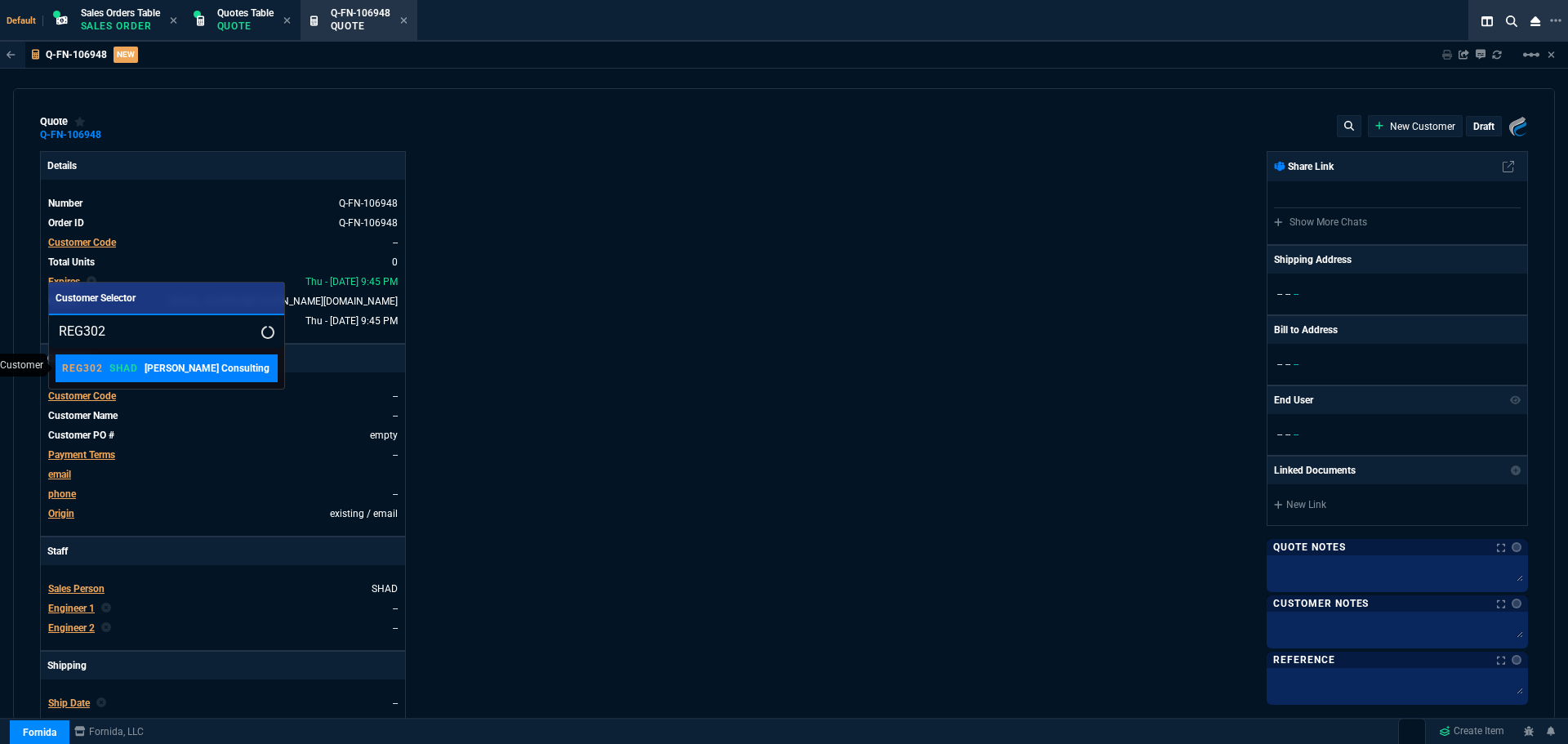
type input "REG302"
click at [133, 376] on link "REG302 [PERSON_NAME] Consulting" at bounding box center [166, 369] width 222 height 28
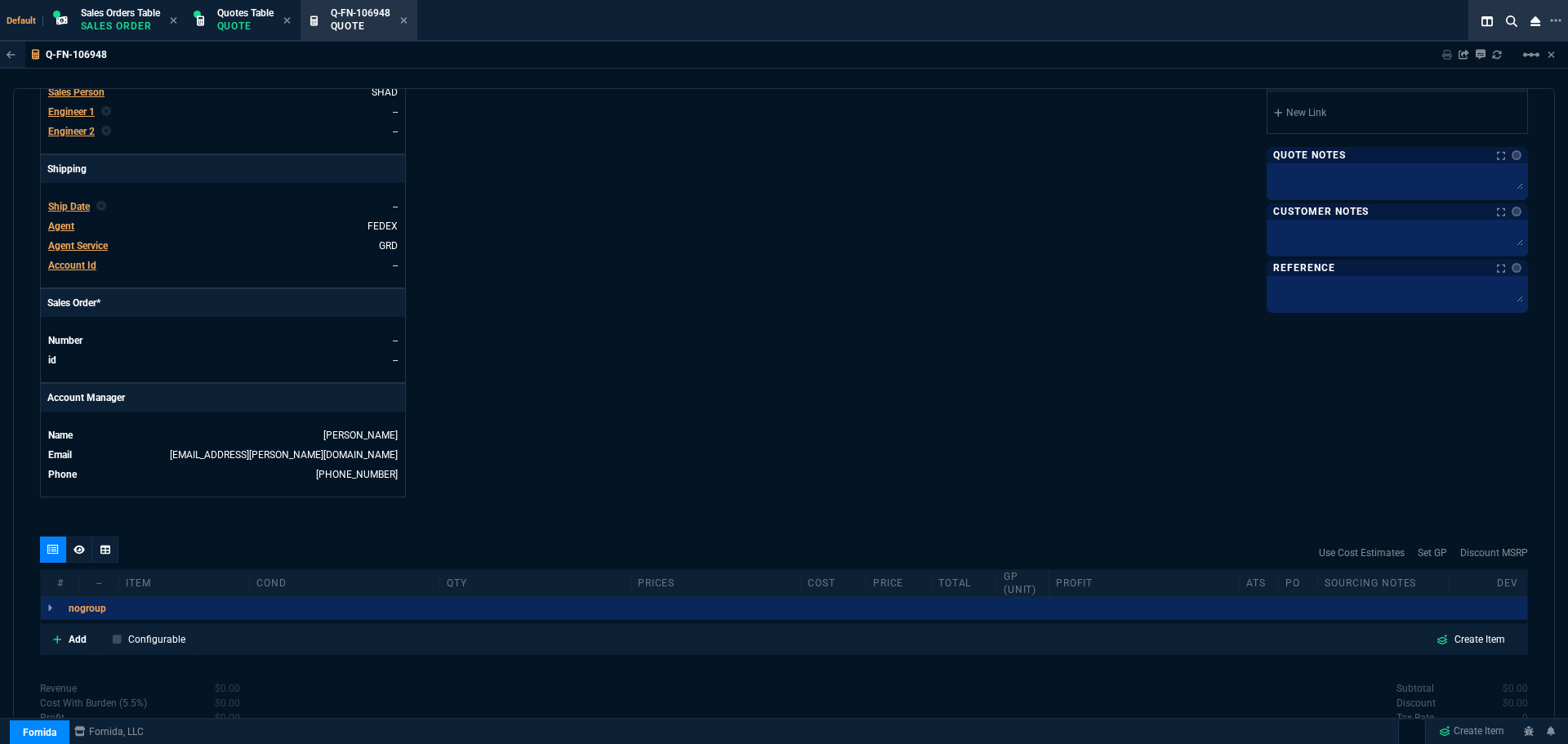
scroll to position [625, 0]
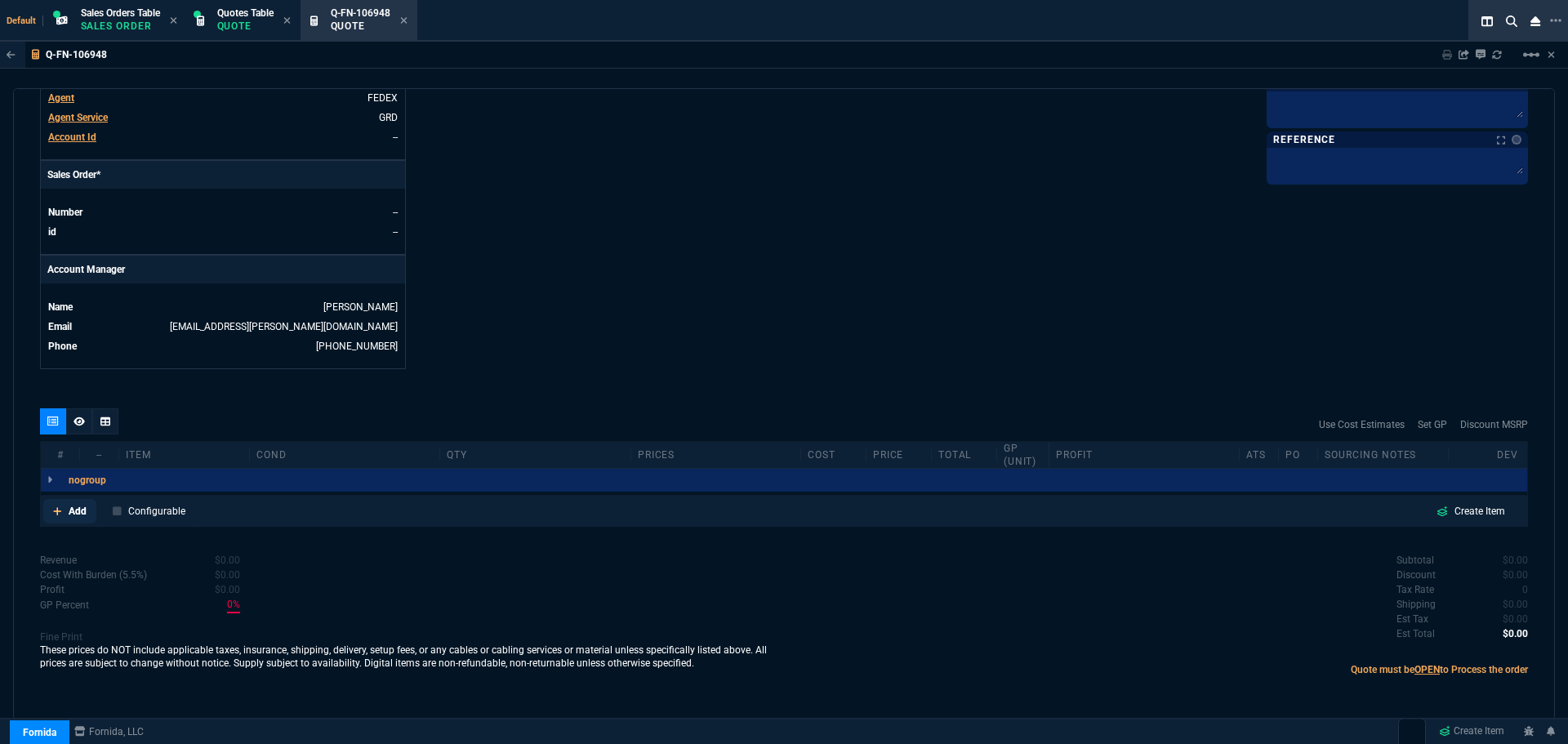
click at [76, 507] on p "Add" at bounding box center [77, 512] width 18 height 15
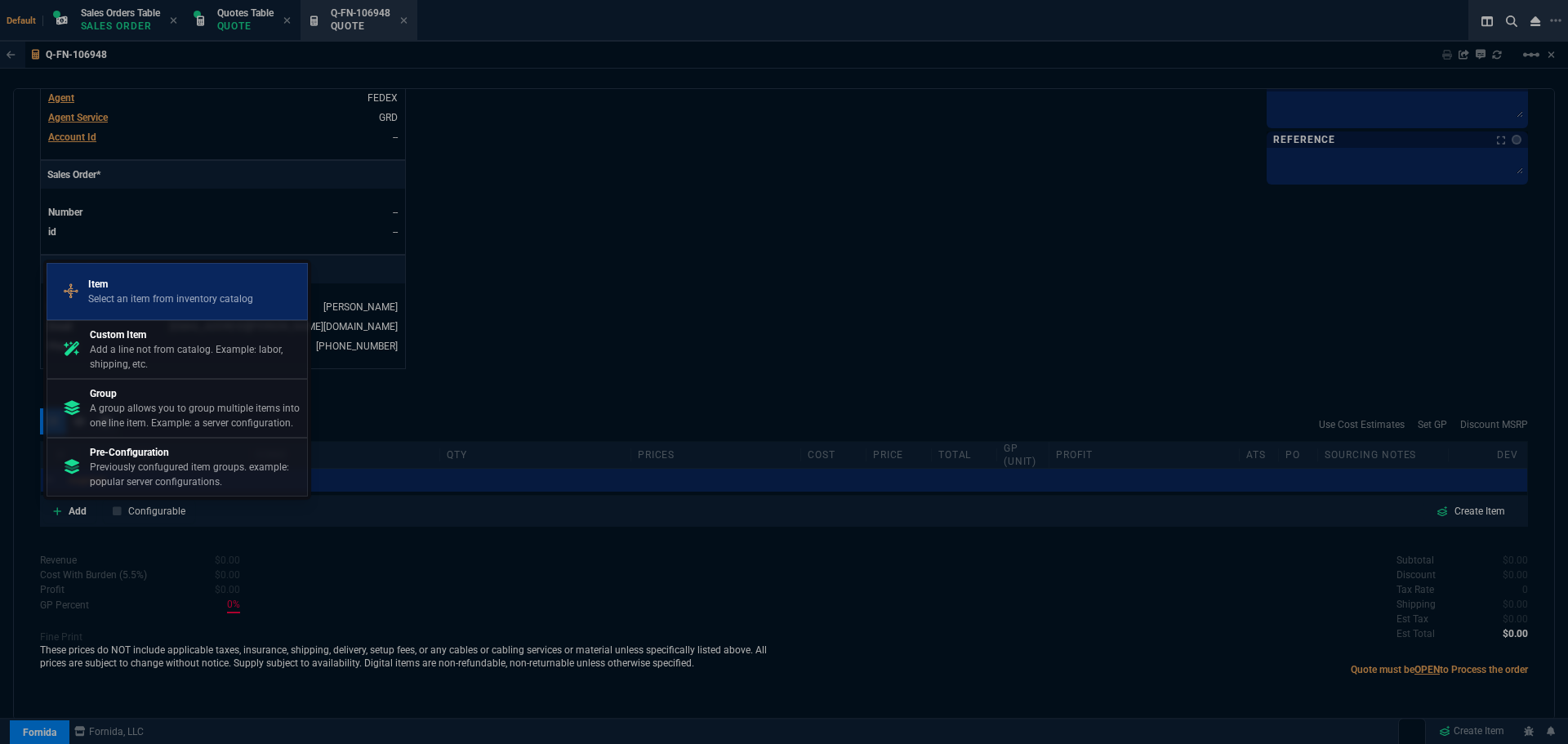
click at [137, 282] on p "Item" at bounding box center [171, 284] width 165 height 15
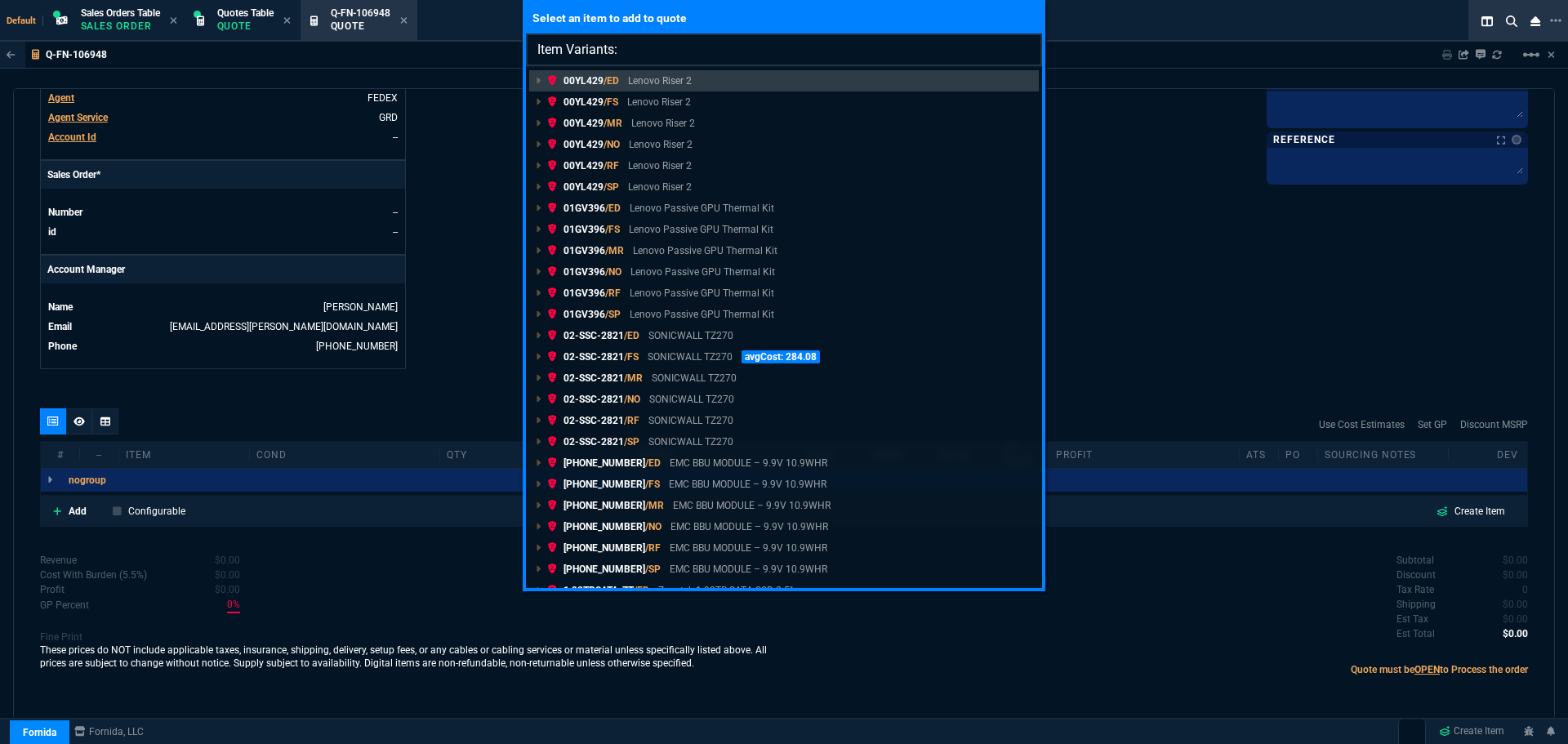
type input "Item Variants: 03-SSC-5886"
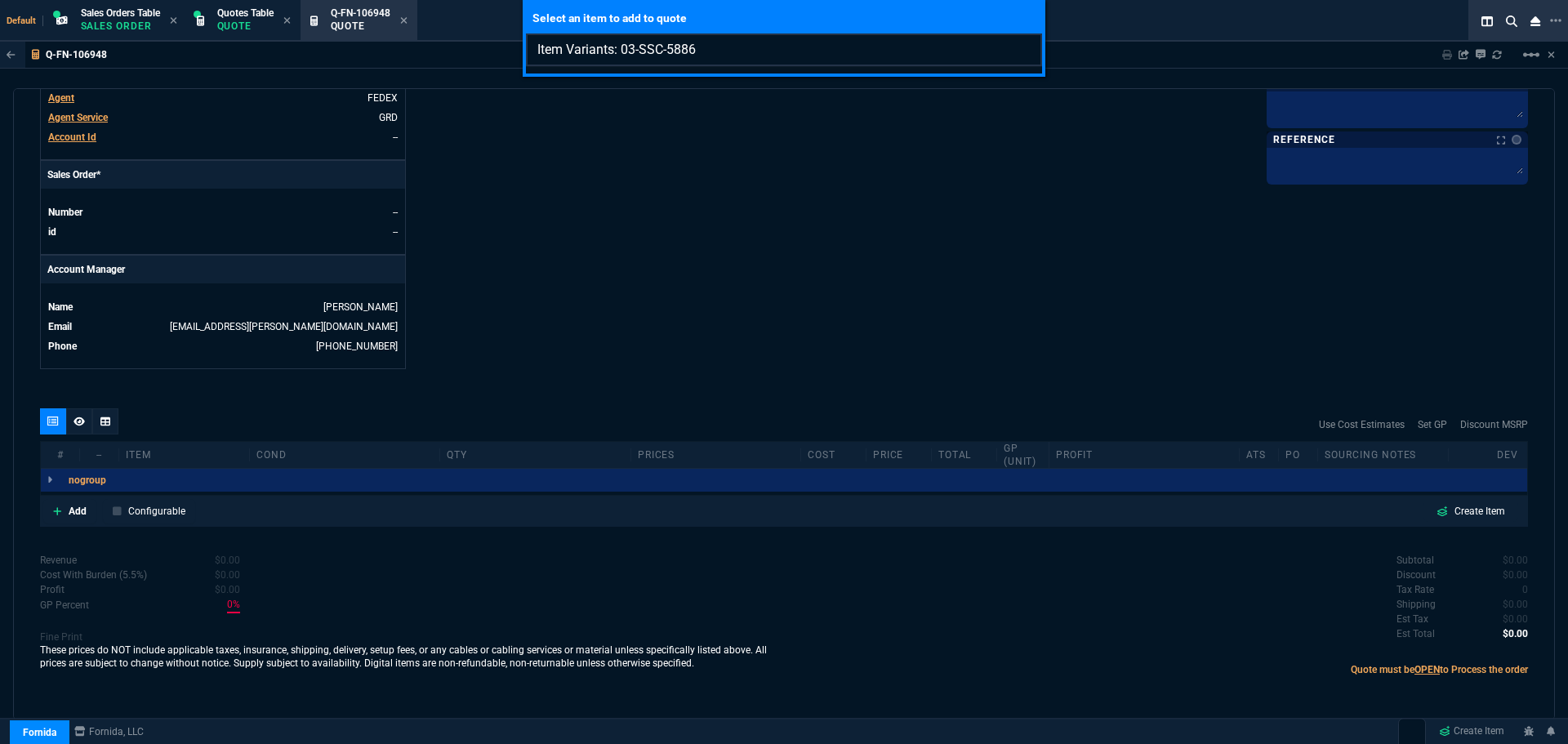
click at [1023, 52] on input "Item Variants: 03-SSC-5886" at bounding box center [784, 49] width 516 height 33
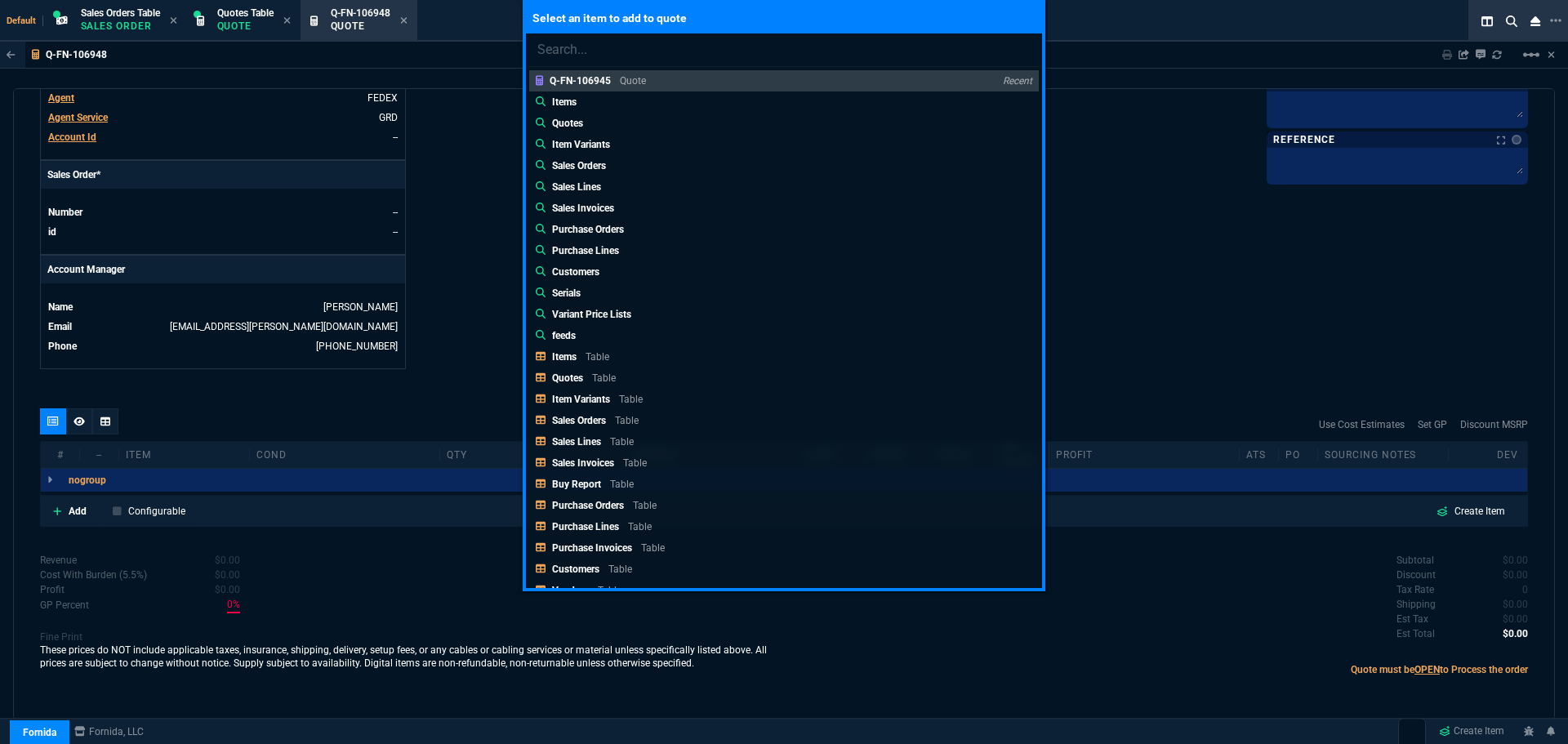
click at [76, 516] on div "Select an item to add to quote Q-FN-106945 Quote Recent Items Quotes Item Varia…" at bounding box center [784, 372] width 1568 height 744
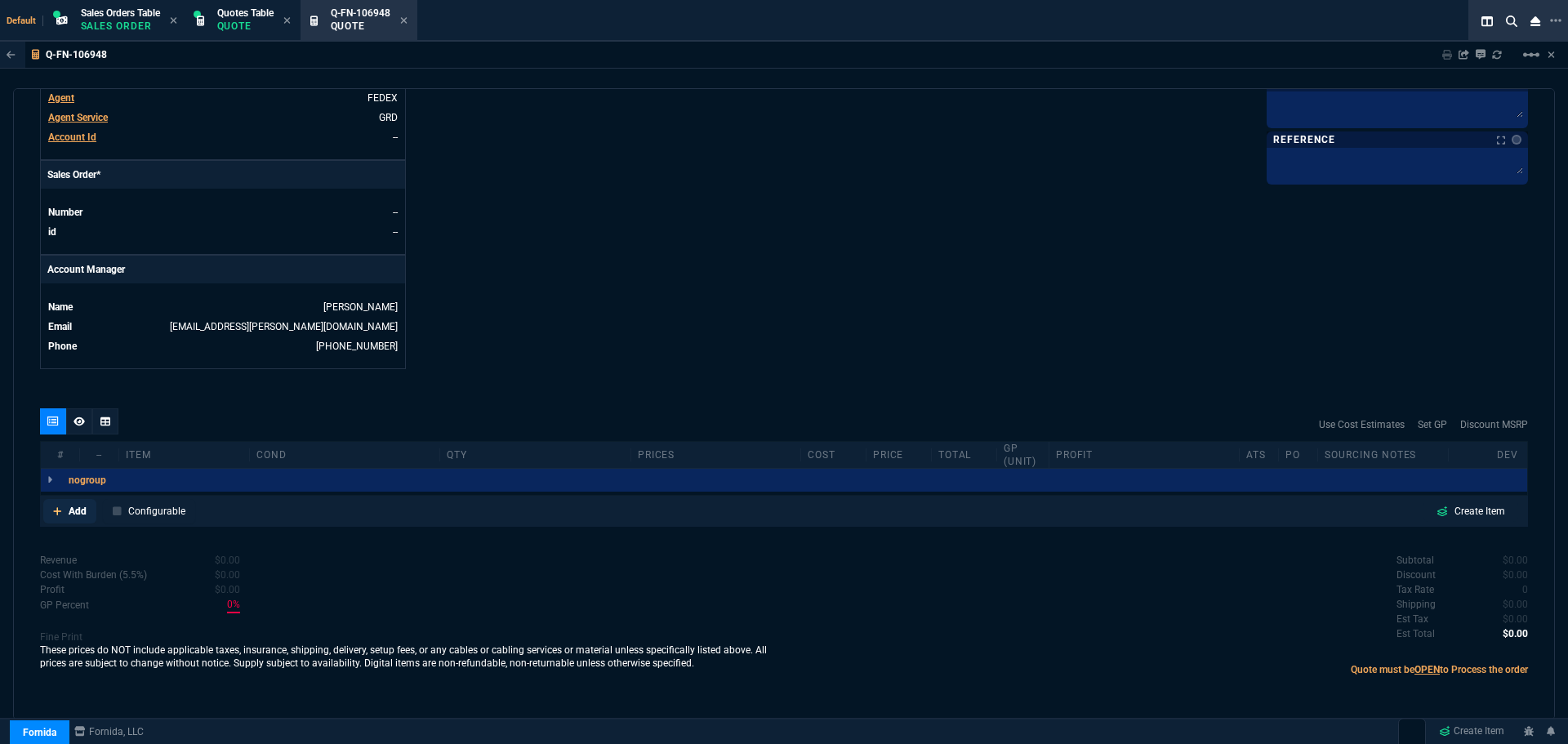
click at [76, 516] on p "Add" at bounding box center [77, 512] width 18 height 15
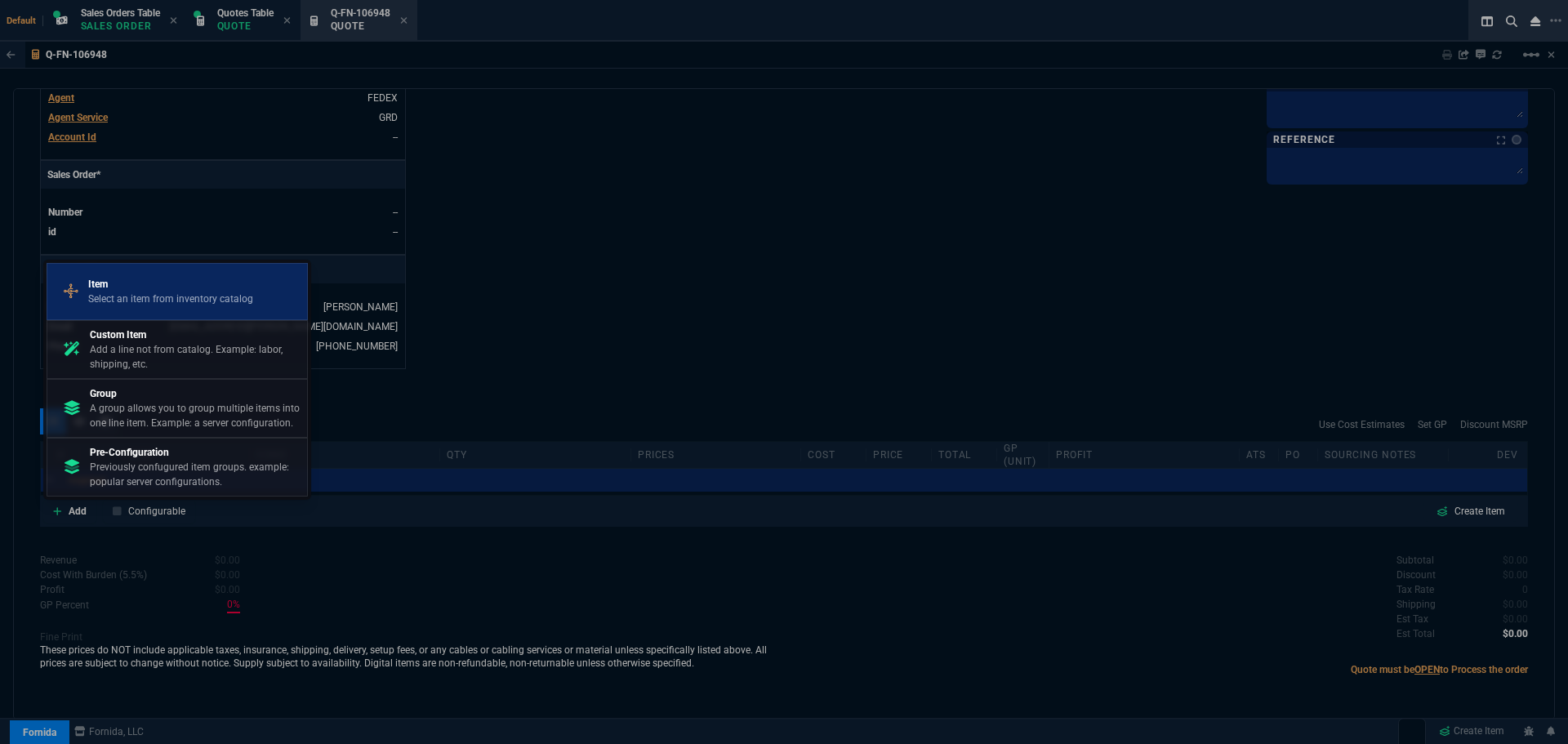
click at [142, 294] on p "Select an item from inventory catalog" at bounding box center [171, 299] width 165 height 15
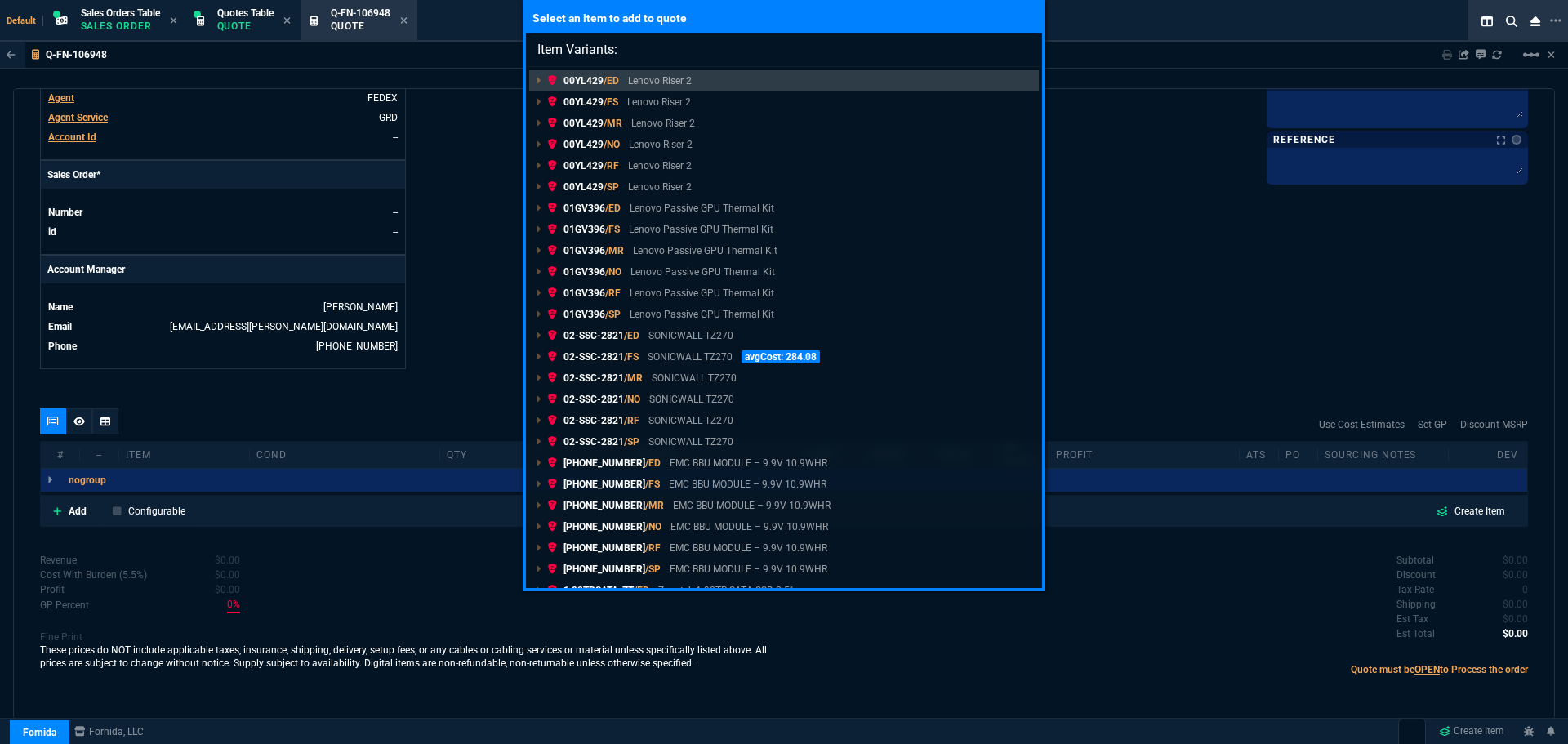
click at [125, 516] on div "Select an item to add to quote Item Variants: 00YL429 /ED Lenovo Riser 2 00YL42…" at bounding box center [784, 372] width 1568 height 744
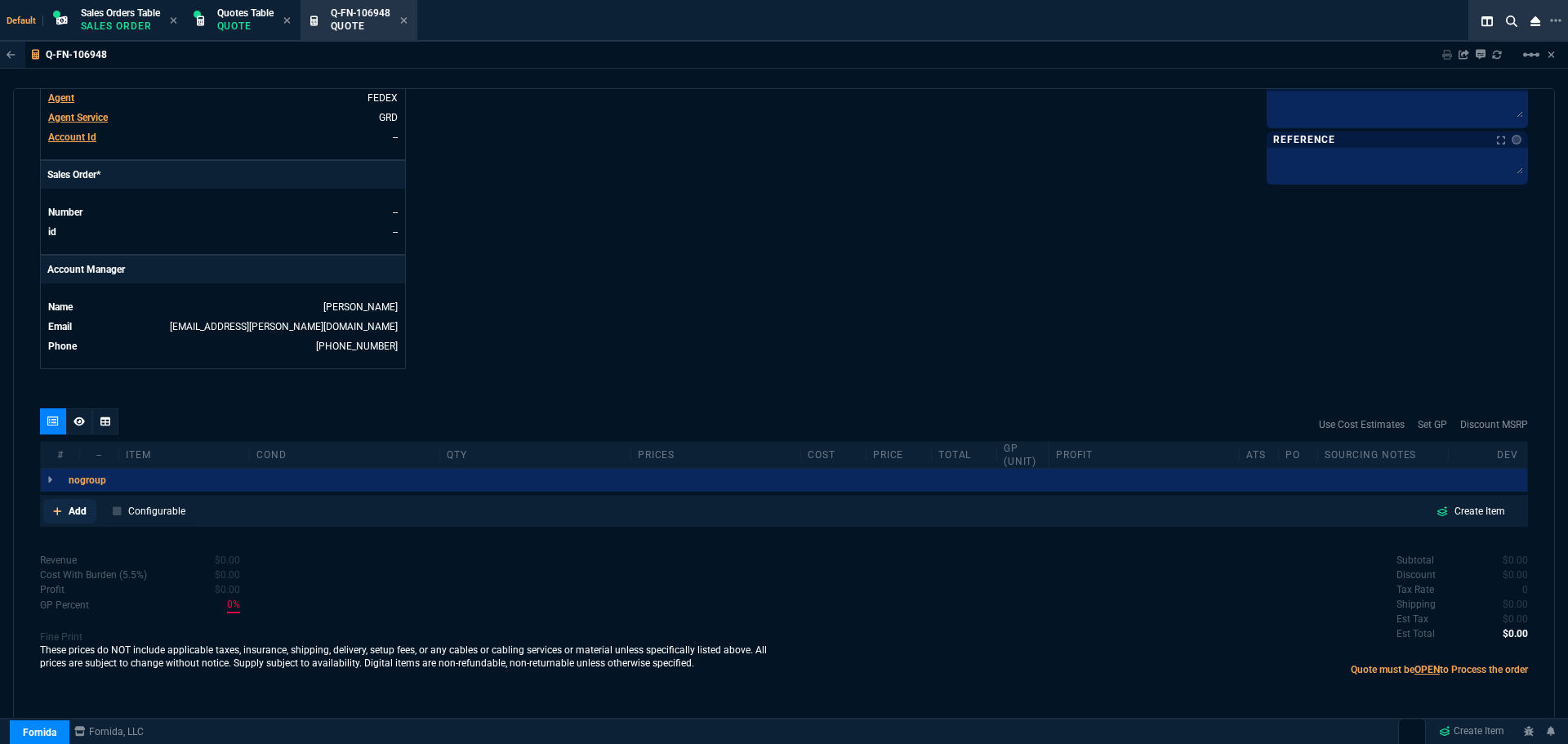
click at [66, 512] on link "Add" at bounding box center [70, 512] width 53 height 24
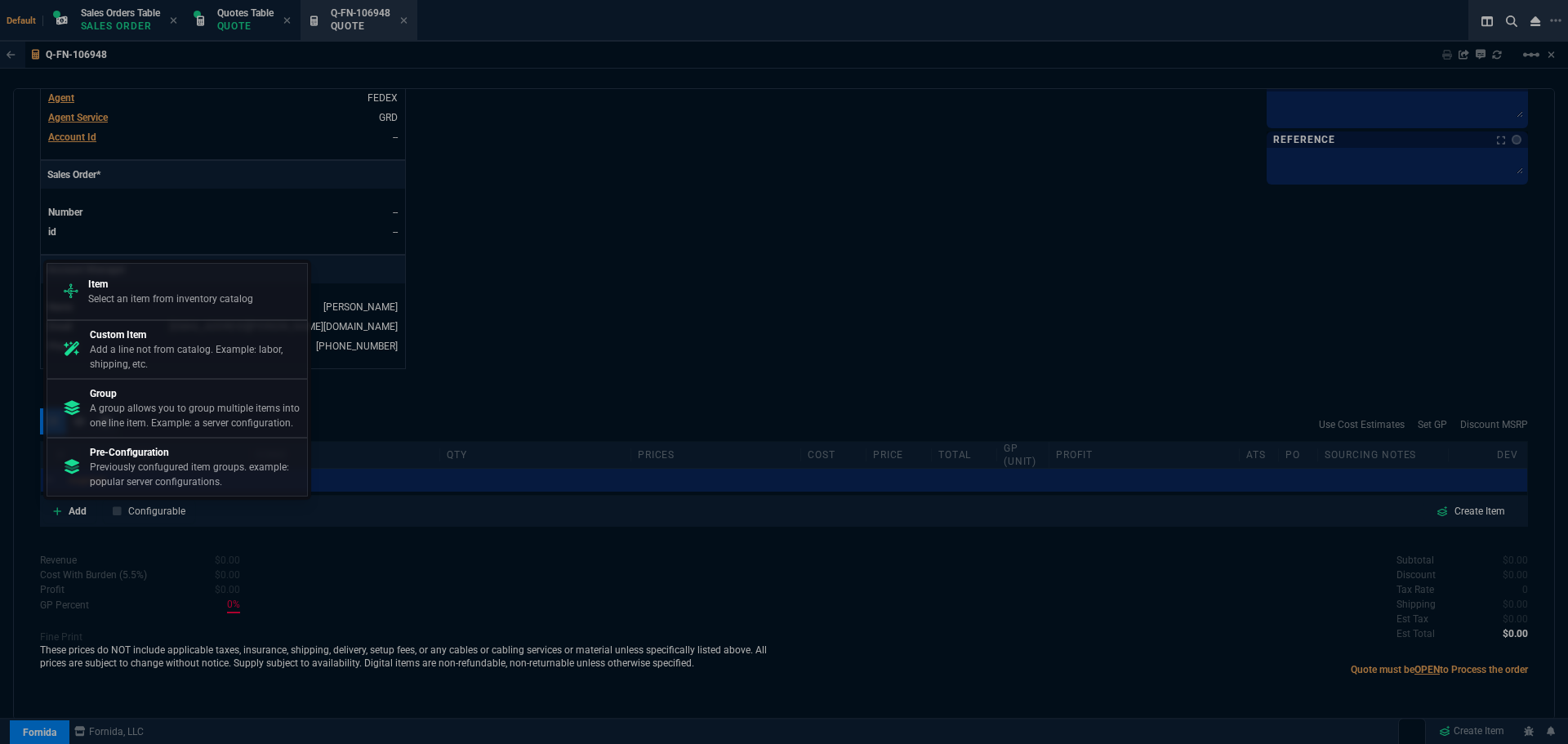
click at [112, 292] on p "Select an item from inventory catalog" at bounding box center [171, 299] width 165 height 15
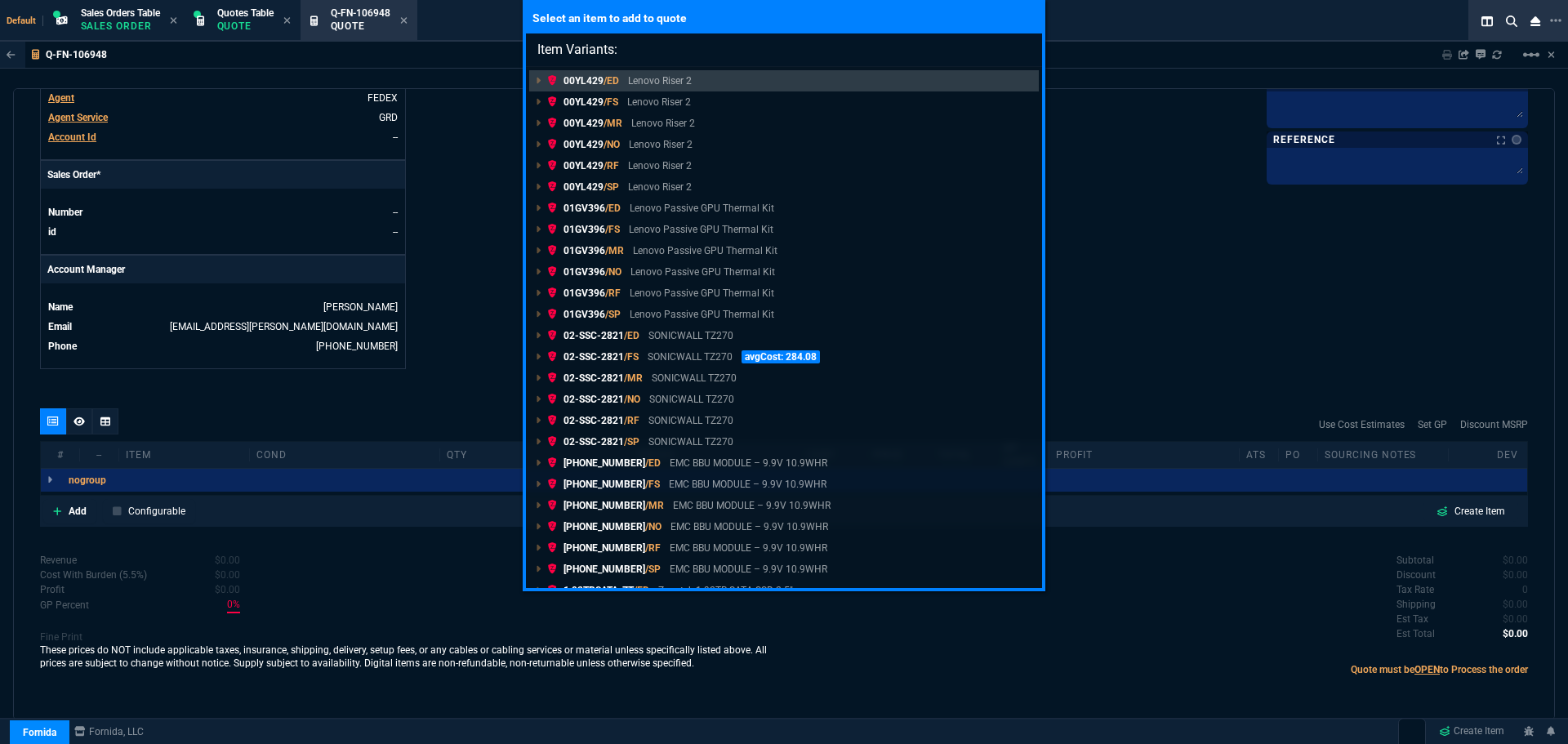
click at [691, 51] on input "Item Variants:" at bounding box center [784, 49] width 516 height 33
paste input "03-SSC-5886"
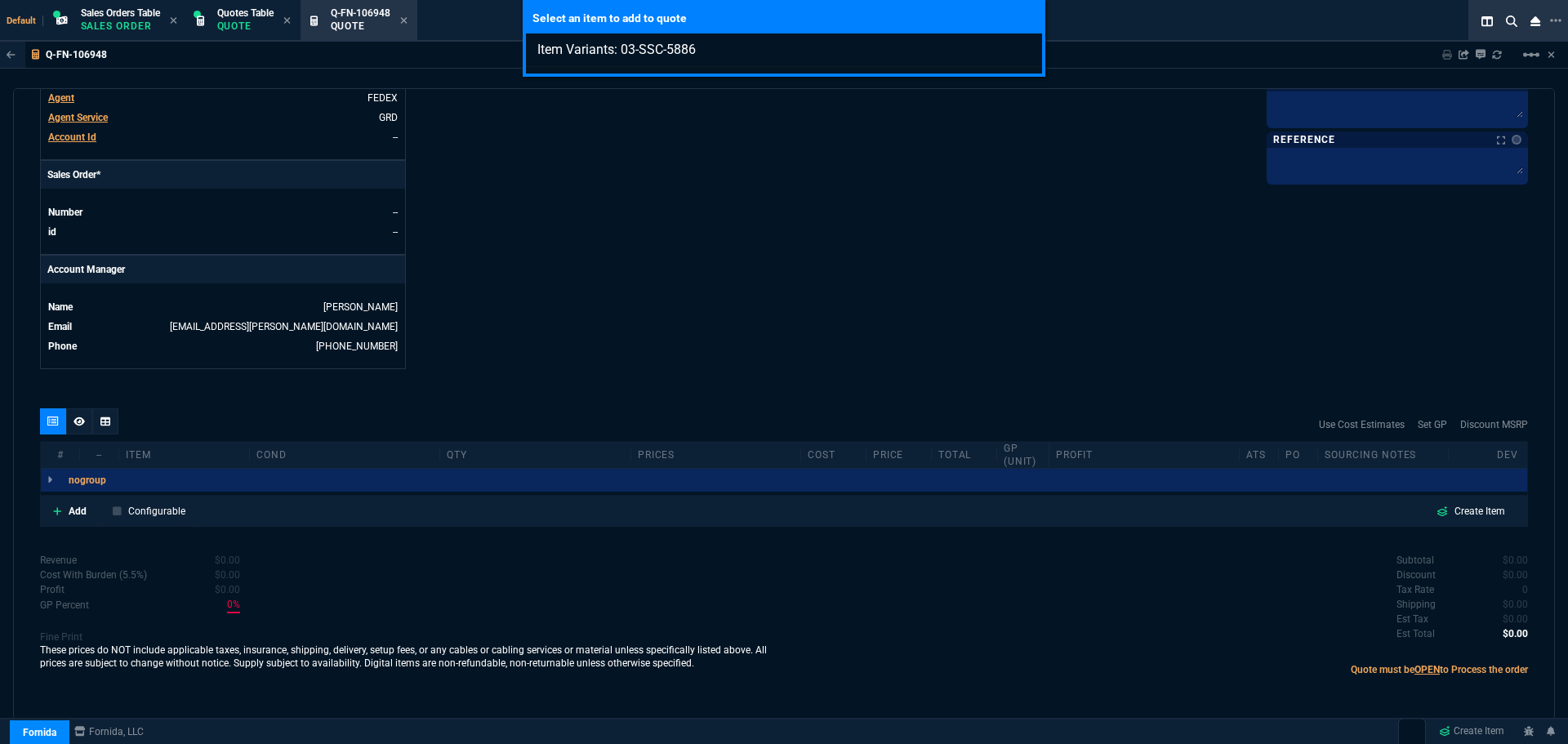
type input "Item Variants: 03-SSC-5886"
click at [78, 513] on div "Select an item to add to quote Item Variants: 03-SSC-5886" at bounding box center [784, 372] width 1568 height 744
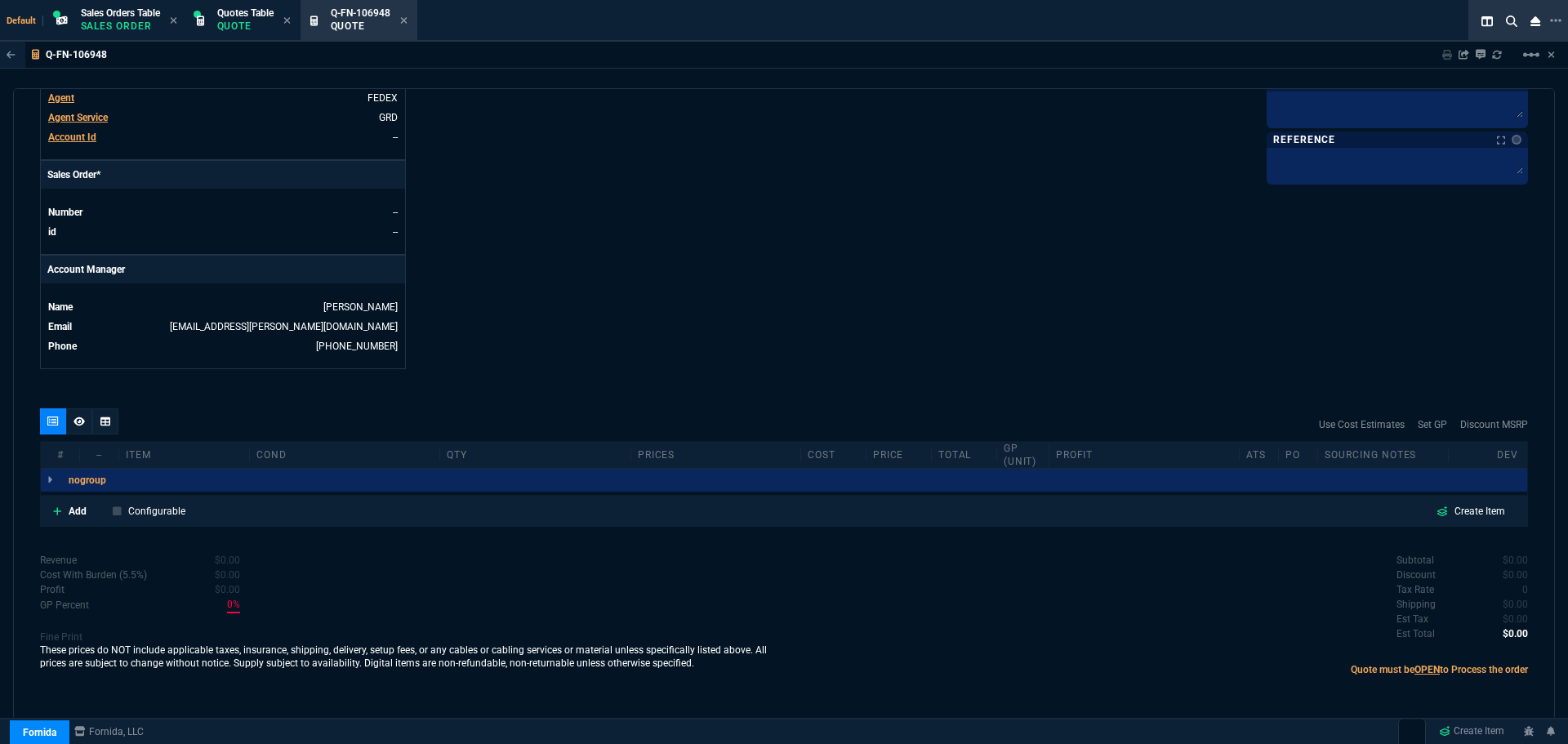
click at [78, 513] on p "Add" at bounding box center [77, 512] width 18 height 15
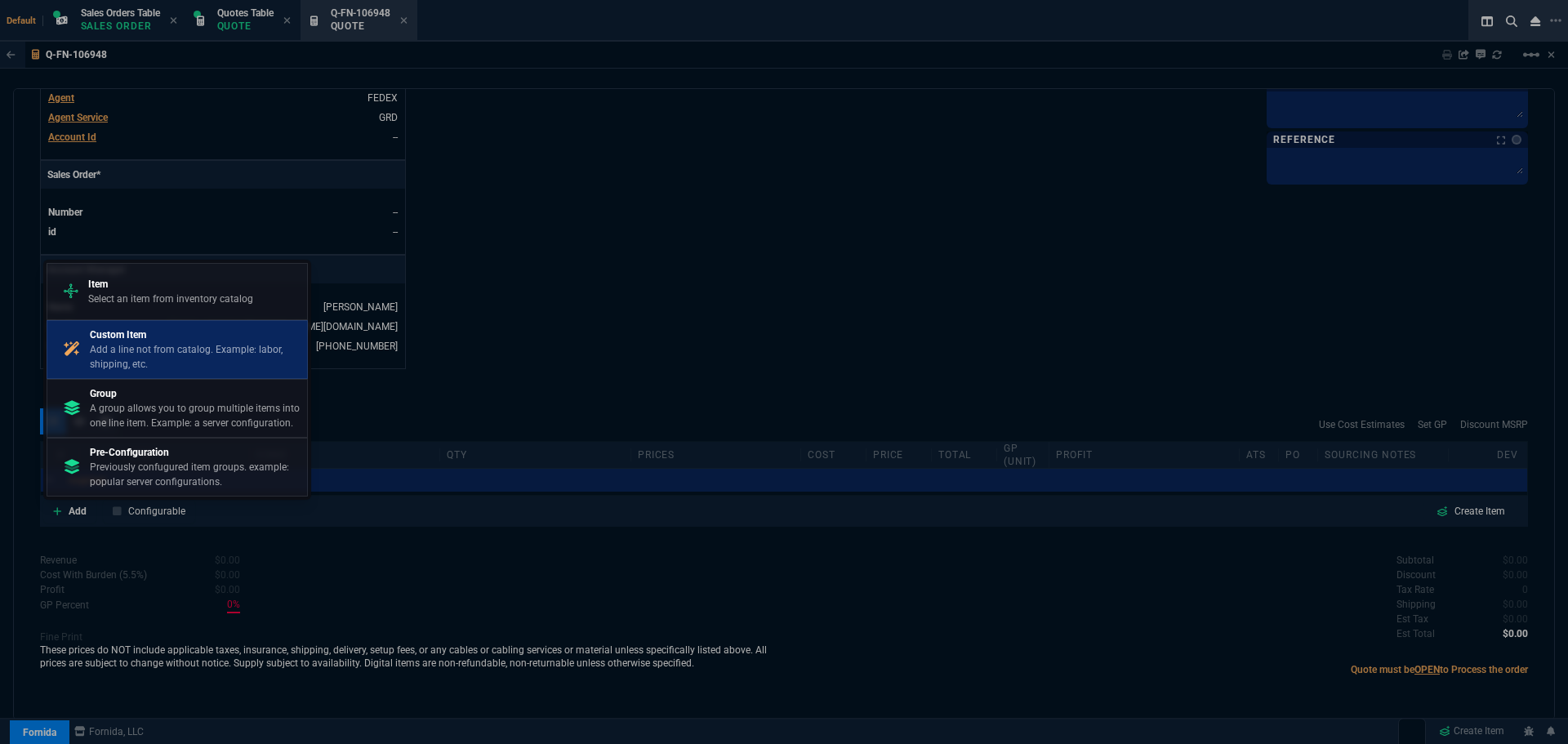
click at [157, 354] on p "Add a line not from catalog. Example: labor, shipping, etc." at bounding box center [195, 358] width 211 height 30
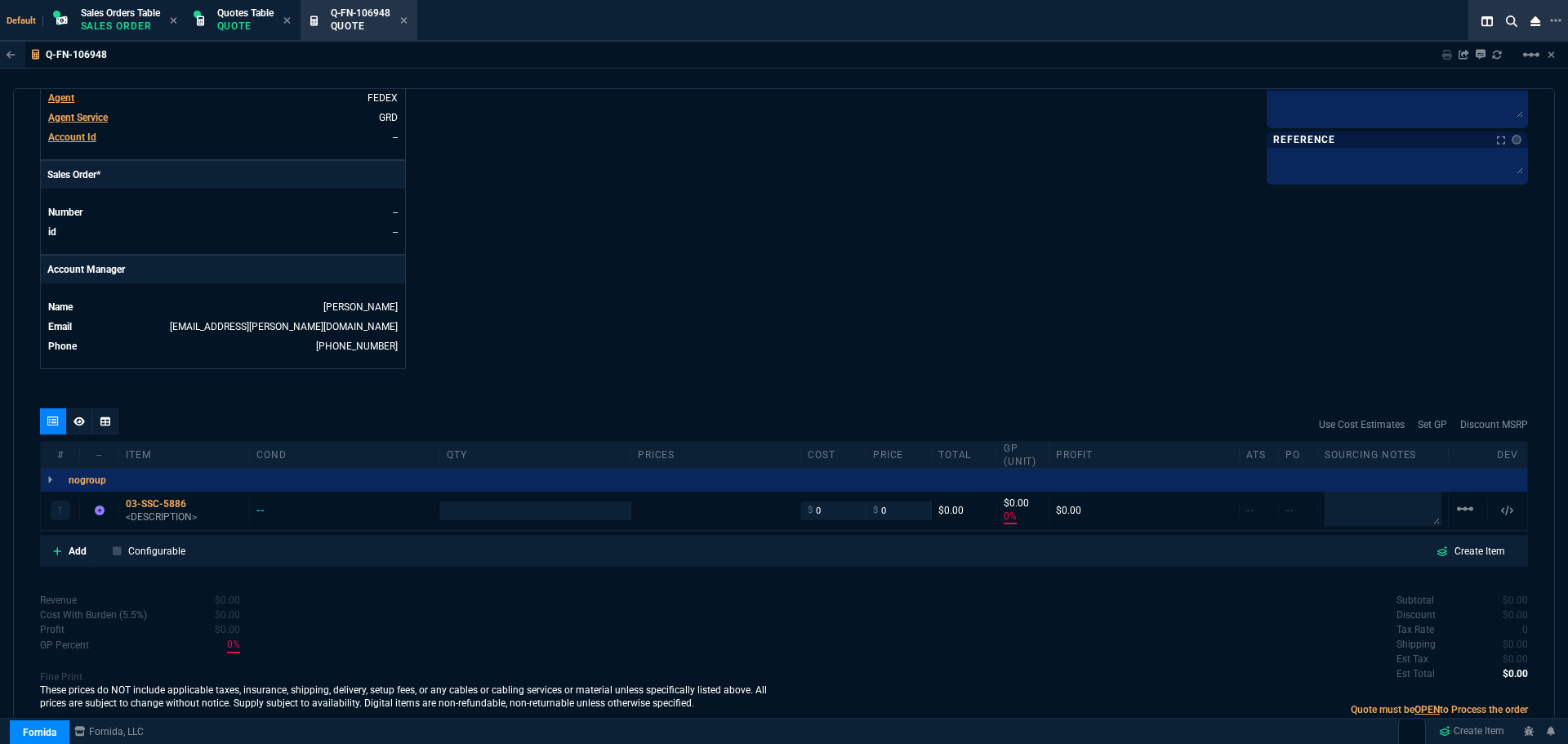
type input "0"
click at [83, 553] on p "Add" at bounding box center [77, 552] width 18 height 15
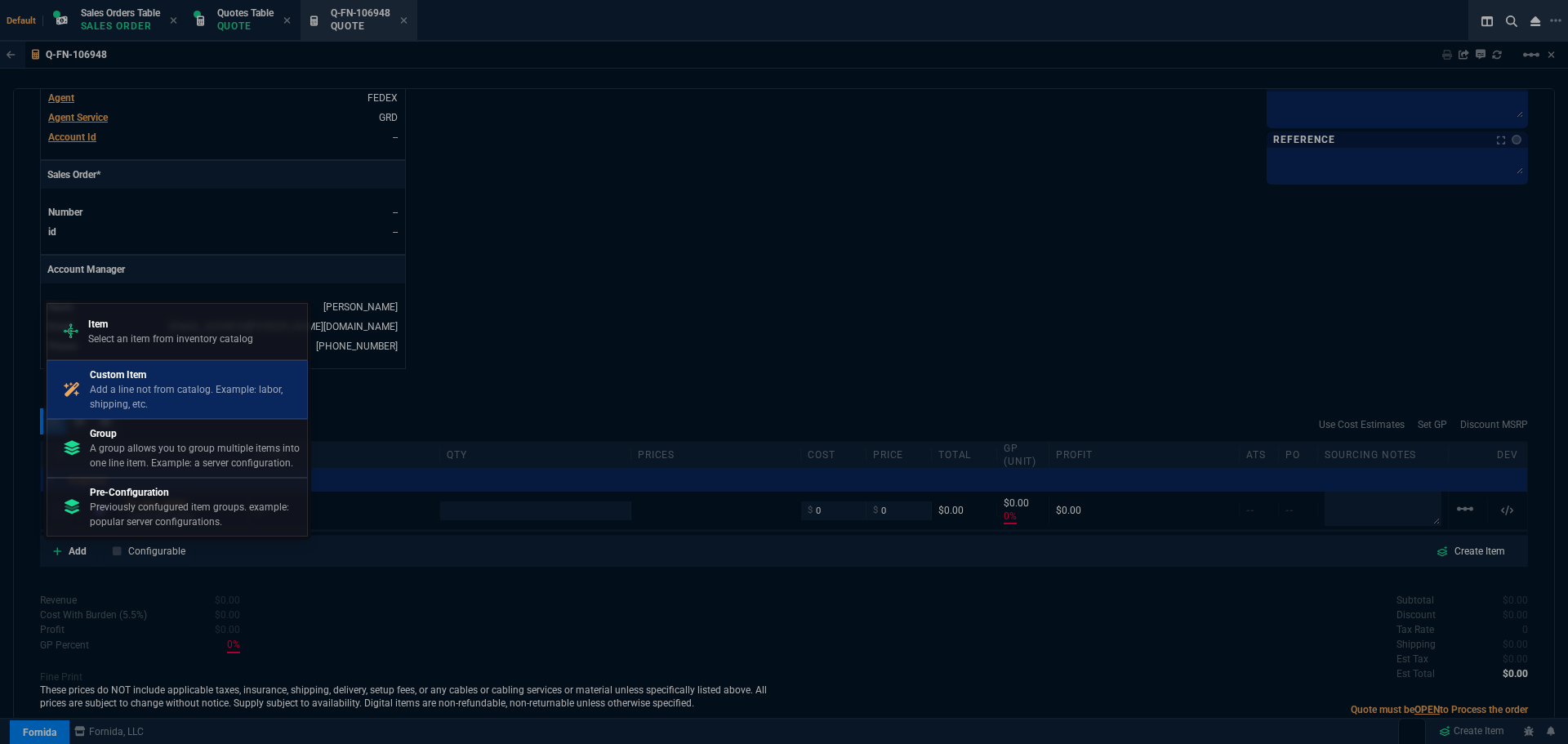
click at [194, 392] on p "Add a line not from catalog. Example: labor, shipping, etc." at bounding box center [195, 398] width 211 height 30
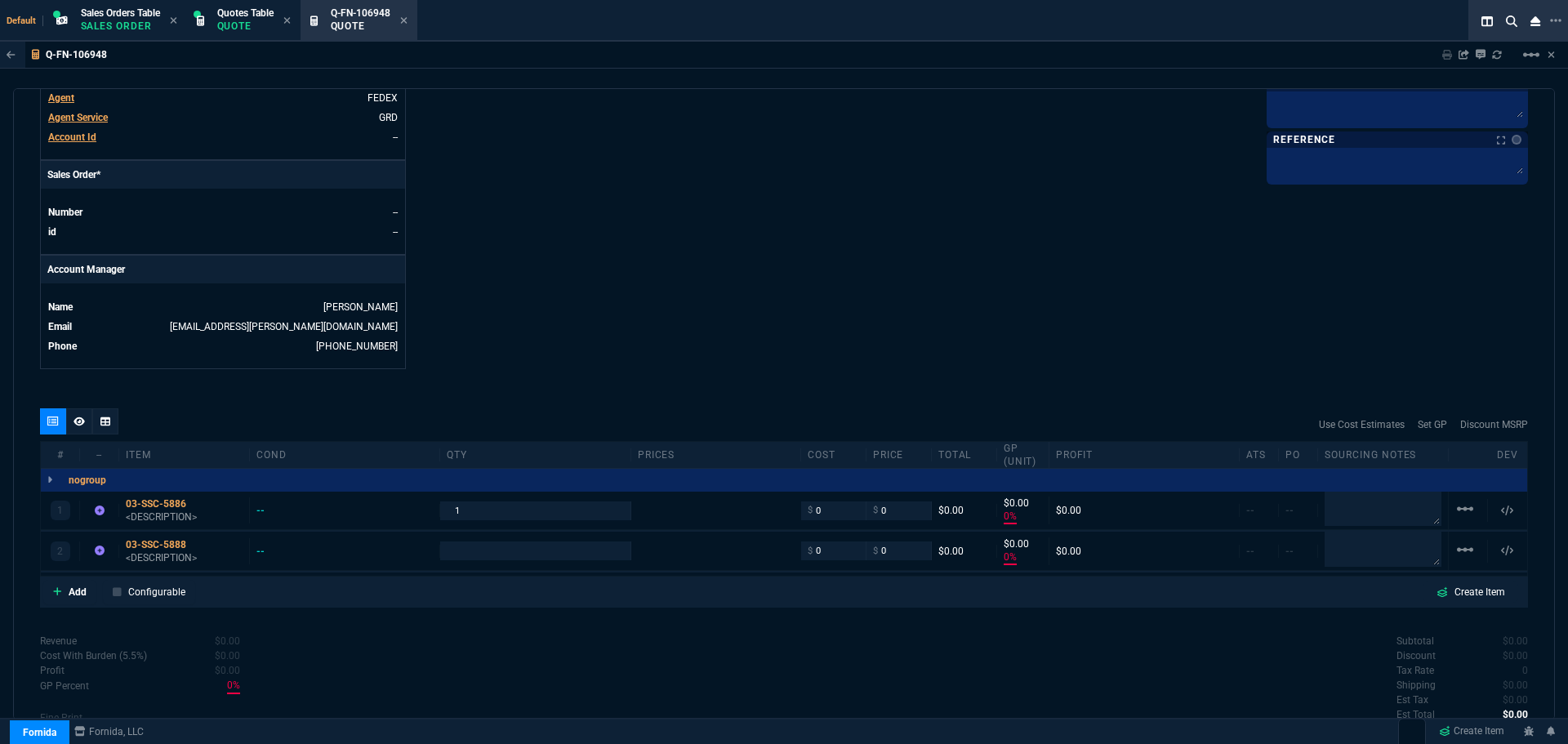
type input "0"
click at [79, 590] on p "Add" at bounding box center [77, 593] width 18 height 15
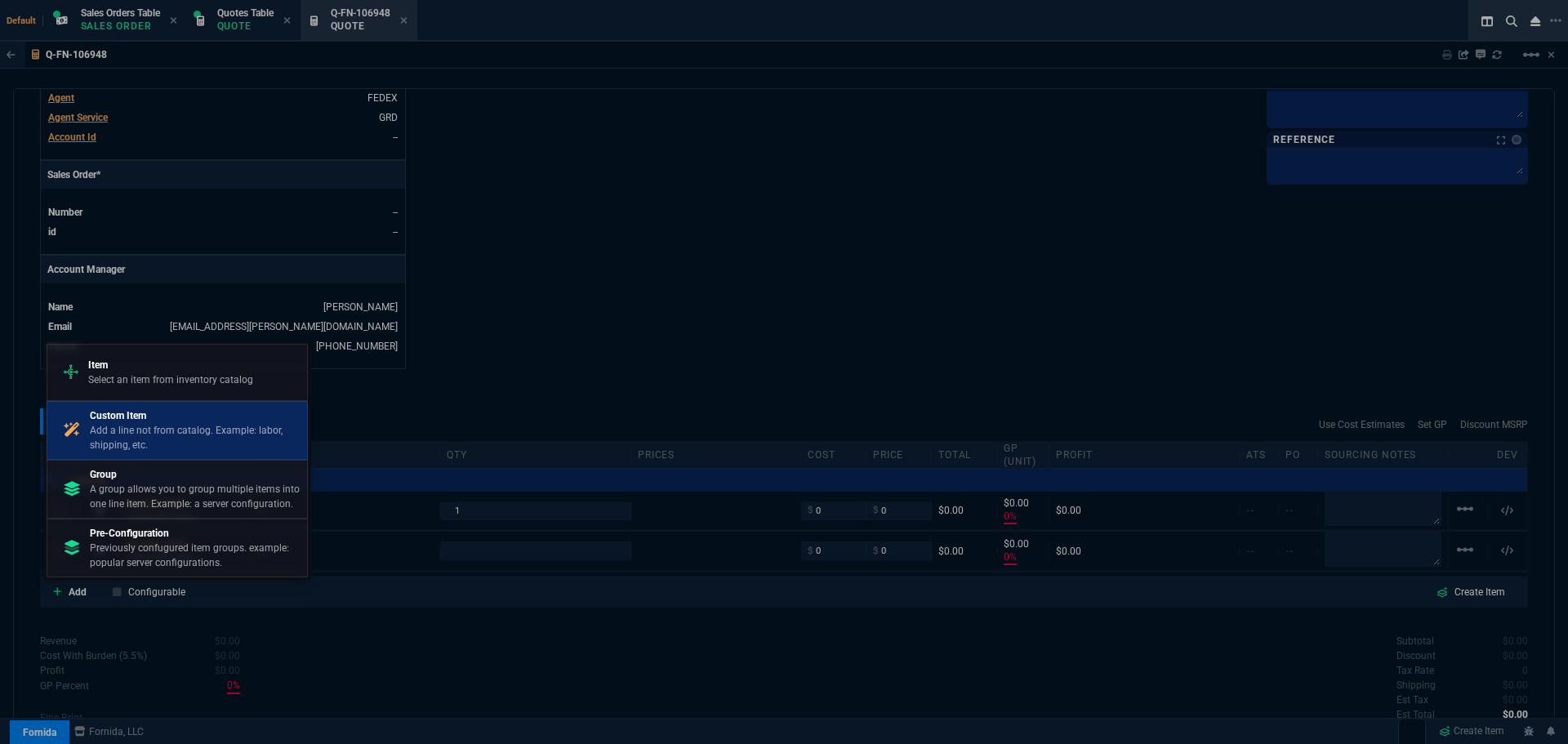
click at [129, 437] on p "Add a line not from catalog. Example: labor, shipping, etc." at bounding box center [195, 438] width 211 height 30
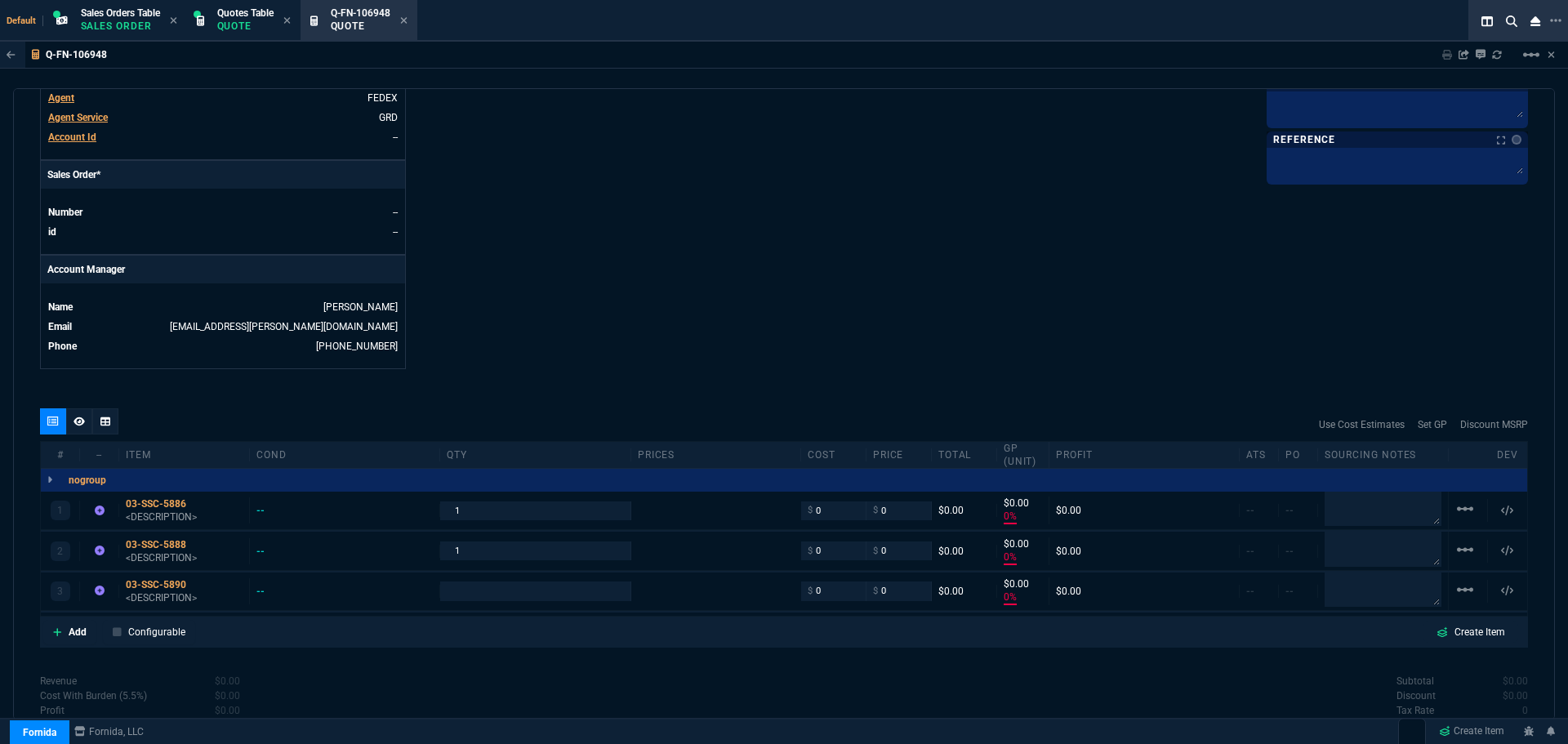
type input "0"
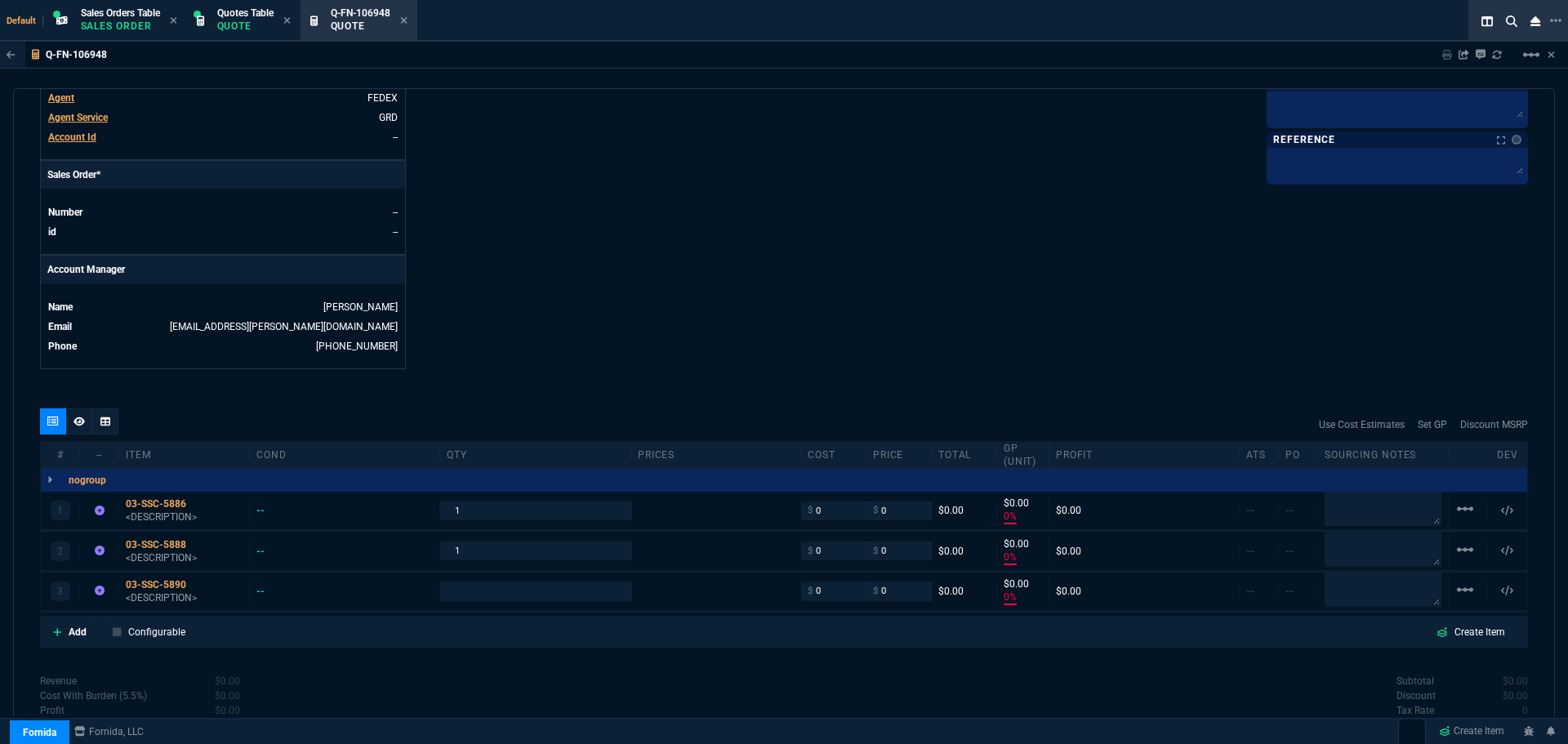
type input "0"
click at [169, 502] on div "03-SSC-5886" at bounding box center [184, 504] width 117 height 13
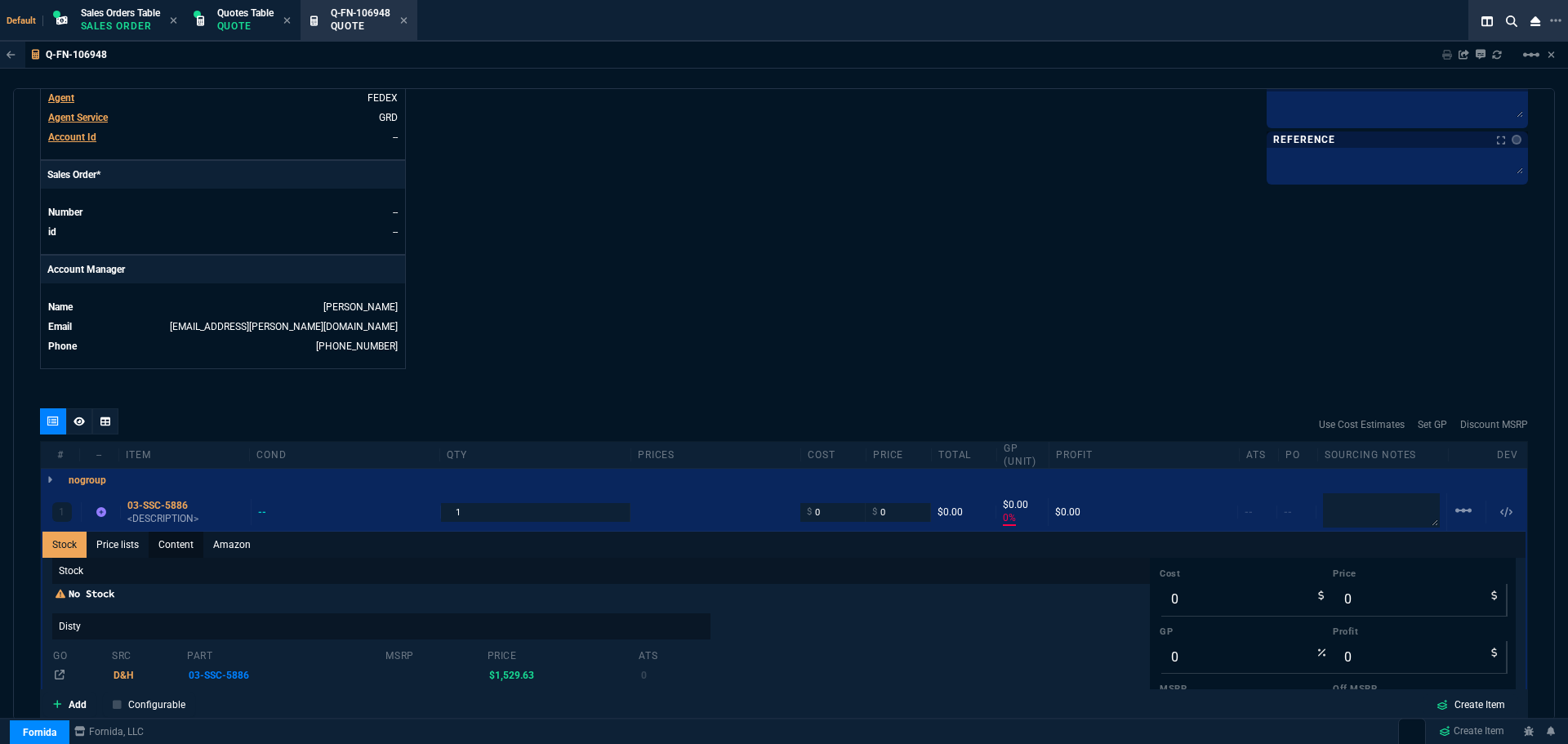
click at [173, 545] on link "Content" at bounding box center [175, 545] width 55 height 26
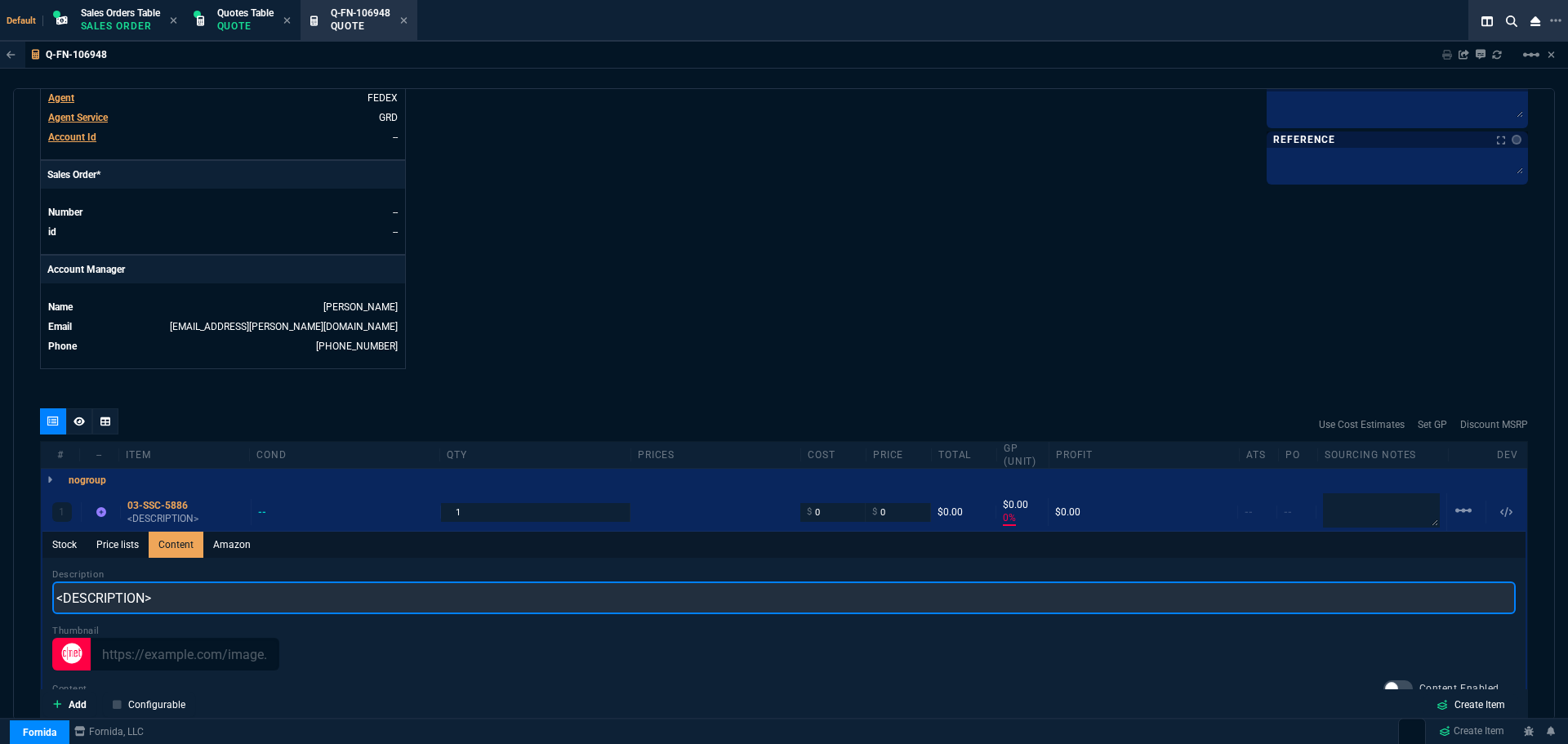
click at [164, 600] on input "<DESCRIPTION>" at bounding box center [784, 597] width 1464 height 33
paste input "SonicWall Managed Protection Security Service For TZ470 1 Year"
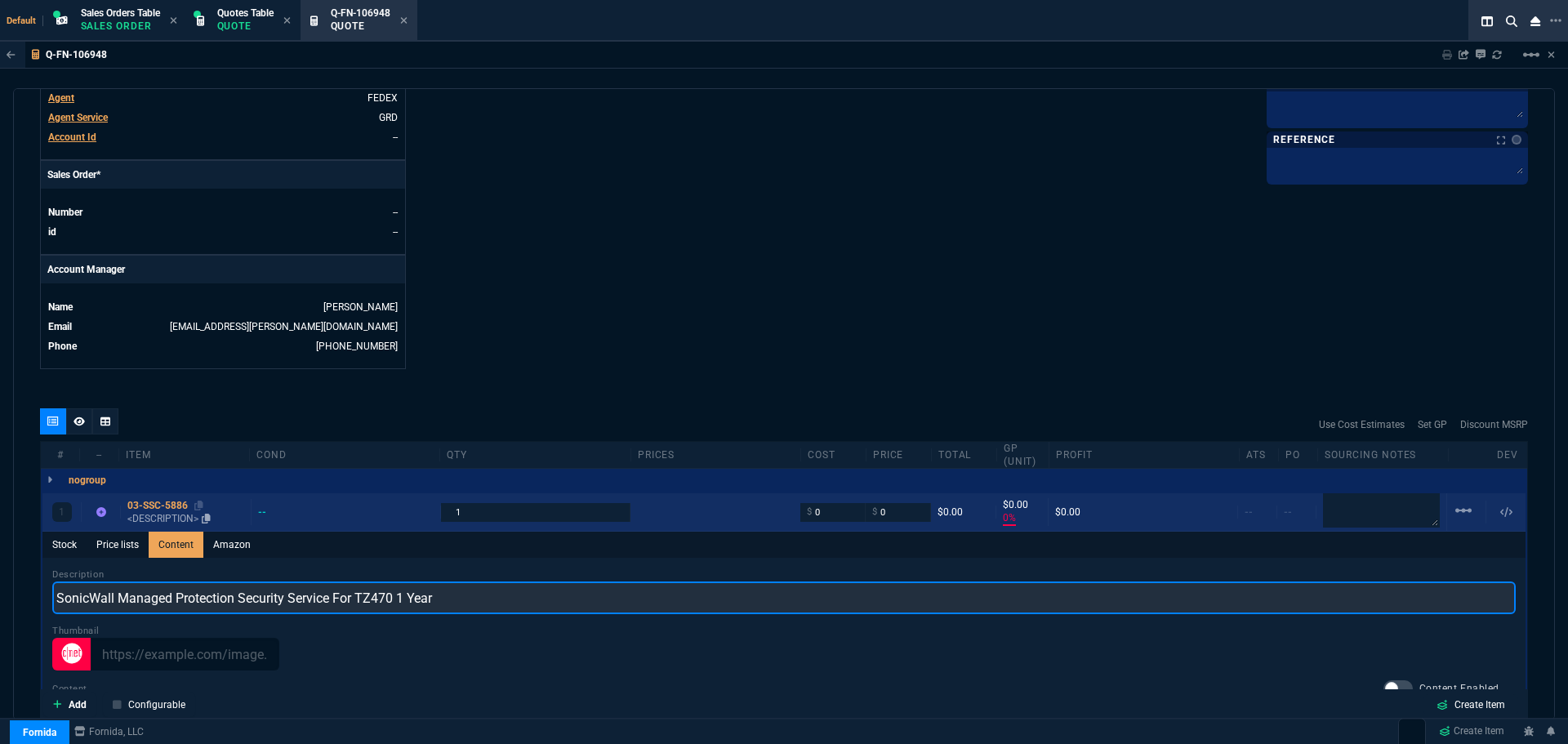
type input "SonicWall Managed Protection Security Service For TZ470 1 Year"
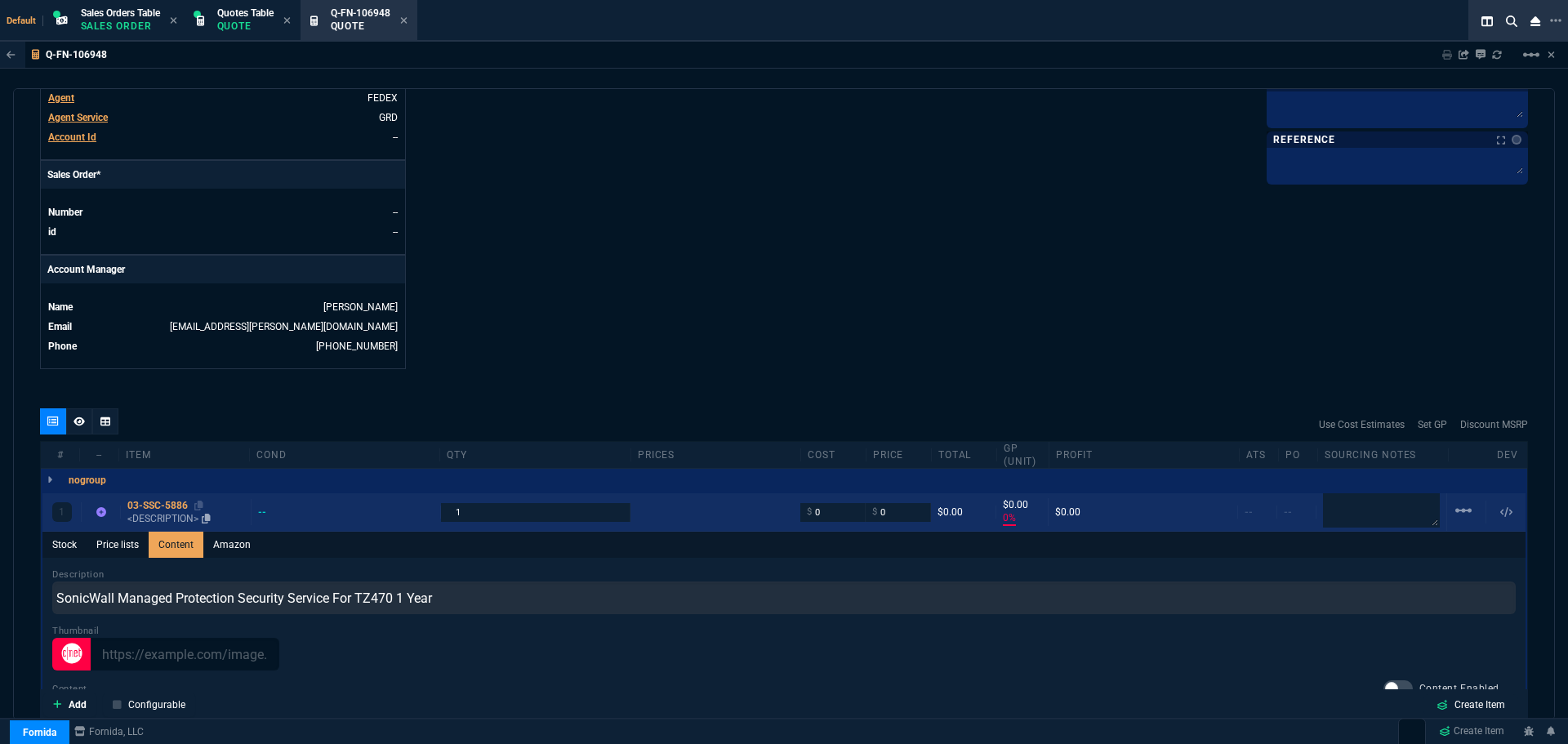
click at [149, 503] on div "03-SSC-5886" at bounding box center [186, 506] width 117 height 13
type input "1"
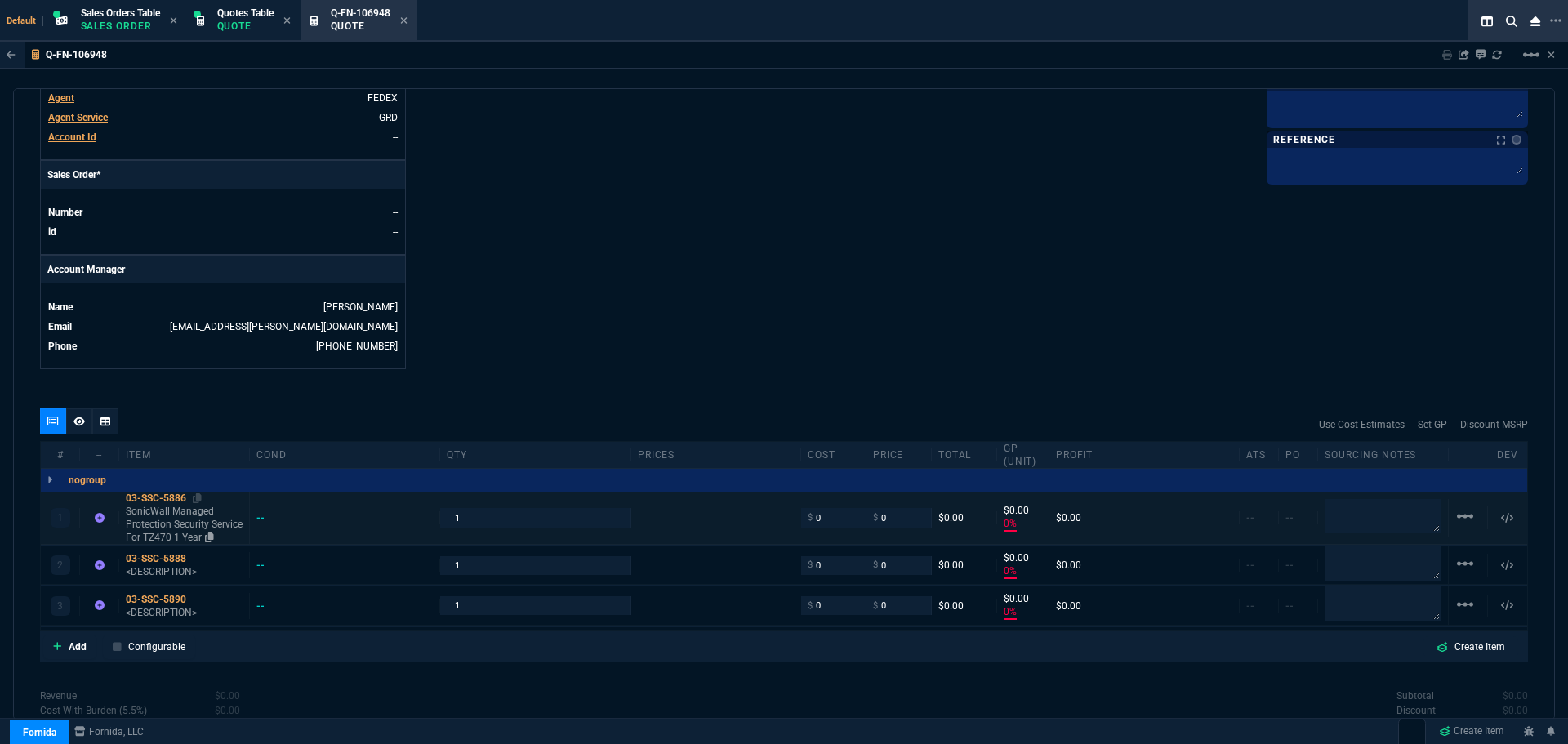
type input "0"
click at [166, 555] on div "03-SSC-5888" at bounding box center [184, 559] width 117 height 13
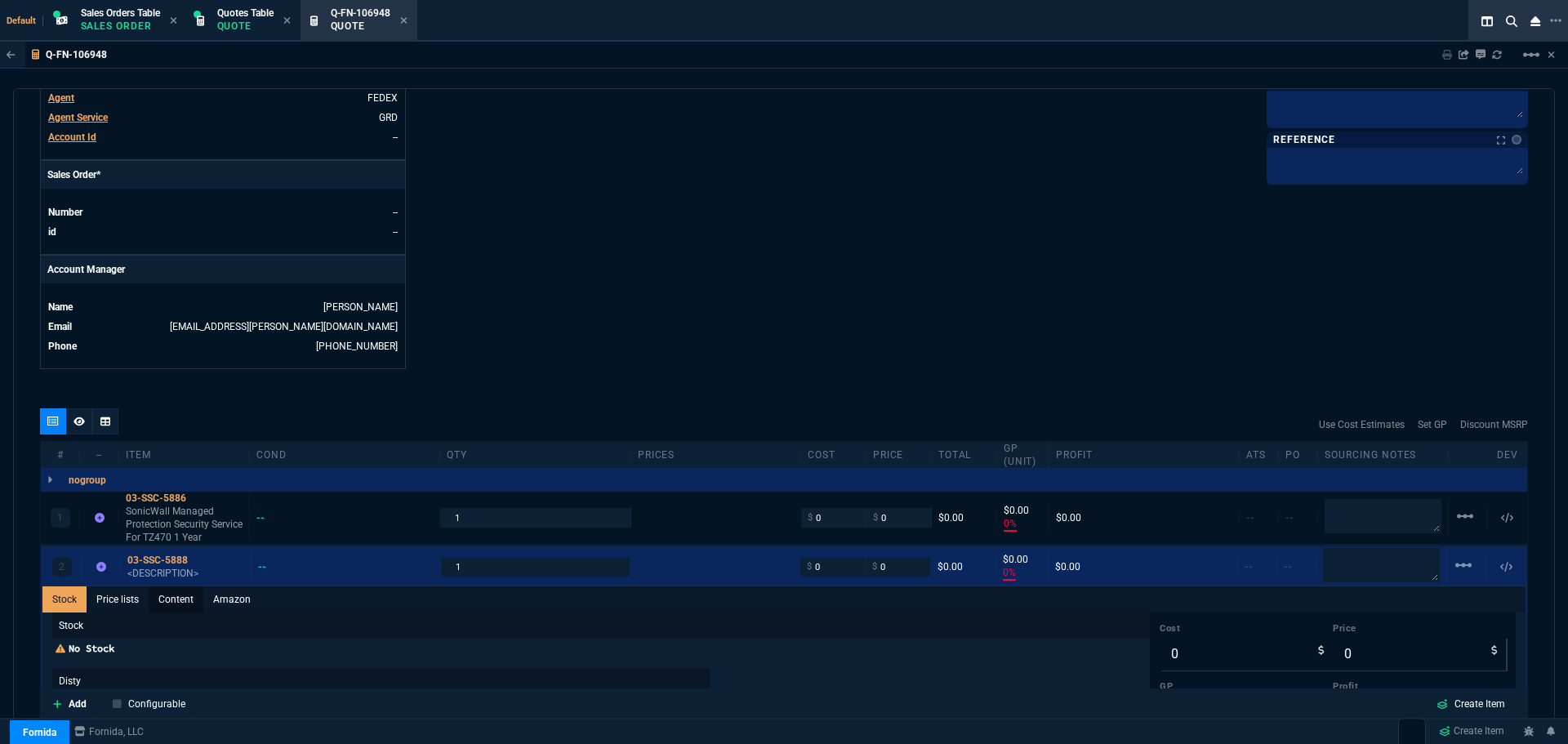
click at [185, 597] on link "Content" at bounding box center [175, 600] width 55 height 26
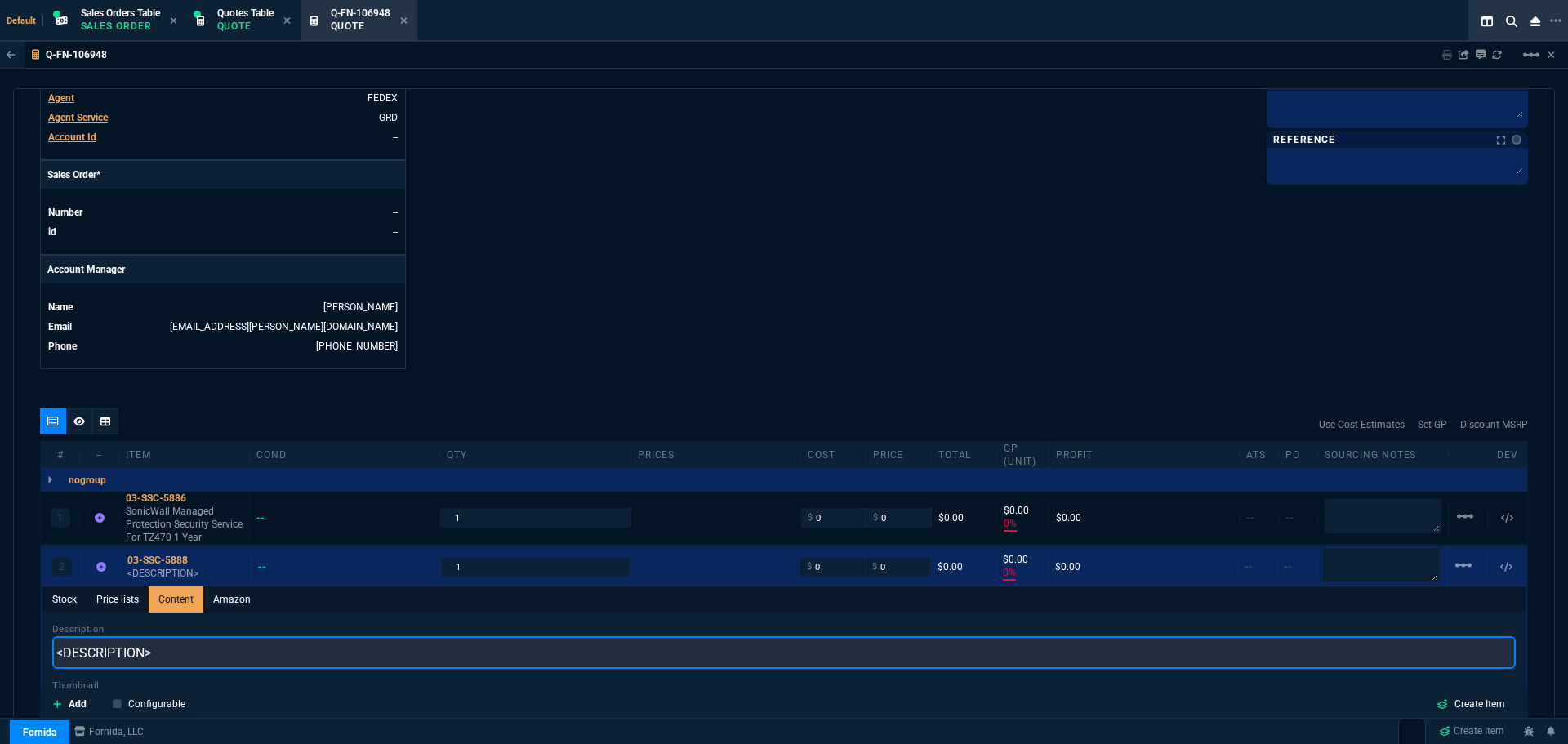
click at [175, 646] on input "<DESCRIPTION>" at bounding box center [784, 652] width 1464 height 33
paste input "SonicWall Managed Protection Security Service For TZ470 2 Years"
type input "SonicWall Managed Protection Security Service For TZ470 2 Years"
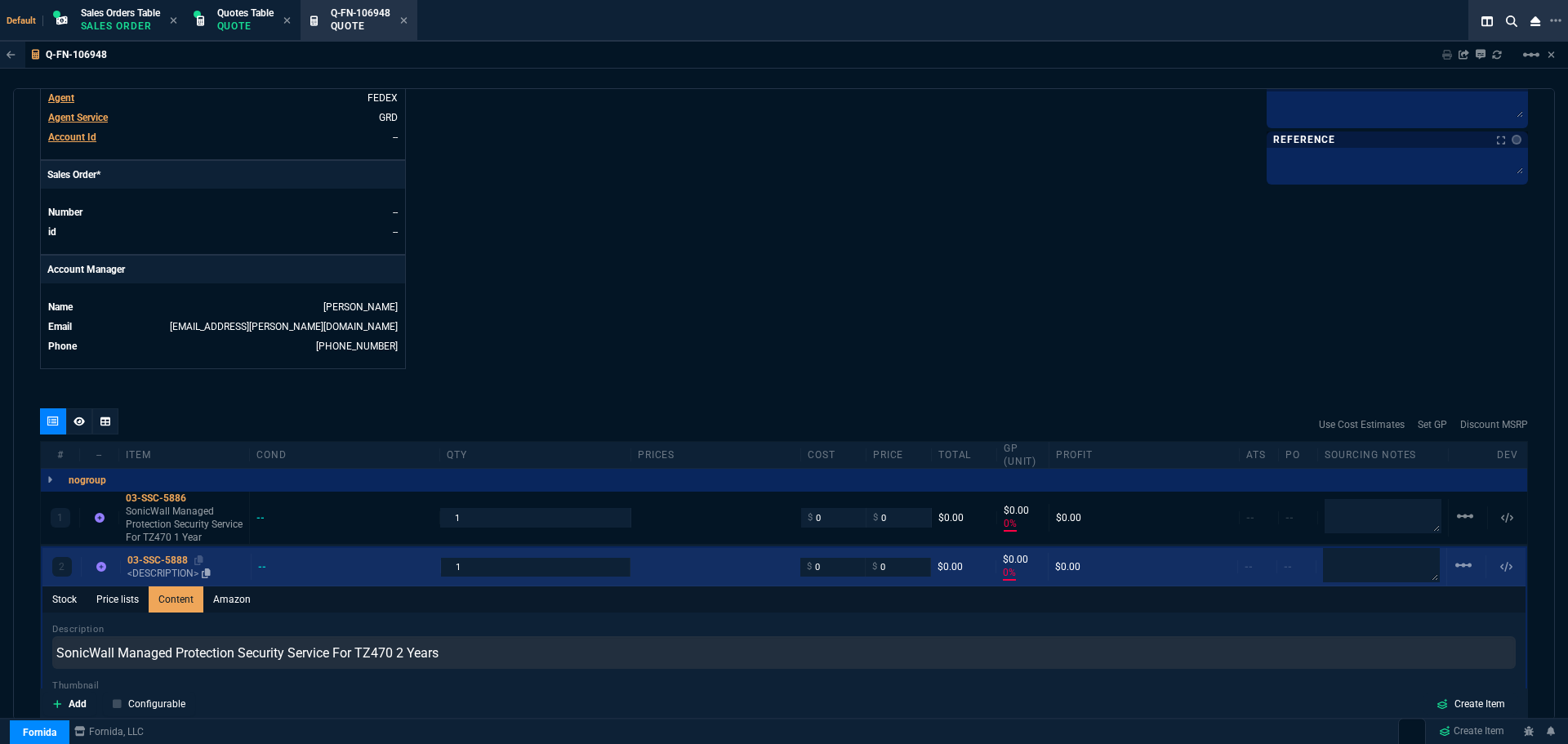
click at [156, 559] on div "03-SSC-5888" at bounding box center [186, 560] width 117 height 13
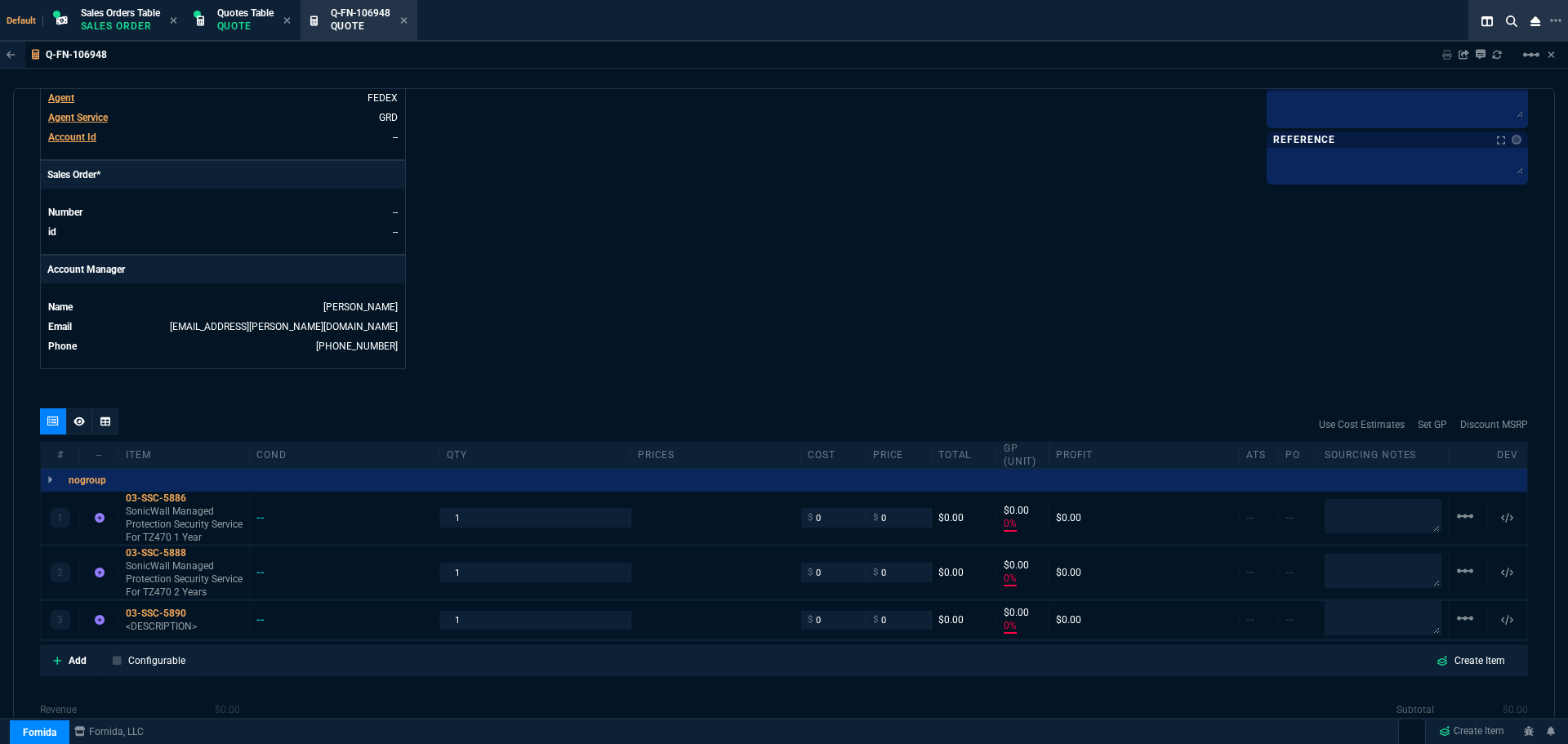
type input "0"
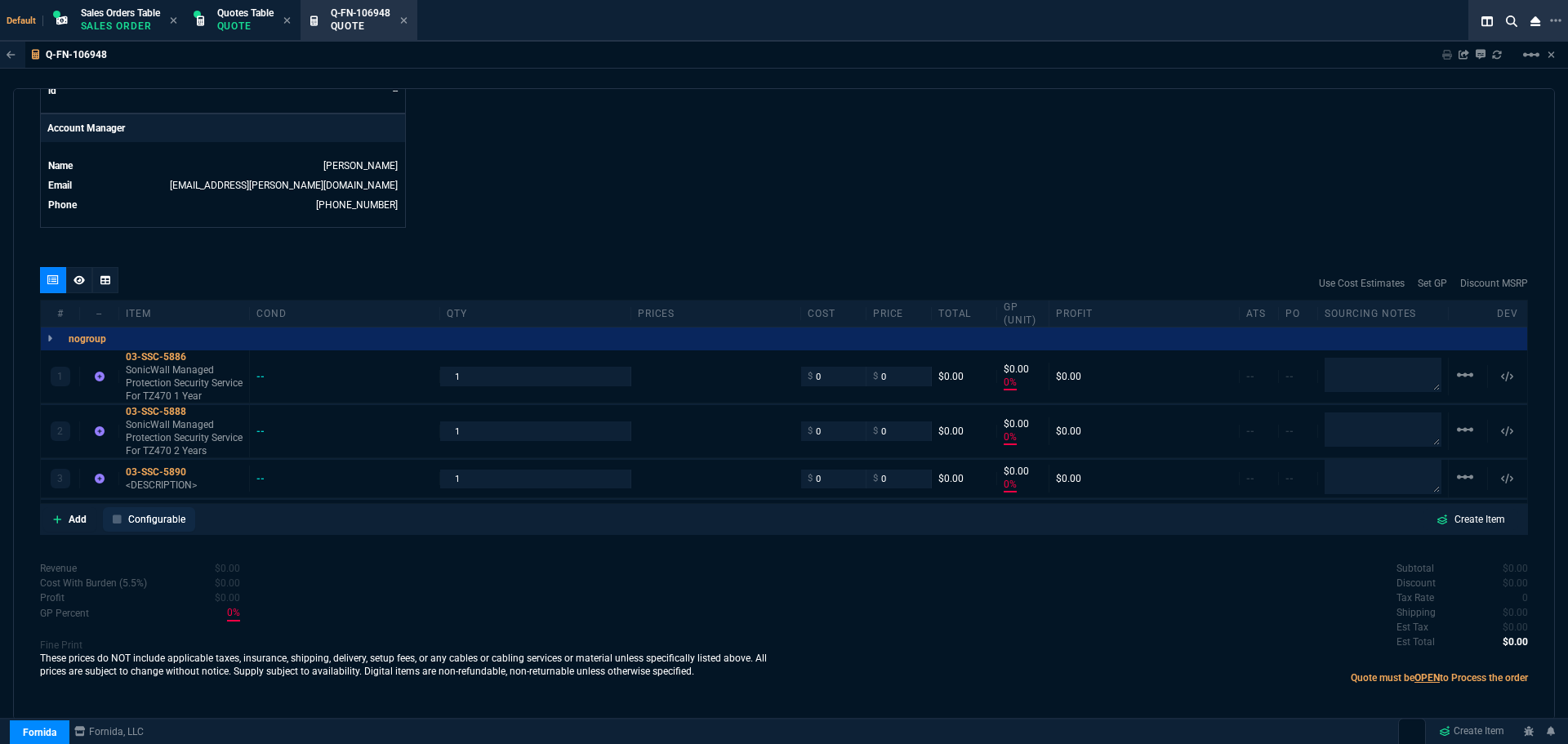
scroll to position [775, 0]
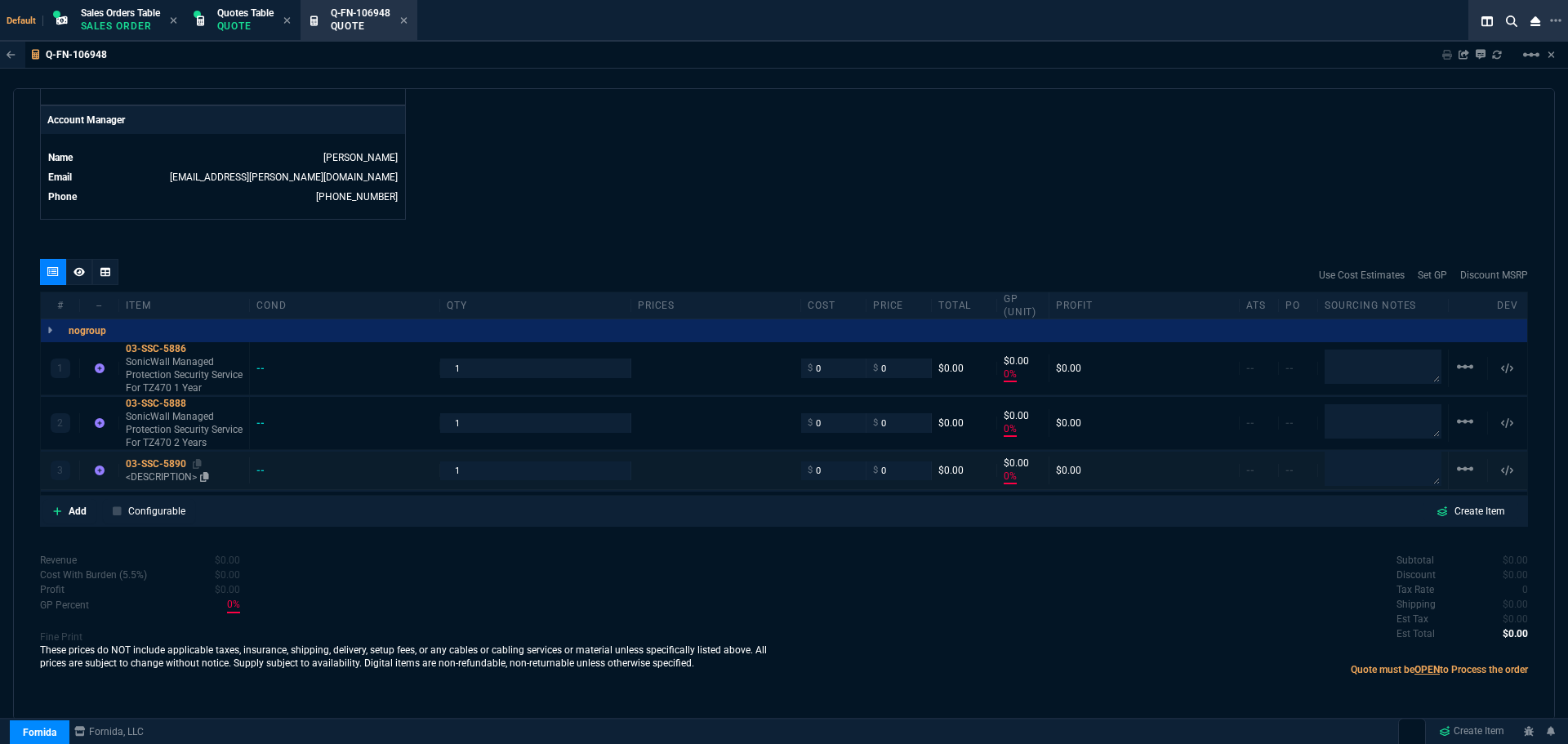
click at [136, 465] on div "03-SSC-5890" at bounding box center [184, 464] width 117 height 13
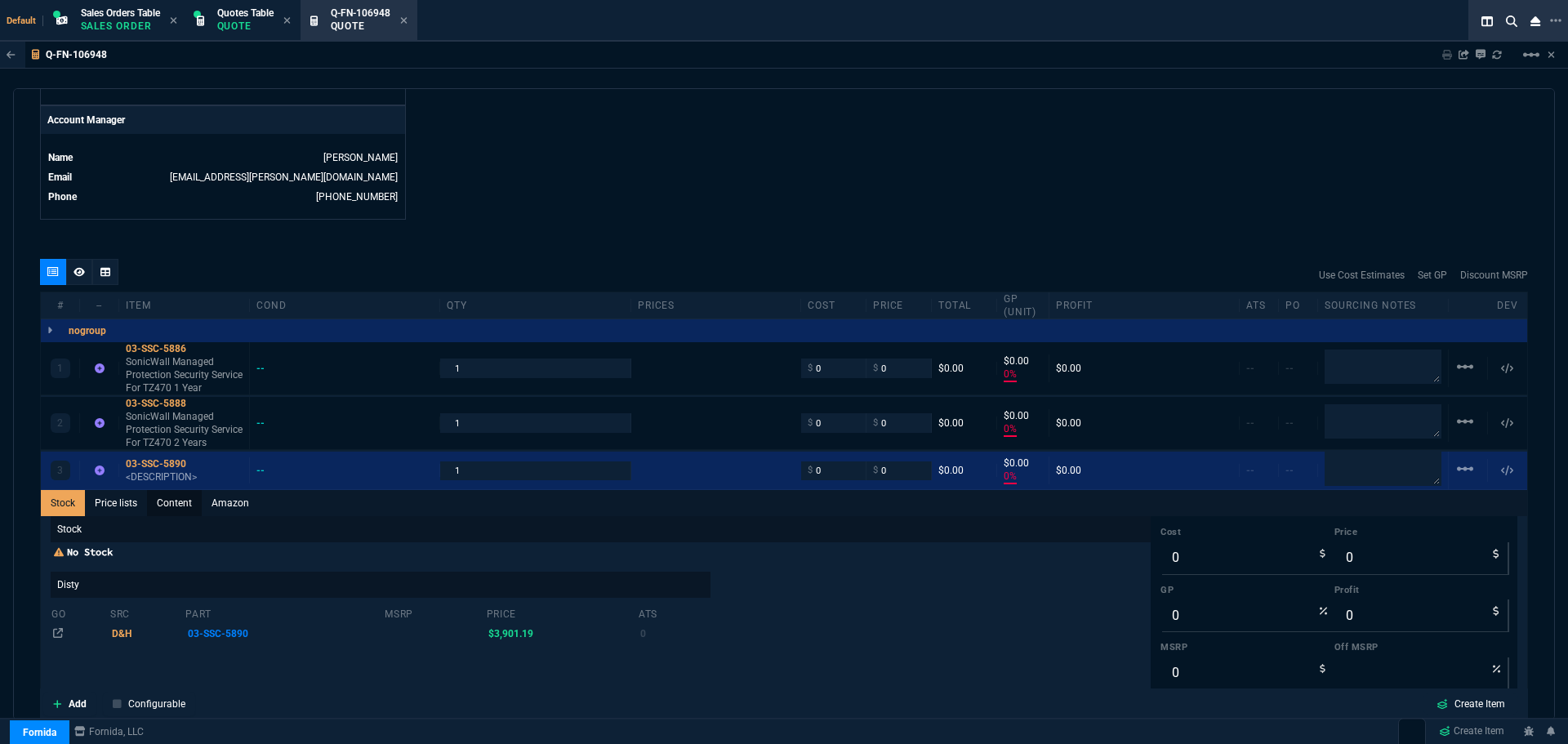
click at [173, 504] on link "Content" at bounding box center [174, 503] width 55 height 26
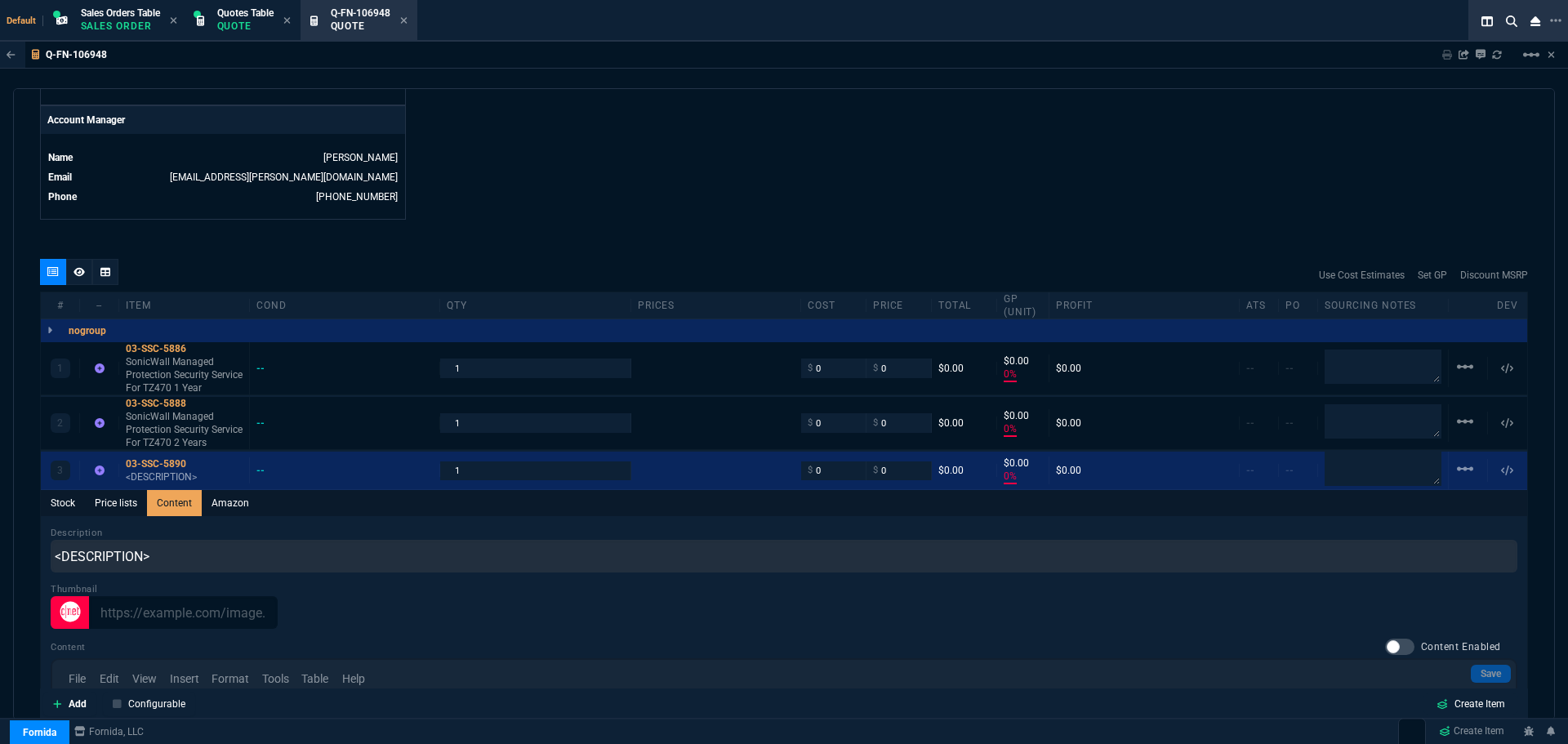
scroll to position [0, 0]
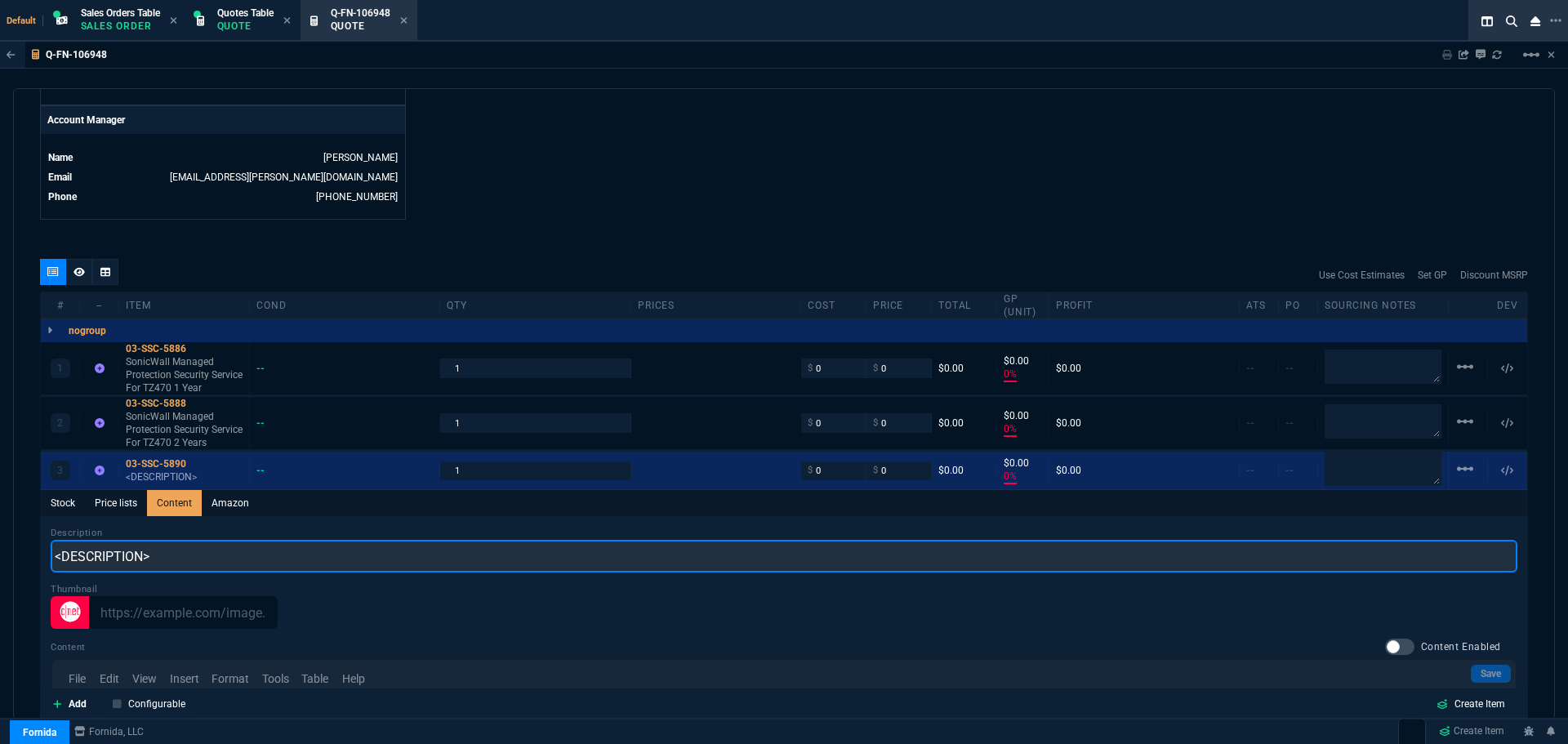
click at [166, 561] on input "<DESCRIPTION>" at bounding box center [784, 556] width 1467 height 33
paste input "SonicWall Managed Protection Security Service For TZ470 3 Years"
type input "SonicWall Managed Protection Security Service For TZ470 3 Years"
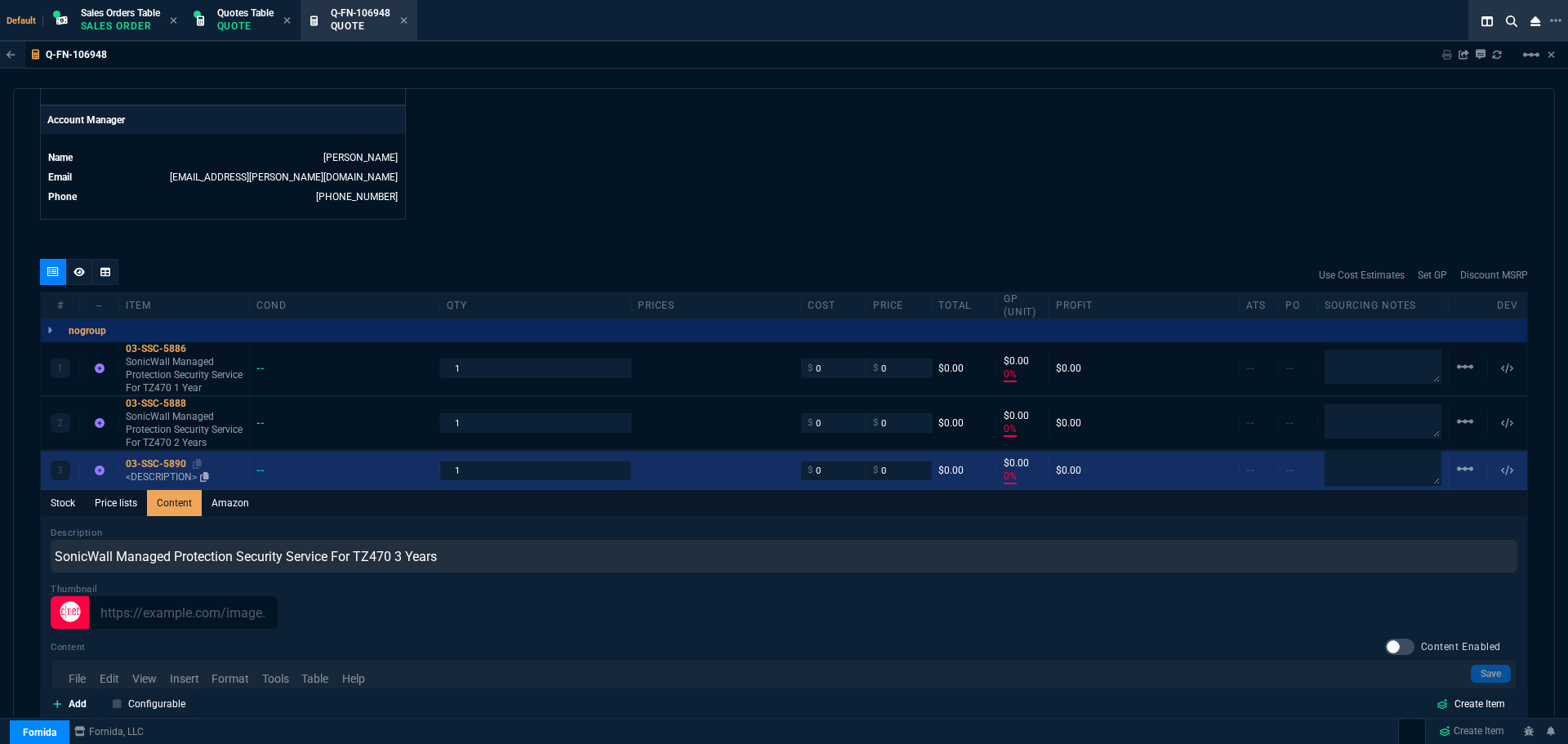
drag, startPoint x: 157, startPoint y: 461, endPoint x: 146, endPoint y: 459, distance: 11.2
click at [156, 461] on div "03-SSC-5890" at bounding box center [184, 464] width 117 height 13
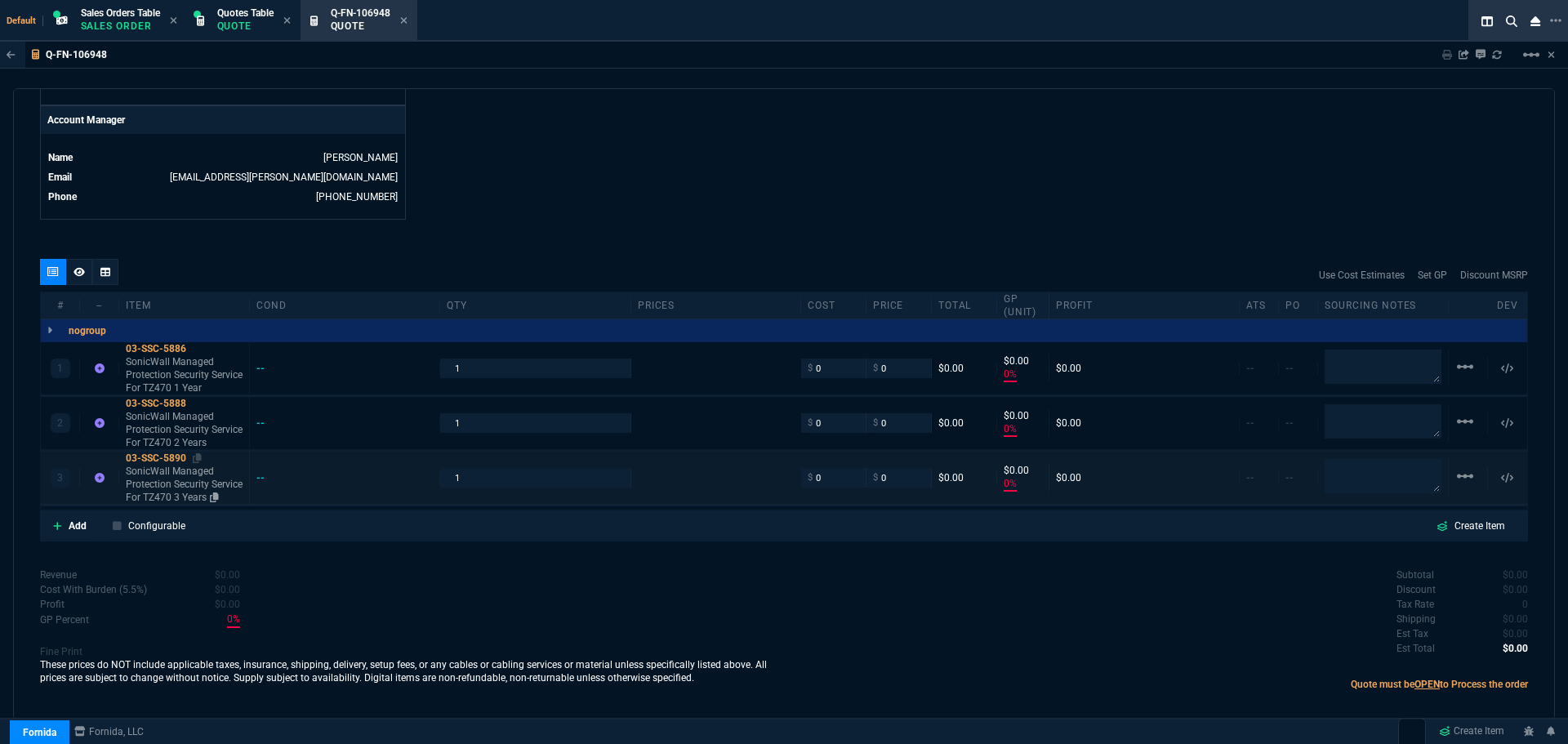
type input "0"
click at [201, 347] on icon at bounding box center [198, 348] width 9 height 10
click at [822, 373] on input "0" at bounding box center [833, 368] width 51 height 19
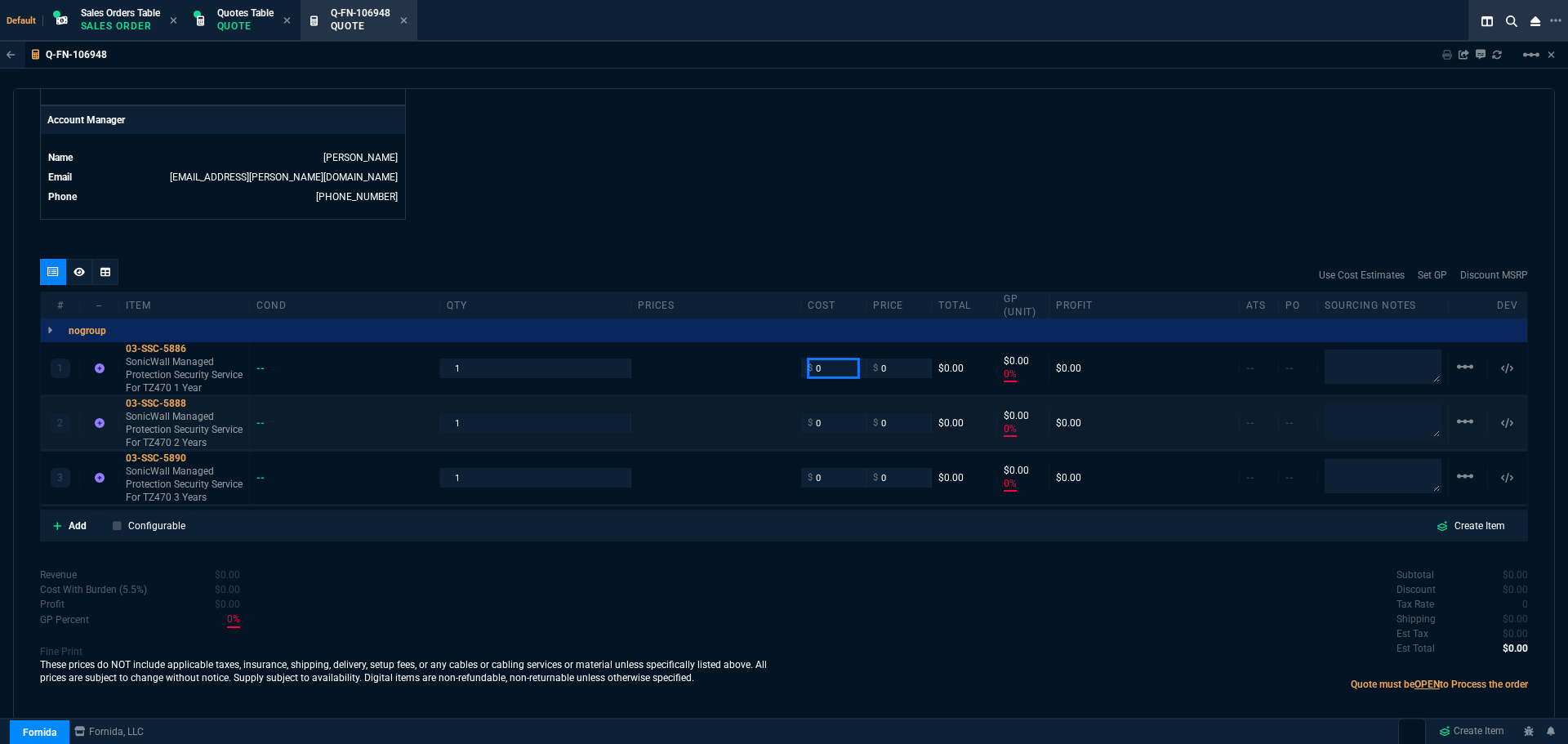
paste input "1487.97"
type input "1487.97"
click at [633, 232] on div "quote Q-FN-106948 [PERSON_NAME] Consulting draft Fornida, LLC [STREET_ADDRESS] …" at bounding box center [784, 404] width 1542 height 633
type input "1487.97"
type input "-100"
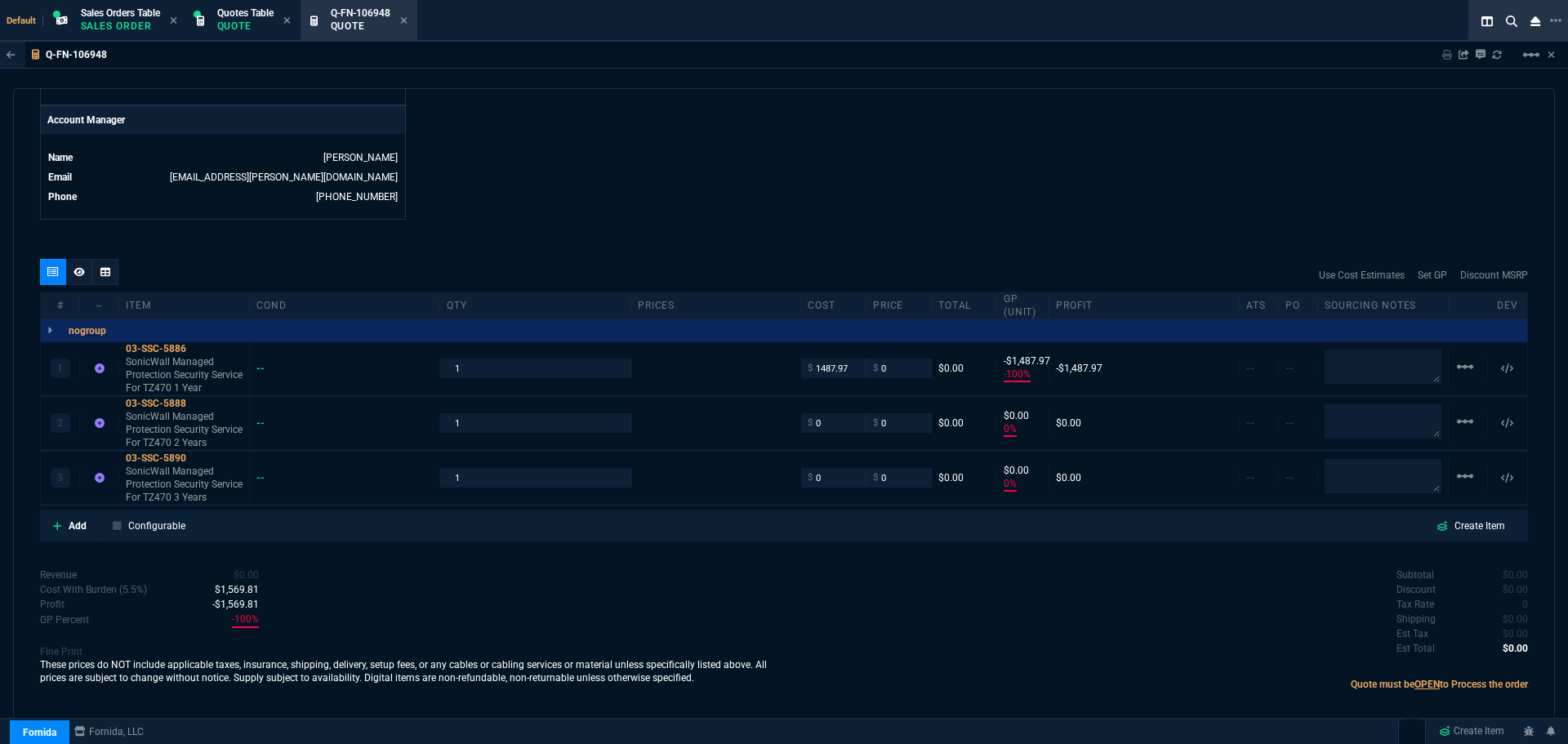
type input "-1488"
click at [139, 344] on div "03-SSC-5886" at bounding box center [184, 349] width 117 height 13
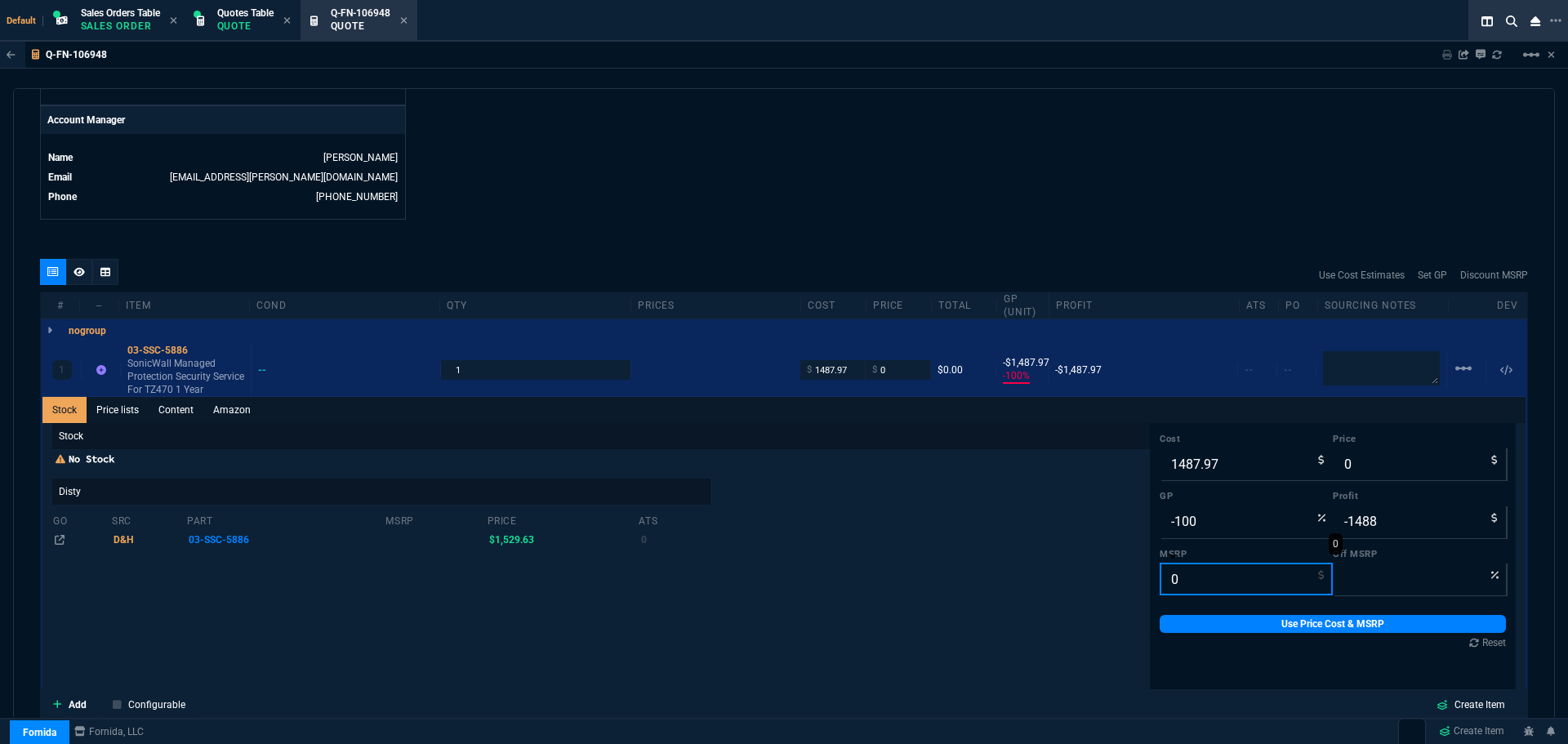
click at [1222, 579] on input "0" at bounding box center [1246, 579] width 174 height 33
paste input "2291.0"
type input "2291.00"
type input "100"
type input "2291.00"
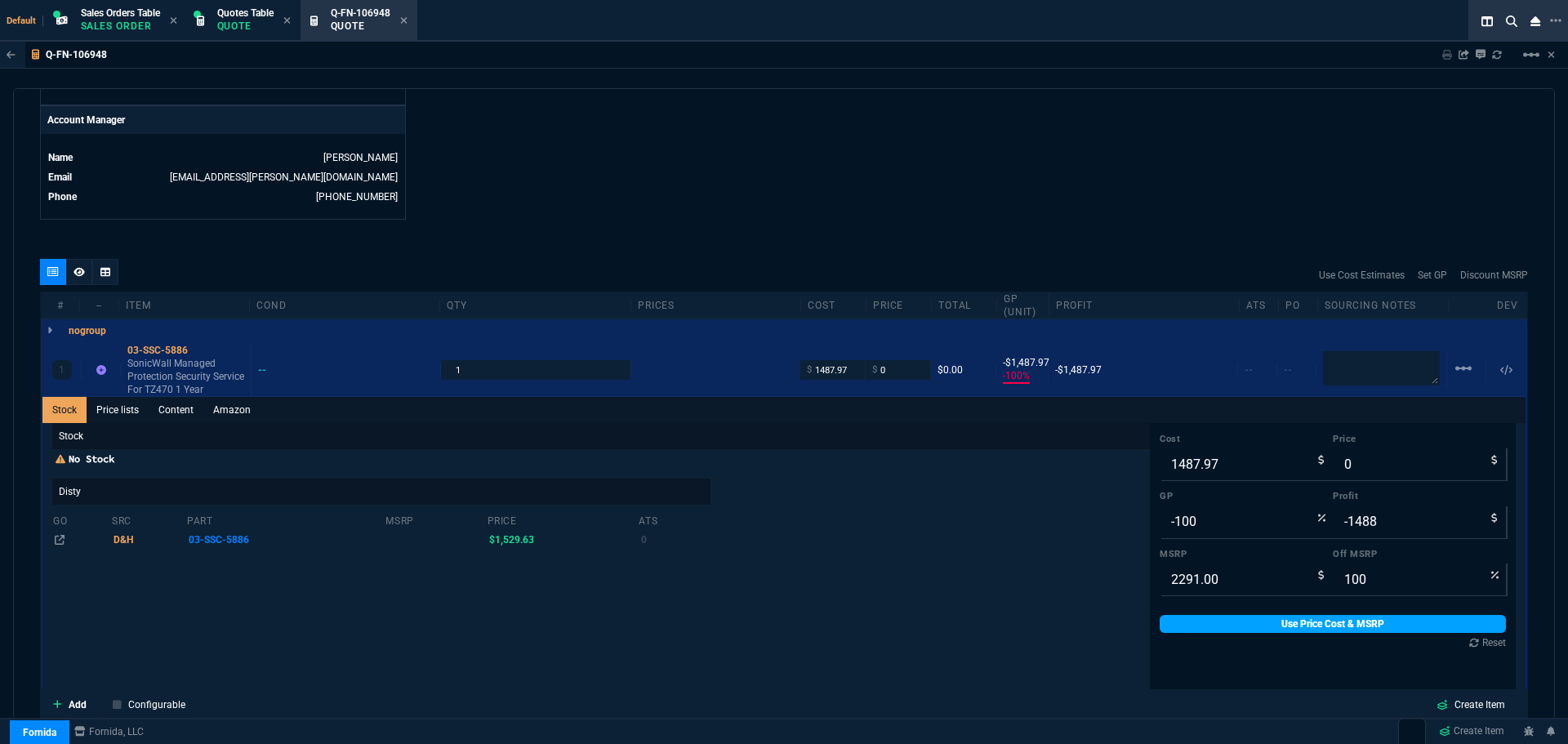
click at [1245, 620] on link "Use Price Cost & MSRP" at bounding box center [1332, 623] width 346 height 18
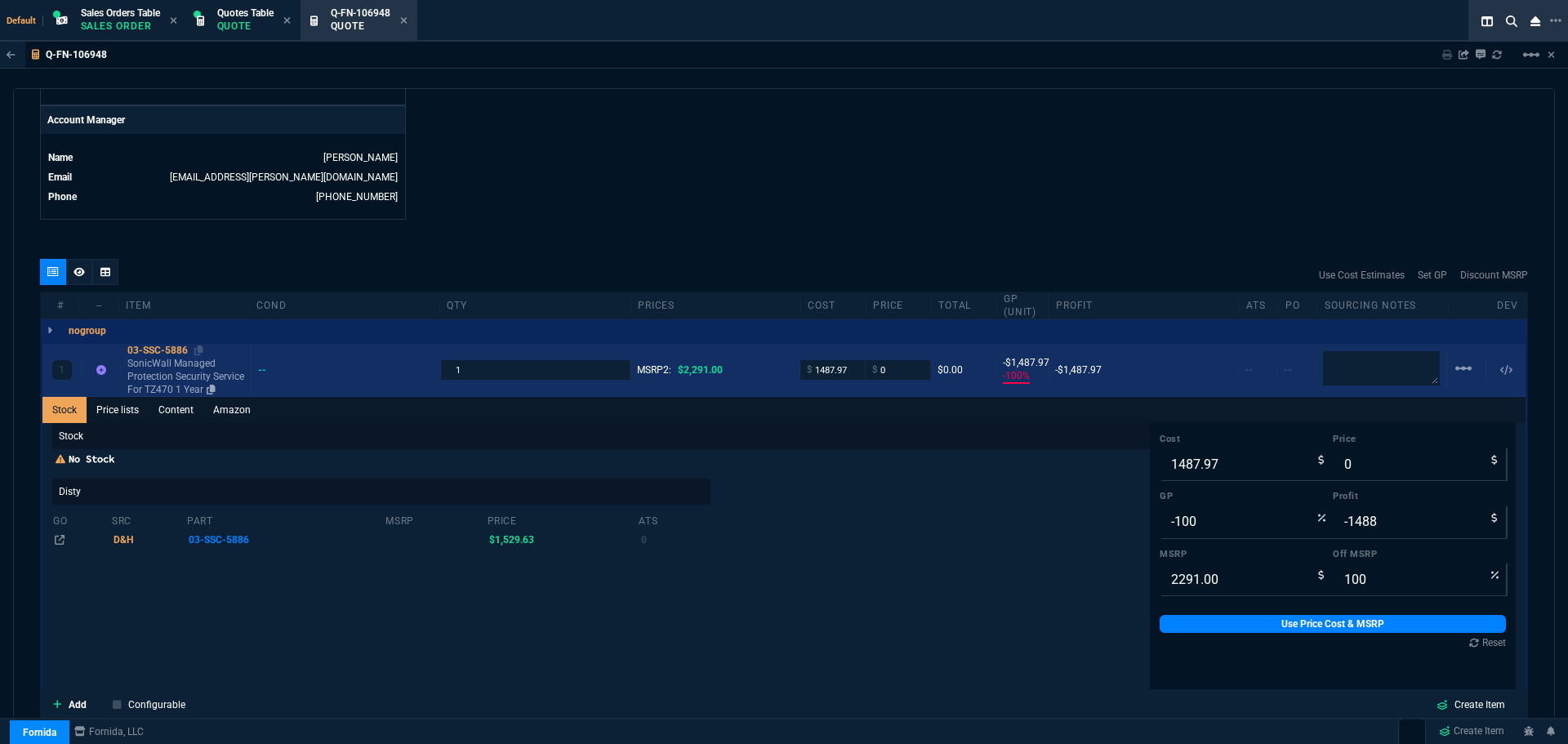
click at [150, 347] on div "03-SSC-5886" at bounding box center [186, 350] width 117 height 13
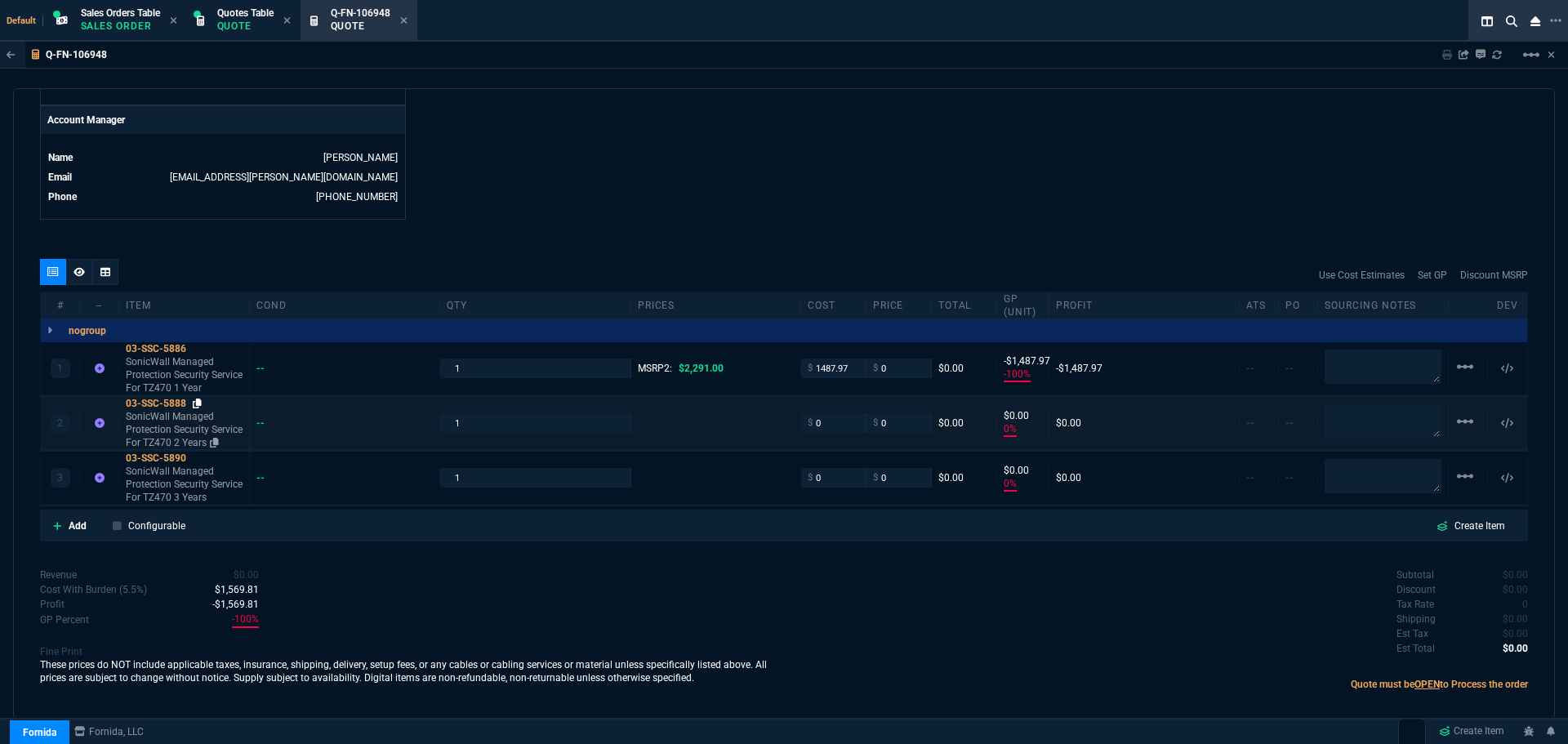
click at [201, 399] on icon at bounding box center [198, 403] width 9 height 10
click at [815, 424] on input "0" at bounding box center [833, 423] width 51 height 19
paste input "2678.47"
type input "2678.47"
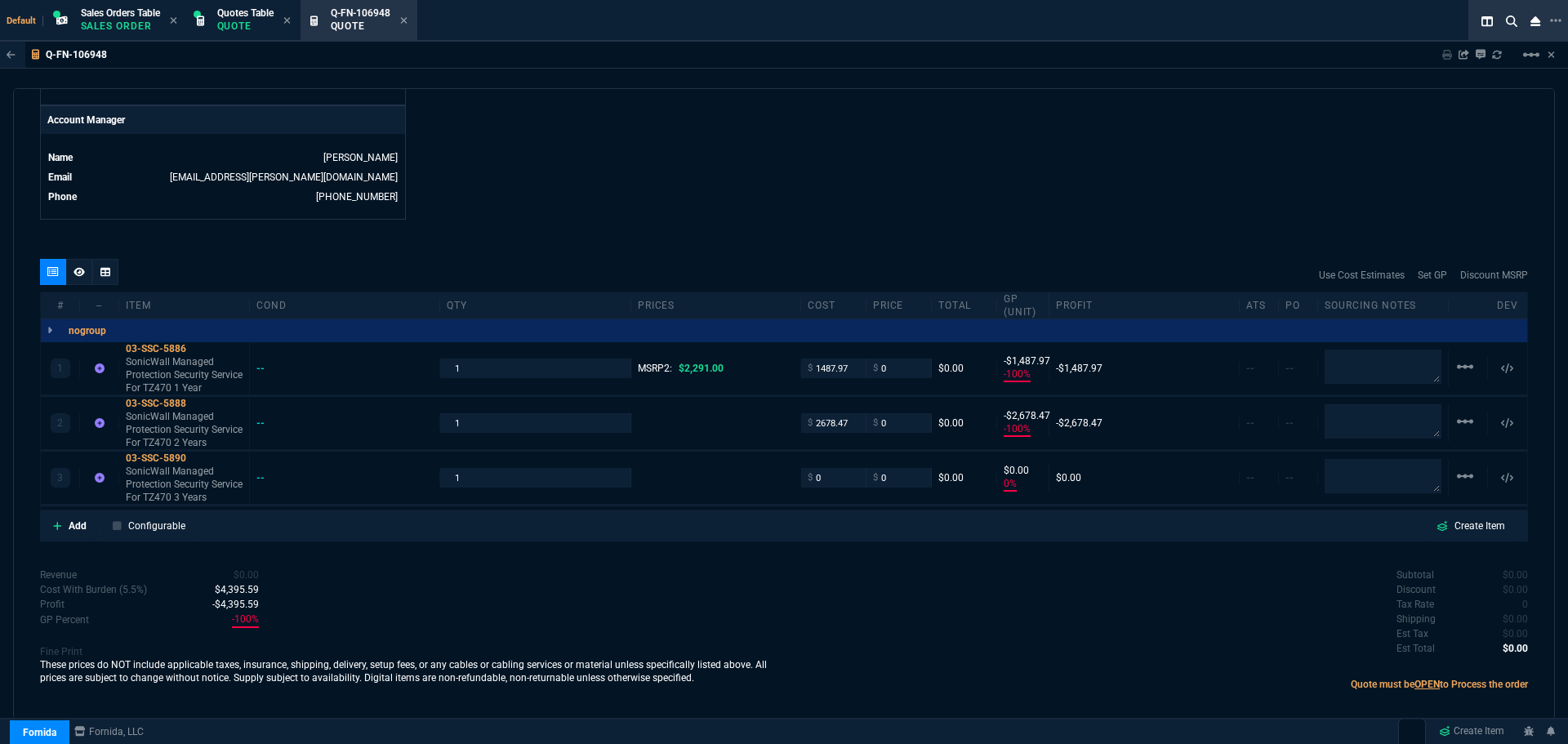
type input "-100"
type input "-2678"
click at [165, 405] on div "03-SSC-5888" at bounding box center [184, 404] width 117 height 13
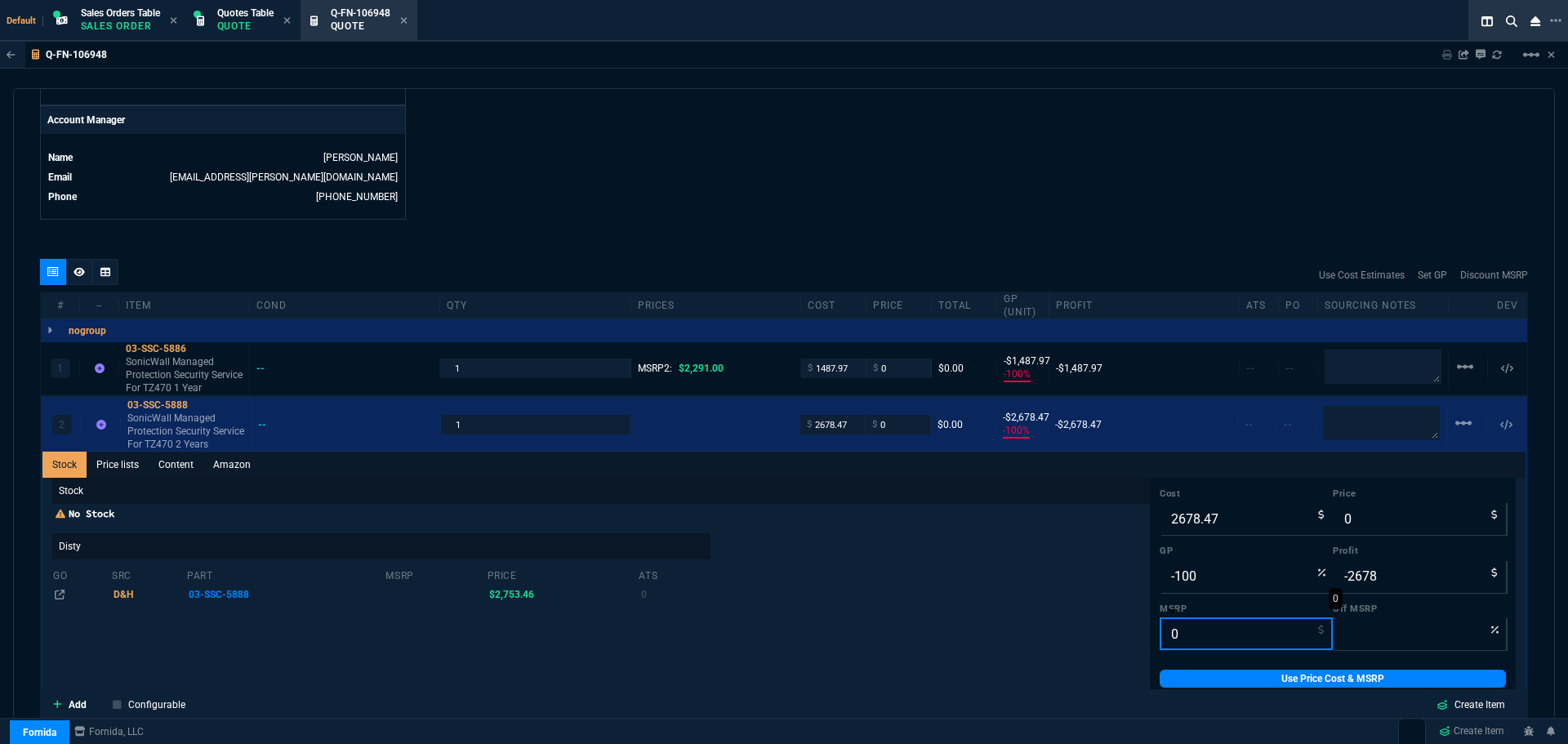
click at [1195, 635] on input "0" at bounding box center [1246, 633] width 174 height 33
paste input "4124.0"
type input "4124.00"
type input "100"
type input "4124.00"
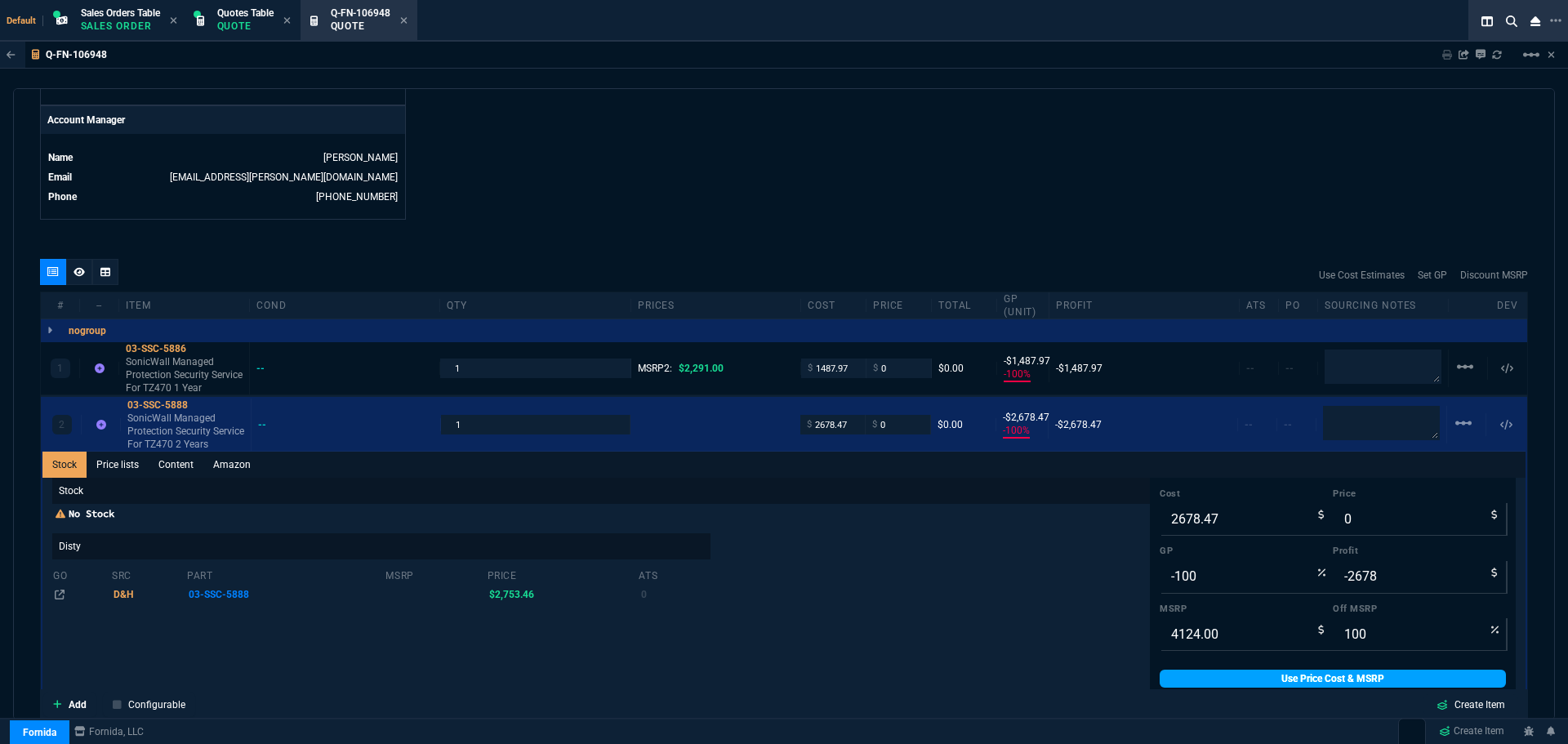
click at [1206, 681] on link "Use Price Cost & MSRP" at bounding box center [1332, 678] width 346 height 18
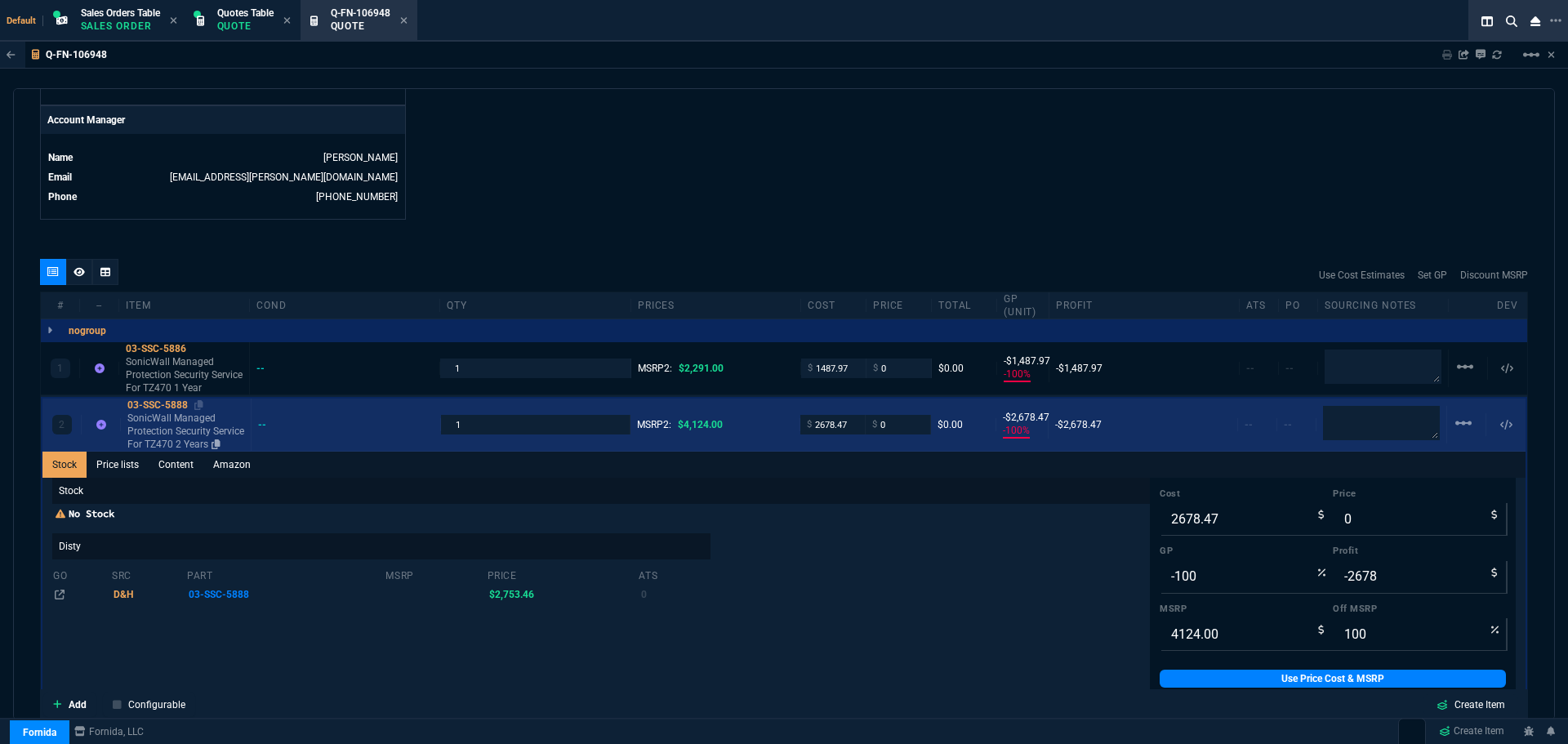
click at [175, 403] on div "03-SSC-5888" at bounding box center [186, 405] width 117 height 13
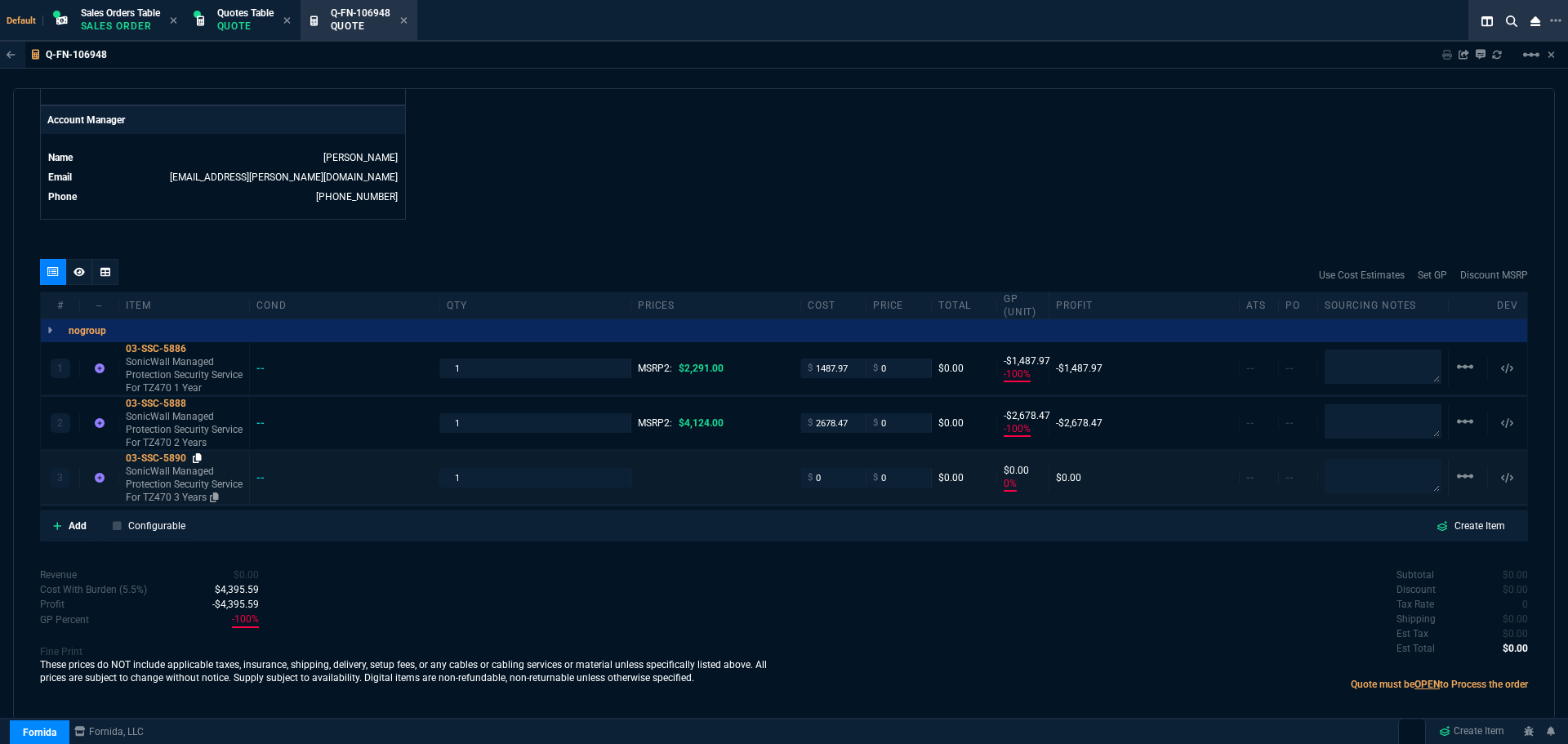
click at [201, 462] on icon at bounding box center [198, 458] width 9 height 10
click at [199, 458] on icon at bounding box center [198, 458] width 9 height 10
click at [818, 480] on input "0" at bounding box center [833, 477] width 51 height 19
paste input "3794.94"
type input "3794.94"
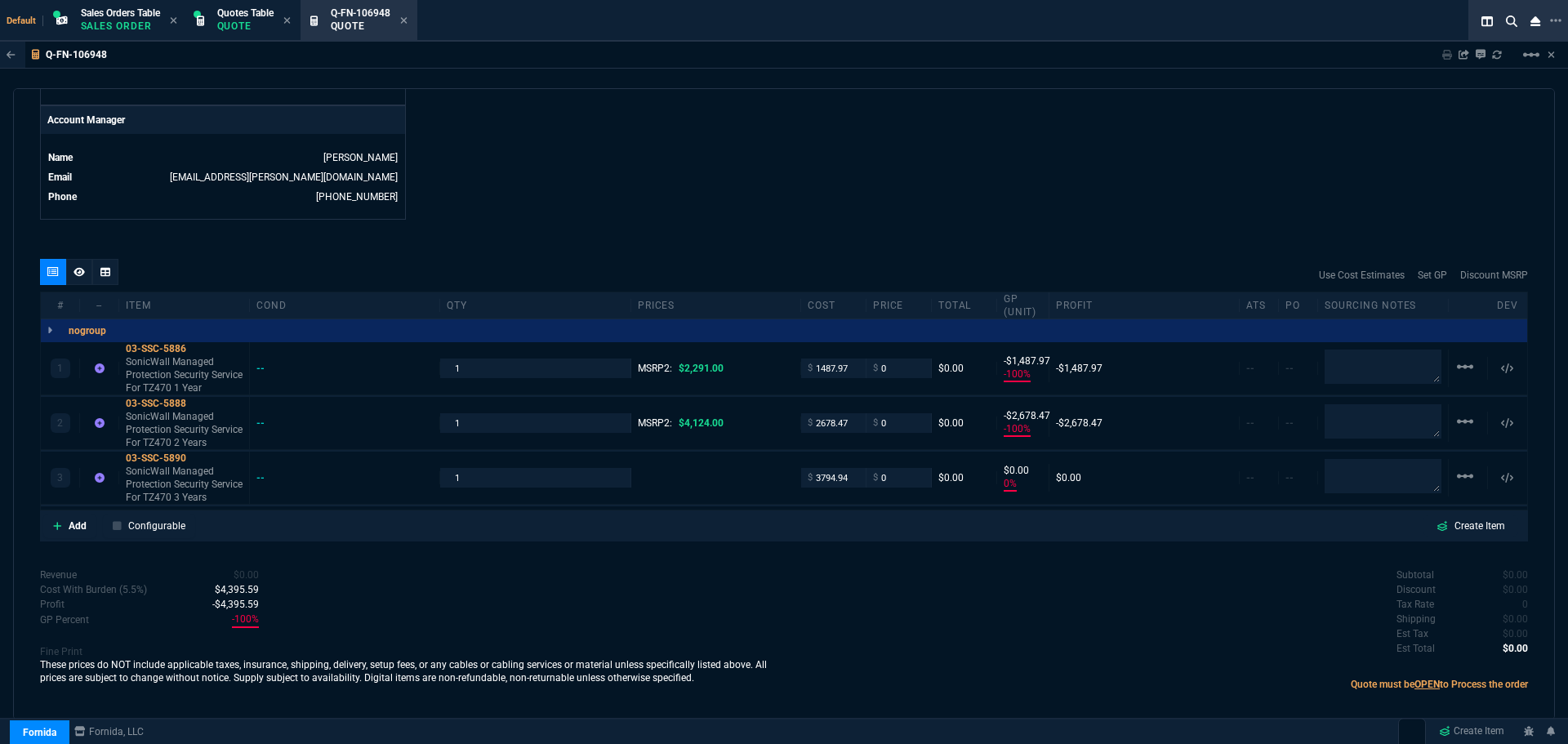
type input "3794.94"
type input "-100"
type input "-3795"
click at [170, 462] on div "03-SSC-5890" at bounding box center [184, 459] width 117 height 13
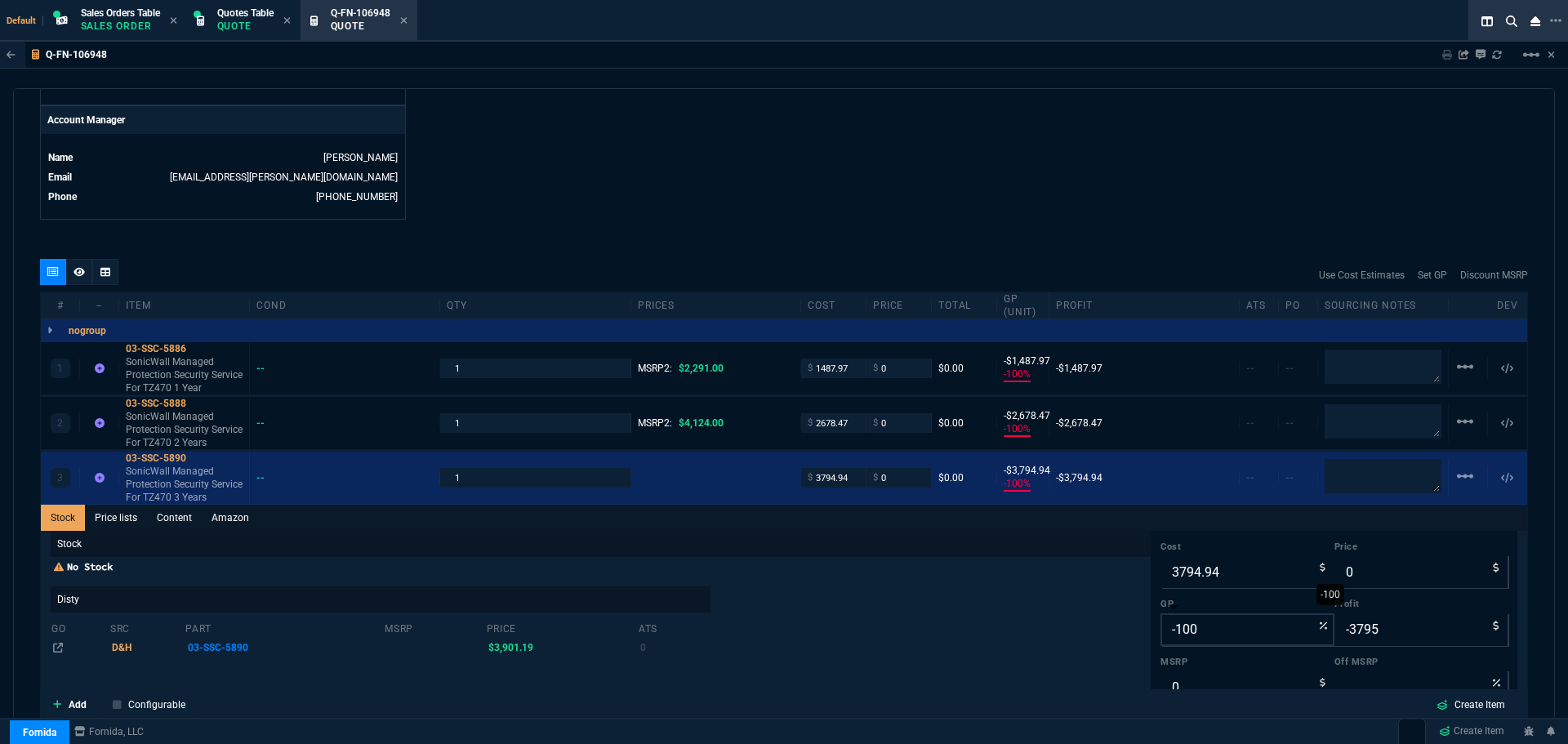
scroll to position [28, 0]
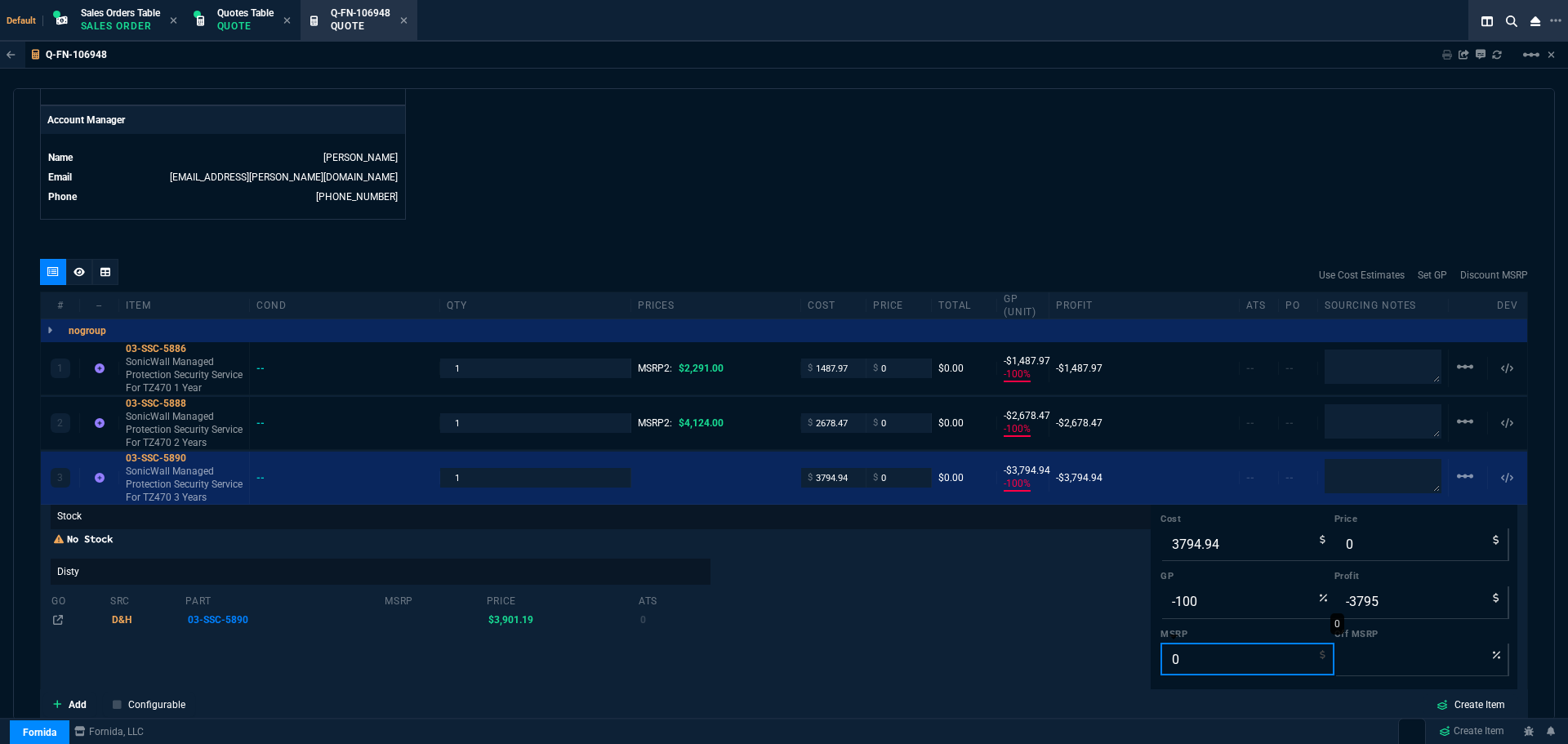
click at [1180, 657] on input "0" at bounding box center [1247, 659] width 174 height 33
paste input "5843.0"
type input "5843.00"
type input "100"
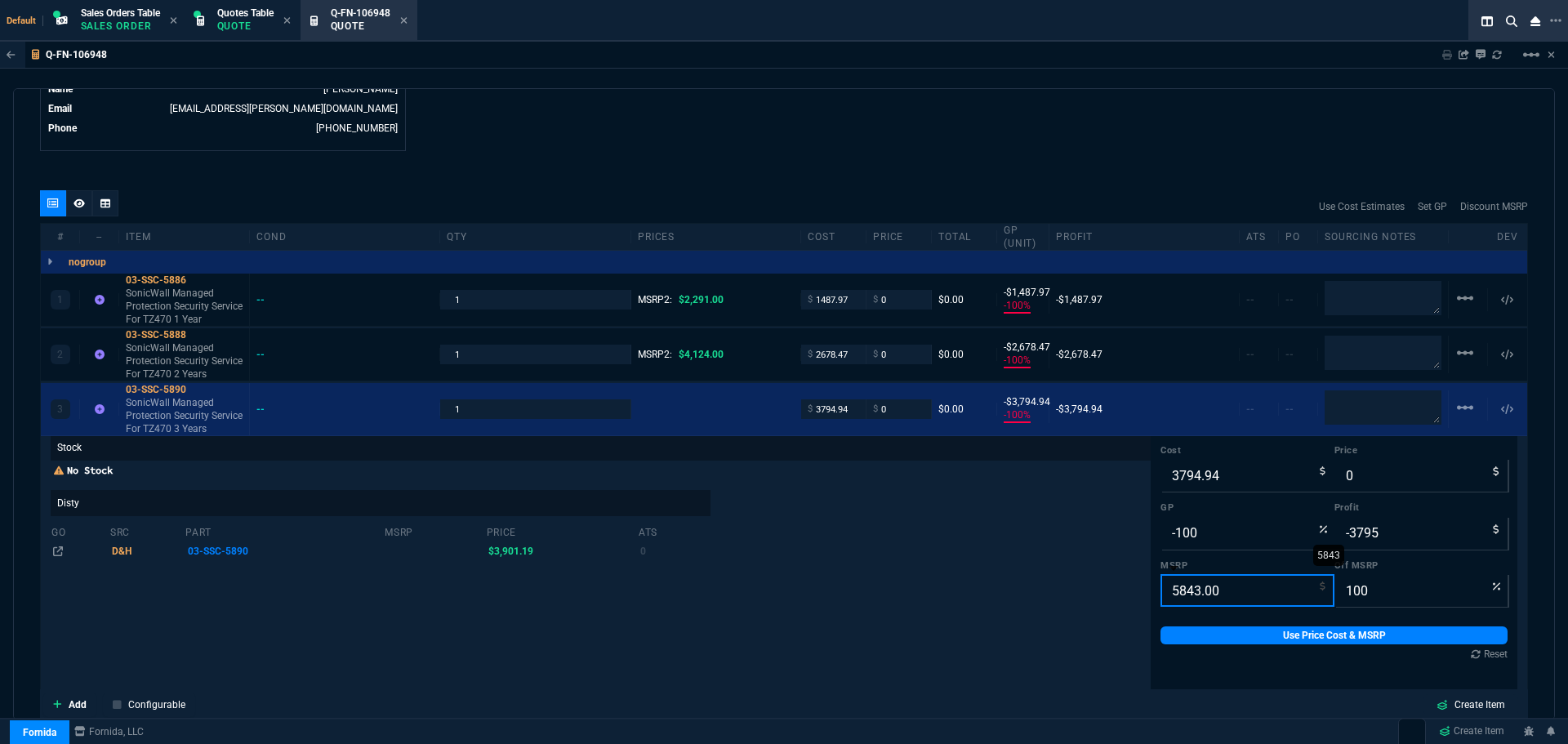
scroll to position [1020, 0]
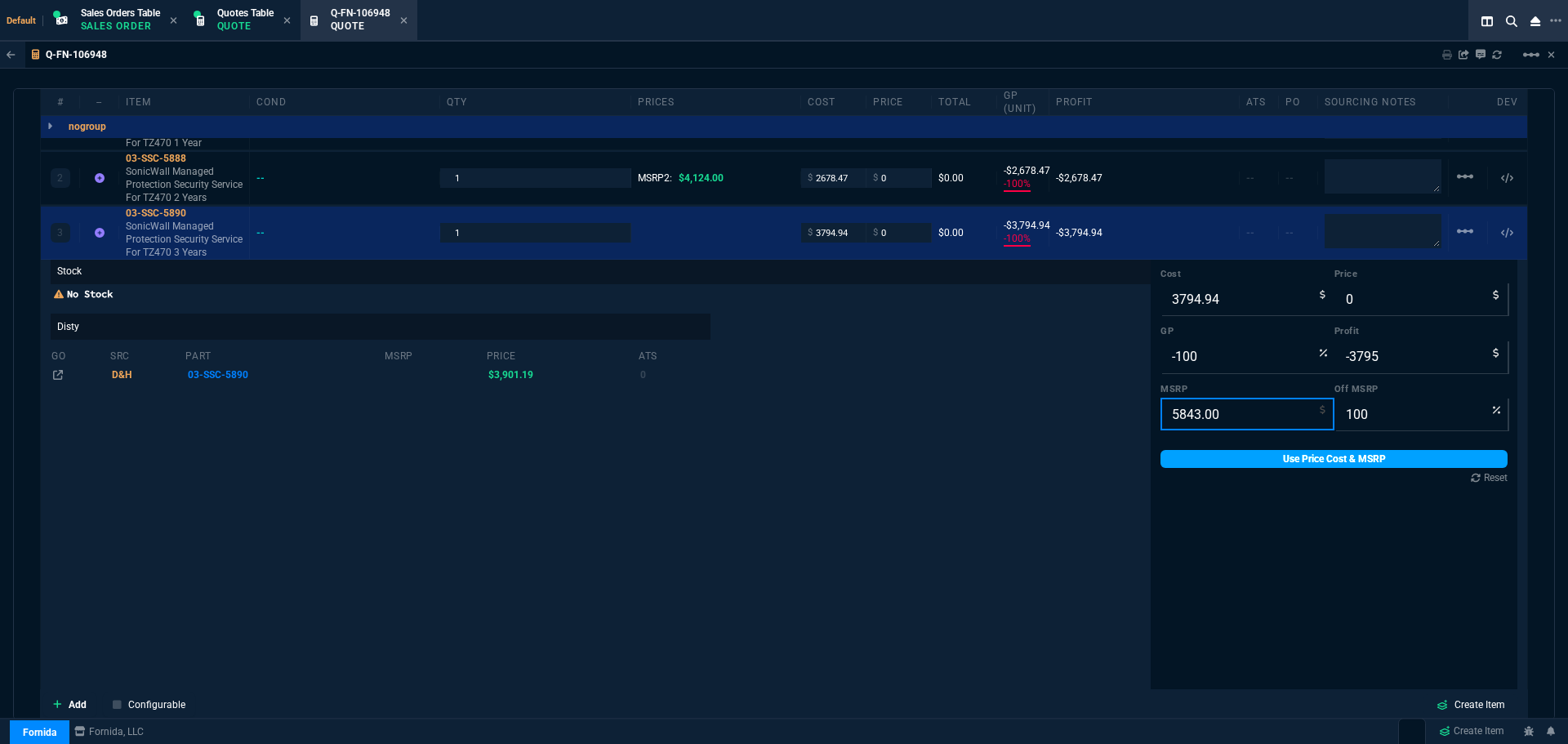
type input "5843.00"
click at [1266, 464] on link "Use Price Cost & MSRP" at bounding box center [1334, 459] width 347 height 18
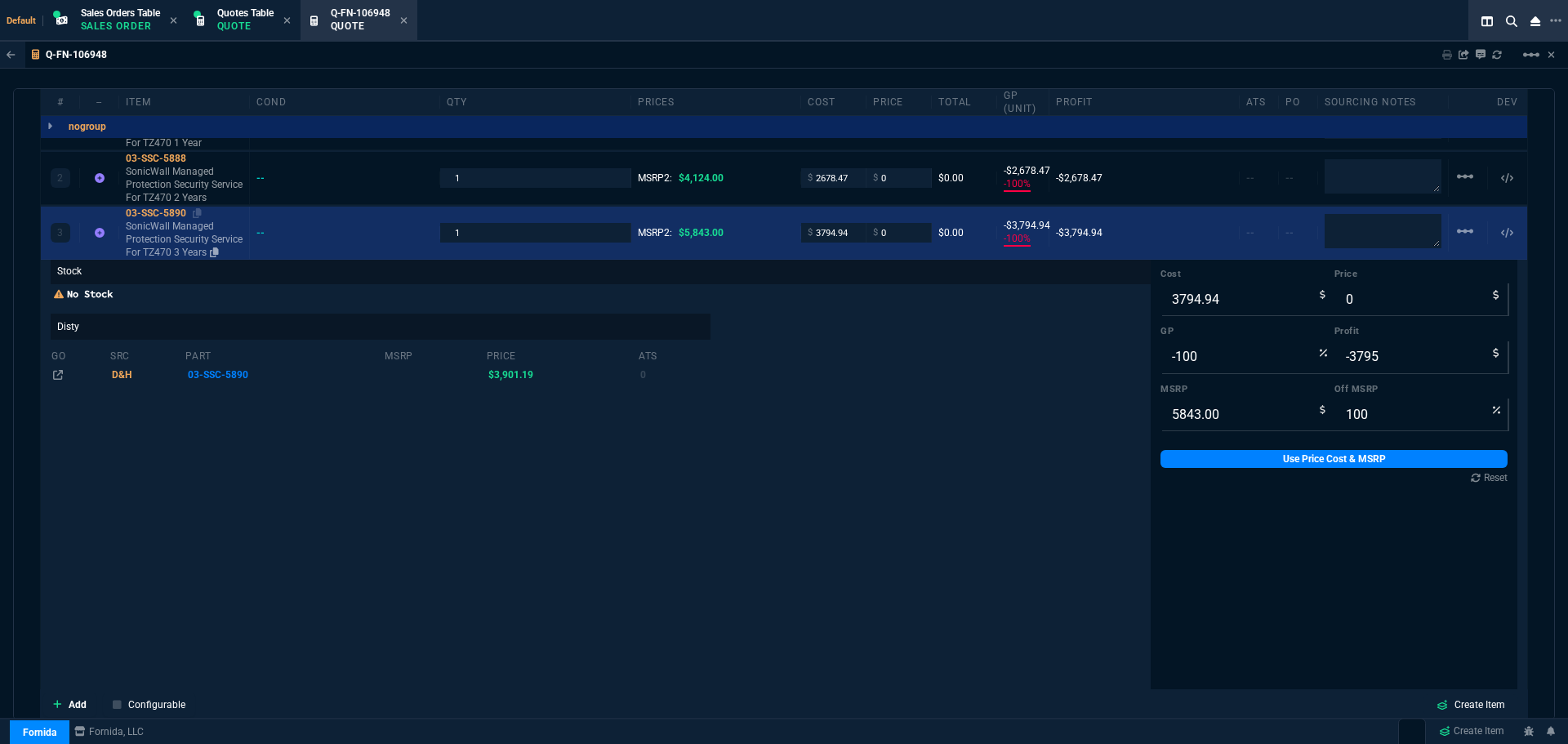
click at [149, 211] on div "03-SSC-5890" at bounding box center [184, 214] width 117 height 13
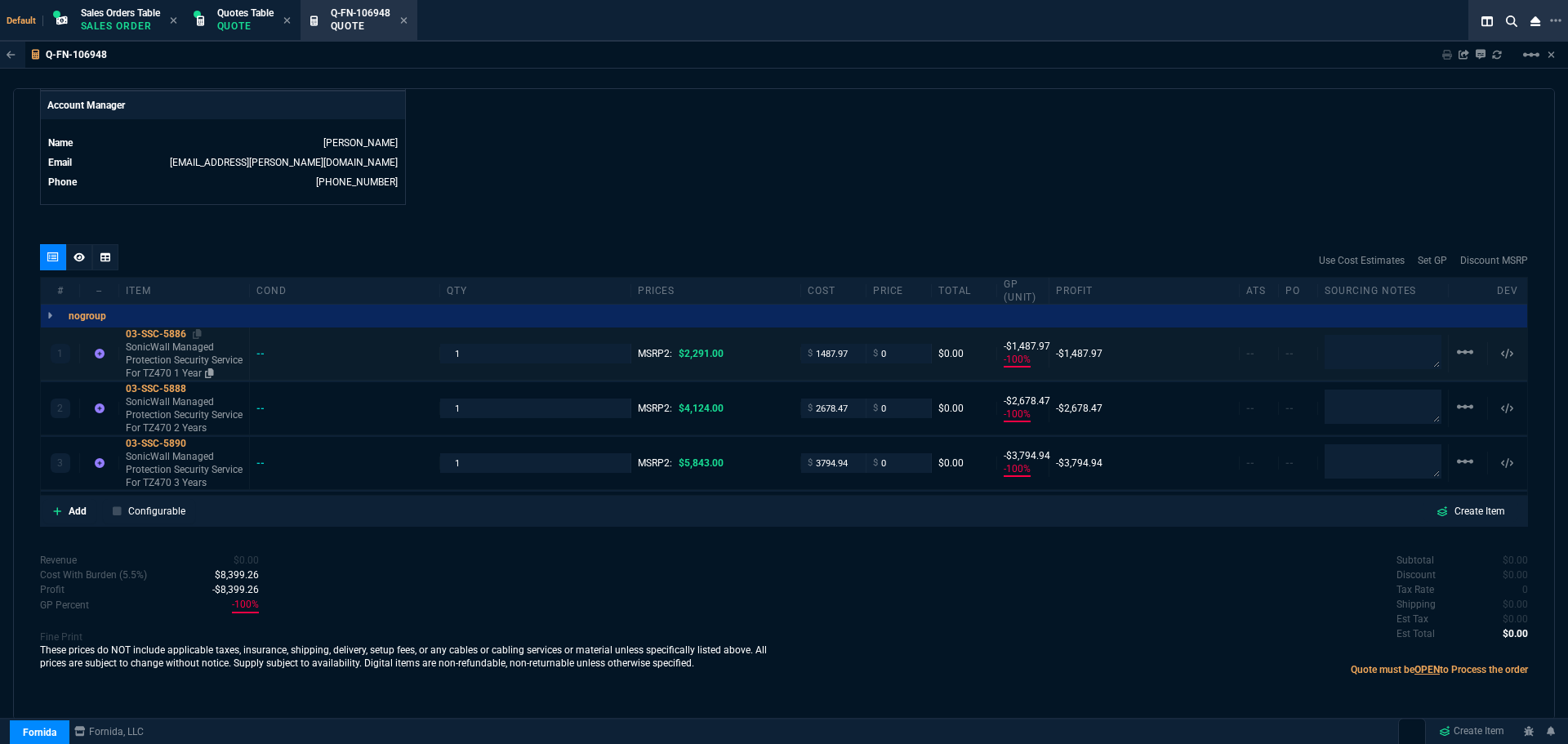
scroll to position [803, 0]
click at [199, 330] on icon at bounding box center [198, 334] width 9 height 10
click at [200, 384] on icon at bounding box center [198, 388] width 9 height 10
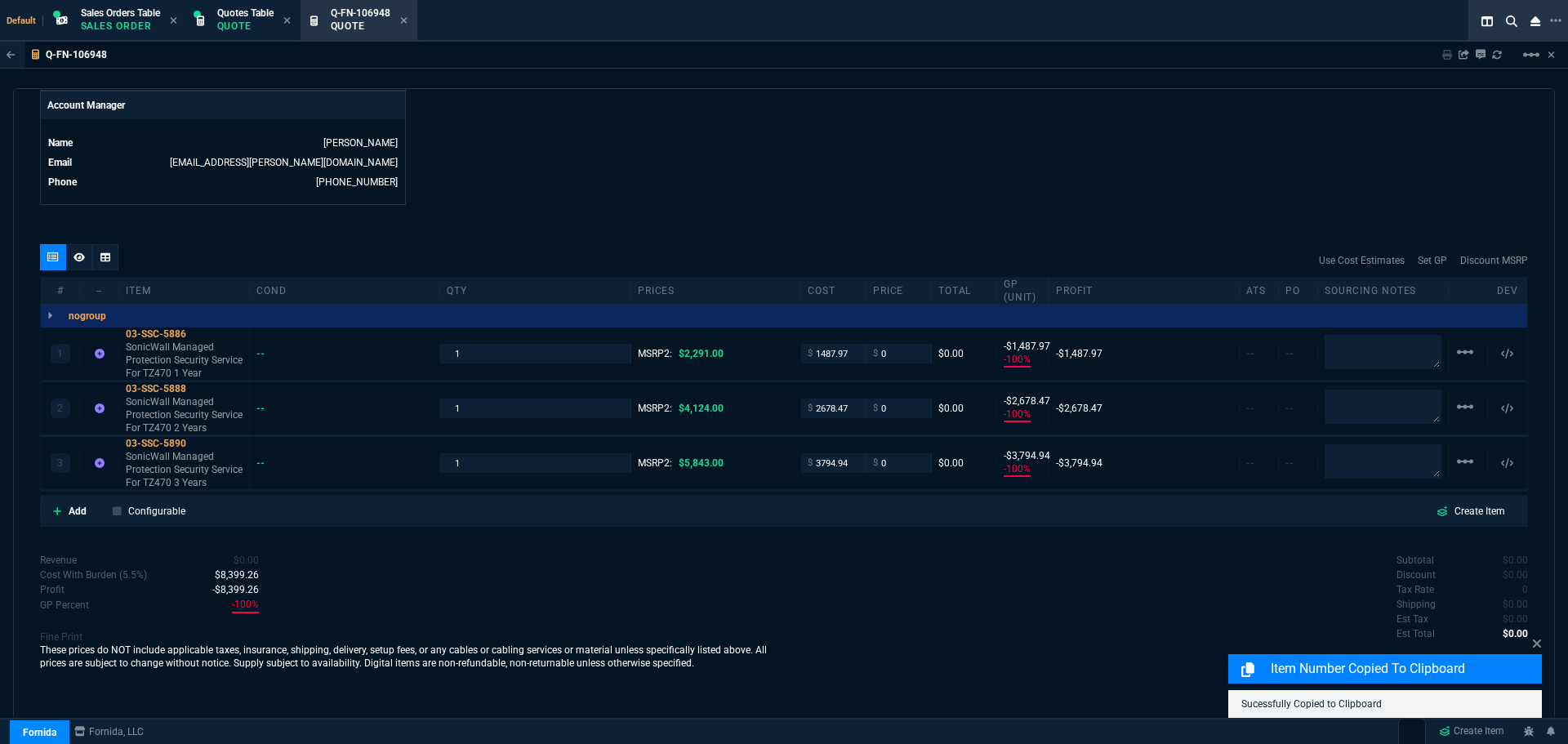
scroll to position [790, 0]
